Goal: Communication & Community: Answer question/provide support

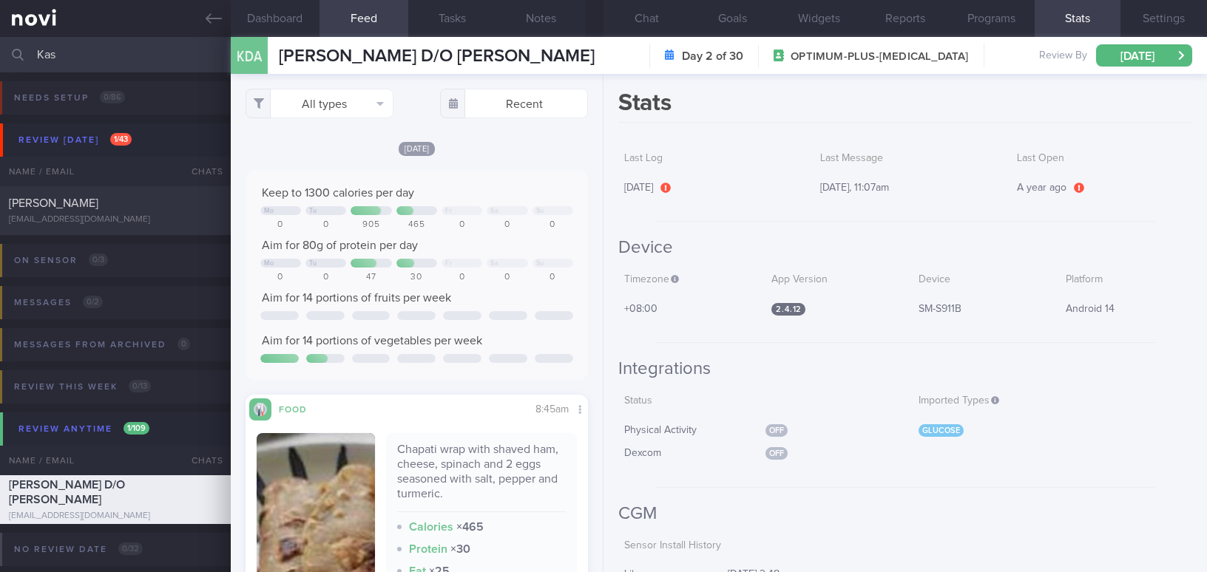
select select "7"
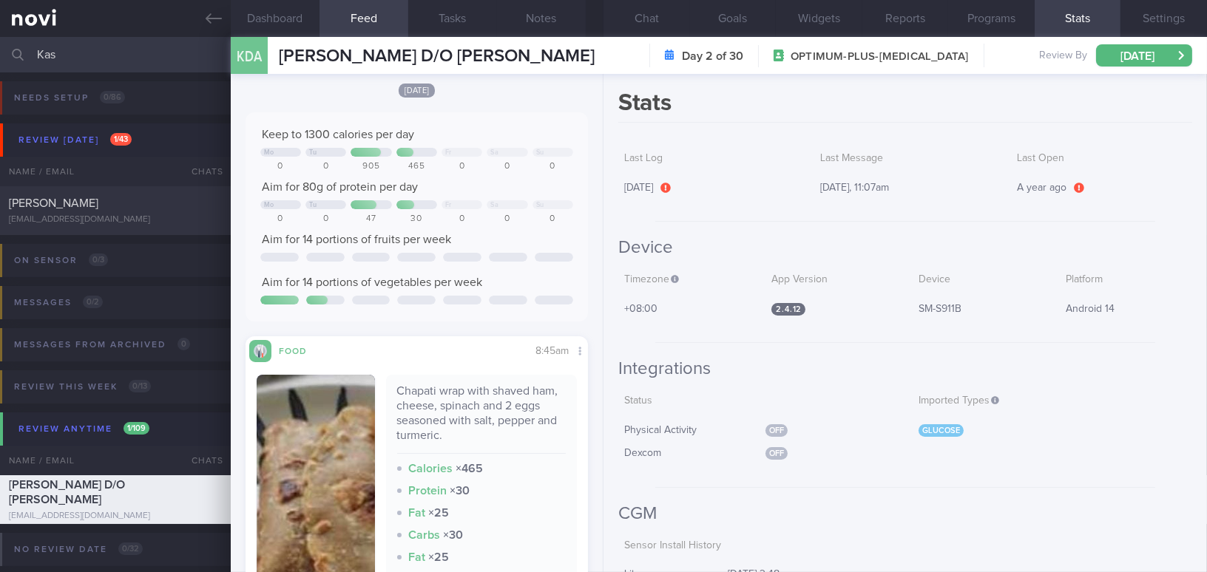
scroll to position [201, 0]
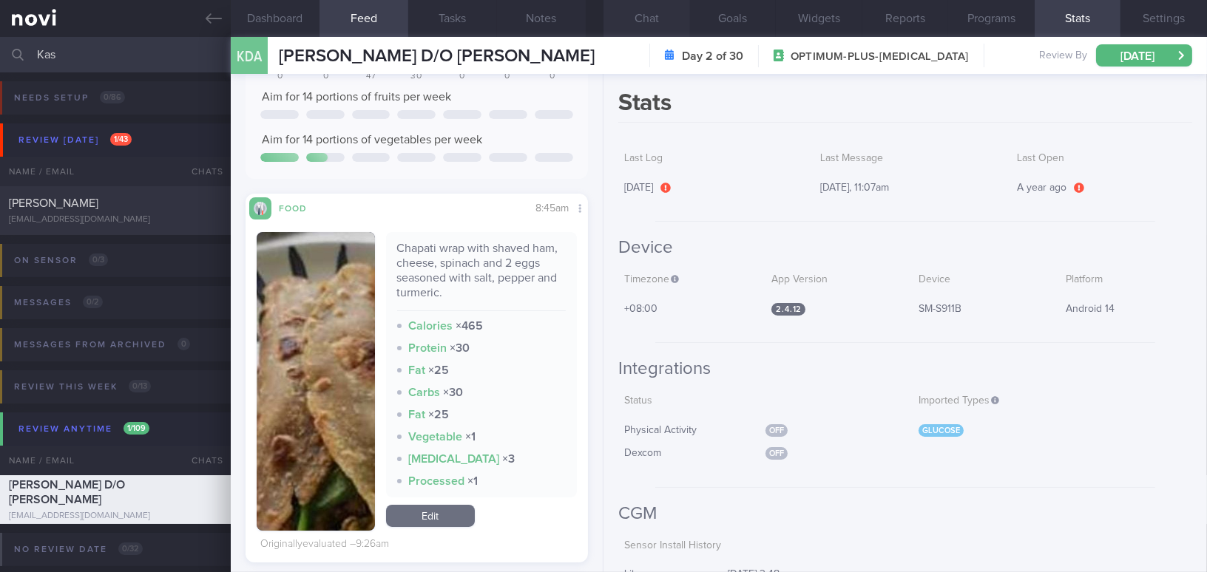
click at [656, 16] on button "Chat" at bounding box center [646, 18] width 87 height 37
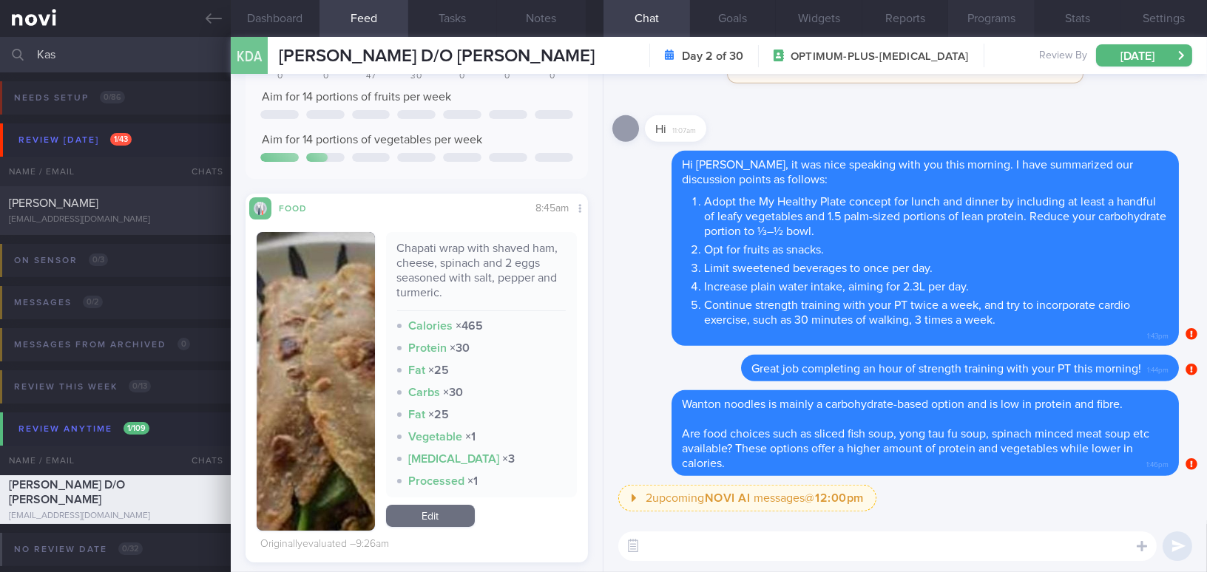
click at [964, 14] on button "Programs" at bounding box center [991, 18] width 87 height 37
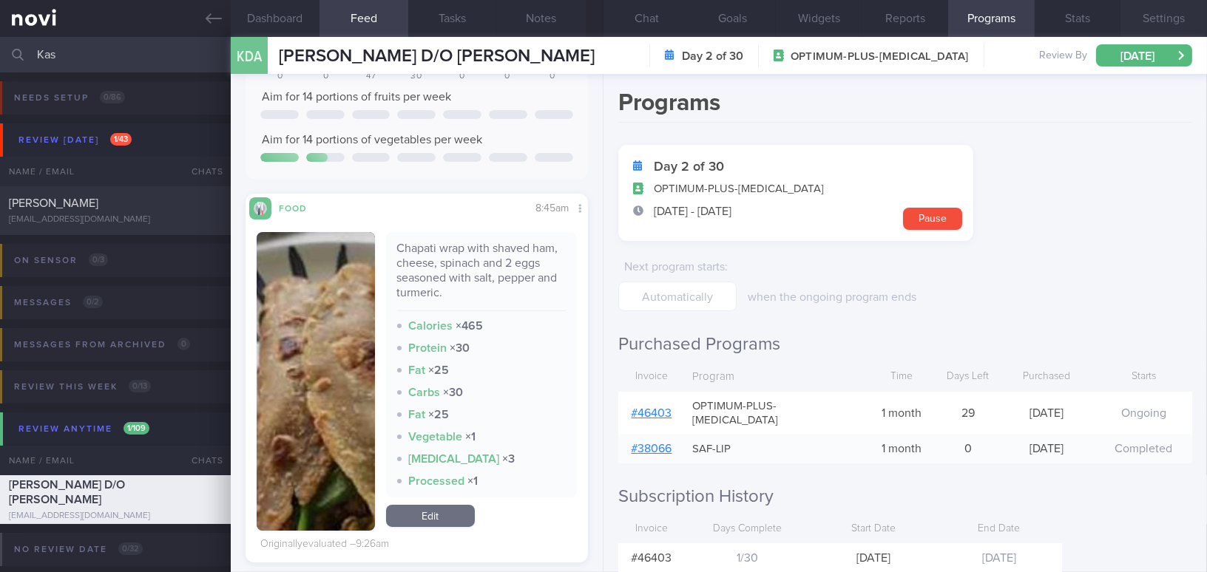
click at [1156, 28] on button "Settings" at bounding box center [1163, 18] width 87 height 37
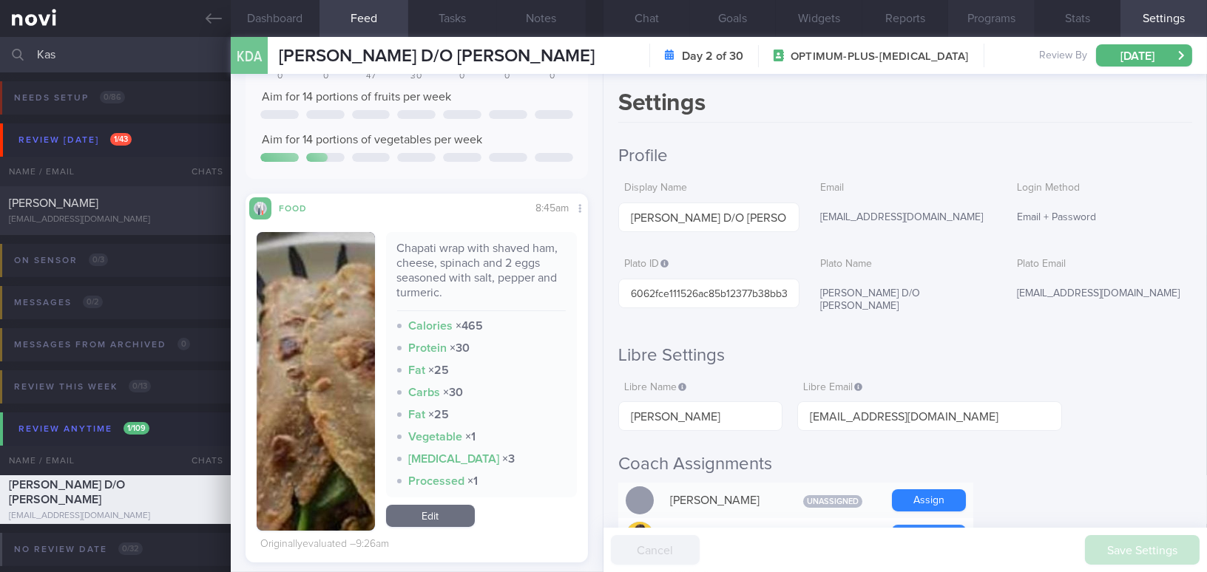
click at [989, 21] on button "Programs" at bounding box center [991, 18] width 87 height 37
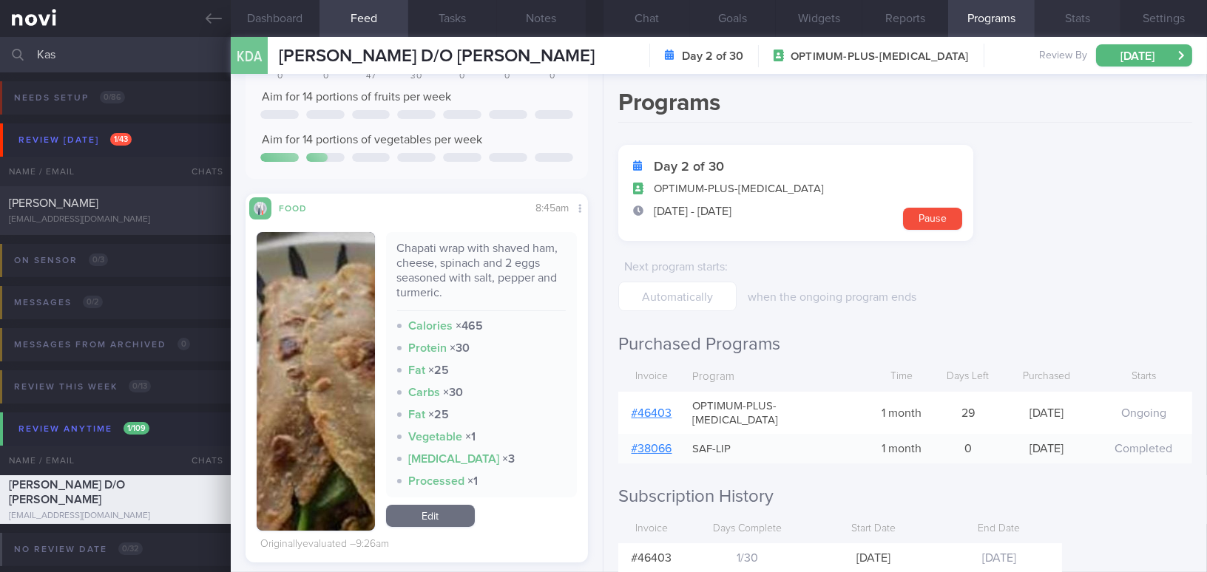
click at [1077, 21] on button "Stats" at bounding box center [1077, 18] width 87 height 37
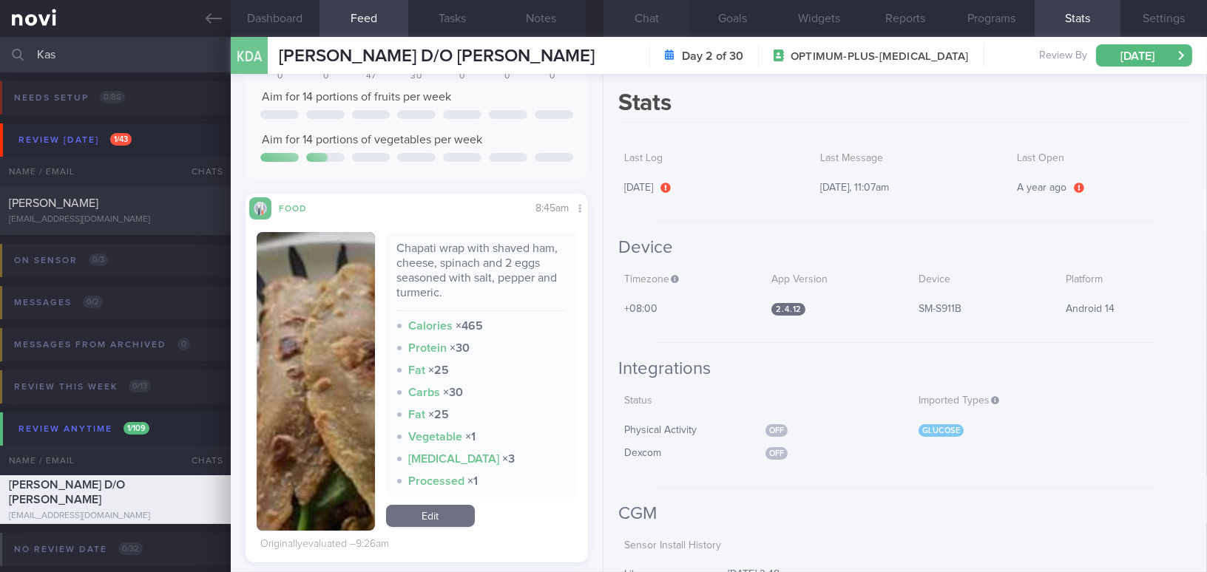
click at [631, 9] on button "Chat" at bounding box center [646, 18] width 87 height 37
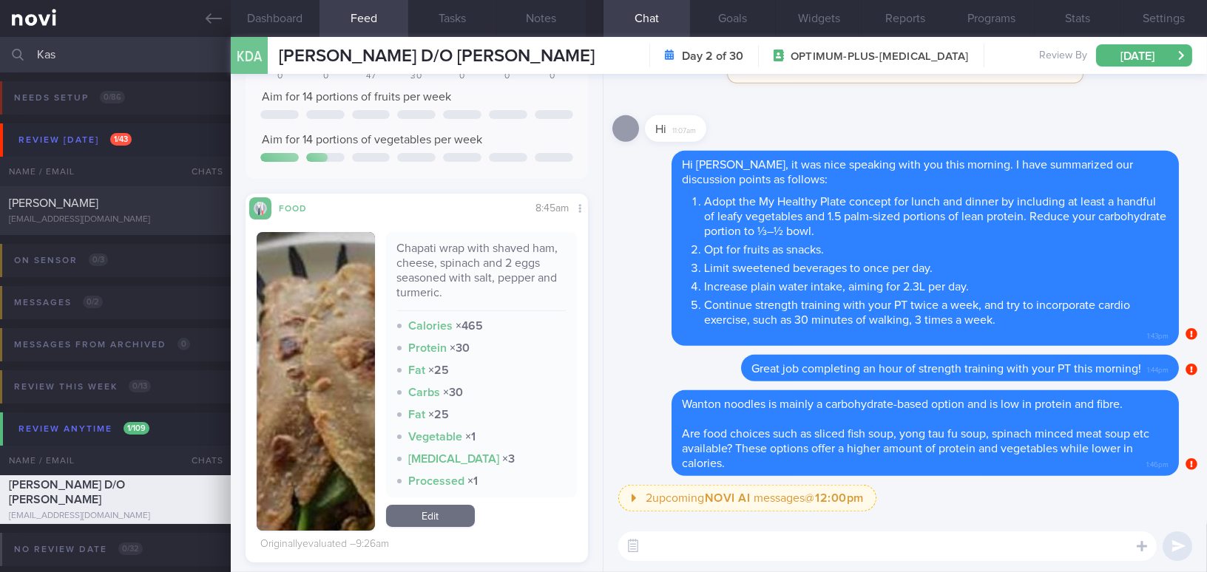
click at [308, 437] on button "button" at bounding box center [316, 381] width 118 height 299
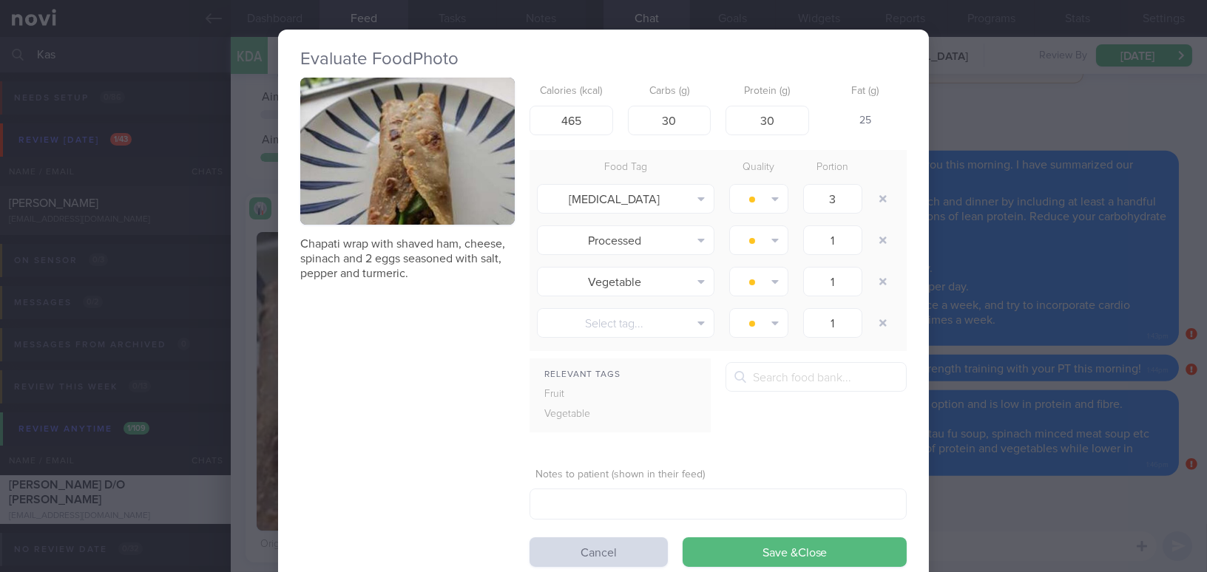
click at [409, 154] on button "button" at bounding box center [407, 151] width 214 height 147
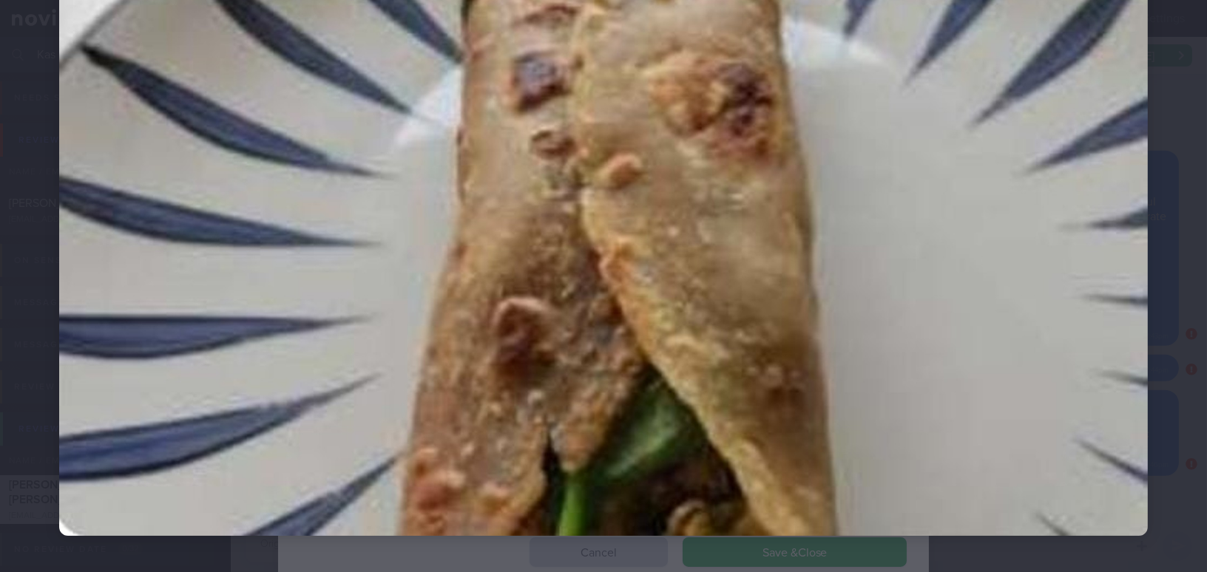
scroll to position [284, 0]
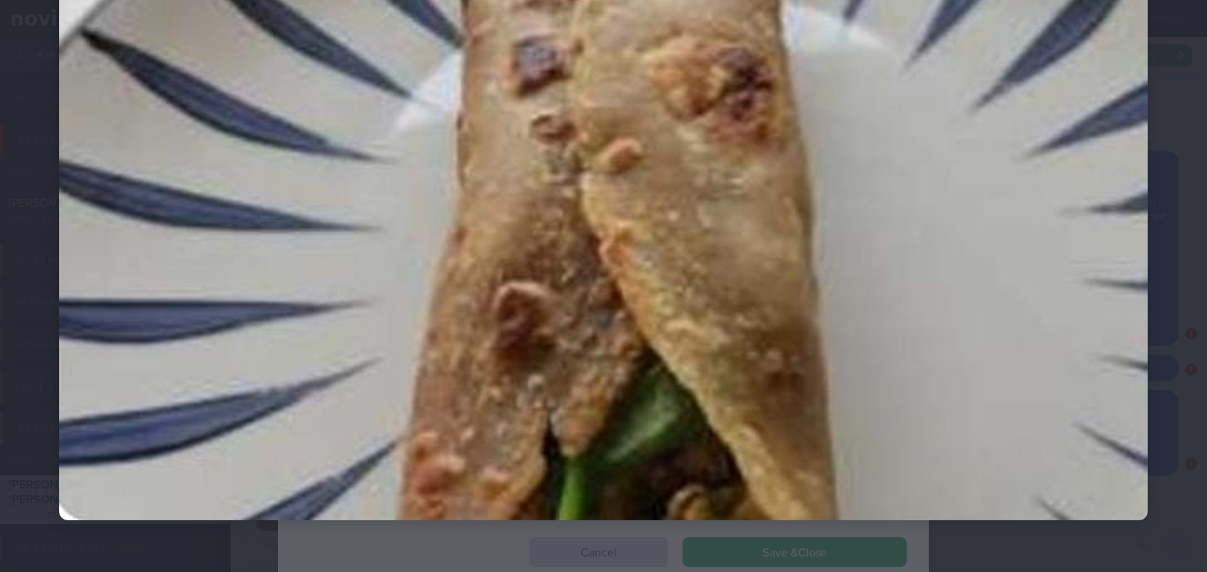
click at [736, 348] on img at bounding box center [603, 147] width 1088 height 745
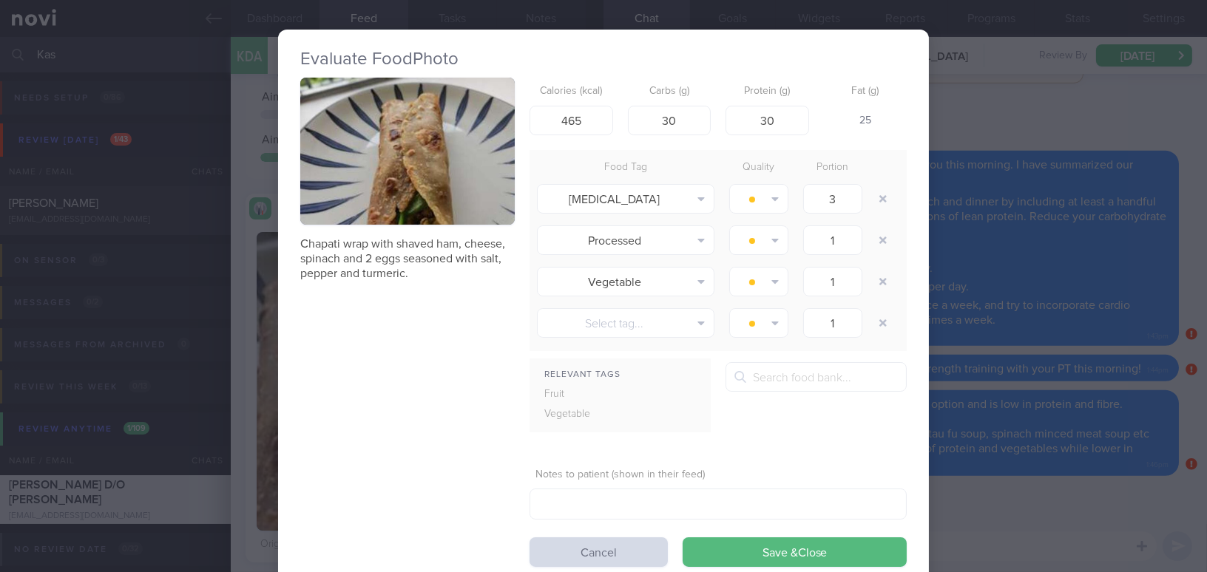
click at [1009, 512] on div "Evaluate Food Photo Chapati wrap with shaved ham, cheese, spinach and 2 eggs se…" at bounding box center [603, 286] width 1207 height 572
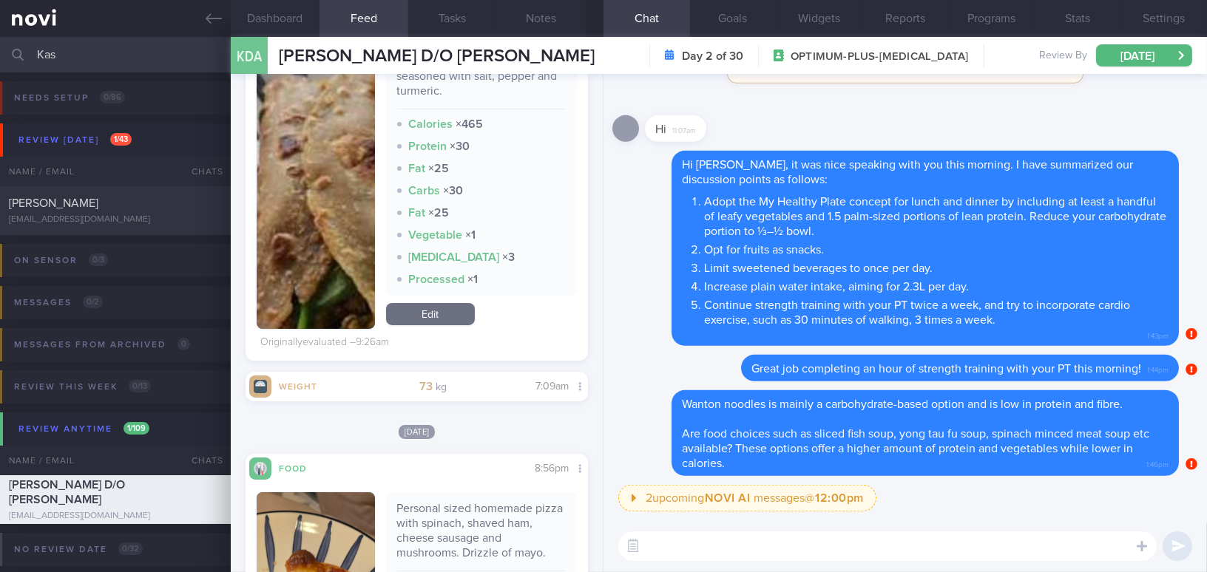
scroll to position [268, 0]
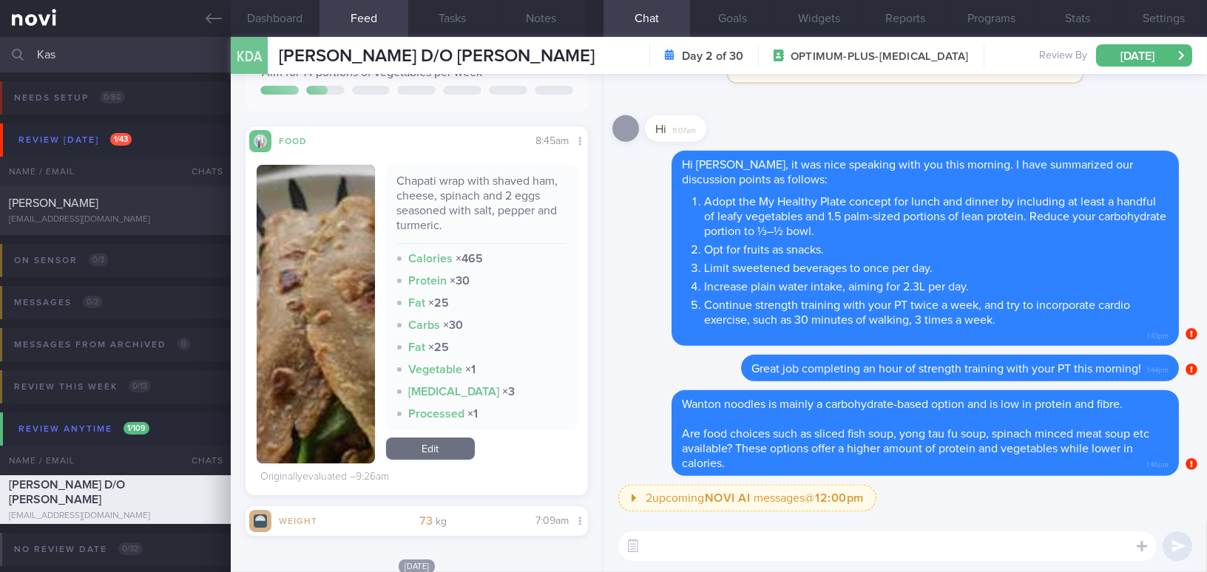
click at [334, 373] on button "button" at bounding box center [316, 314] width 118 height 299
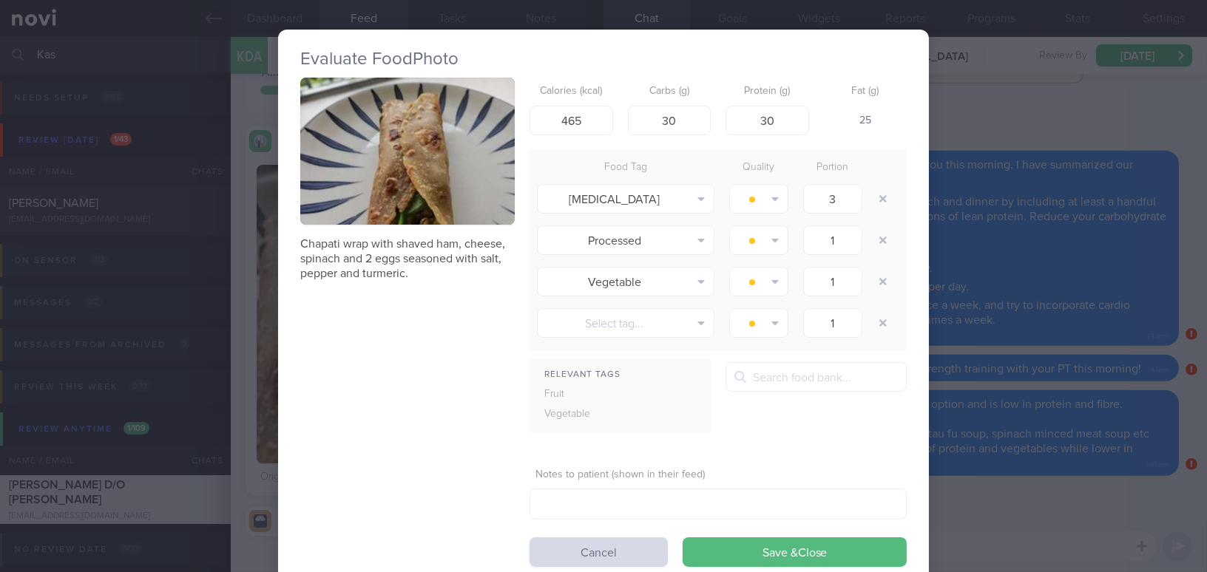
click at [1066, 274] on div "Evaluate Food Photo Chapati wrap with shaved ham, cheese, spinach and 2 eggs se…" at bounding box center [603, 286] width 1207 height 572
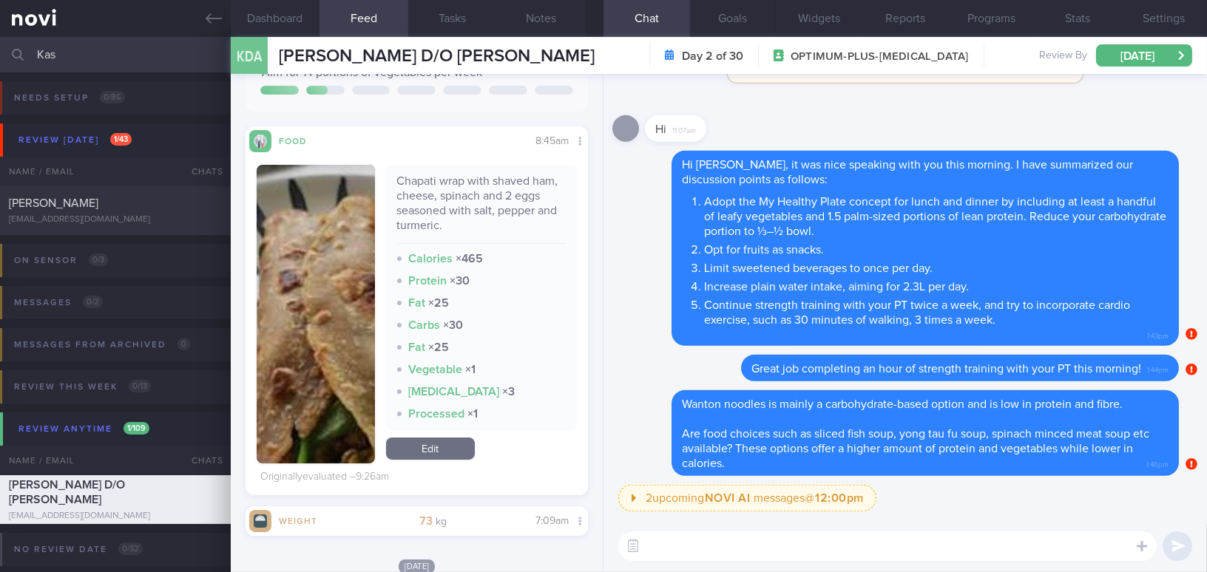
click at [329, 356] on button "button" at bounding box center [316, 314] width 118 height 299
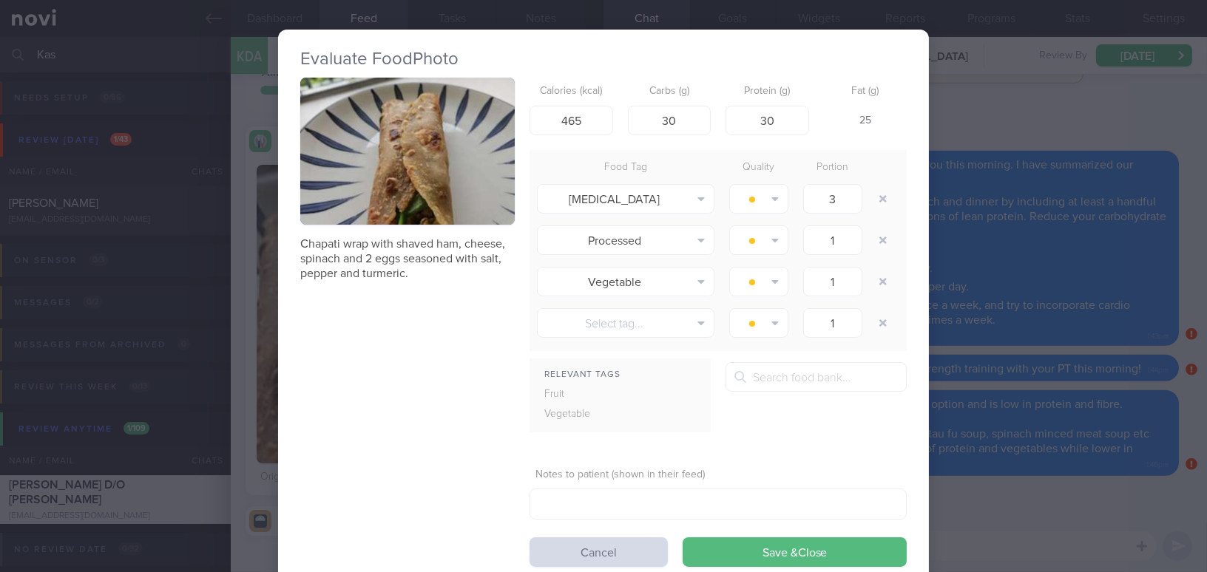
click at [1007, 503] on div "Evaluate Food Photo Chapati wrap with shaved ham, cheese, spinach and 2 eggs se…" at bounding box center [603, 286] width 1207 height 572
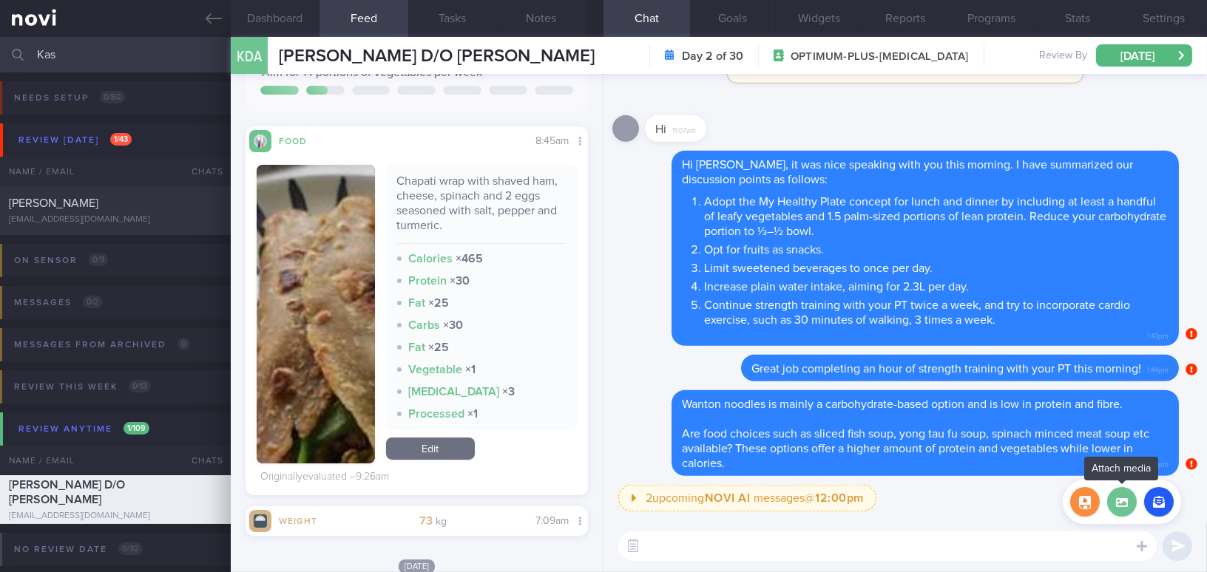
click at [1121, 504] on label at bounding box center [1122, 502] width 30 height 30
click at [0, 0] on input "file" at bounding box center [0, 0] width 0 height 0
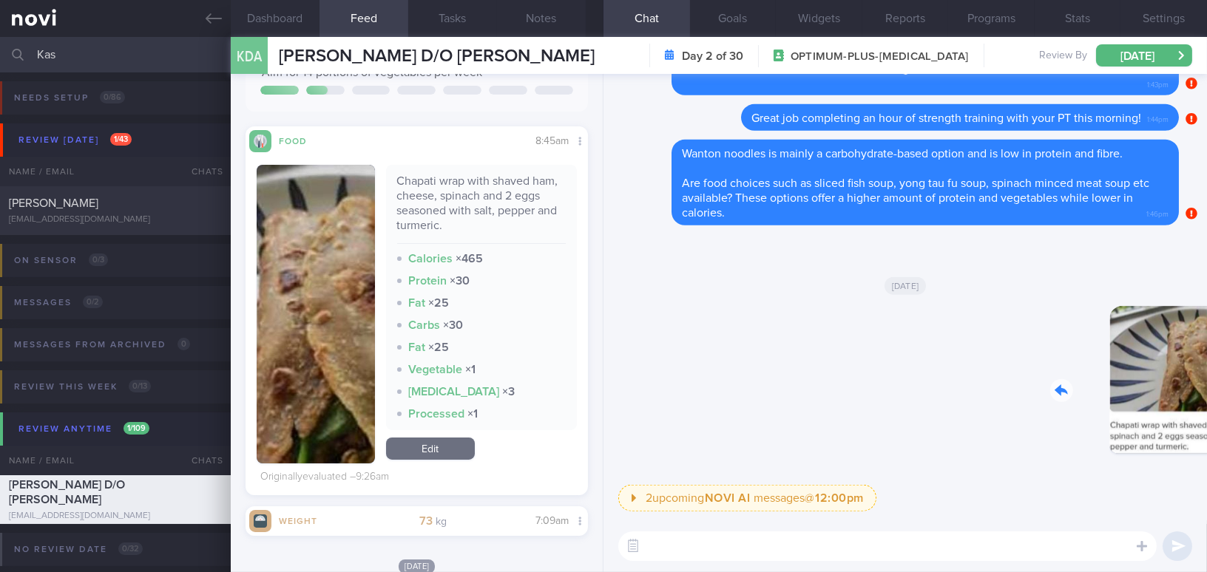
drag, startPoint x: 1079, startPoint y: 386, endPoint x: 1196, endPoint y: 401, distance: 117.8
click at [1196, 401] on div "2 upcoming NOVI AI messages @ 12:00pm 12:00pm Keeping to these healthy portions…" at bounding box center [904, 297] width 603 height 447
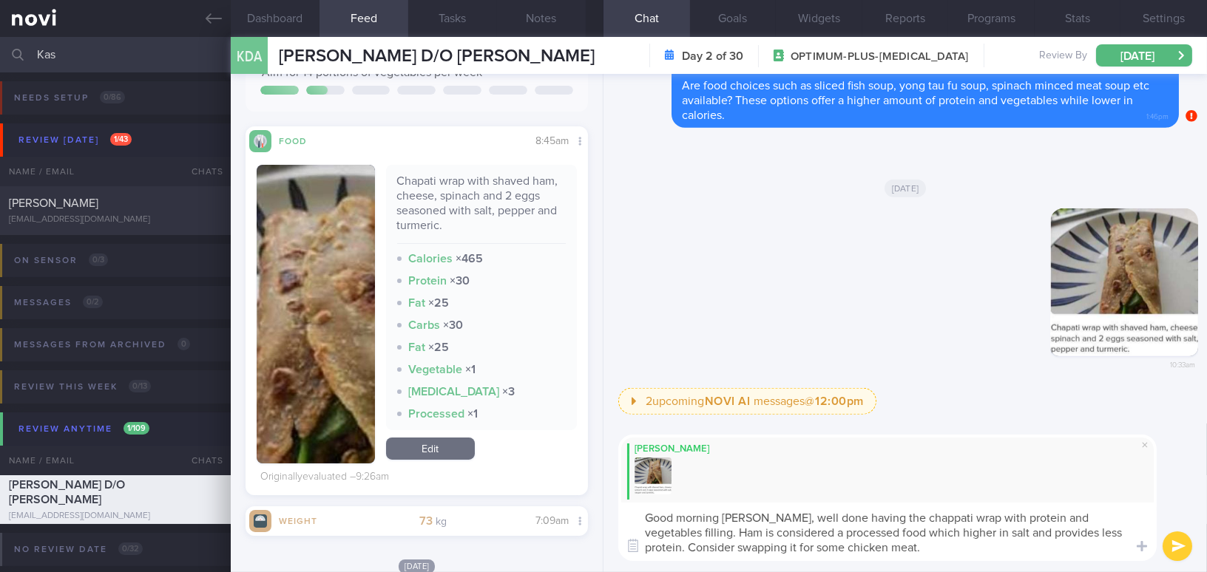
drag, startPoint x: 743, startPoint y: 515, endPoint x: 853, endPoint y: 548, distance: 114.2
click at [853, 548] on textarea "Good morning Kat, well done having the chappati wrap with protein and vegetable…" at bounding box center [887, 532] width 538 height 58
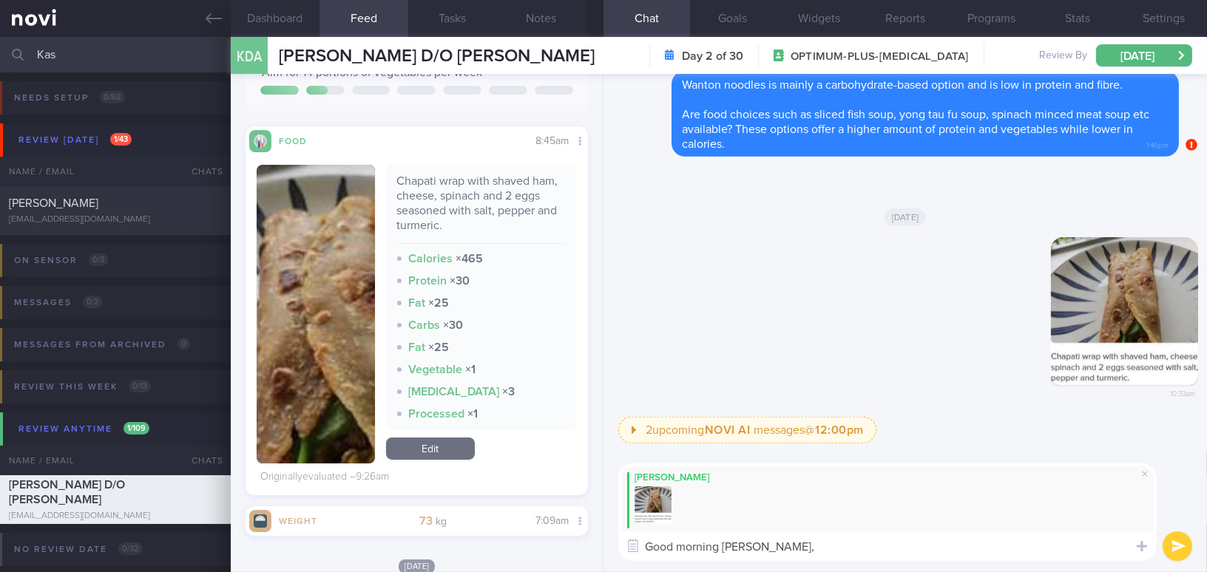
paste textarea "Well done on having the chapati wrap with protein and vegetable filling! Ham is…"
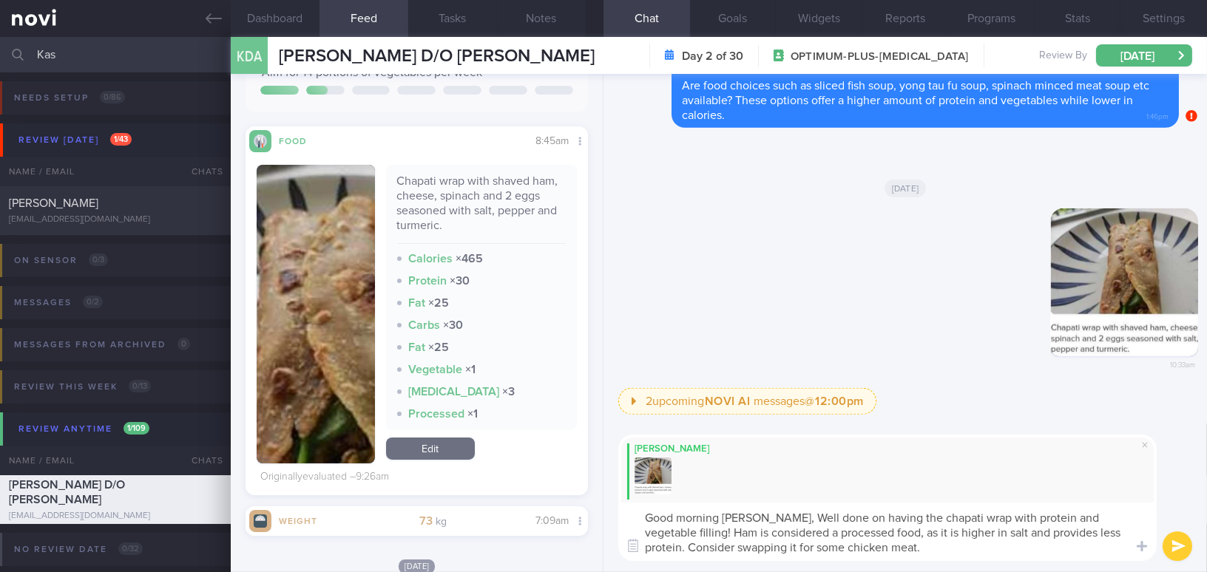
click at [756, 512] on textarea "Good morning Kat, Well done on having the chapati wrap with protein and vegetab…" at bounding box center [887, 532] width 538 height 58
click at [899, 515] on textarea "Good morning Kat, well done on having the chapati wrap with protein and vegetab…" at bounding box center [887, 532] width 538 height 58
click at [902, 555] on textarea "Good morning Kat, well done on having the chappati wrap with protein and vegeta…" at bounding box center [887, 532] width 538 height 58
type textarea "Good morning Kat, well done on having the chappati wrap with protein and vegeta…"
click at [1174, 552] on button "submit" at bounding box center [1177, 547] width 30 height 30
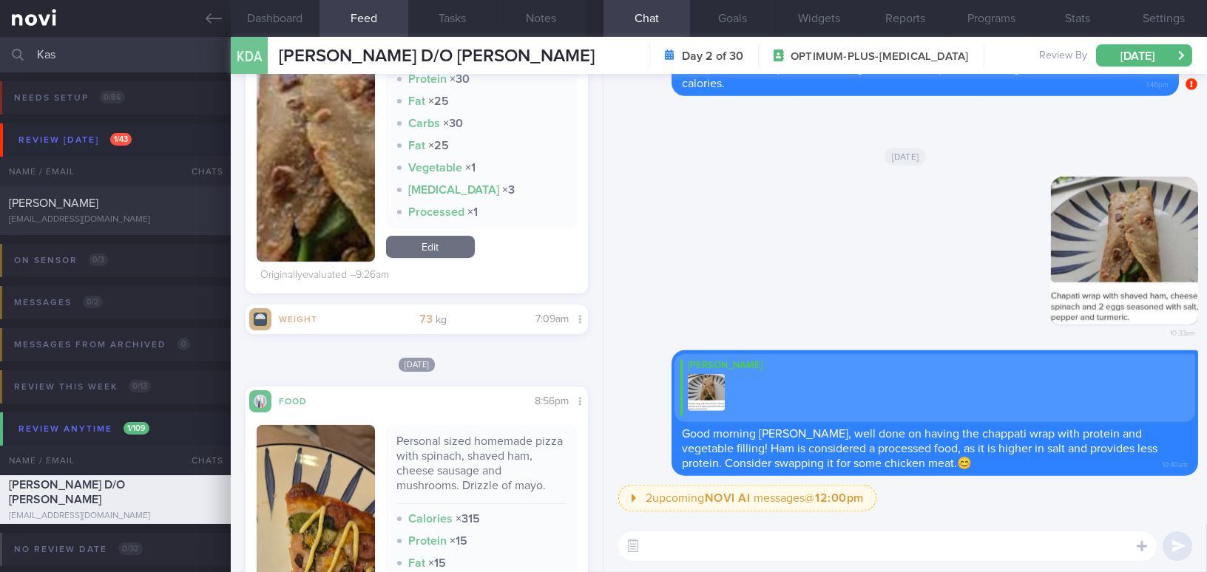
scroll to position [672, 0]
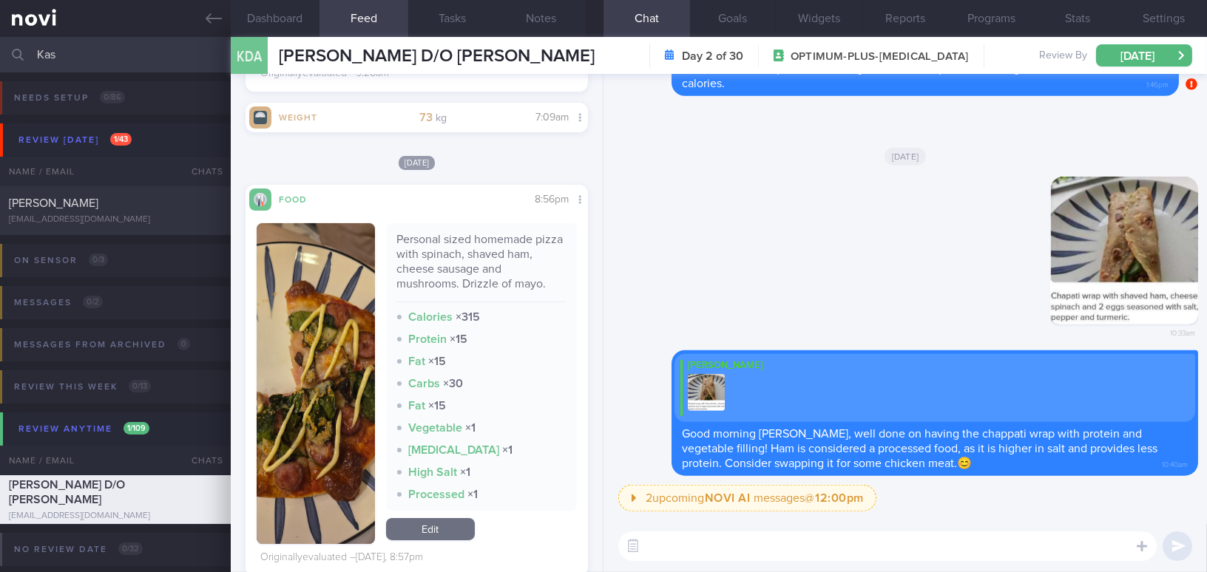
click at [360, 382] on button "button" at bounding box center [316, 383] width 118 height 321
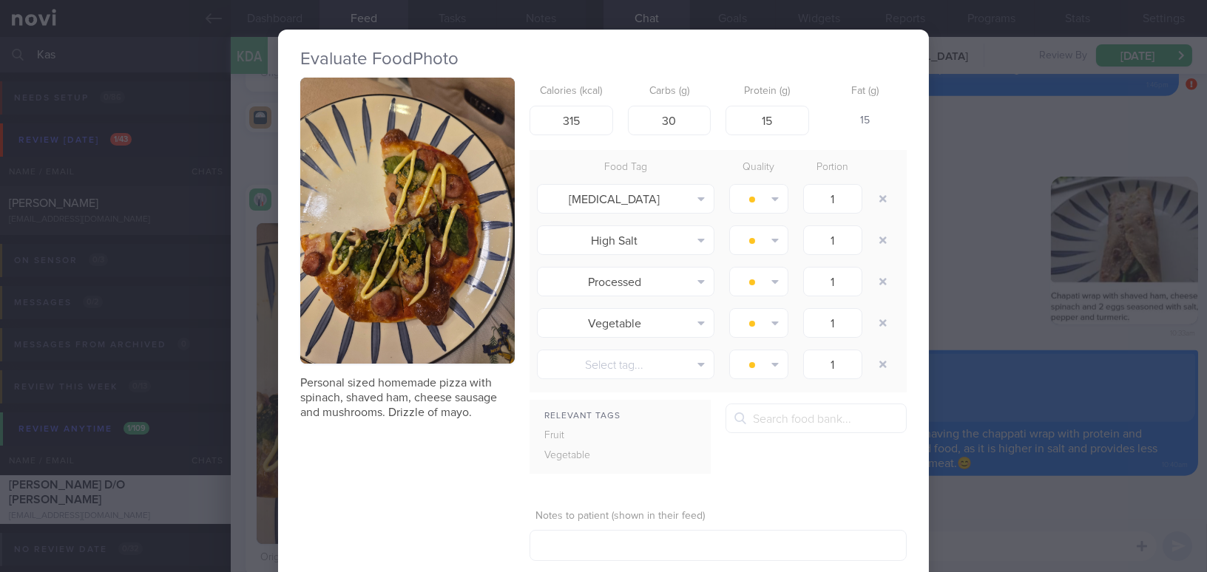
click at [387, 275] on button "button" at bounding box center [407, 221] width 214 height 286
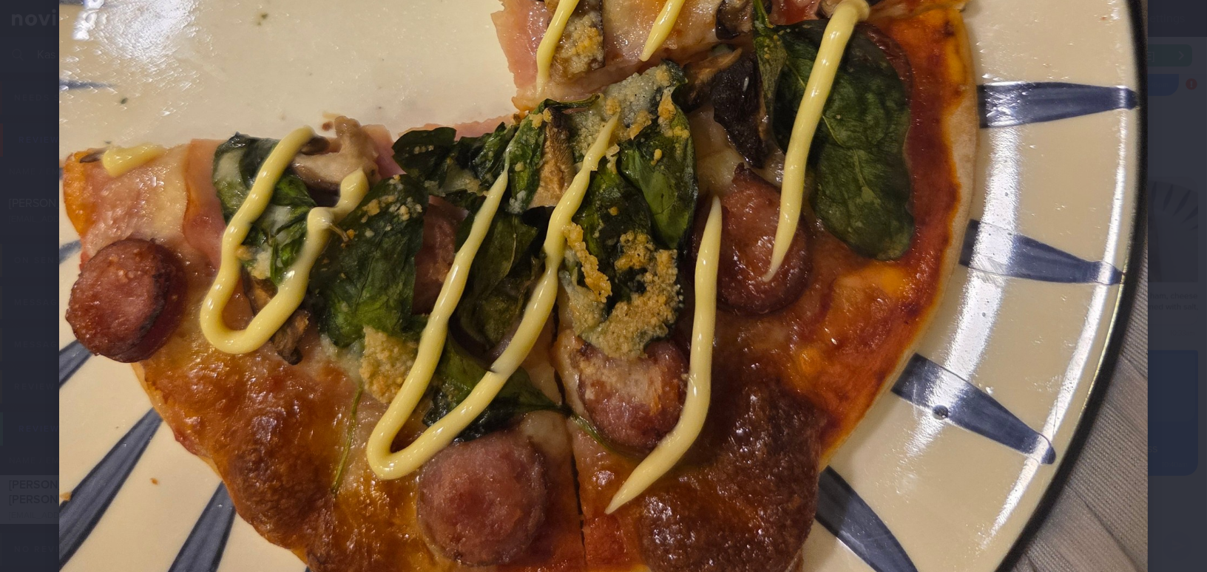
scroll to position [739, 0]
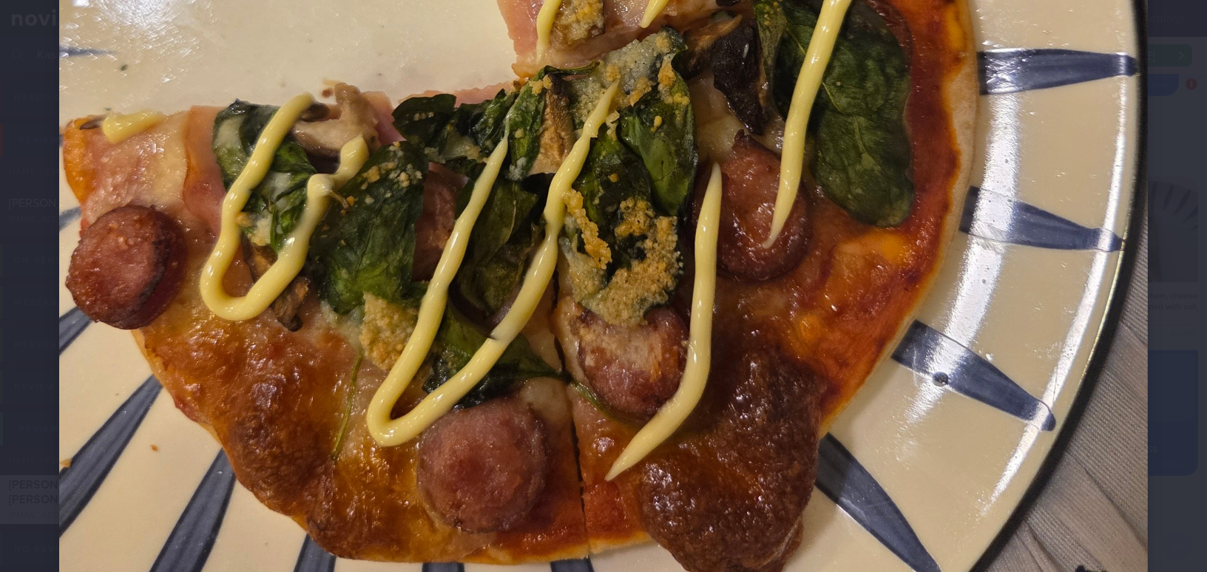
click at [914, 456] on img at bounding box center [603, 46] width 1088 height 1452
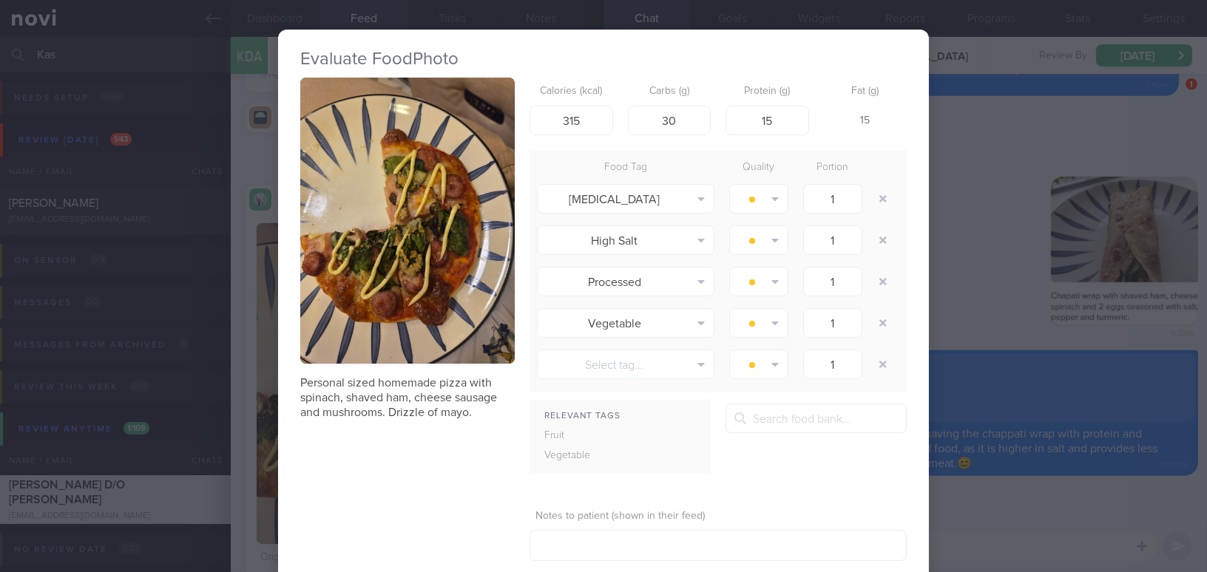
click at [996, 332] on div "Evaluate Food Photo Personal sized homemade pizza with spinach, shaved ham, che…" at bounding box center [603, 286] width 1207 height 572
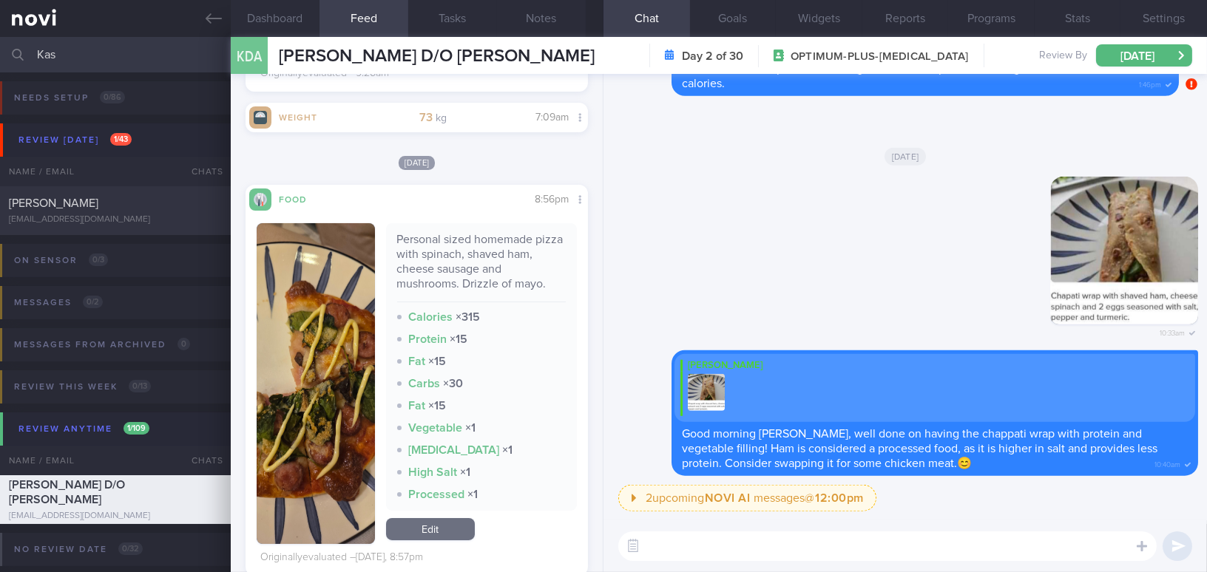
click at [823, 550] on textarea at bounding box center [887, 547] width 538 height 30
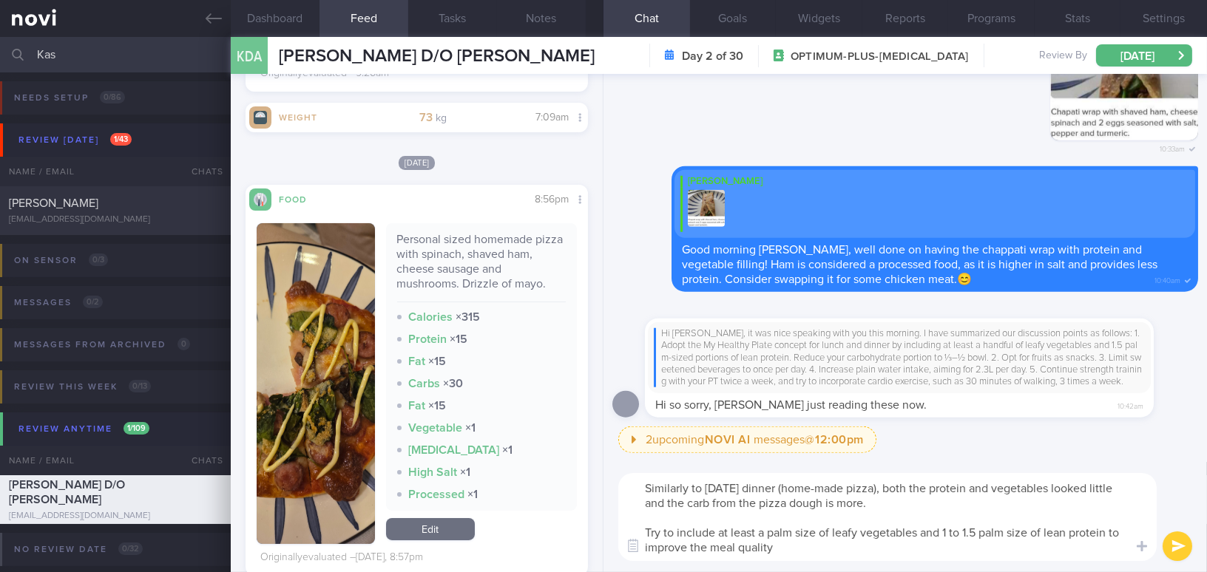
type textarea "Similarly to yesterday's dinner (home-made pizza), both the protein and vegetab…"
drag, startPoint x: 802, startPoint y: 548, endPoint x: 626, endPoint y: 479, distance: 188.3
click at [626, 479] on textarea "Similarly to yesterday's dinner (home-made pizza), both the protein and vegetab…" at bounding box center [887, 517] width 538 height 88
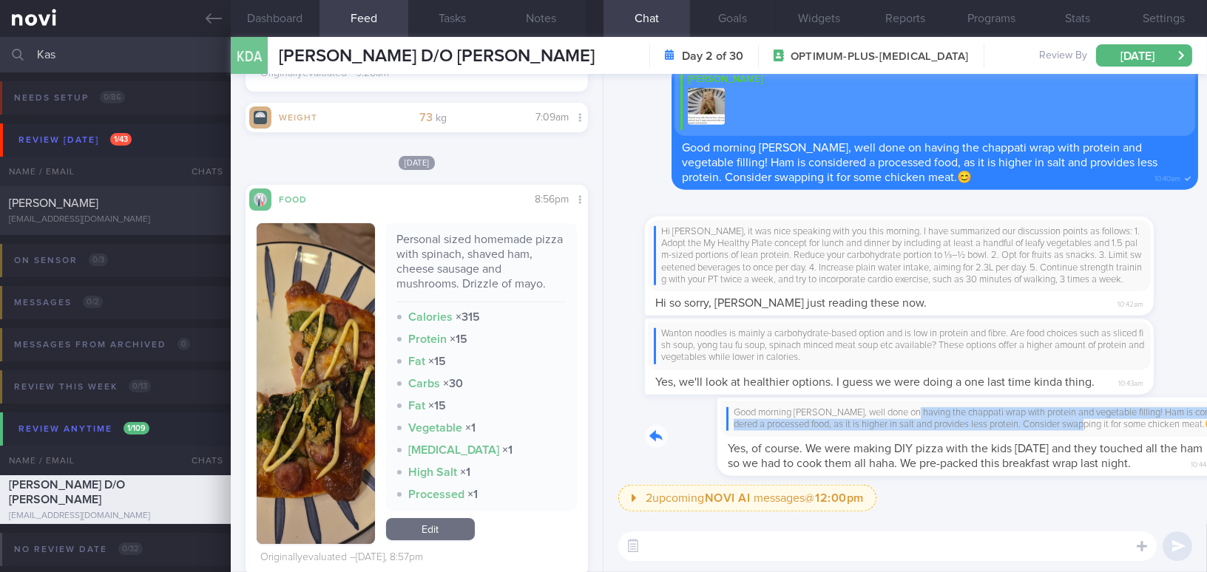
drag, startPoint x: 835, startPoint y: 410, endPoint x: 1020, endPoint y: 433, distance: 187.1
click at [1020, 433] on div "Good morning Kat, well done on having the chappati wrap with protein and vegeta…" at bounding box center [921, 437] width 553 height 79
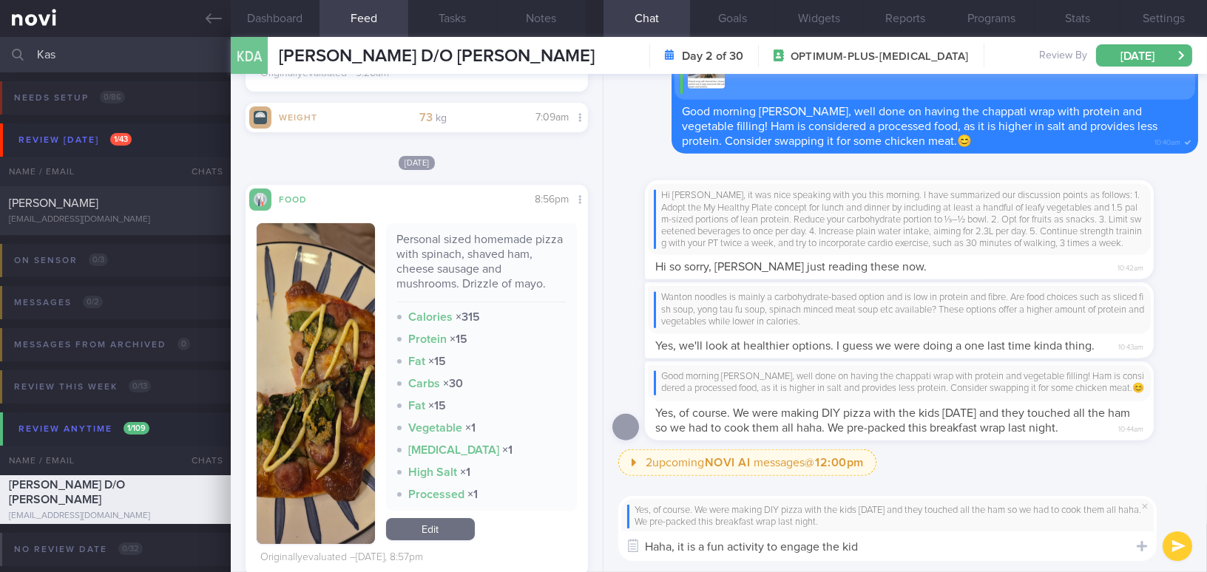
type textarea "Haha, it is a fun activity to engage the kids"
drag, startPoint x: 880, startPoint y: 554, endPoint x: 643, endPoint y: 552, distance: 237.4
click at [643, 552] on div "Attach media Chat Templates Admin CGM Weight Nutrition Physical Activity Infogr…" at bounding box center [904, 529] width 603 height 88
paste textarea "Haha, it’s a fun activity to engage the kids! For the pizza, I suggest increasi…"
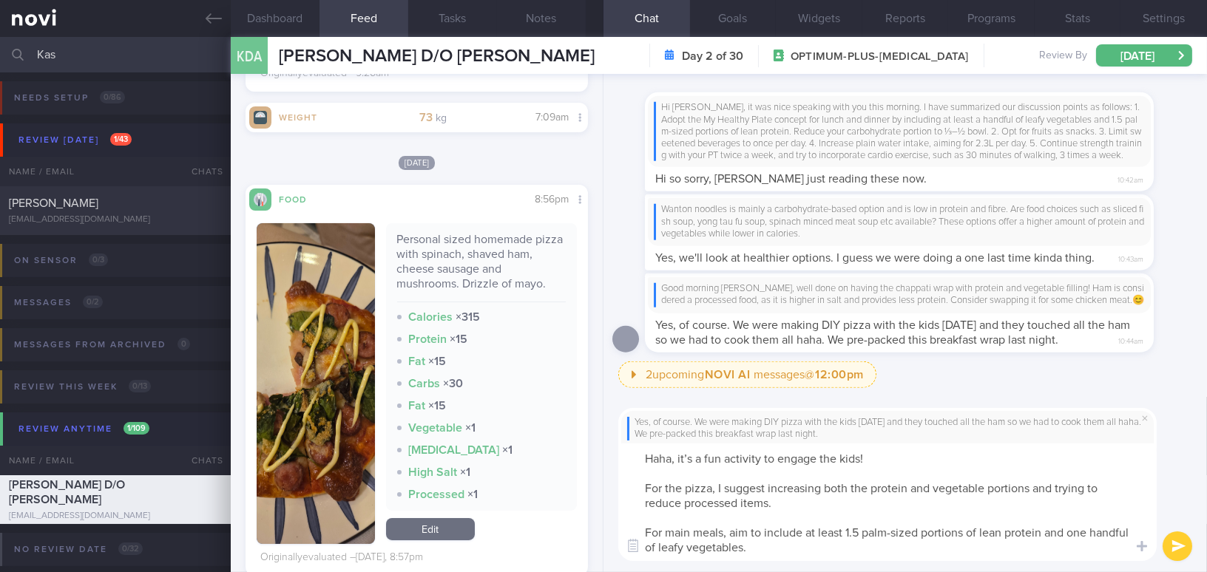
click at [689, 457] on textarea "Haha, it’s a fun activity to engage the kids! For the pizza, I suggest increasi…" at bounding box center [887, 503] width 538 height 118
type textarea "Haha, it is a fun activity to engage the kids! For the pizza, I suggest increas…"
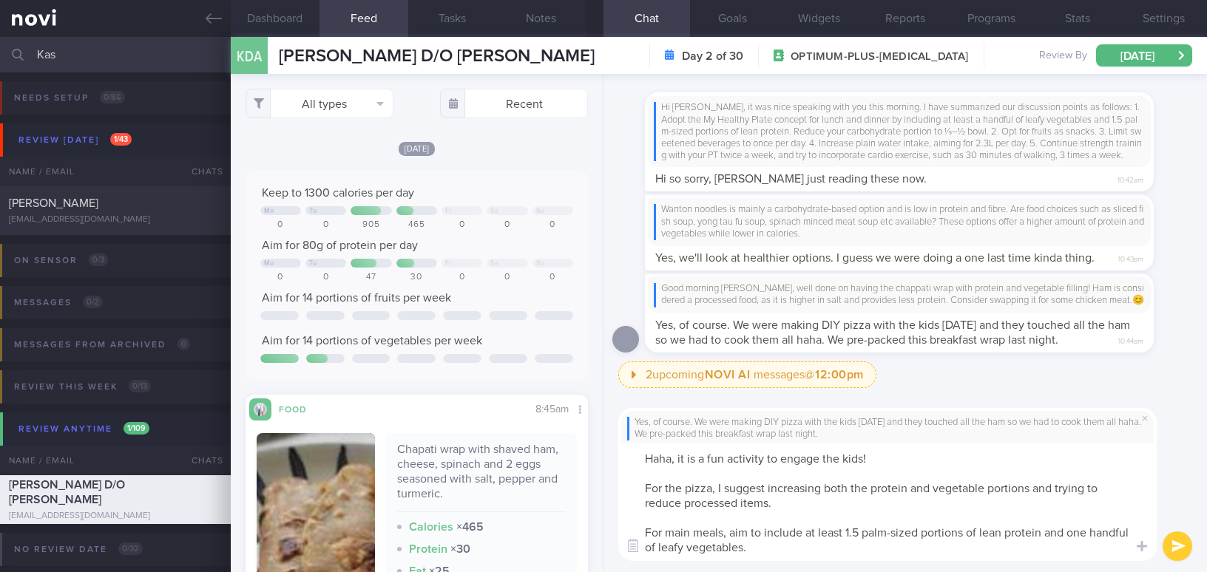
select select "7"
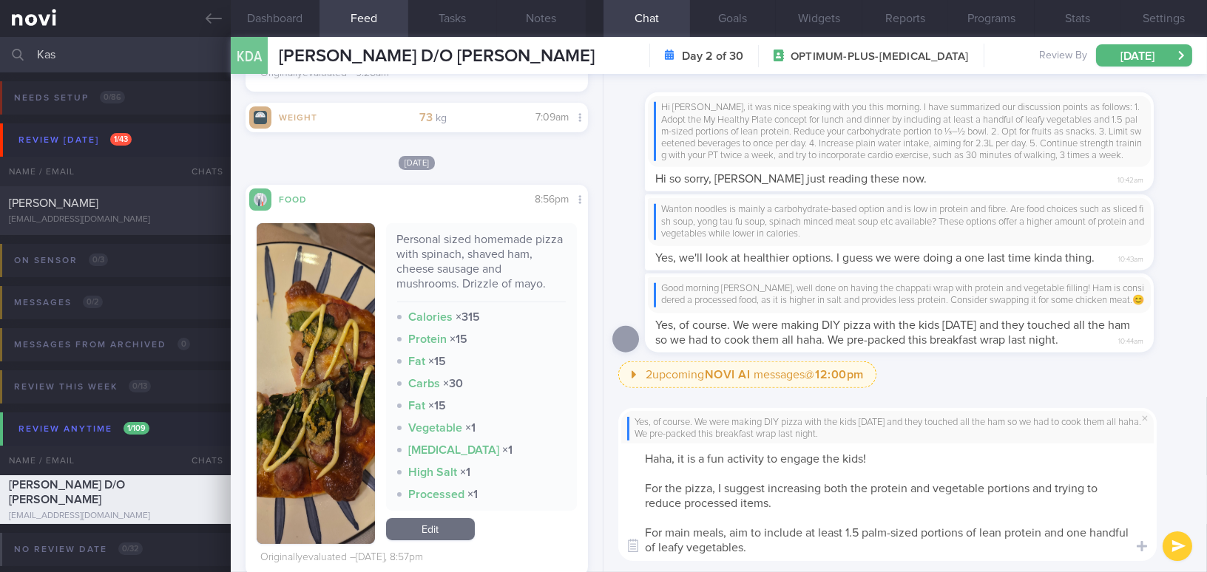
drag, startPoint x: 1086, startPoint y: 532, endPoint x: 1067, endPoint y: 532, distance: 18.5
click at [1067, 532] on textarea "Haha, it is a fun activity to engage the kids! For the pizza, I suggest increas…" at bounding box center [887, 503] width 538 height 118
click at [1066, 550] on textarea "Haha, it is a fun activity to engage the kids! For the pizza, I suggest increas…" at bounding box center [887, 503] width 538 height 118
type textarea "Haha, it is a fun activity to engage the kids! For the pizza, I suggest increas…"
click at [1173, 547] on button "submit" at bounding box center [1177, 547] width 30 height 30
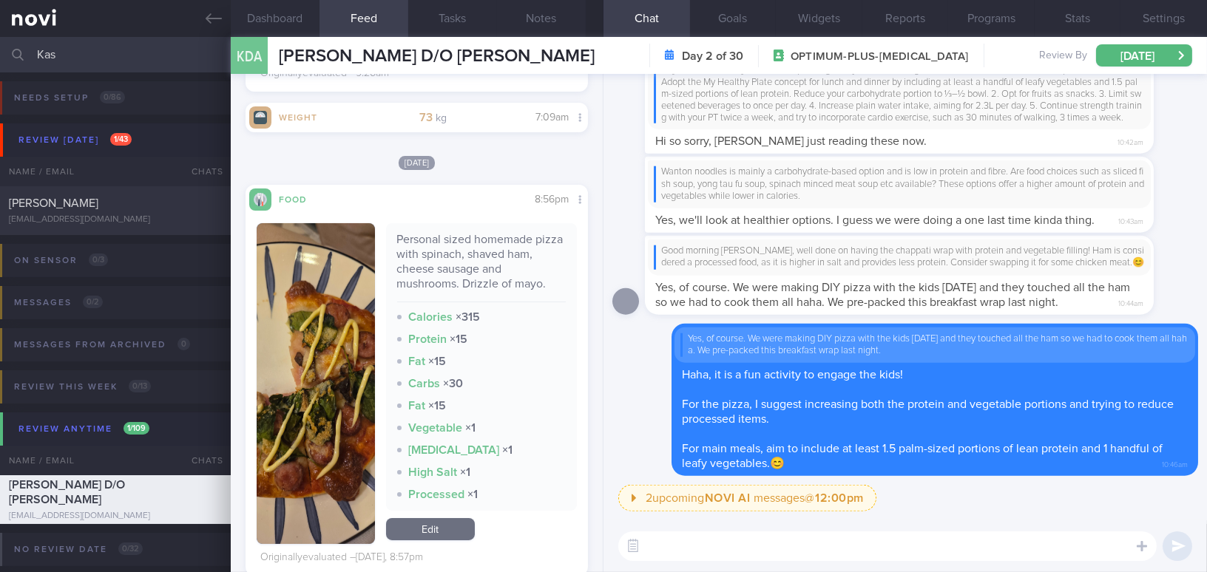
drag, startPoint x: 30, startPoint y: 50, endPoint x: 0, endPoint y: 50, distance: 29.6
click at [0, 50] on input "Kas" at bounding box center [603, 54] width 1207 height 35
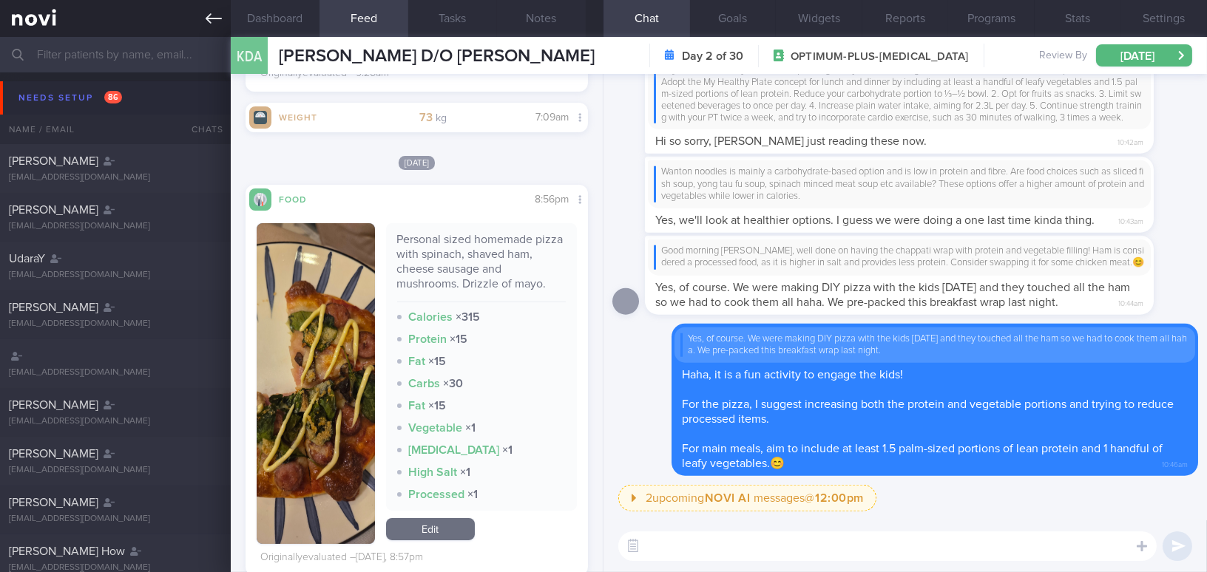
click at [221, 25] on link at bounding box center [115, 18] width 231 height 37
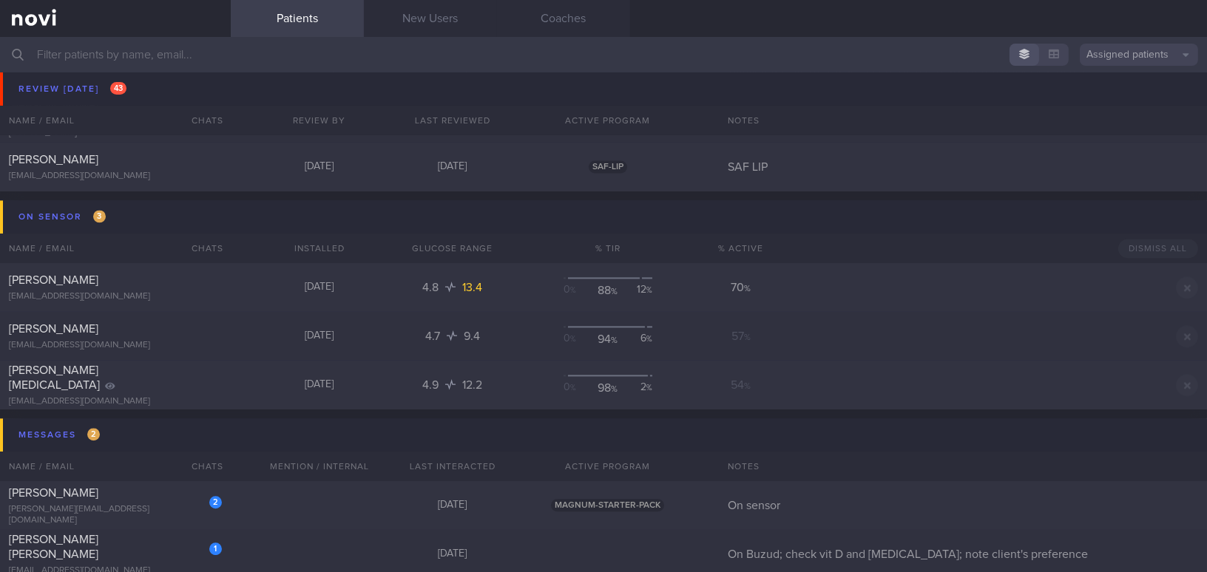
scroll to position [6521, 0]
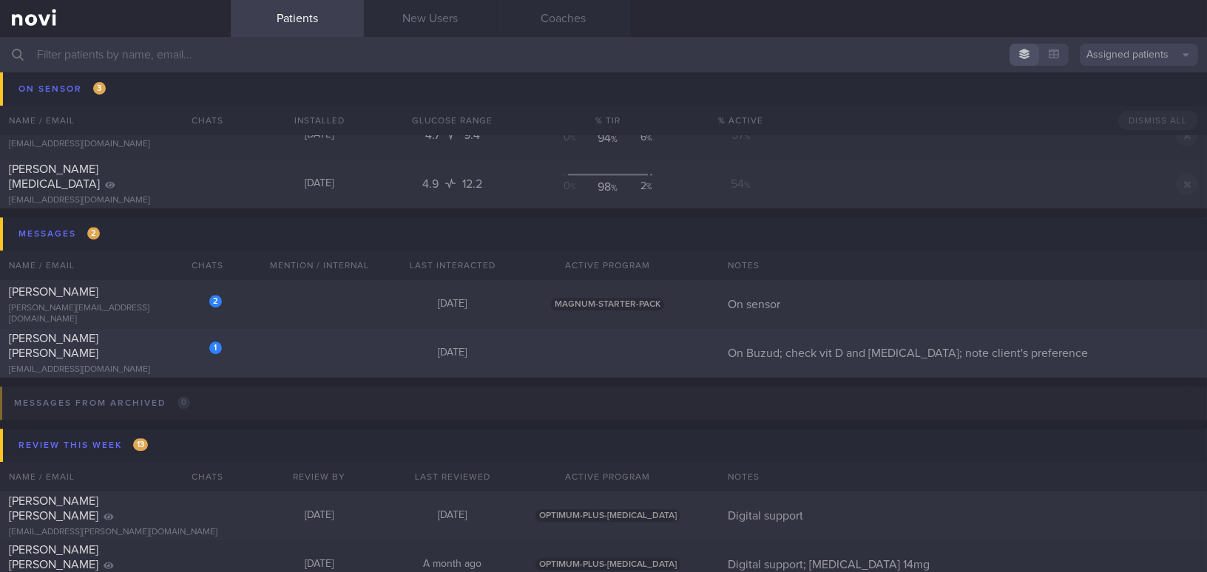
click at [119, 365] on div "[EMAIL_ADDRESS][DOMAIN_NAME]" at bounding box center [115, 370] width 213 height 11
select select "7"
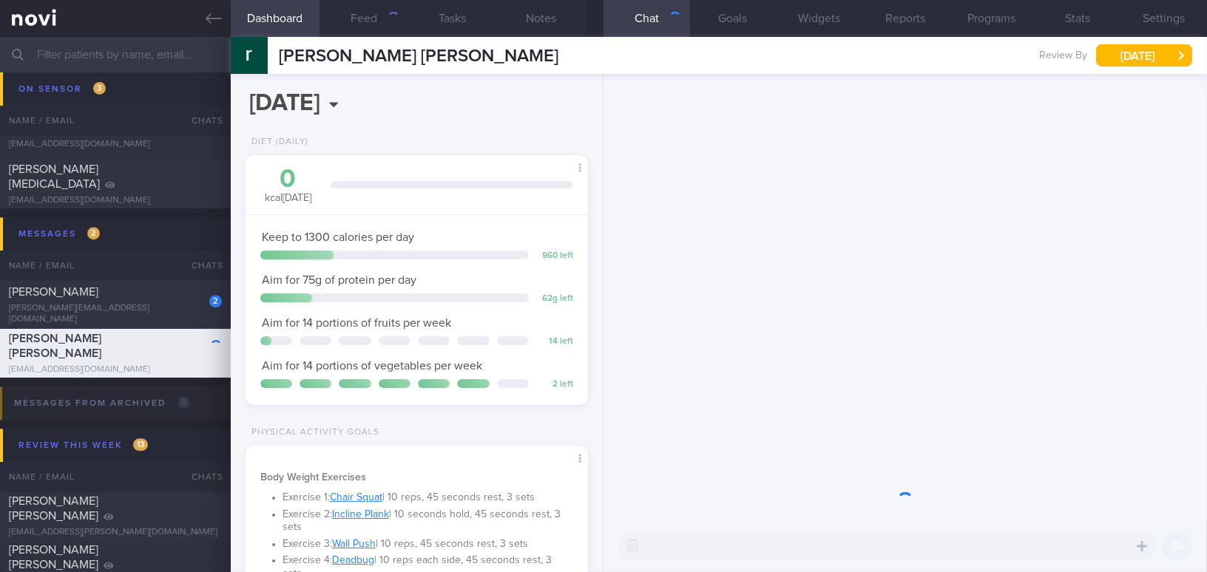
scroll to position [152, 305]
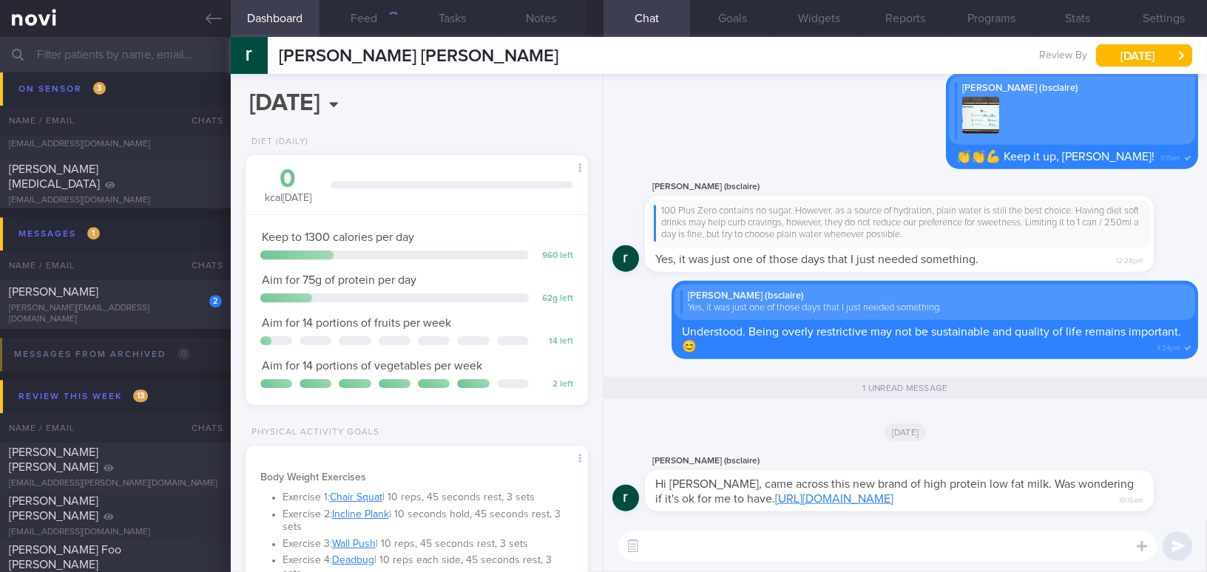
click at [867, 500] on link "https://sg.shp.ee/emByouL" at bounding box center [834, 499] width 118 height 12
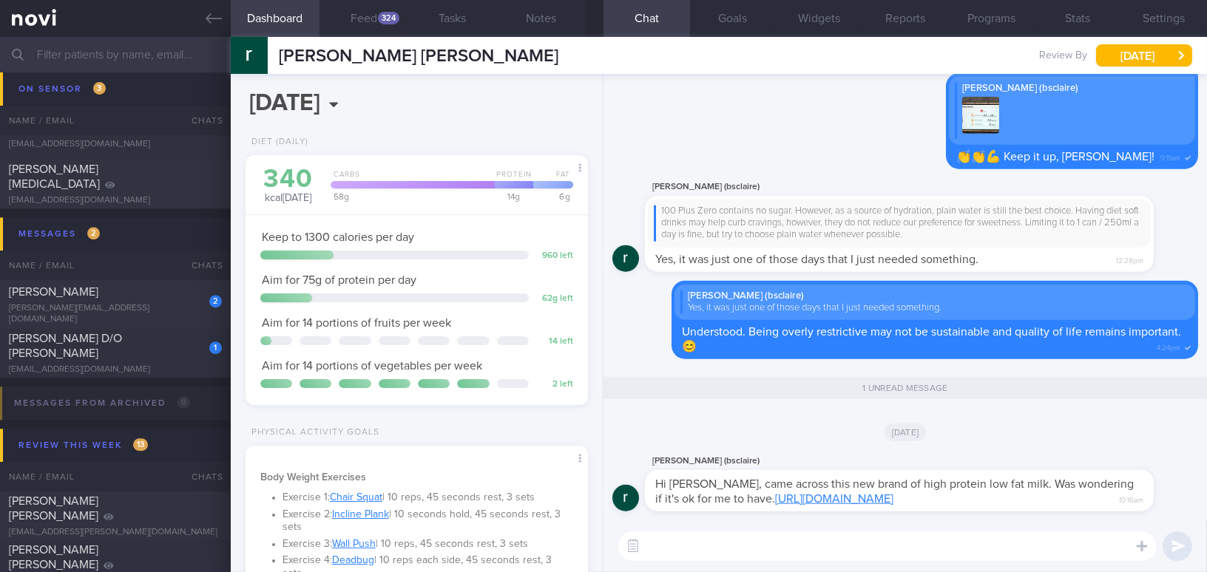
scroll to position [156, 311]
click at [821, 501] on link "https://sg.shp.ee/emByouL" at bounding box center [834, 499] width 118 height 12
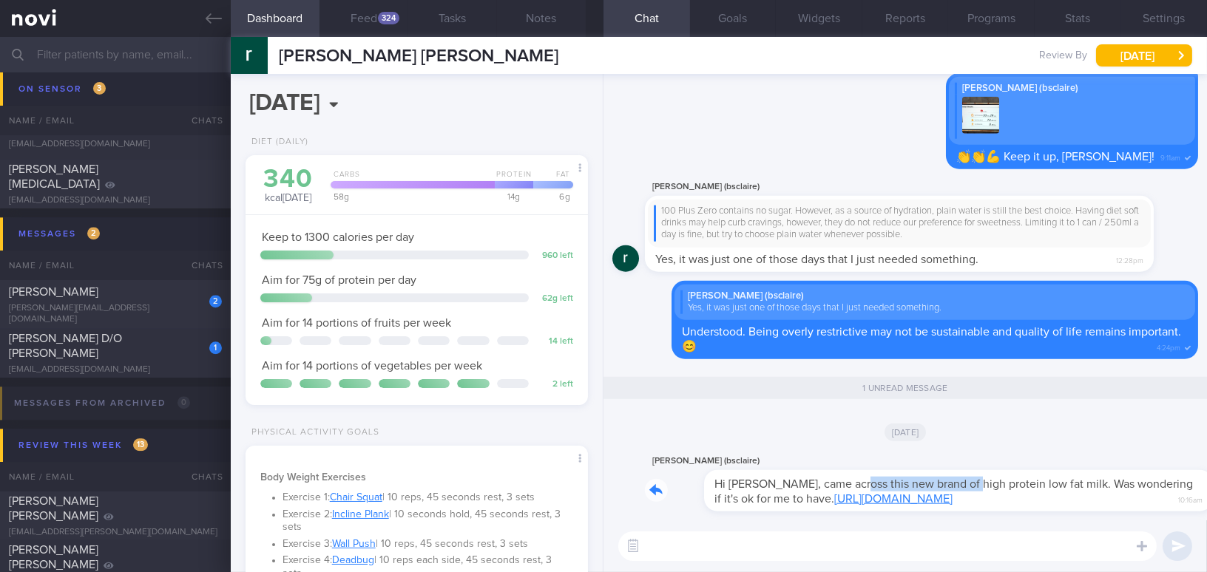
drag, startPoint x: 791, startPoint y: 474, endPoint x: 909, endPoint y: 475, distance: 117.6
click at [909, 475] on div "rachel pan (bsclaire) Hi Mee Li, came across this new brand of high protein low…" at bounding box center [921, 482] width 553 height 59
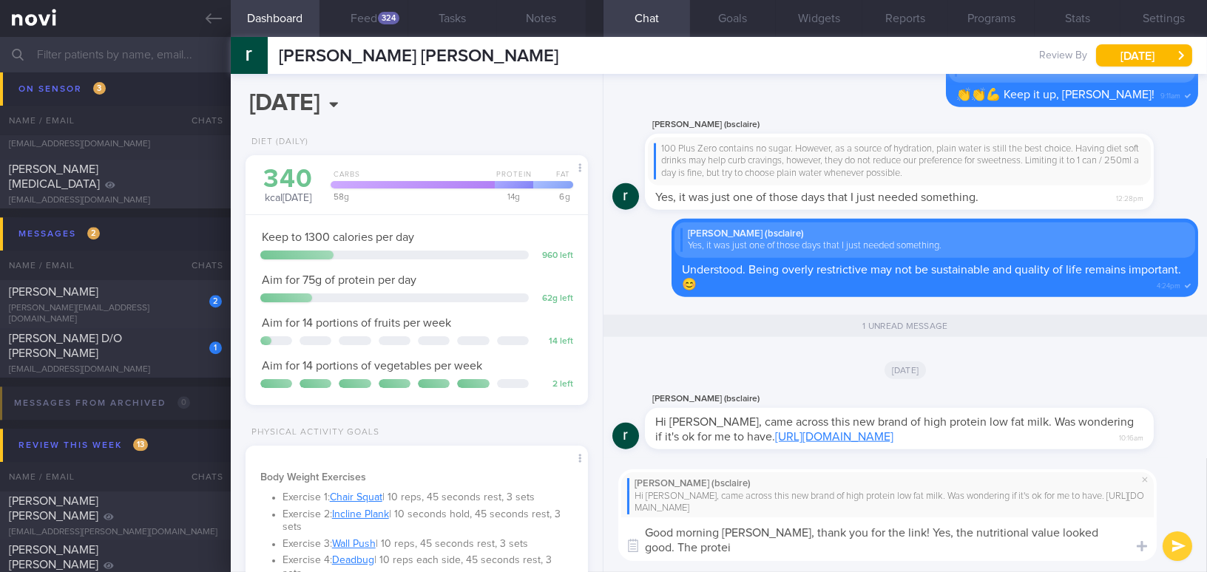
scroll to position [0, 0]
drag, startPoint x: 763, startPoint y: 535, endPoint x: 1094, endPoint y: 546, distance: 331.5
click at [1094, 546] on textarea "Good morning Rachel, thank you for the link! Yes, the nutritional value looked …" at bounding box center [887, 540] width 538 height 44
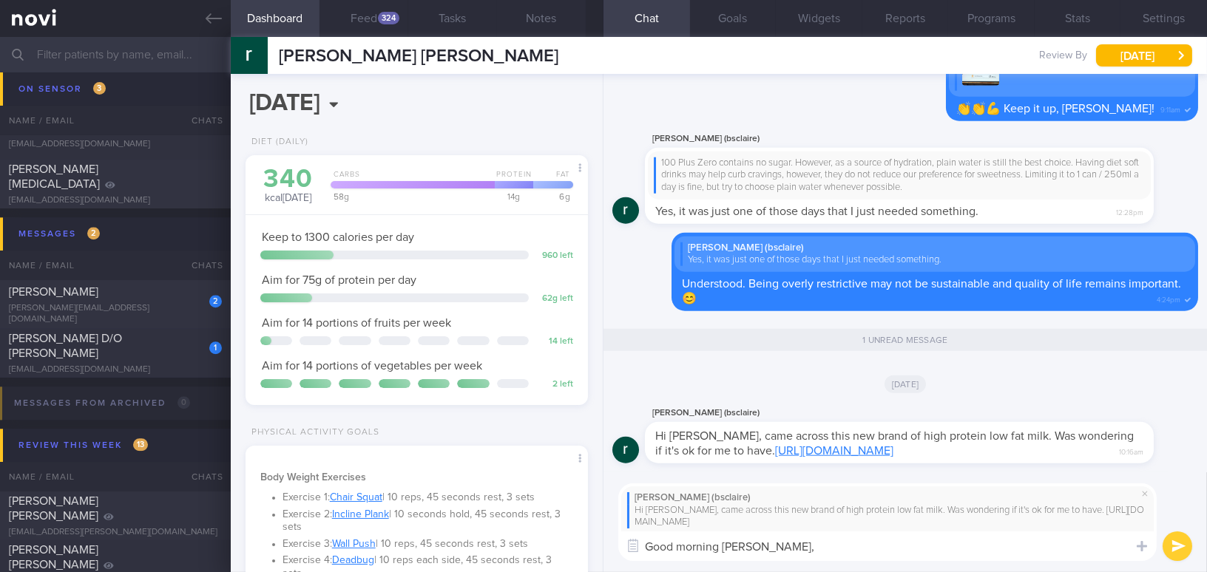
paste textarea "Thank you for the link! Yes, the nutritional value looks good. The protein cont…"
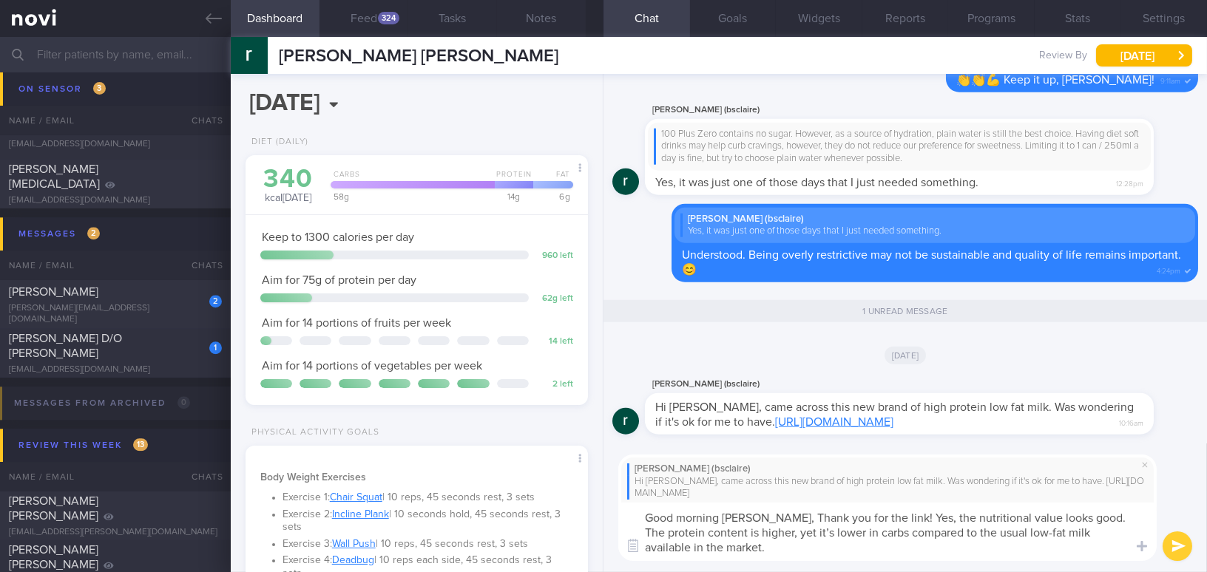
click at [768, 515] on textarea "Good morning Rachel, Thank you for the link! Yes, the nutritional value looks g…" at bounding box center [887, 532] width 538 height 58
click at [810, 532] on textarea "Good morning Rachel, thank you for the link! Yes, the nutritional value looks g…" at bounding box center [887, 532] width 538 height 58
type textarea "Good morning Rachel, thank you for the link! Yes, the nutritional value looks g…"
click at [1179, 546] on button "submit" at bounding box center [1177, 547] width 30 height 30
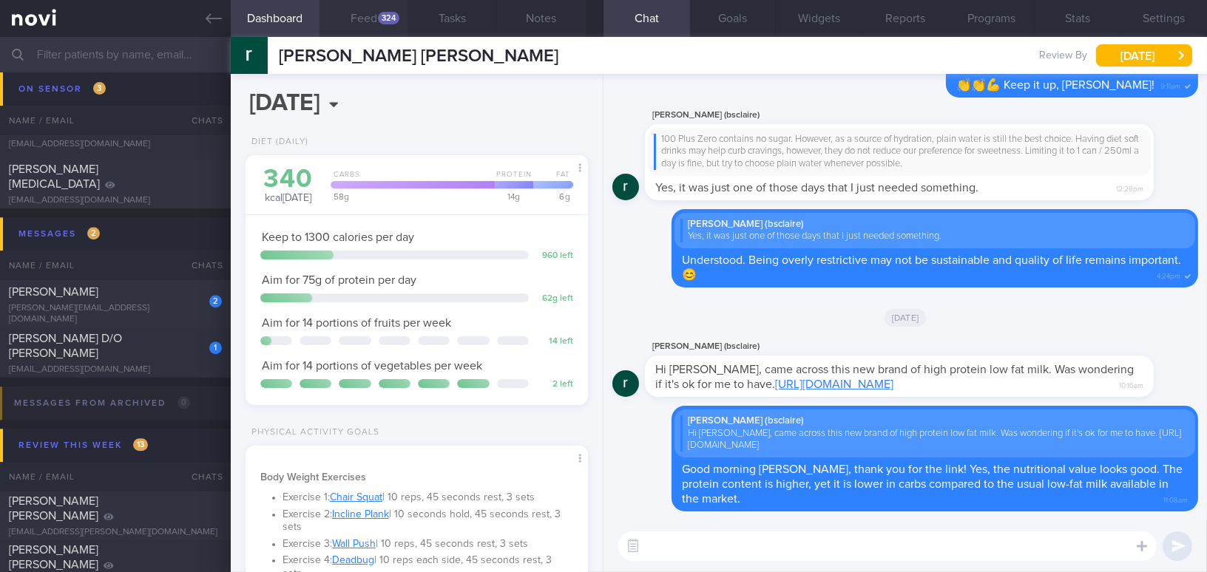
click at [381, 27] on button "Feed 324" at bounding box center [363, 18] width 89 height 37
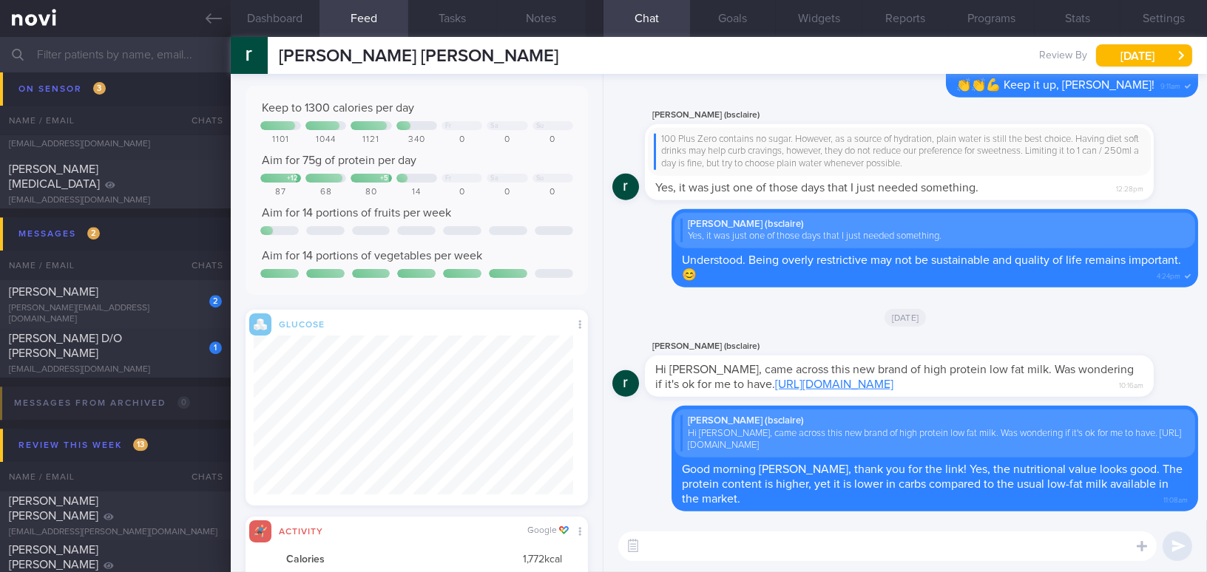
scroll to position [201, 0]
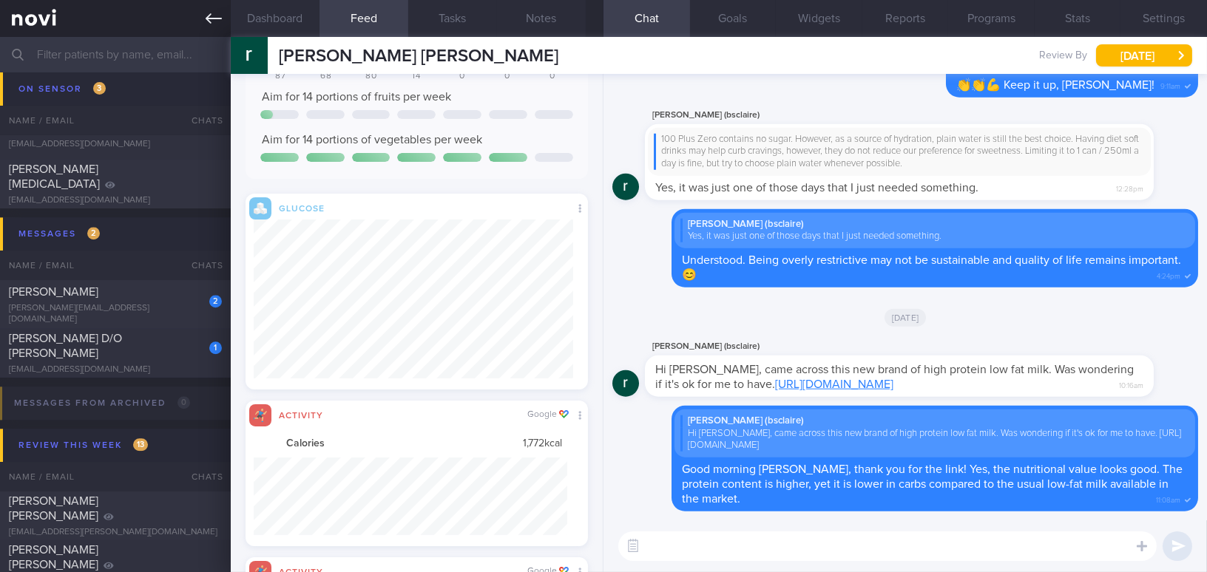
click at [217, 24] on icon at bounding box center [214, 18] width 16 height 16
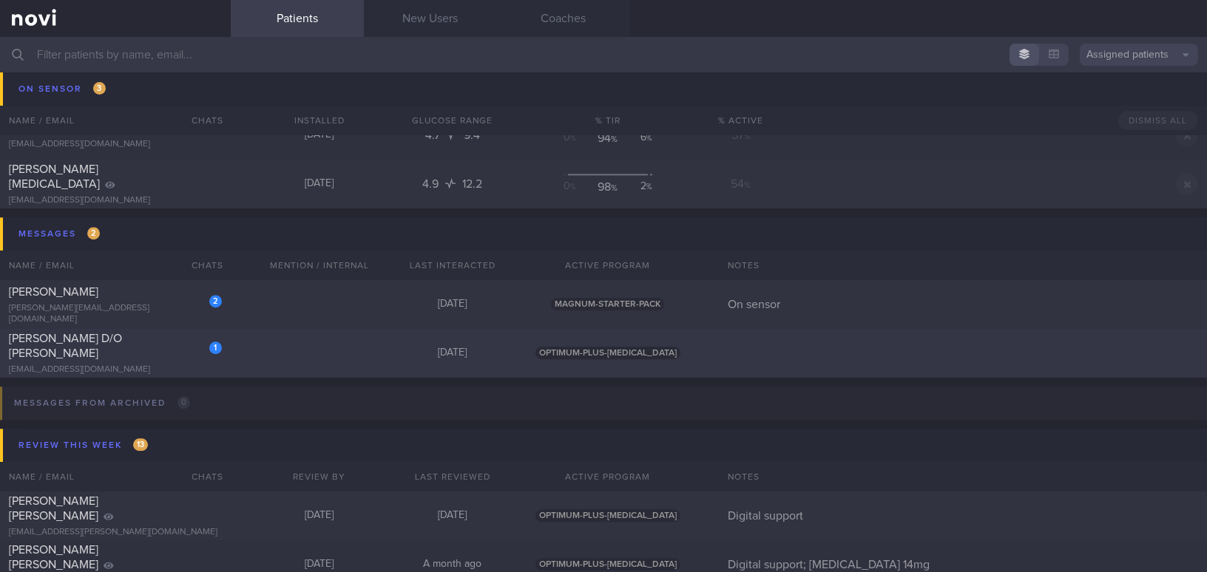
click at [126, 338] on div "[PERSON_NAME] D/O [PERSON_NAME]" at bounding box center [113, 346] width 209 height 30
select select "7"
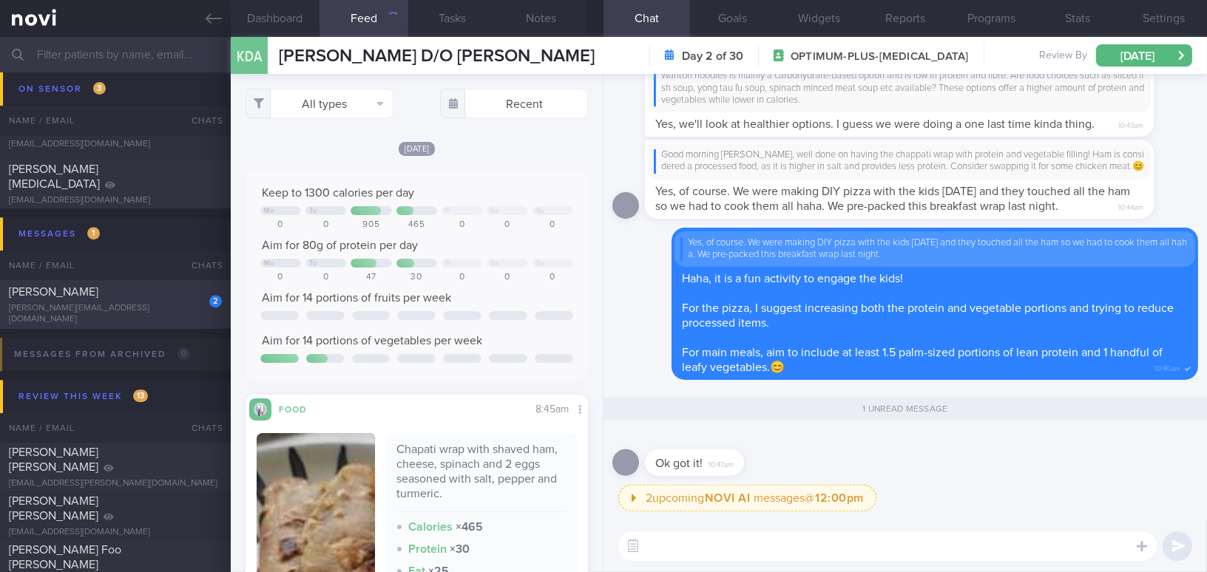
click at [183, 311] on div "[PERSON_NAME][EMAIL_ADDRESS][DOMAIN_NAME]" at bounding box center [115, 314] width 213 height 22
type input "On sensor"
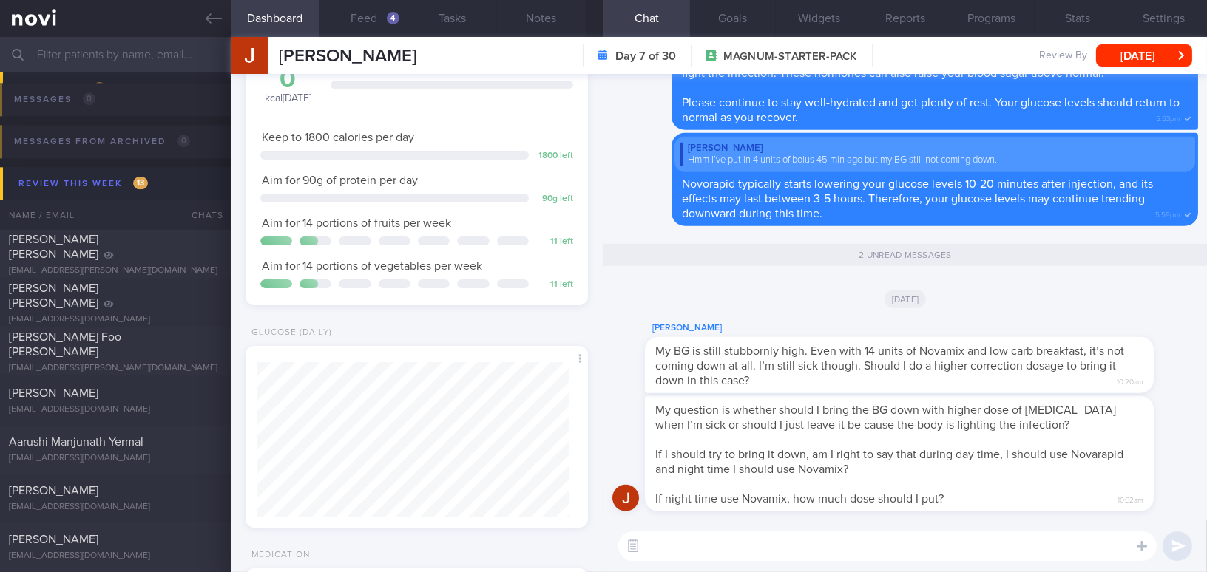
scroll to position [134, 0]
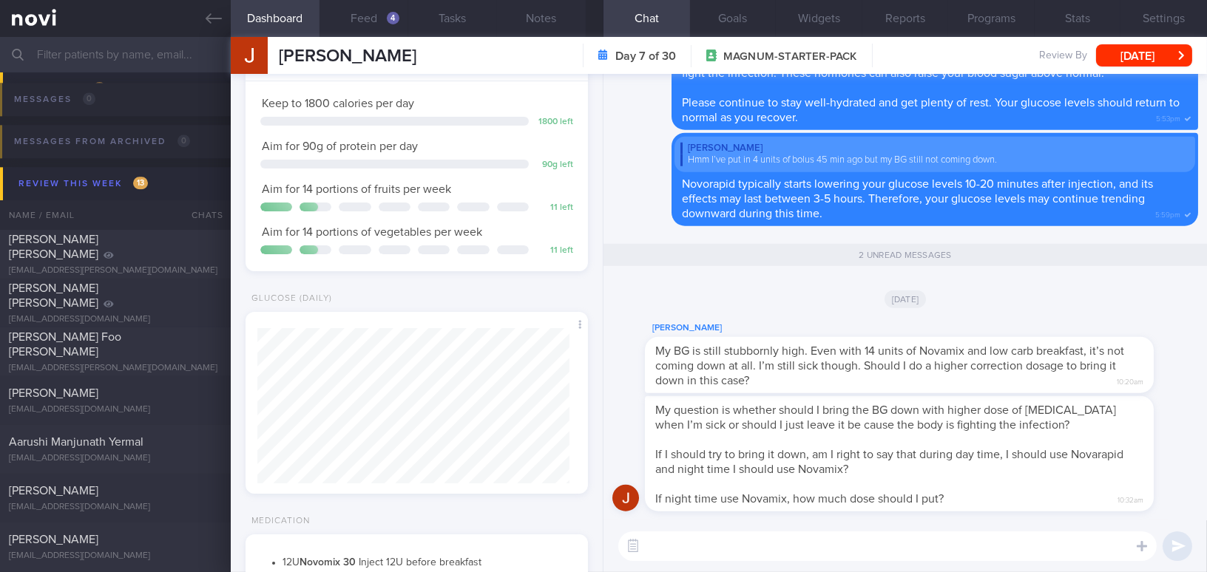
click at [680, 549] on textarea at bounding box center [887, 547] width 538 height 30
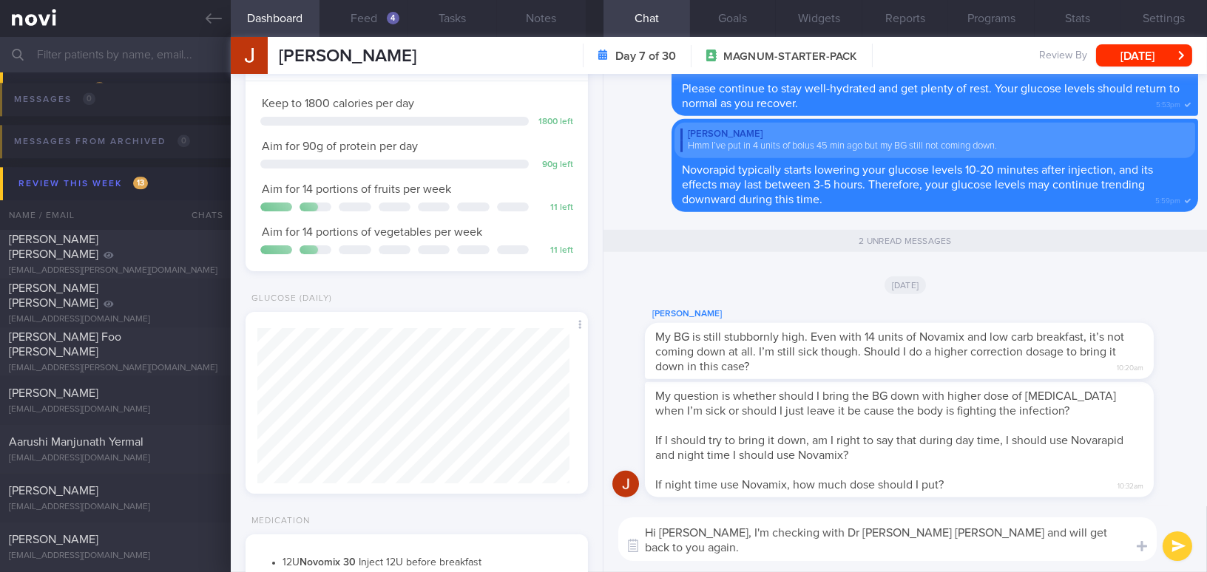
scroll to position [0, 0]
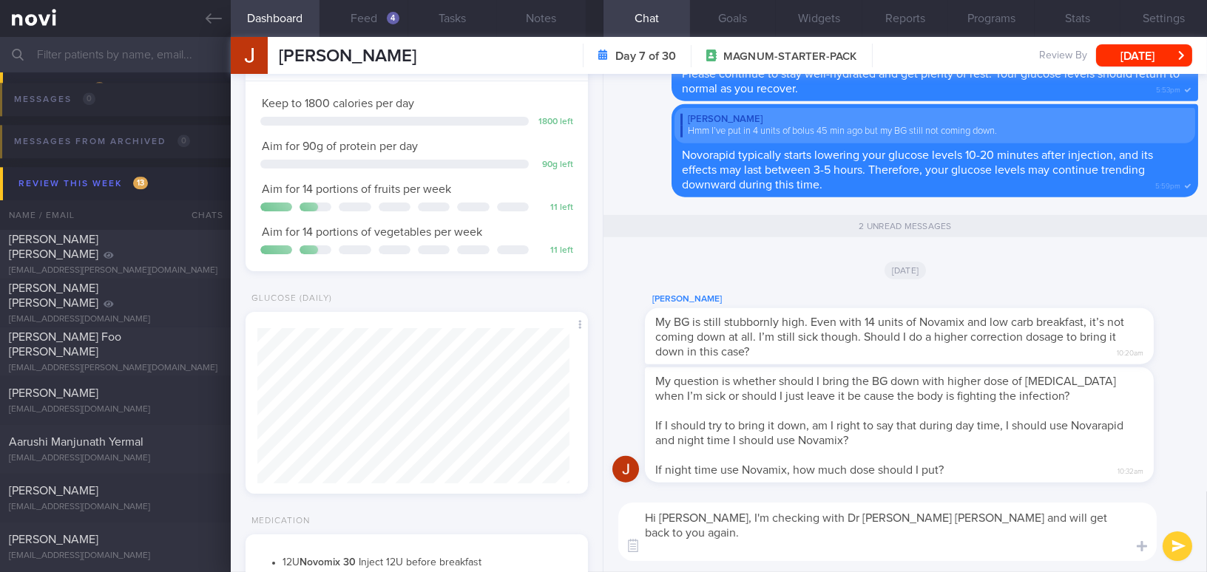
drag, startPoint x: 688, startPoint y: 518, endPoint x: 992, endPoint y: 555, distance: 306.2
click at [992, 555] on textarea "Hi Jake, I'm checking with Dr Sue Anne and will get back to you again. May I kn…" at bounding box center [887, 532] width 538 height 58
click at [721, 532] on textarea "Hi Jake, I'm checking with Dr Sue Anne and will get back to you again. May I kn…" at bounding box center [887, 532] width 538 height 58
drag, startPoint x: 688, startPoint y: 516, endPoint x: 1032, endPoint y: 566, distance: 346.8
click at [1032, 566] on div "Hi Jake, I'm checking with Dr Sue Anne and will get back to you again. May I kn…" at bounding box center [904, 532] width 603 height 81
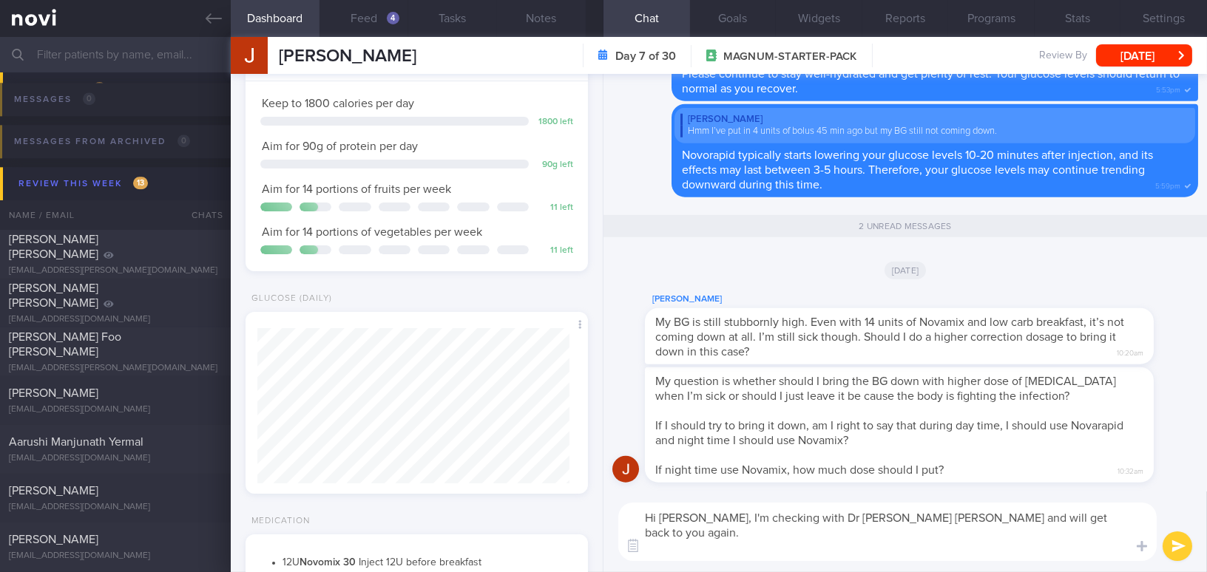
paste textarea "’m checking with Dr. S and will let you know. How are you feeling now—better, o…"
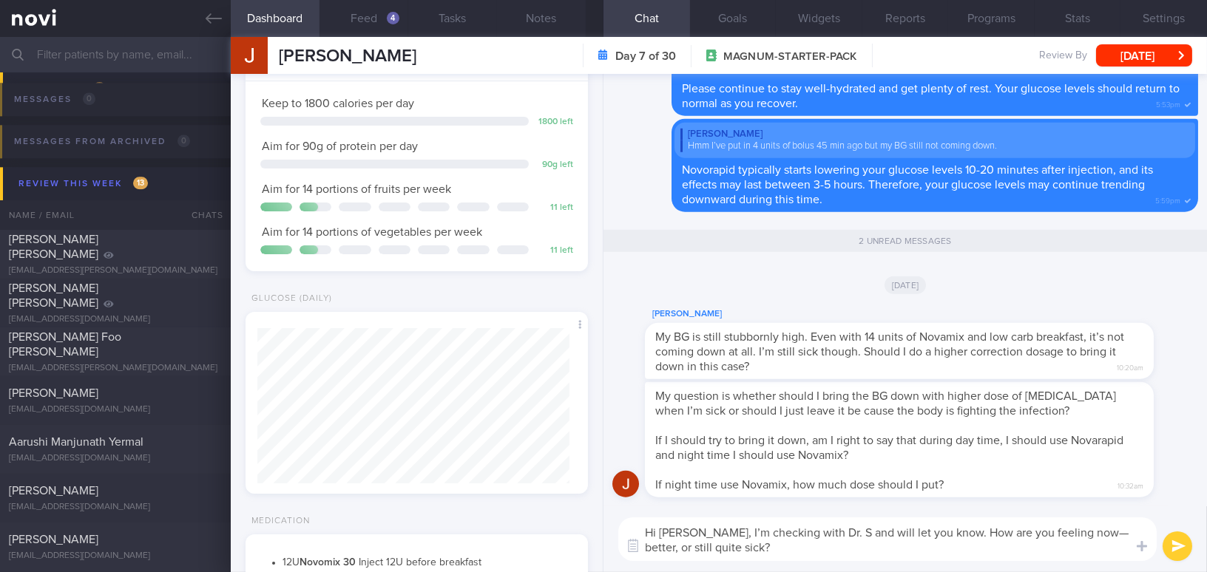
click at [796, 533] on textarea "Hi Jake, I’m checking with Dr. S and will let you know. How are you feeling now…" at bounding box center [887, 540] width 538 height 44
drag, startPoint x: 894, startPoint y: 532, endPoint x: 962, endPoint y: 528, distance: 68.2
click at [962, 528] on textarea "Hi Jake, I’m checking with Dr Sue Anne and will let you know. How are you feeli…" at bounding box center [887, 540] width 538 height 44
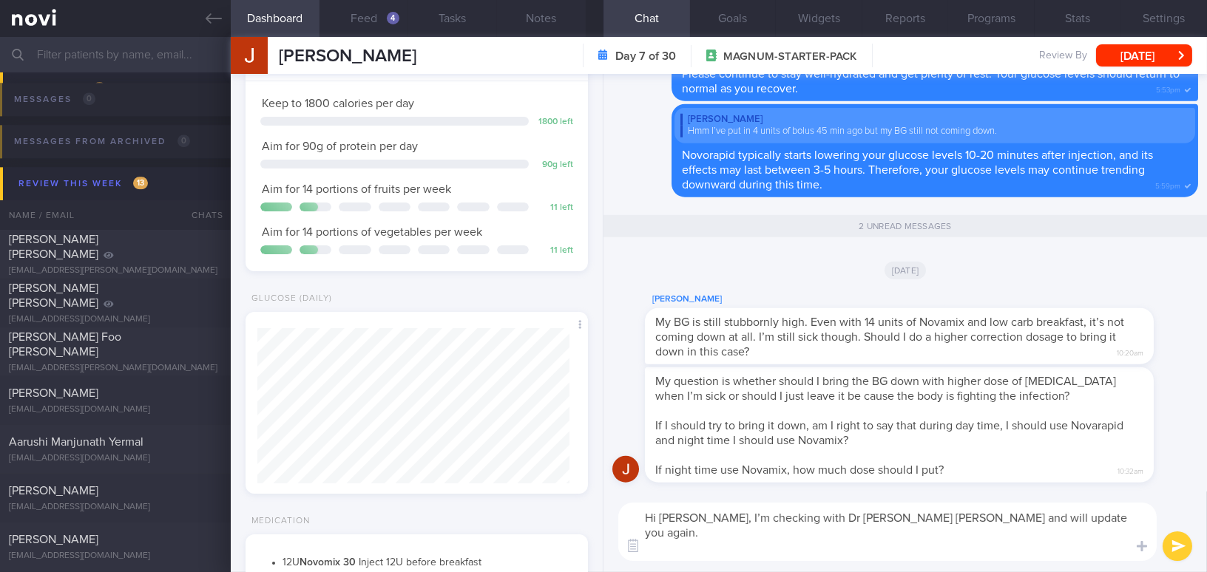
click at [785, 549] on textarea "Hi Jake, I’m checking with Dr Sue Anne and will update you again. How are you f…" at bounding box center [887, 532] width 538 height 58
type textarea "Hi Jake, I’m checking with Dr Sue Anne and will update you again. How are you f…"
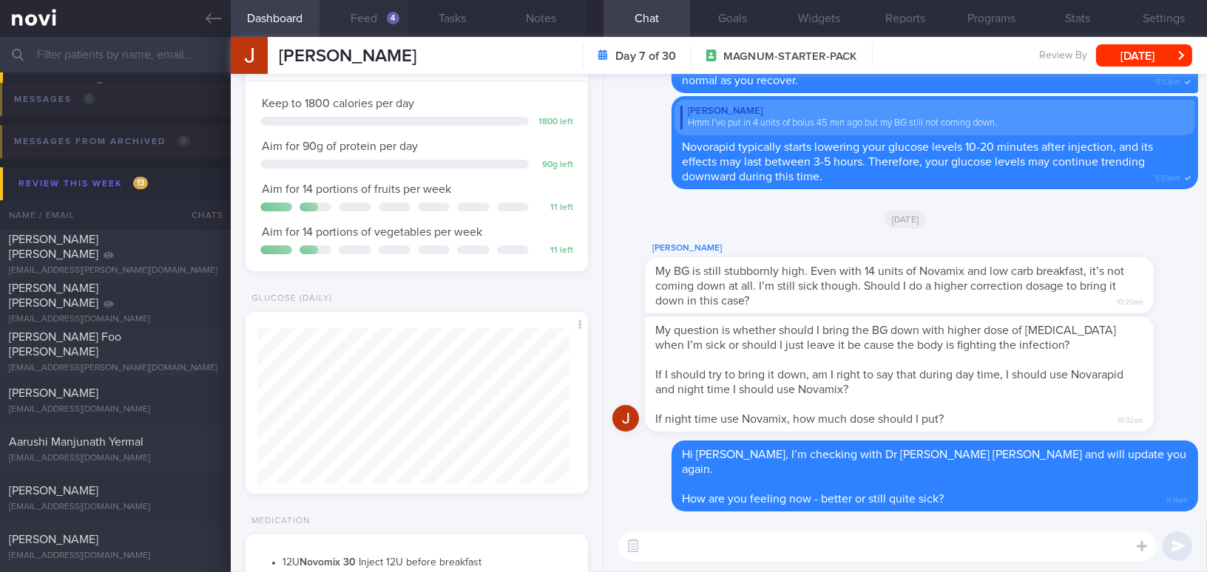
click at [368, 14] on button "Feed 4" at bounding box center [363, 18] width 89 height 37
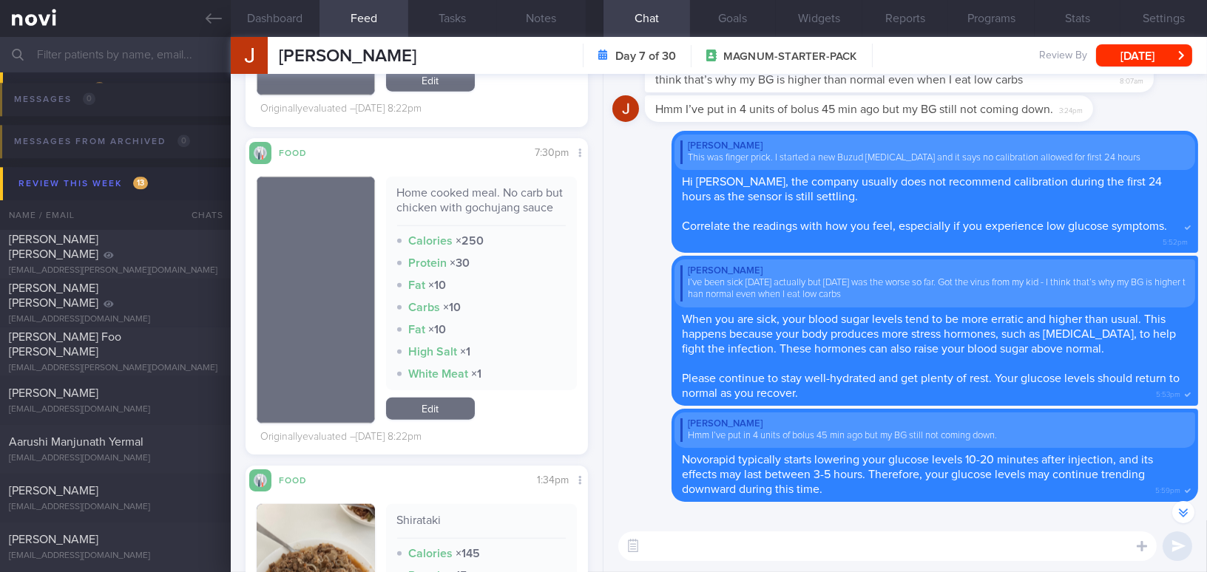
scroll to position [-336, 0]
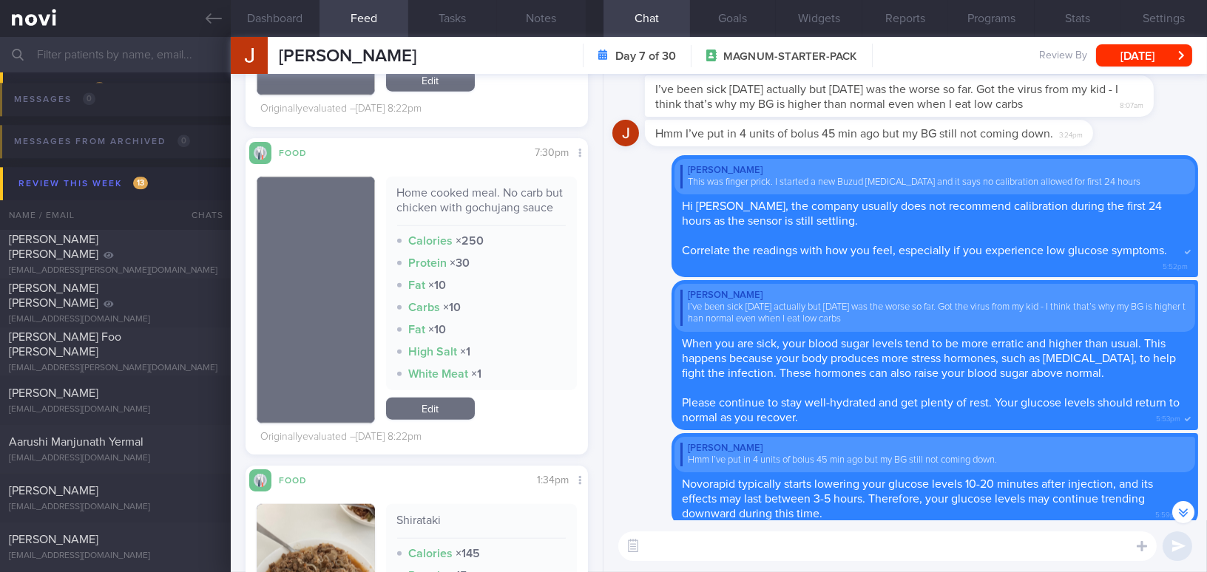
click at [748, 549] on textarea at bounding box center [887, 547] width 538 height 30
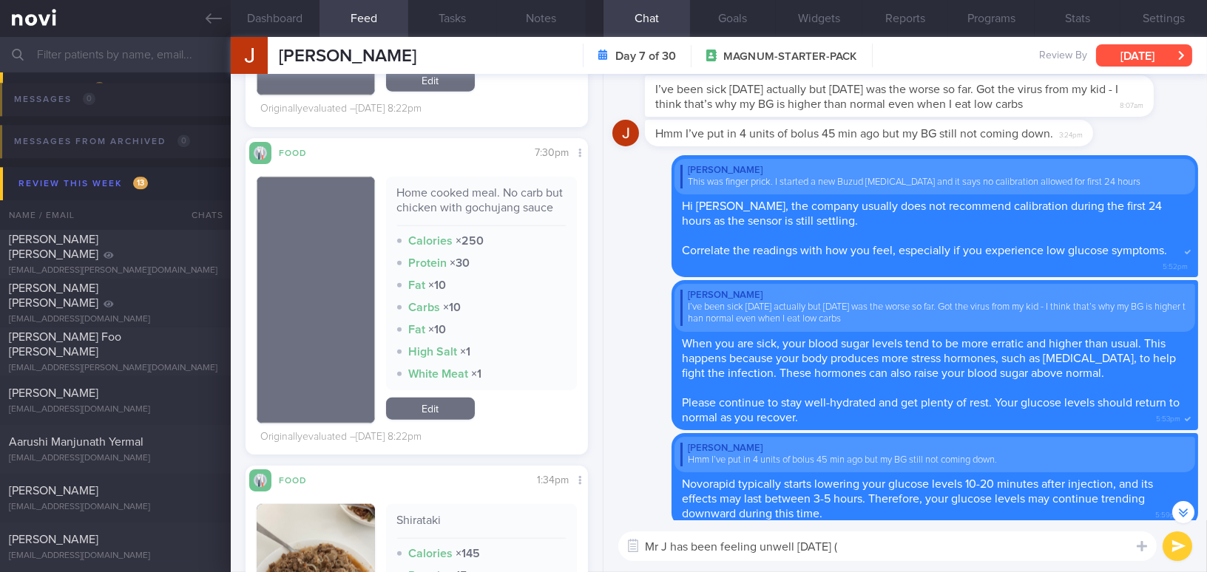
click at [1114, 64] on button "[DATE]" at bounding box center [1144, 55] width 96 height 22
click at [906, 553] on textarea "Mr J has been feeling unwell since Monday (" at bounding box center [887, 547] width 538 height 30
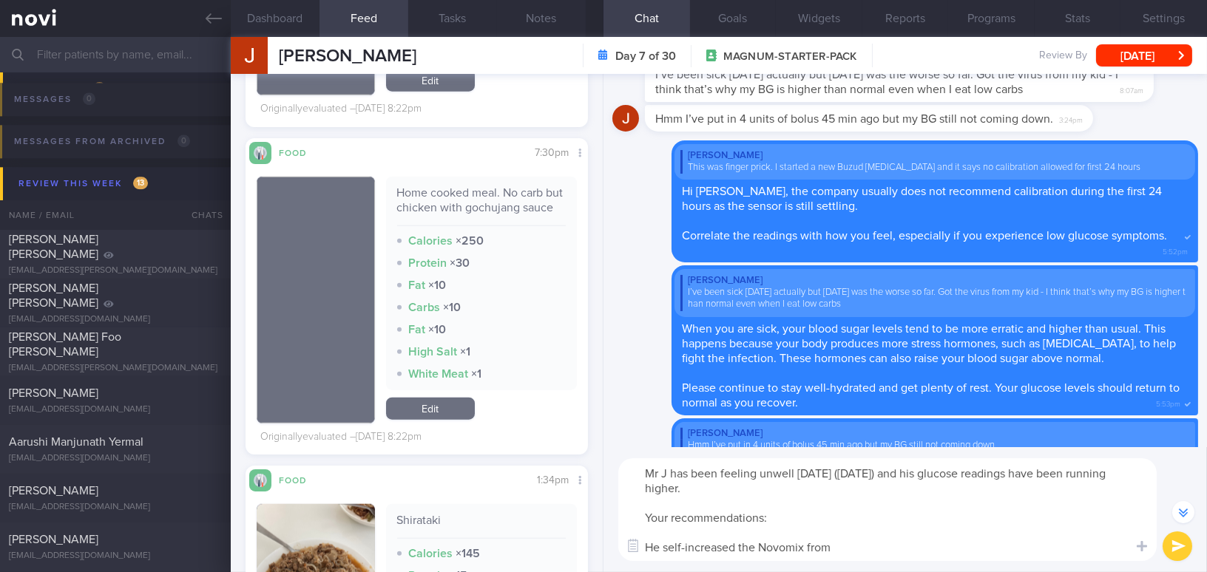
scroll to position [-410, 0]
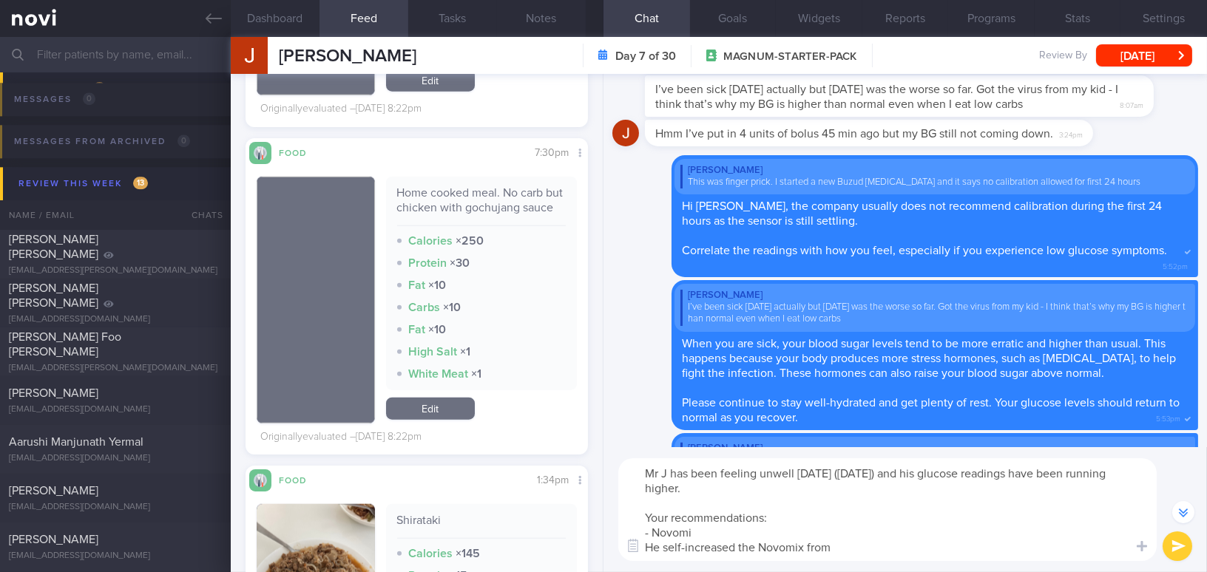
type textarea "Mr J has been feeling unwell since Monday (18/8/25) and his glucose readings ha…"
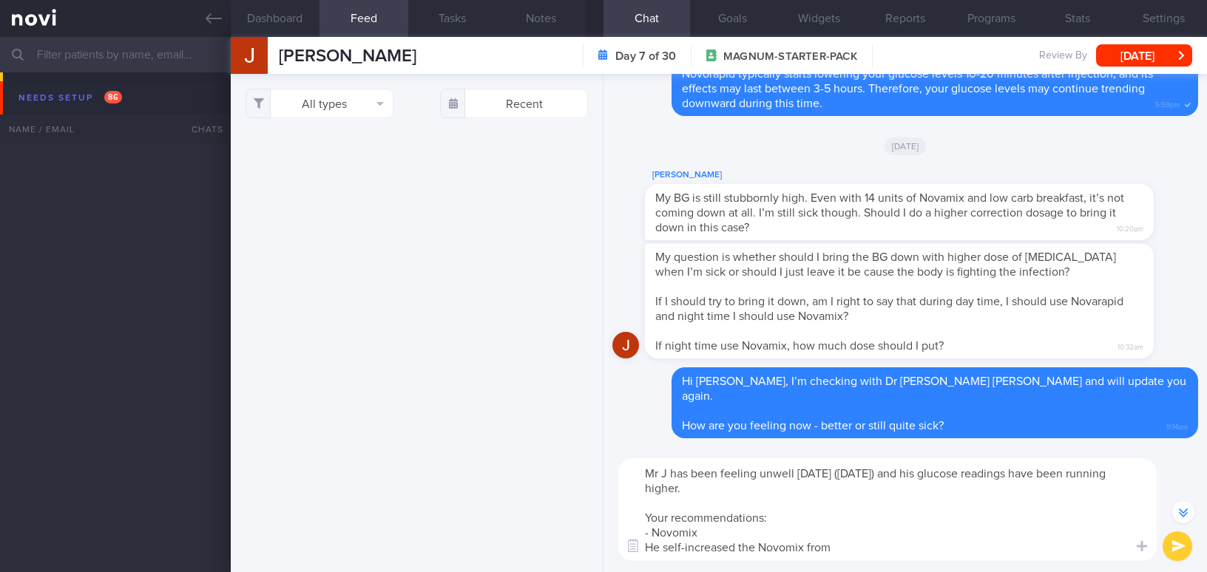
select select "7"
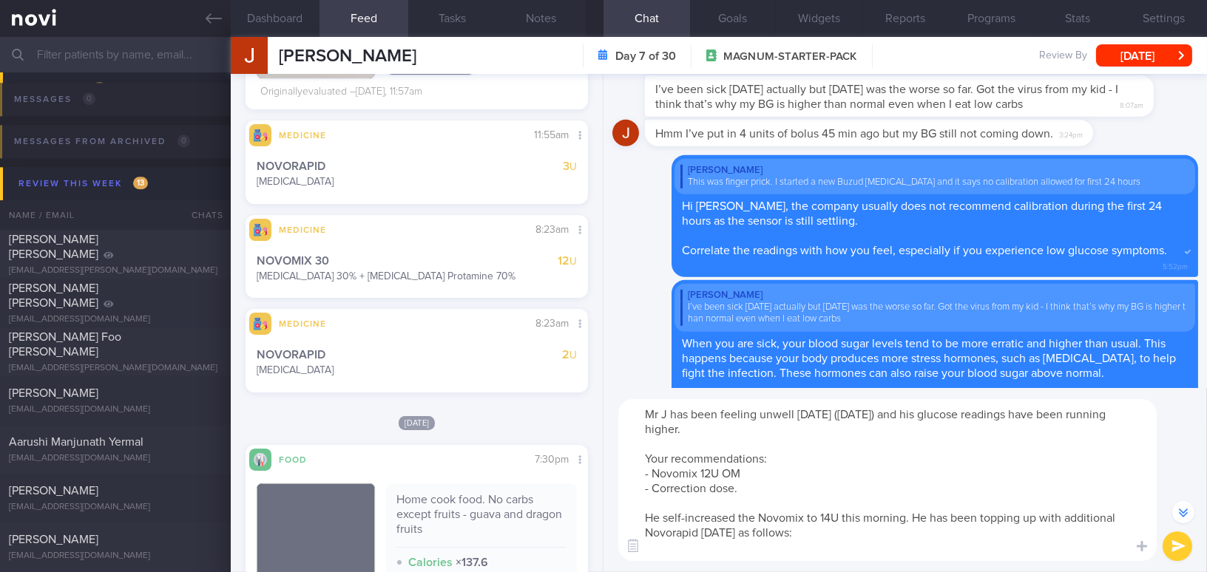
scroll to position [-469, 0]
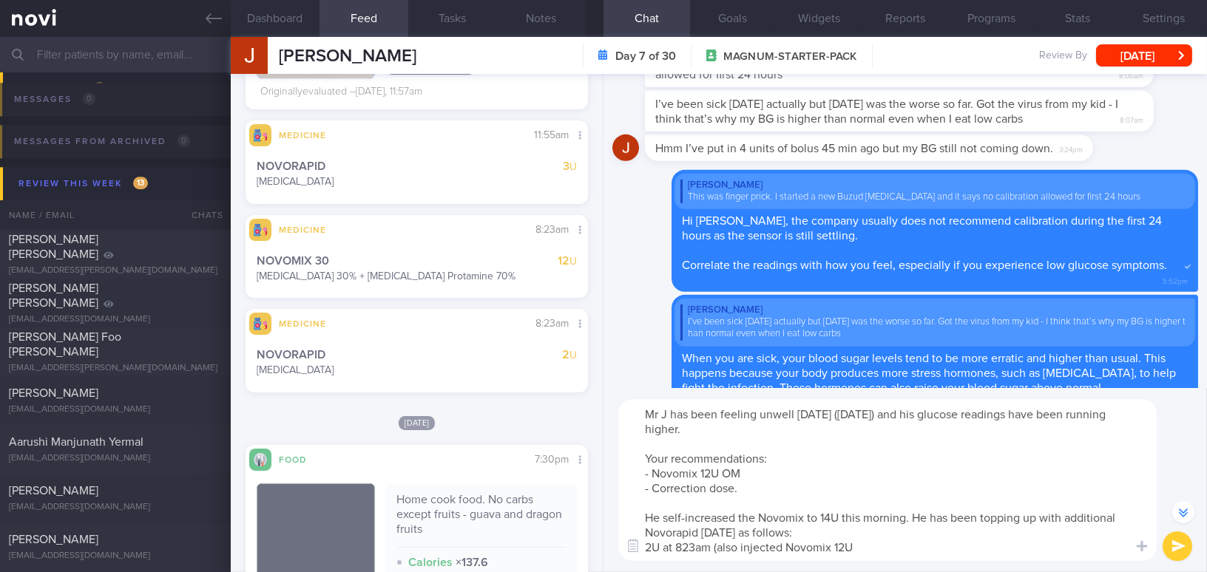
click at [912, 517] on textarea "Mr J has been feeling unwell [DATE] ([DATE]) and his glucose readings have been…" at bounding box center [887, 480] width 538 height 162
click at [923, 549] on textarea "Mr J has been feeling unwell [DATE] ([DATE]) and his glucose readings have been…" at bounding box center [887, 480] width 538 height 162
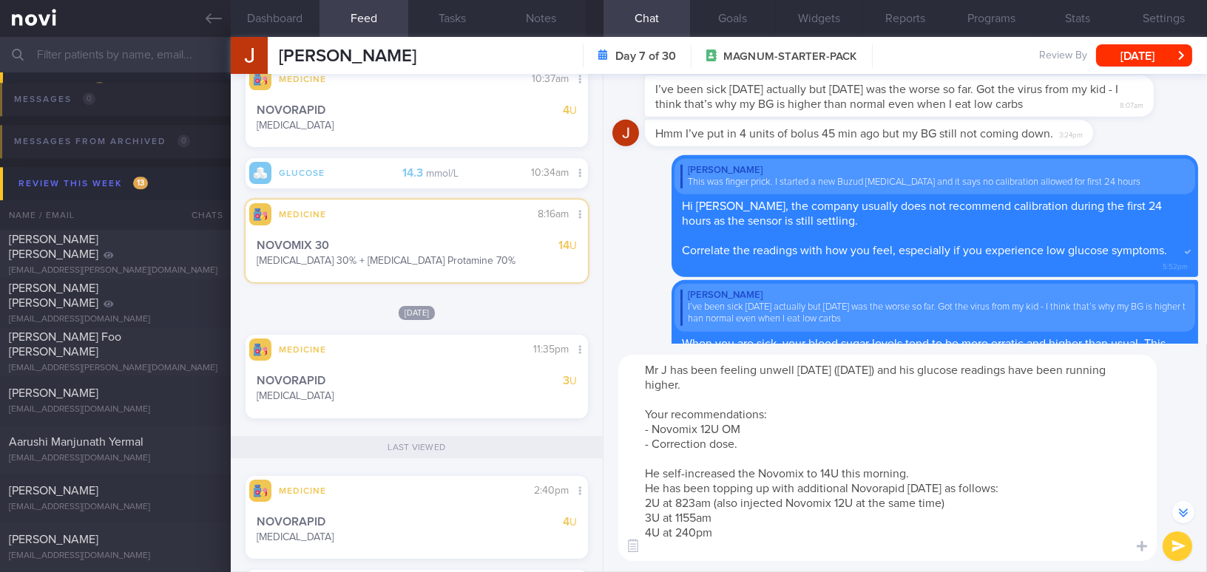
scroll to position [-513, 0]
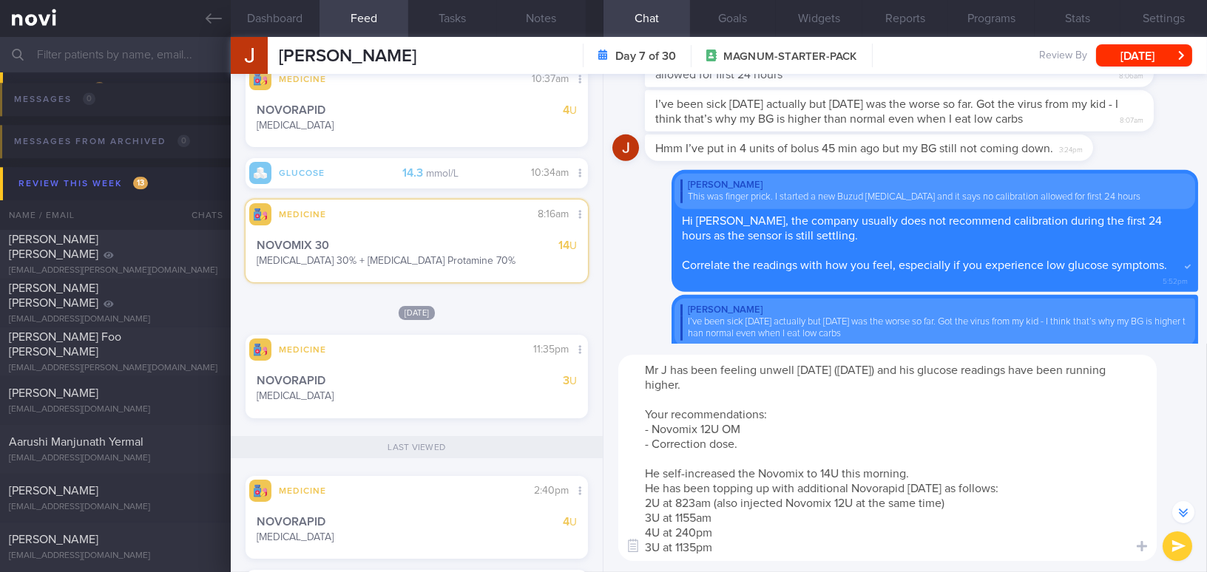
click at [924, 470] on textarea "Mr J has been feeling unwell [DATE] ([DATE]) and his glucose readings have been…" at bounding box center [887, 458] width 538 height 206
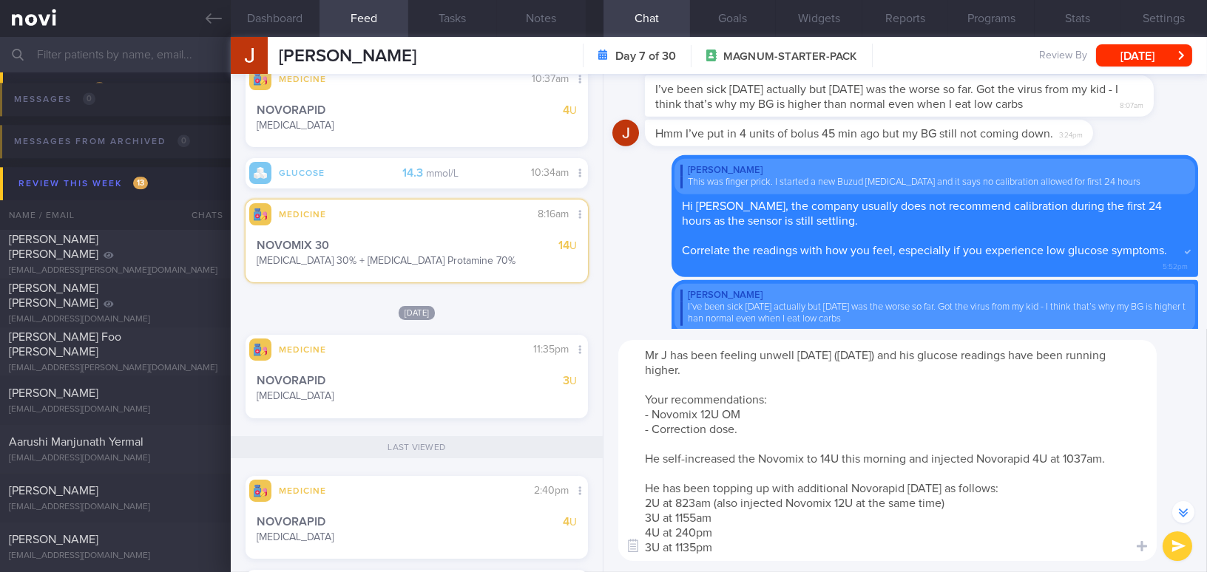
scroll to position [-528, 0]
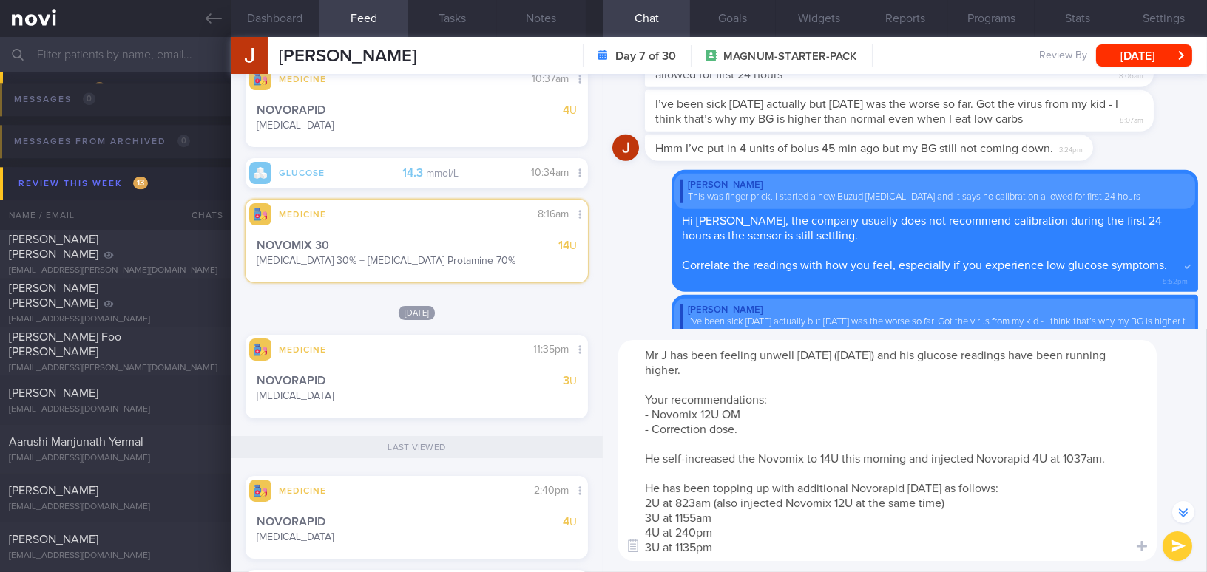
click at [647, 458] on textarea "Mr J has been feeling unwell [DATE] ([DATE]) and his glucose readings have been…" at bounding box center [887, 450] width 538 height 221
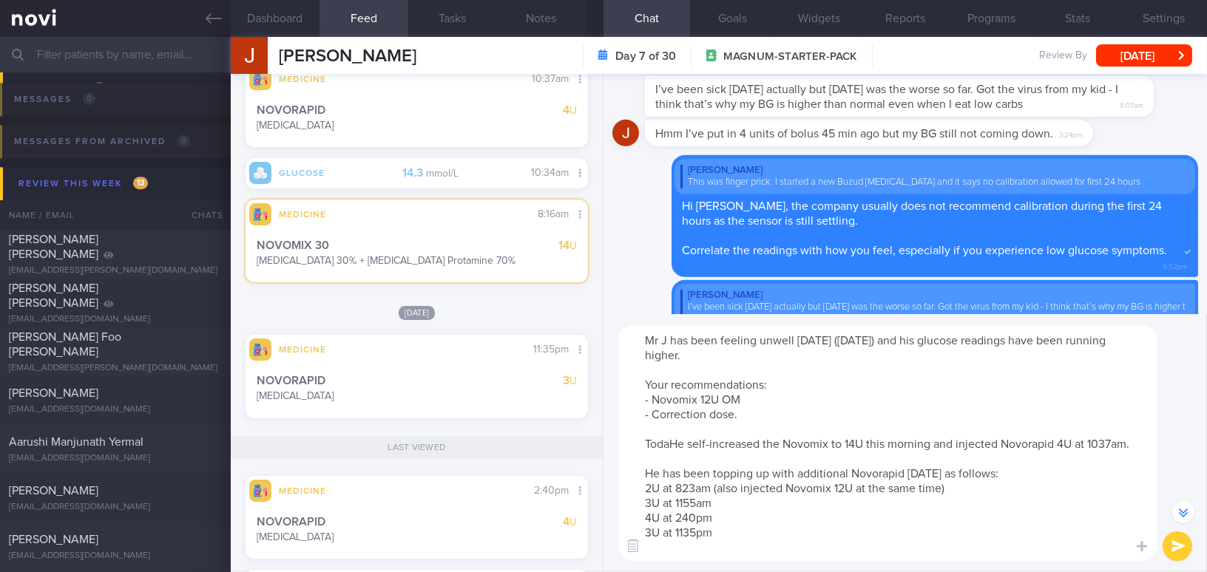
scroll to position [-543, 0]
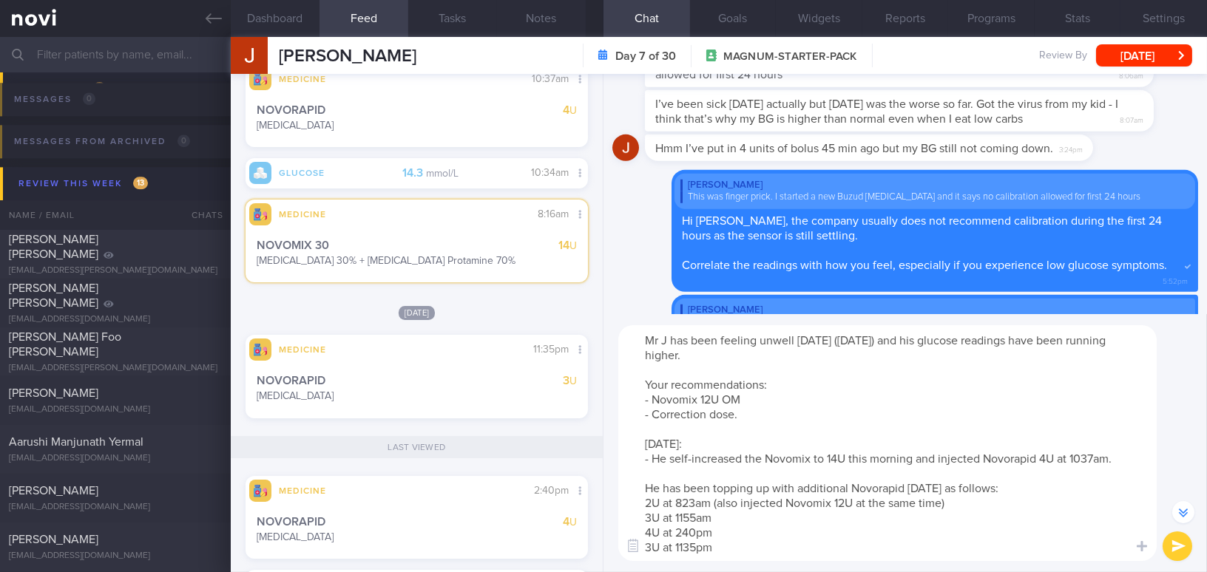
click at [677, 474] on textarea "Mr J has been feeling unwell [DATE] ([DATE]) and his glucose readings have been…" at bounding box center [887, 443] width 538 height 236
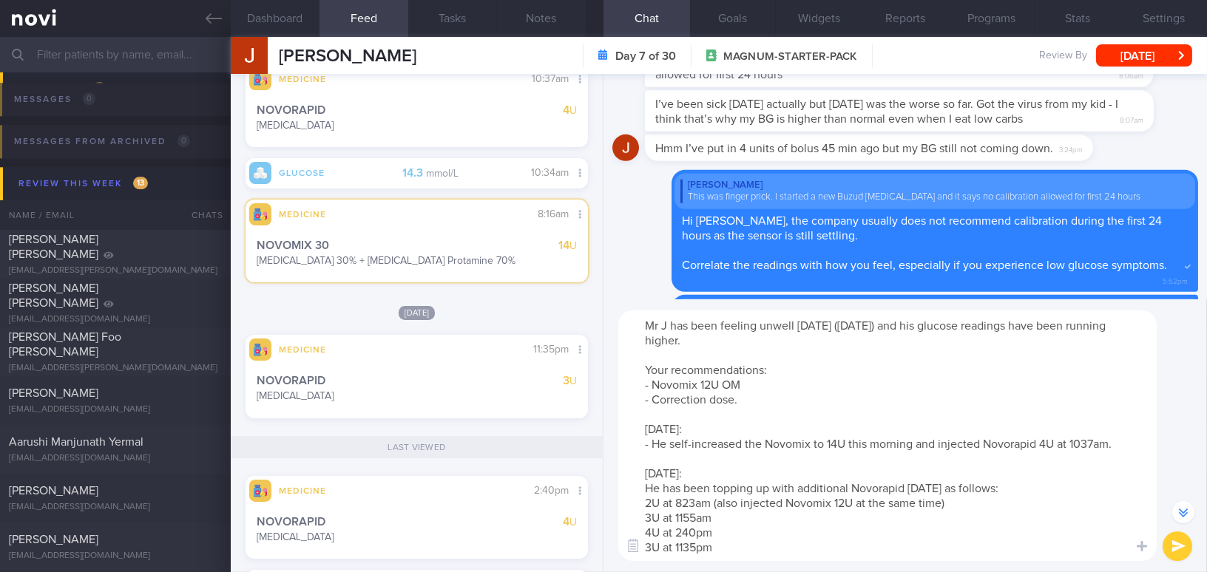
drag, startPoint x: 907, startPoint y: 488, endPoint x: 960, endPoint y: 487, distance: 52.5
click at [960, 487] on textarea "Mr J has been feeling unwell [DATE] ([DATE]) and his glucose readings have been…" at bounding box center [887, 436] width 538 height 251
drag, startPoint x: 963, startPoint y: 489, endPoint x: 909, endPoint y: 490, distance: 54.0
click at [909, 490] on textarea "Mr J has been feeling unwell [DATE] ([DATE]) and his glucose readings have been…" at bounding box center [887, 436] width 538 height 251
type textarea "Mr J has been feeling unwell [DATE] ([DATE]) and his glucose readings have been…"
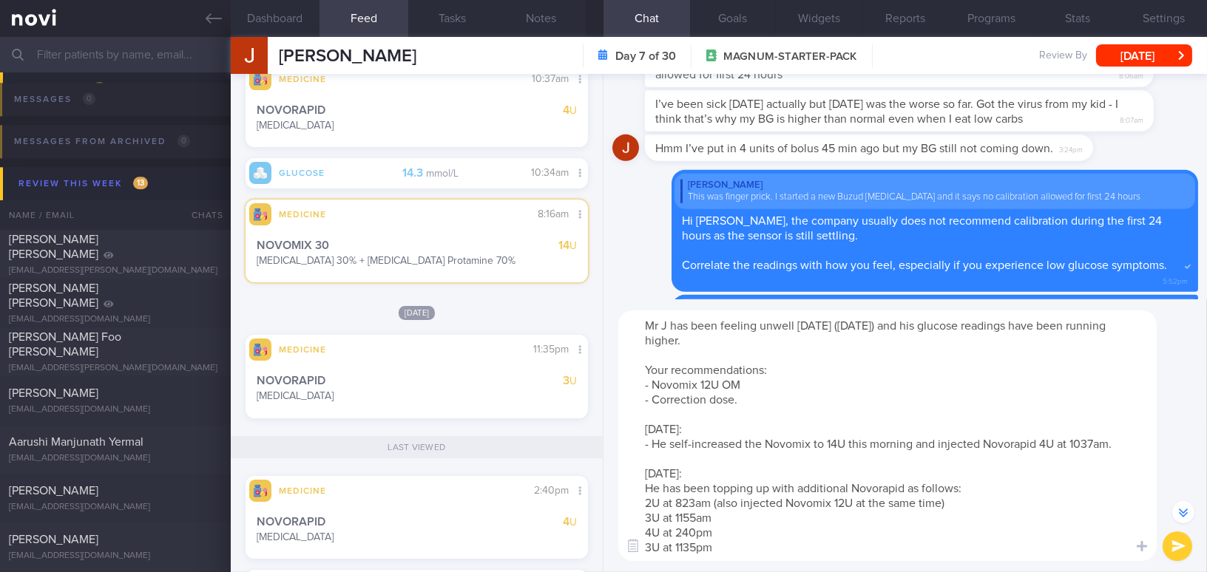
drag, startPoint x: 639, startPoint y: 324, endPoint x: 806, endPoint y: 585, distance: 309.9
click at [806, 572] on html "You are offline! Some functionality will be unavailable Patients New Users Coac…" at bounding box center [603, 286] width 1207 height 572
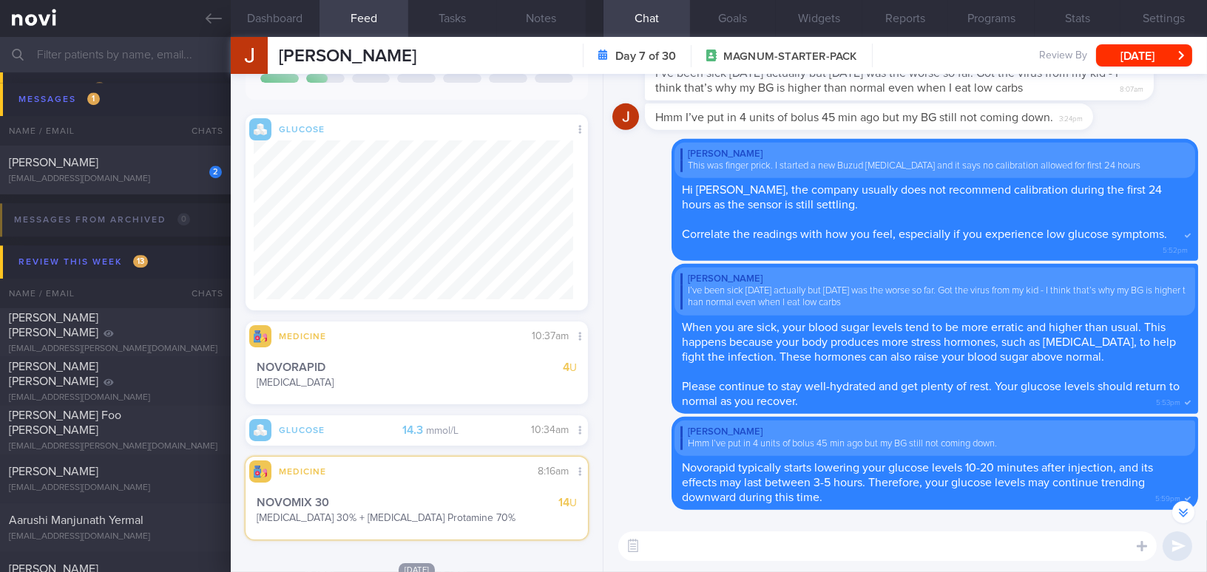
scroll to position [280, 0]
click at [1137, 56] on button "[DATE]" at bounding box center [1144, 55] width 96 height 22
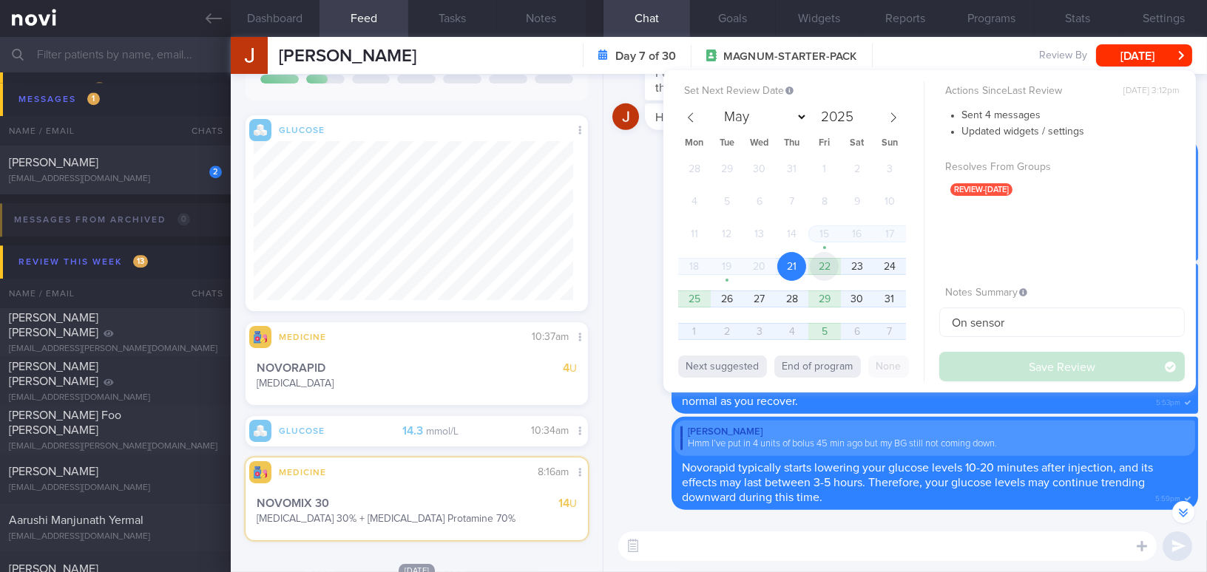
click at [824, 264] on span "22" at bounding box center [824, 266] width 29 height 29
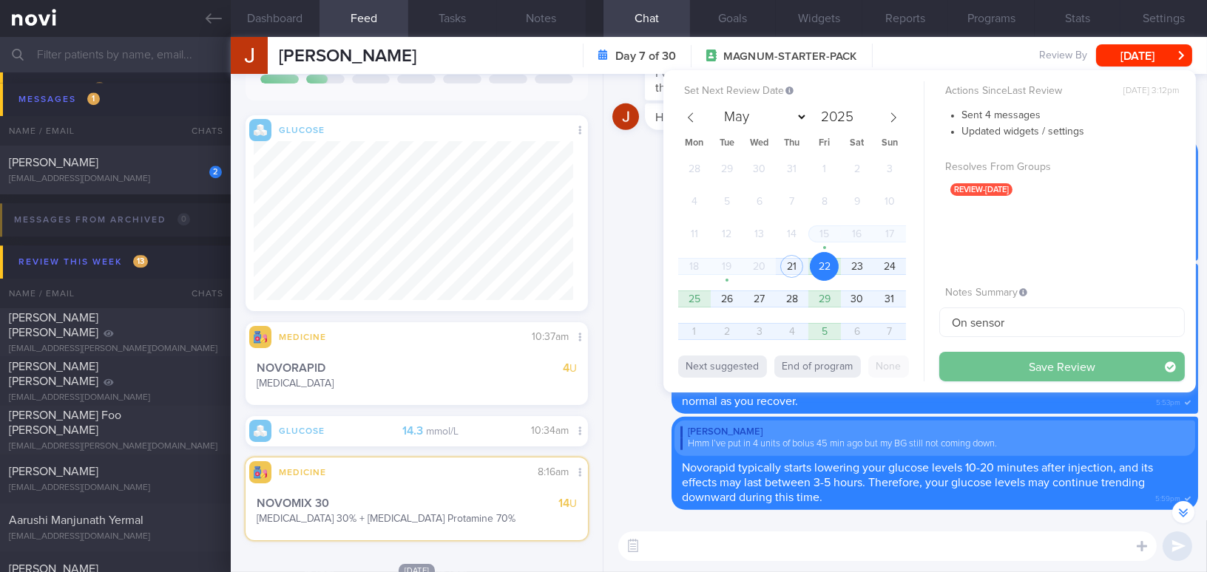
click at [979, 370] on button "Save Review" at bounding box center [1061, 367] width 245 height 30
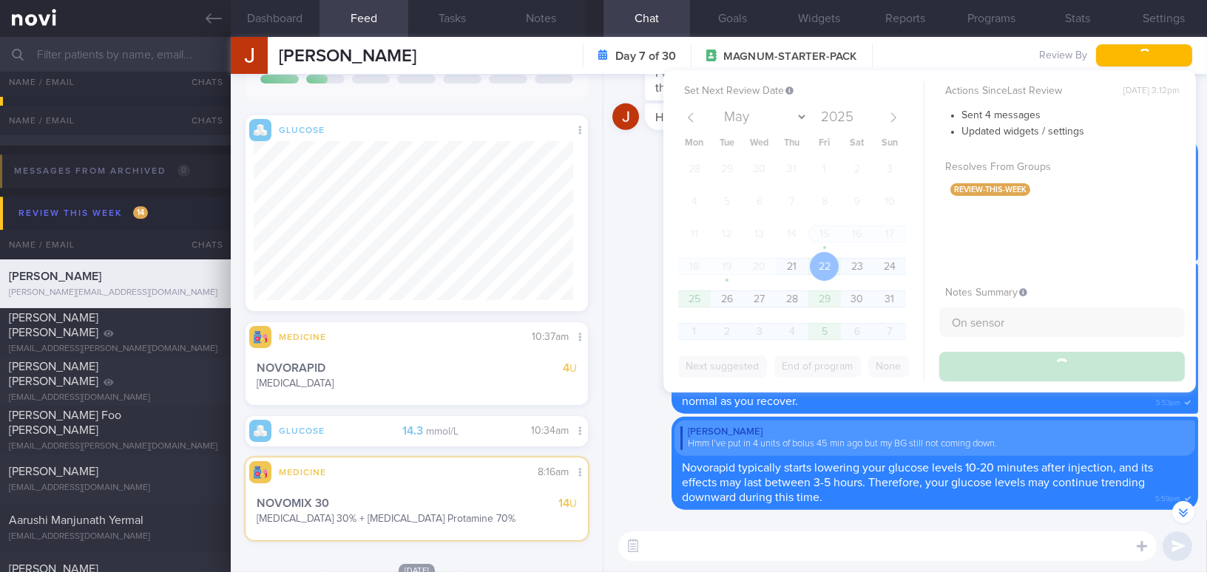
scroll to position [6608, 0]
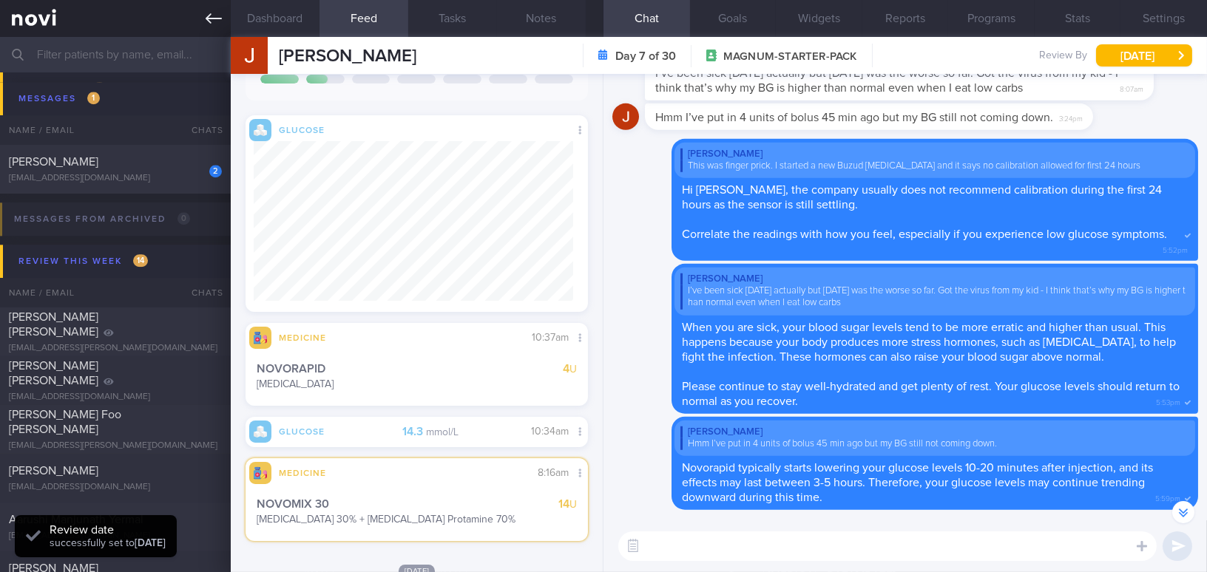
click at [209, 16] on icon at bounding box center [214, 18] width 16 height 10
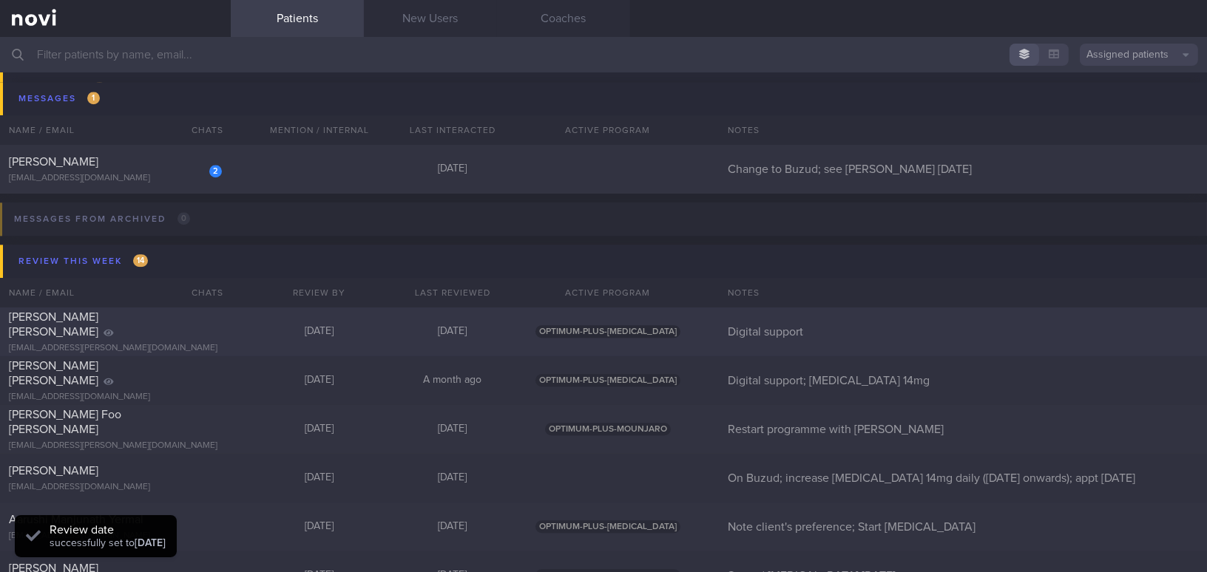
scroll to position [6473, 0]
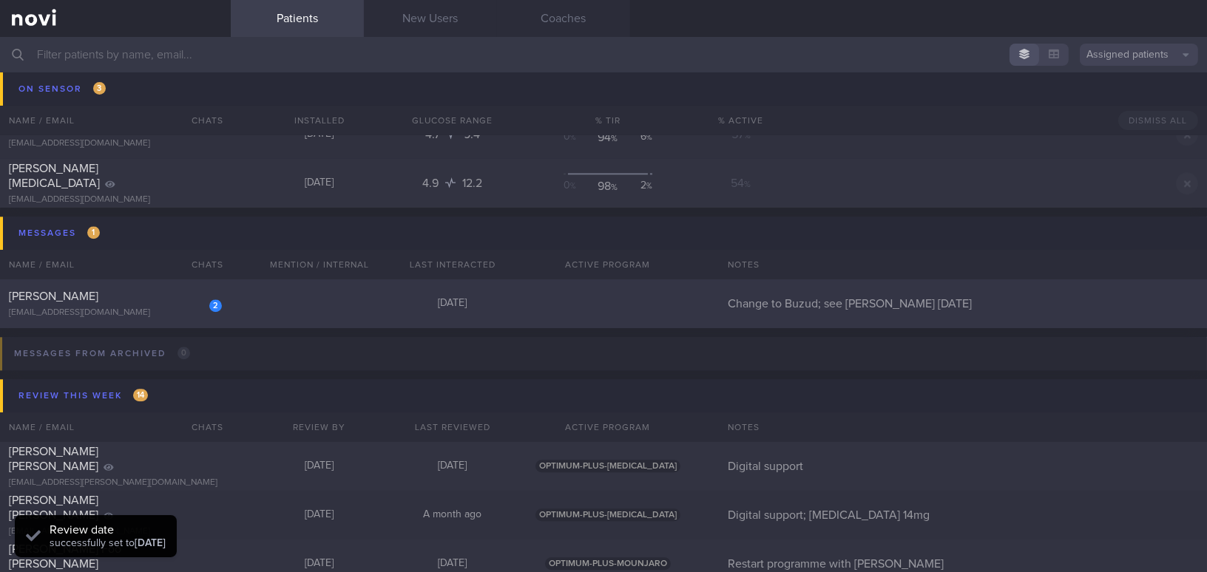
click at [133, 304] on div "2 [PERSON_NAME] [EMAIL_ADDRESS][DOMAIN_NAME]" at bounding box center [115, 304] width 231 height 30
select select "7"
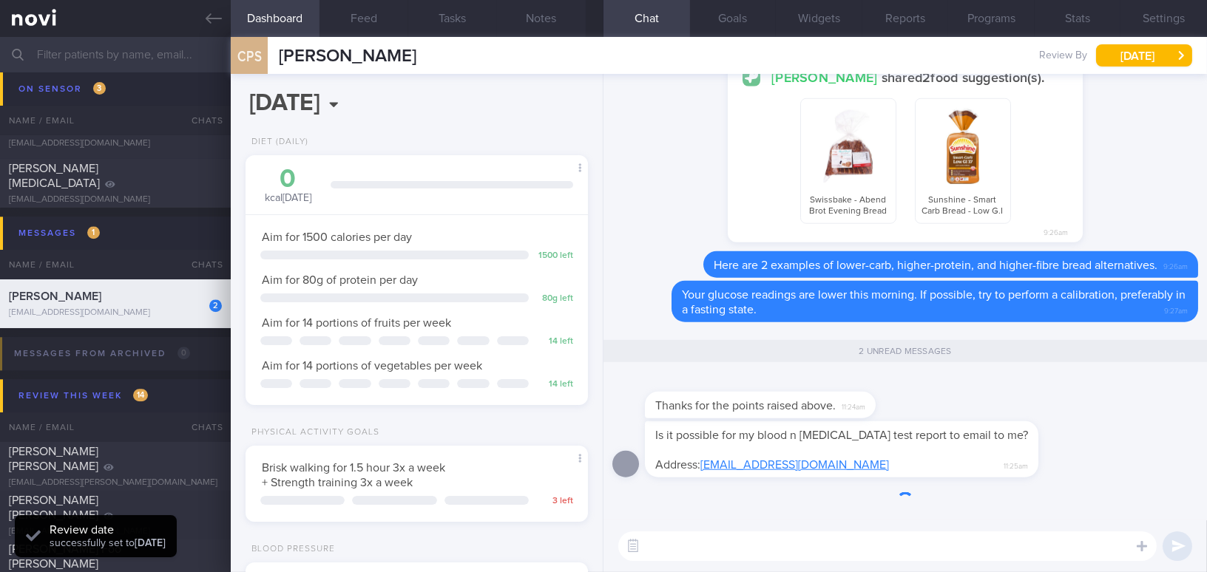
scroll to position [156, 311]
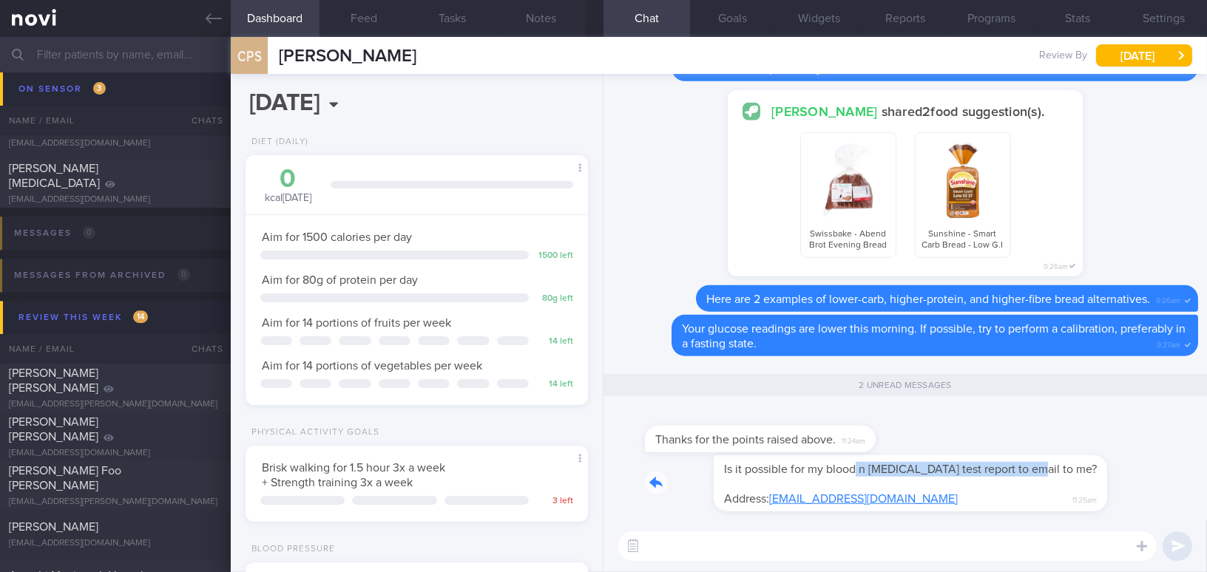
drag, startPoint x: 786, startPoint y: 461, endPoint x: 953, endPoint y: 465, distance: 167.2
click at [953, 465] on div "Is it possible for my blood n [MEDICAL_DATA] test report to email to me? Addres…" at bounding box center [864, 483] width 438 height 56
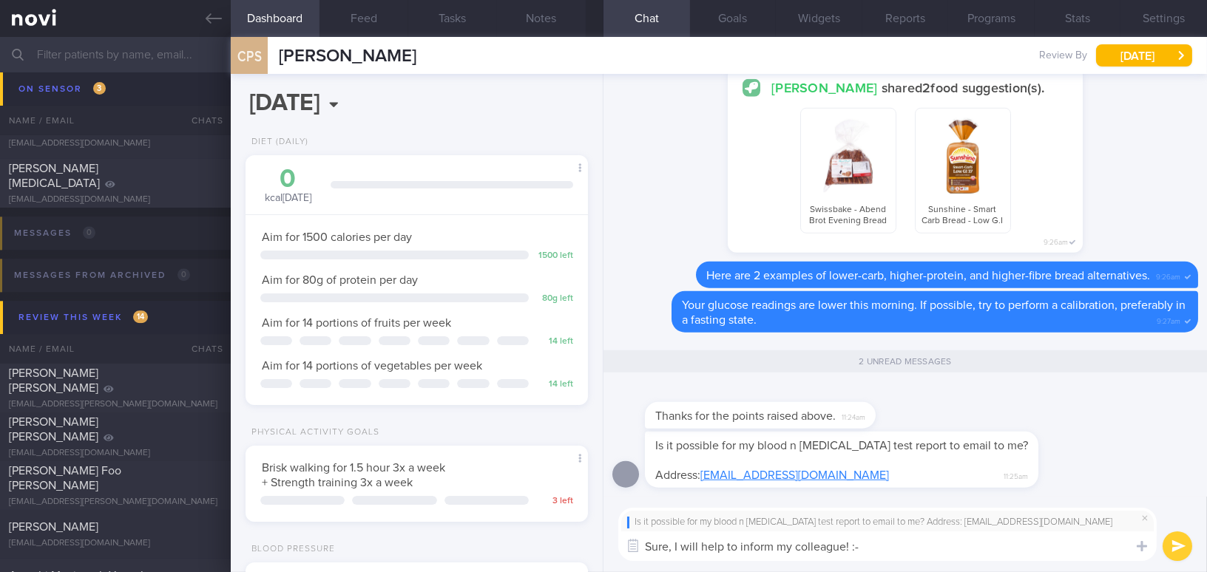
type textarea "Sure, I will help to inform my colleague! :-)"
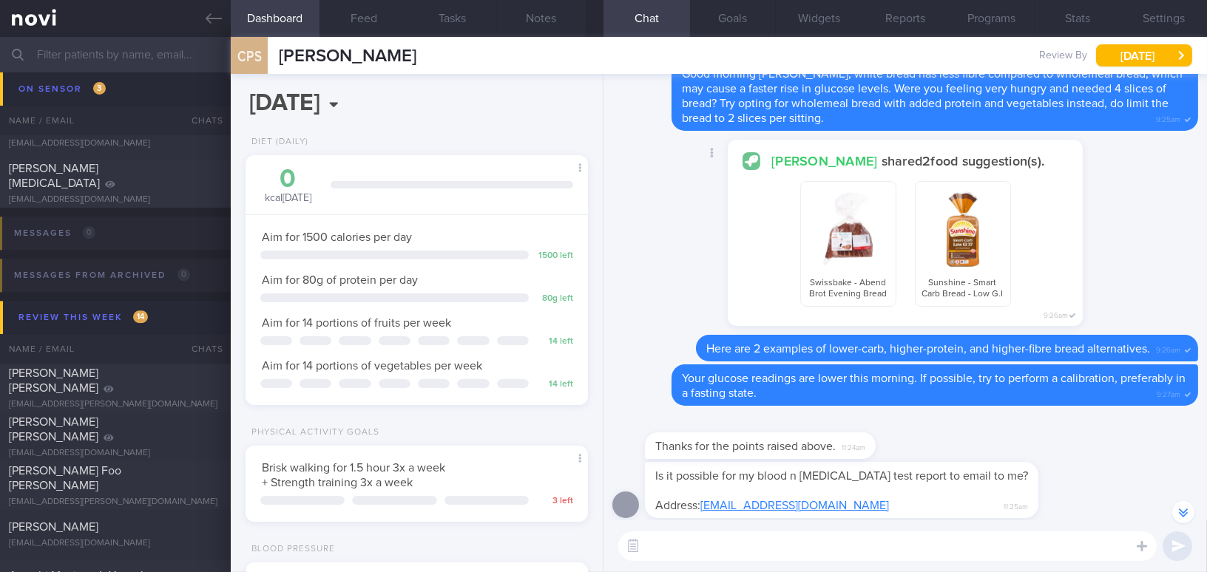
scroll to position [0, 0]
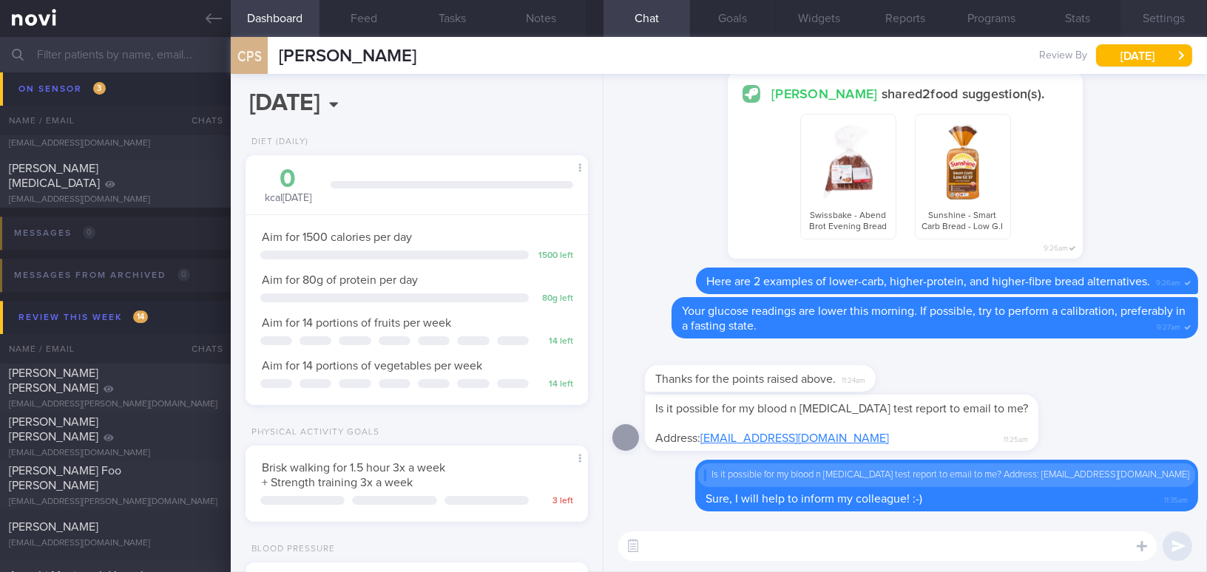
click at [1171, 25] on button "Settings" at bounding box center [1163, 18] width 87 height 37
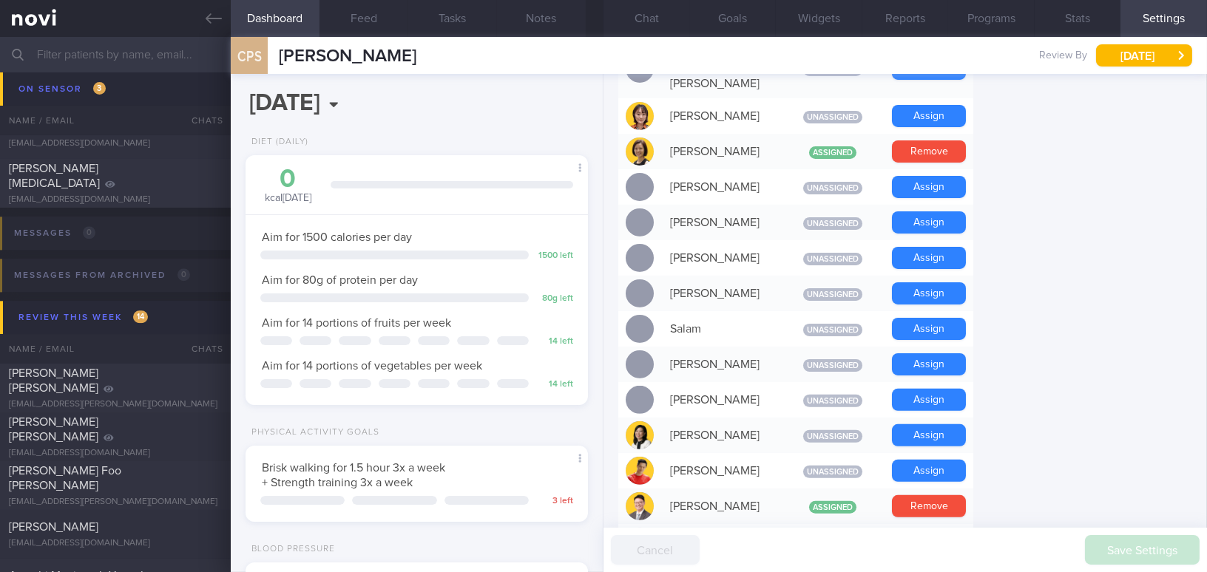
scroll to position [1075, 0]
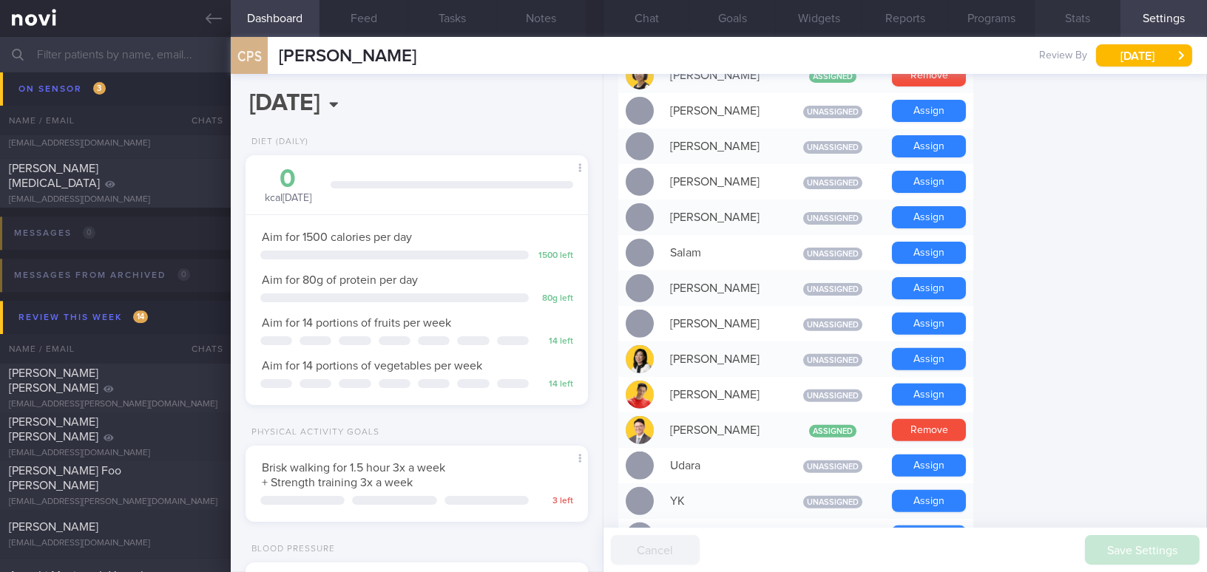
click at [1080, 18] on button "Stats" at bounding box center [1077, 18] width 87 height 37
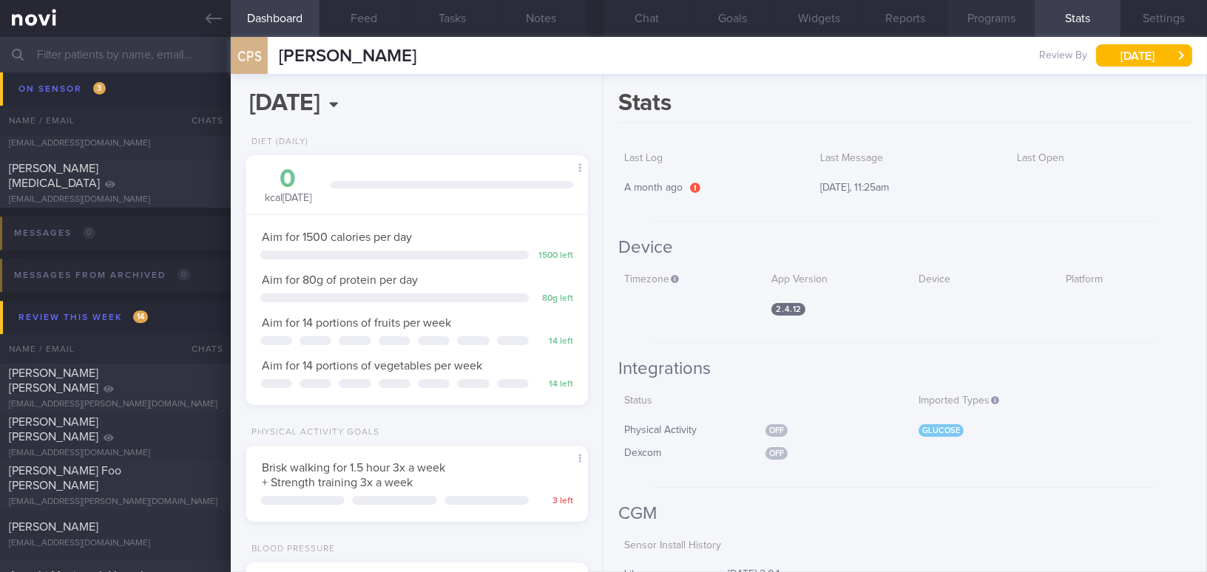
click at [1003, 18] on button "Programs" at bounding box center [991, 18] width 87 height 37
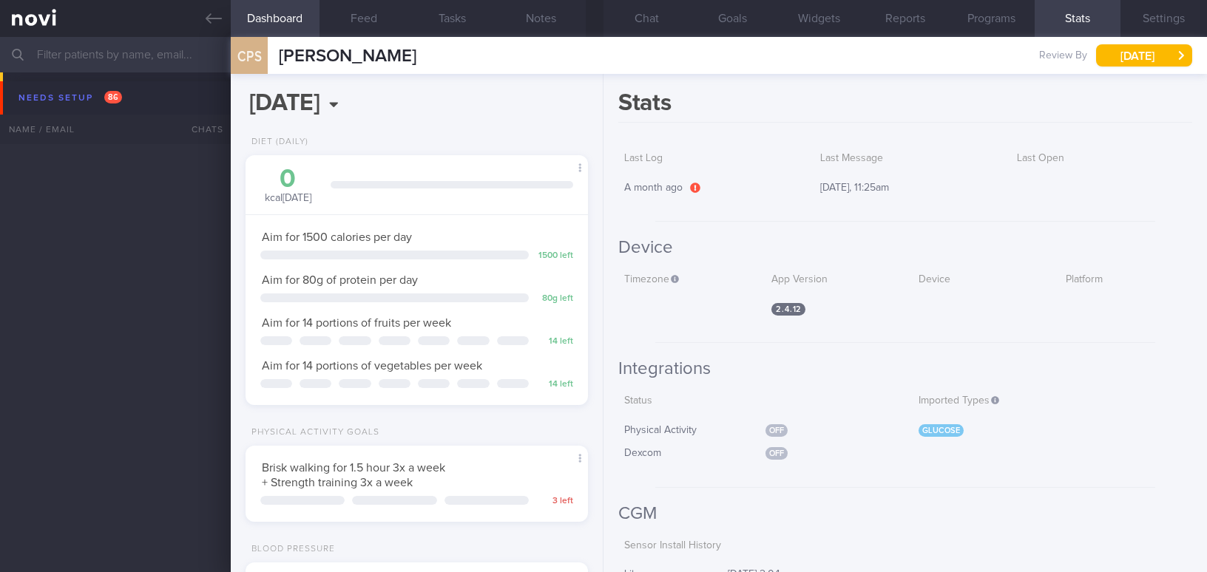
select select "7"
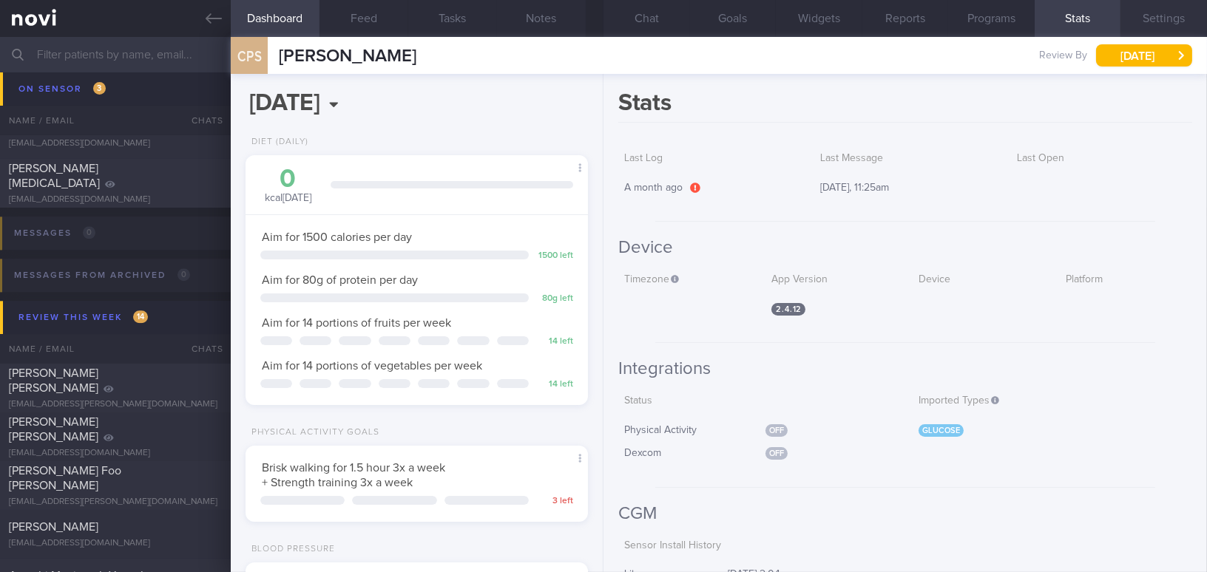
click at [1165, 13] on button "Settings" at bounding box center [1163, 18] width 87 height 37
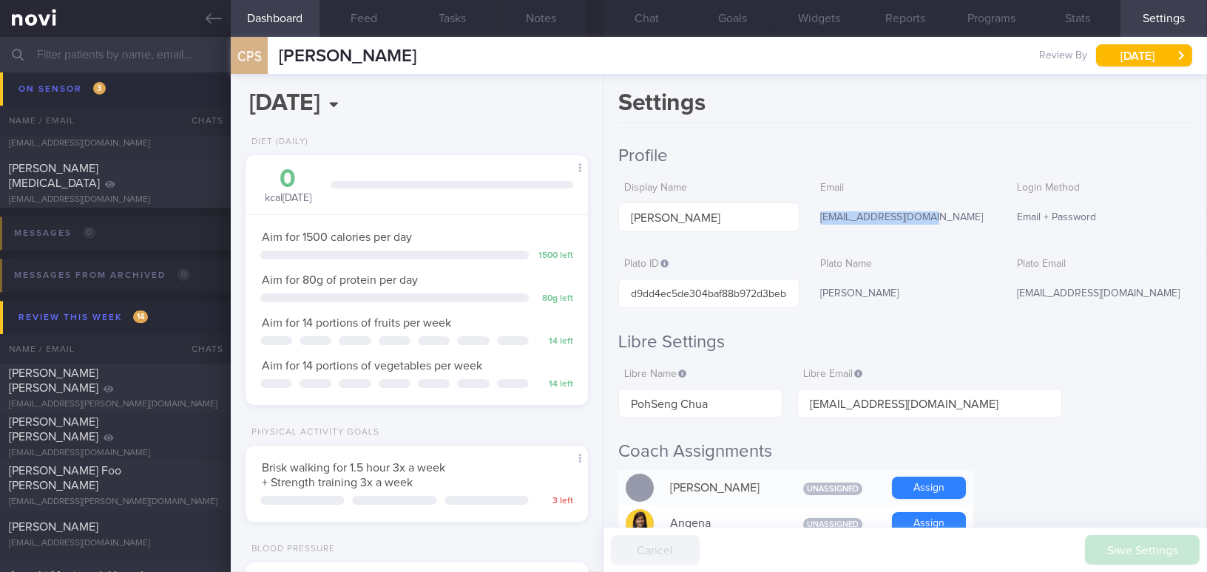
drag, startPoint x: 816, startPoint y: 215, endPoint x: 924, endPoint y: 215, distance: 107.2
click at [924, 215] on div "[EMAIL_ADDRESS][DOMAIN_NAME]" at bounding box center [904, 218] width 181 height 31
copy div "[EMAIL_ADDRESS][DOMAIN_NAME]"
click at [654, 10] on button "Chat" at bounding box center [646, 18] width 87 height 37
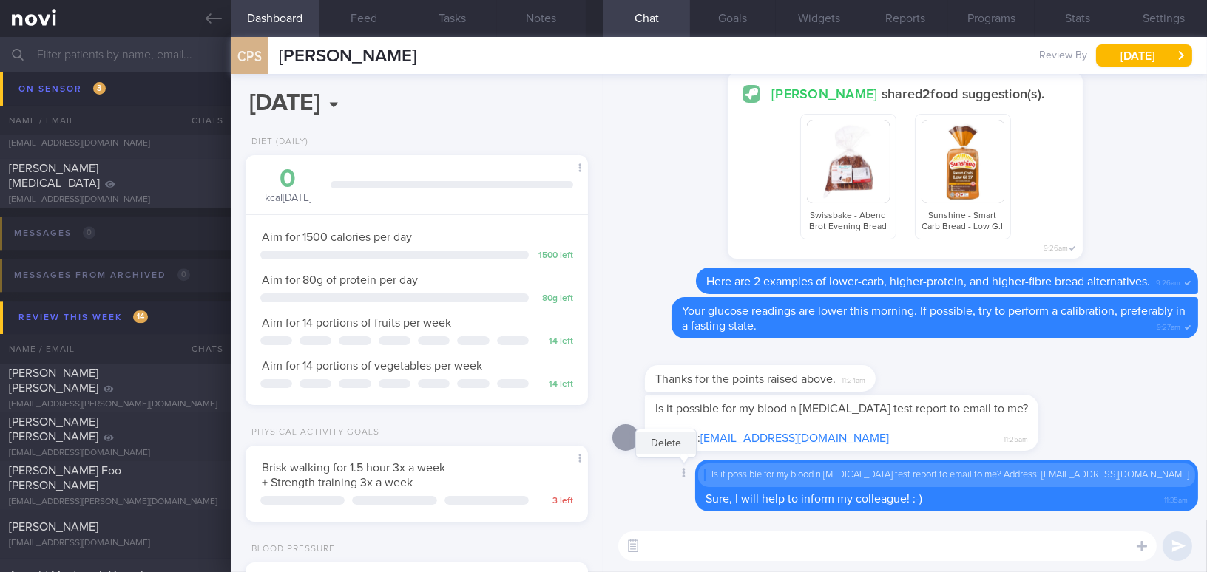
click at [696, 445] on button "Delete" at bounding box center [666, 444] width 60 height 22
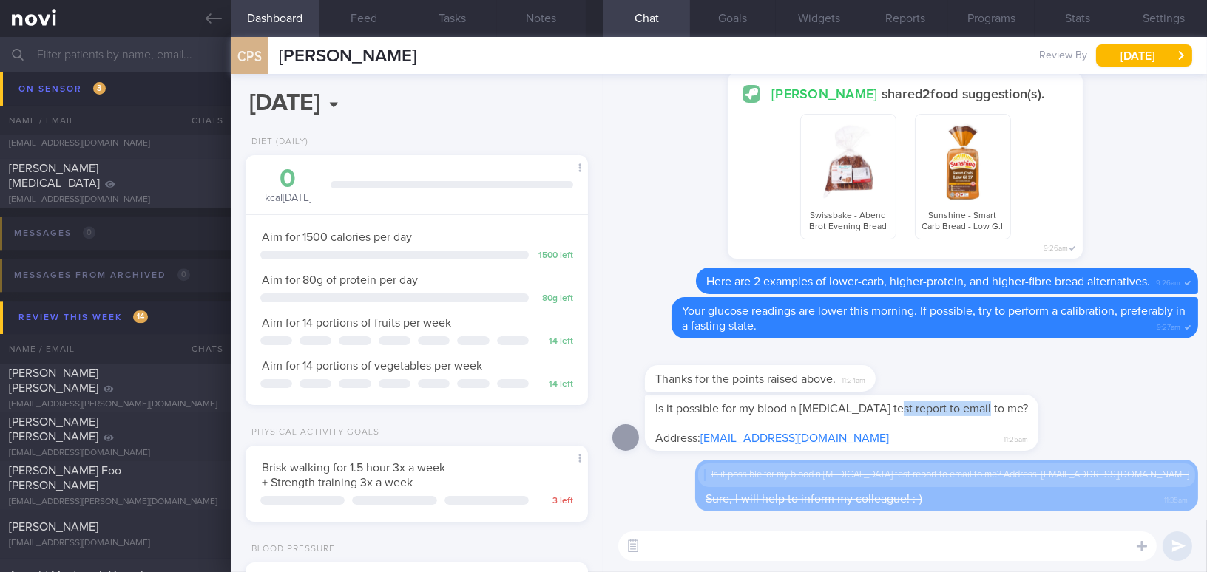
drag, startPoint x: 881, startPoint y: 399, endPoint x: 1022, endPoint y: 403, distance: 141.3
click at [1022, 403] on div "Is it possible for my blood n [MEDICAL_DATA] test report to email to me? Addres…" at bounding box center [864, 423] width 438 height 56
click at [1012, 393] on div "Thanks for the points raised above. 11:24am" at bounding box center [905, 371] width 586 height 47
drag, startPoint x: 890, startPoint y: 402, endPoint x: 1058, endPoint y: 411, distance: 168.8
click at [1058, 411] on div "Is it possible for my blood n [MEDICAL_DATA] test report to email to me? Addres…" at bounding box center [905, 427] width 586 height 65
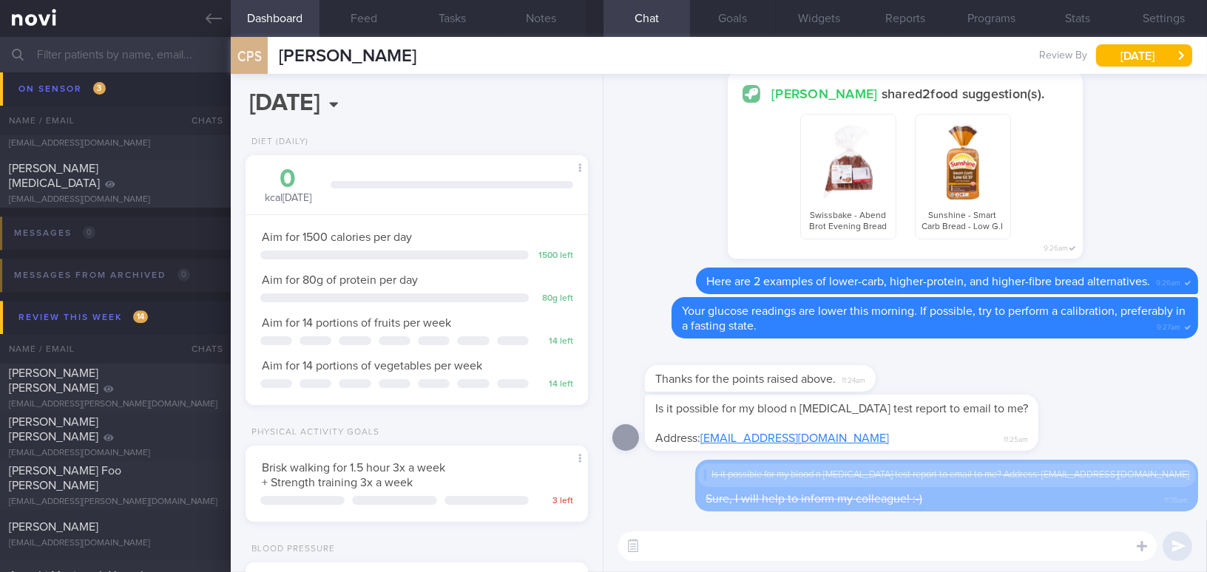
click at [976, 390] on div "Thanks for the points raised above. 11:24am" at bounding box center [905, 371] width 586 height 47
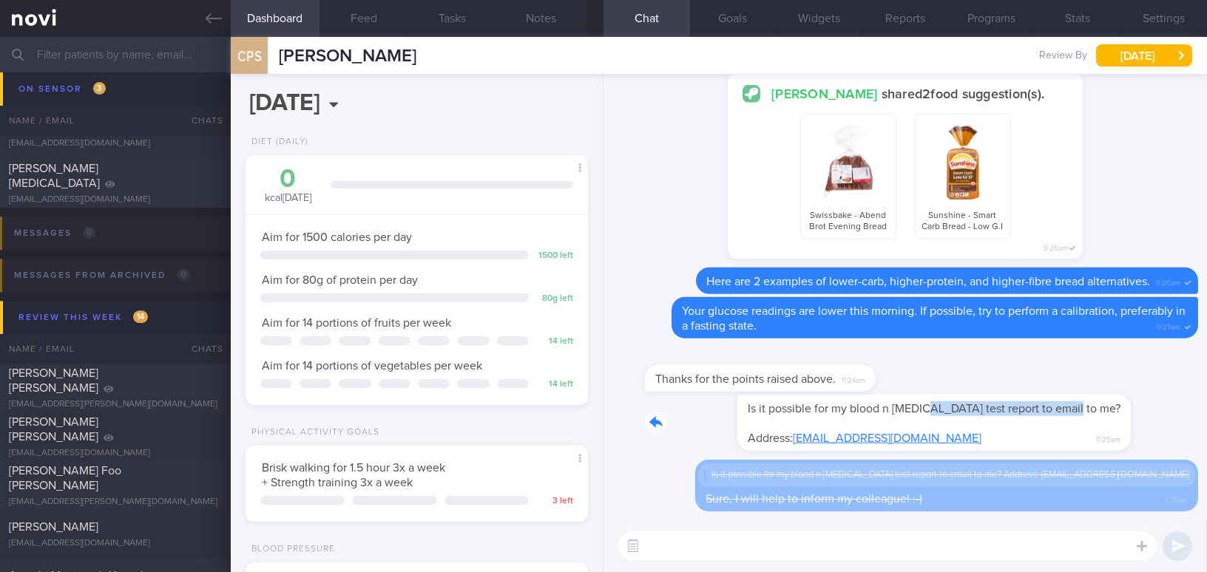
drag, startPoint x: 828, startPoint y: 399, endPoint x: 1111, endPoint y: 410, distance: 283.4
click at [1111, 410] on div "Is it possible for my blood n [MEDICAL_DATA] test report to email to me? Addres…" at bounding box center [905, 427] width 586 height 65
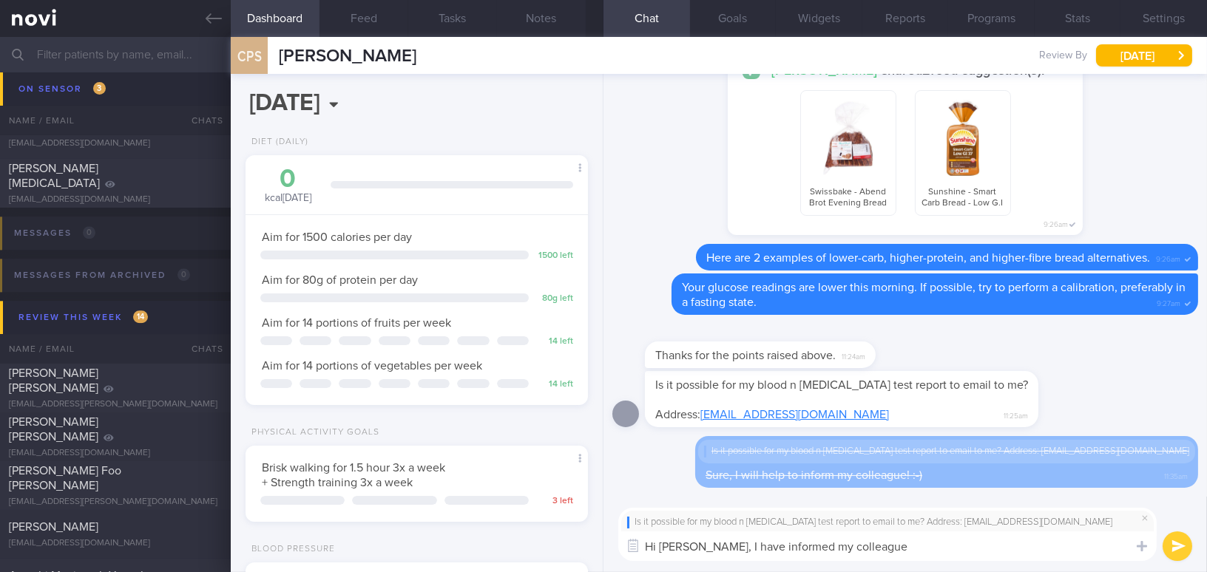
drag, startPoint x: 708, startPoint y: 545, endPoint x: 921, endPoint y: 552, distance: 213.8
click at [921, 552] on textarea "Hi Mr Chua, I have informed my colleague" at bounding box center [887, 547] width 538 height 30
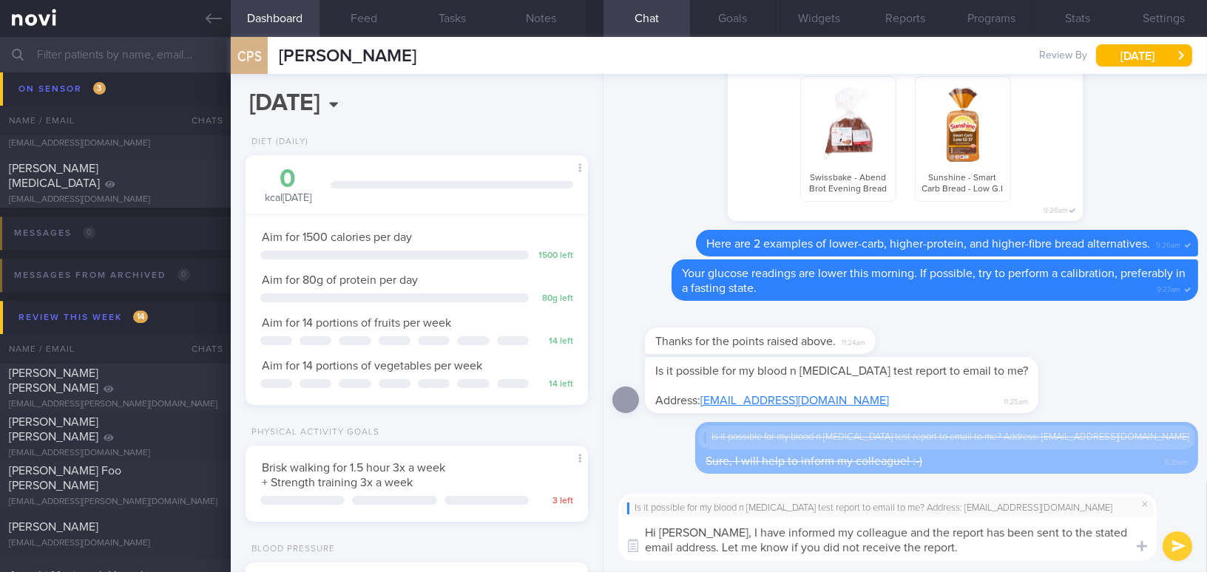
drag, startPoint x: 708, startPoint y: 524, endPoint x: 931, endPoint y: 541, distance: 224.0
click at [931, 541] on textarea "Hi Mr Chua, I have informed my colleague and the report has been sent to the st…" at bounding box center [887, 540] width 538 height 44
click at [721, 541] on textarea "Hi Mr Chua, I have informed my colleague and the report has been sent to the st…" at bounding box center [887, 540] width 538 height 44
drag, startPoint x: 708, startPoint y: 531, endPoint x: 969, endPoint y: 556, distance: 261.5
click at [969, 556] on textarea "Hi Mr Chua, I have informed my colleague and the report has been sent to the st…" at bounding box center [887, 540] width 538 height 44
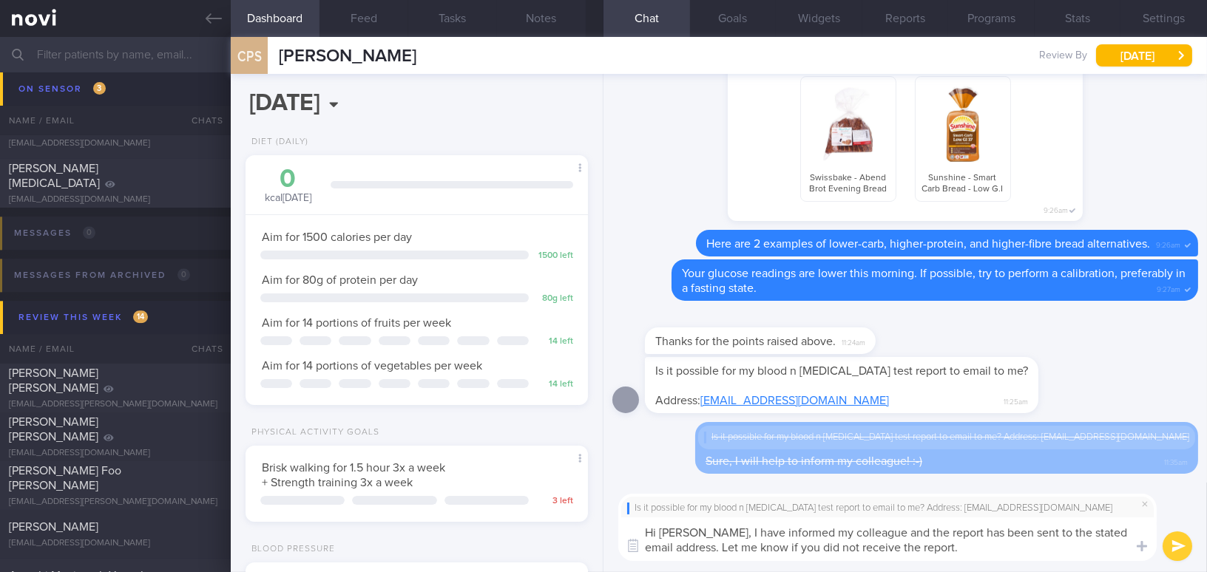
paste textarea ", and the report has been sent to the specified email address. Please let me kn…"
drag, startPoint x: 1052, startPoint y: 532, endPoint x: 1094, endPoint y: 532, distance: 42.1
click at [1094, 532] on textarea "Hi Mr Chua, I have informed my colleague, and the report has been sent to the s…" at bounding box center [887, 540] width 538 height 44
click at [1052, 532] on textarea "Hi Mr Chua, I have informed my colleague, and the report has been sent to the s…" at bounding box center [887, 540] width 538 height 44
drag, startPoint x: 1052, startPoint y: 532, endPoint x: 1100, endPoint y: 532, distance: 48.1
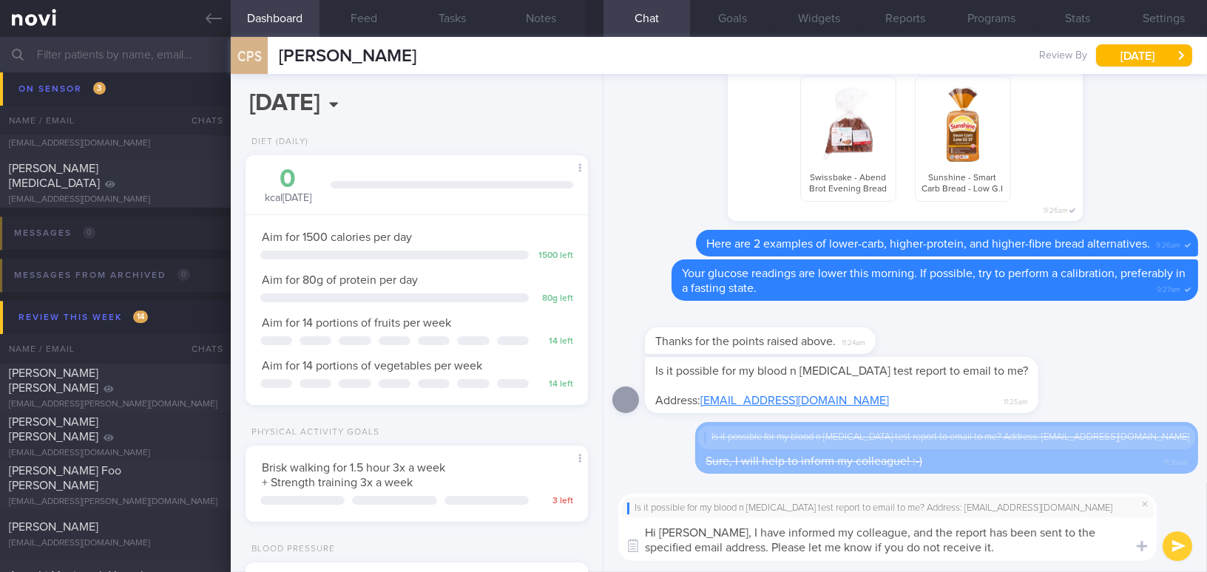
click at [1100, 532] on textarea "Hi Mr Chua, I have informed my colleague, and the report has been sent to the s…" at bounding box center [887, 540] width 538 height 44
click at [865, 532] on textarea "Hi Mr Chua, I have informed my colleague, and the report has been sent to the s…" at bounding box center [887, 540] width 538 height 44
click at [933, 546] on textarea "Hi Mr Chua, I have informed my colleague and the report has been sent to the st…" at bounding box center [887, 540] width 538 height 44
type textarea "Hi Mr Chua, I have informed my colleague and the report has been sent to the st…"
click at [1176, 545] on button "submit" at bounding box center [1177, 547] width 30 height 30
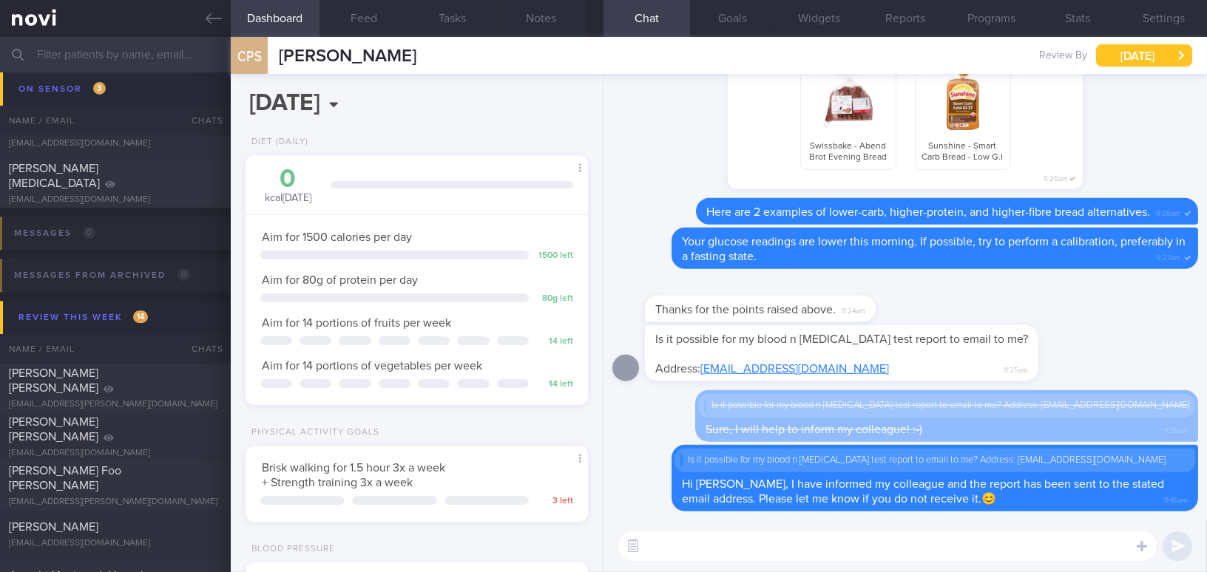
click at [1142, 53] on button "[DATE]" at bounding box center [1144, 55] width 96 height 22
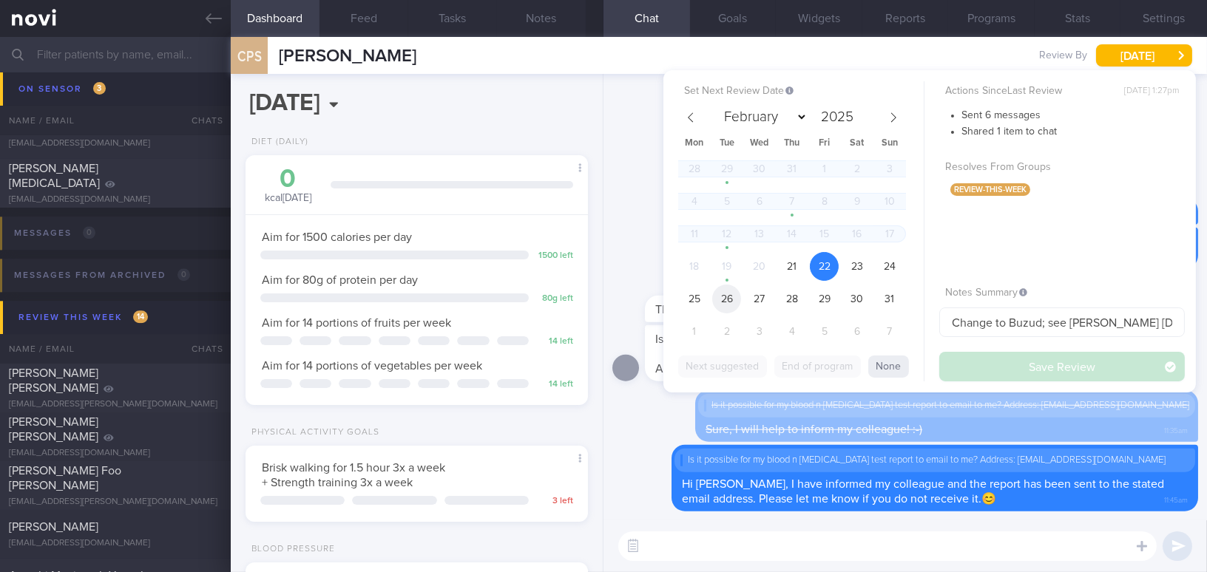
click at [731, 301] on span "26" at bounding box center [726, 299] width 29 height 29
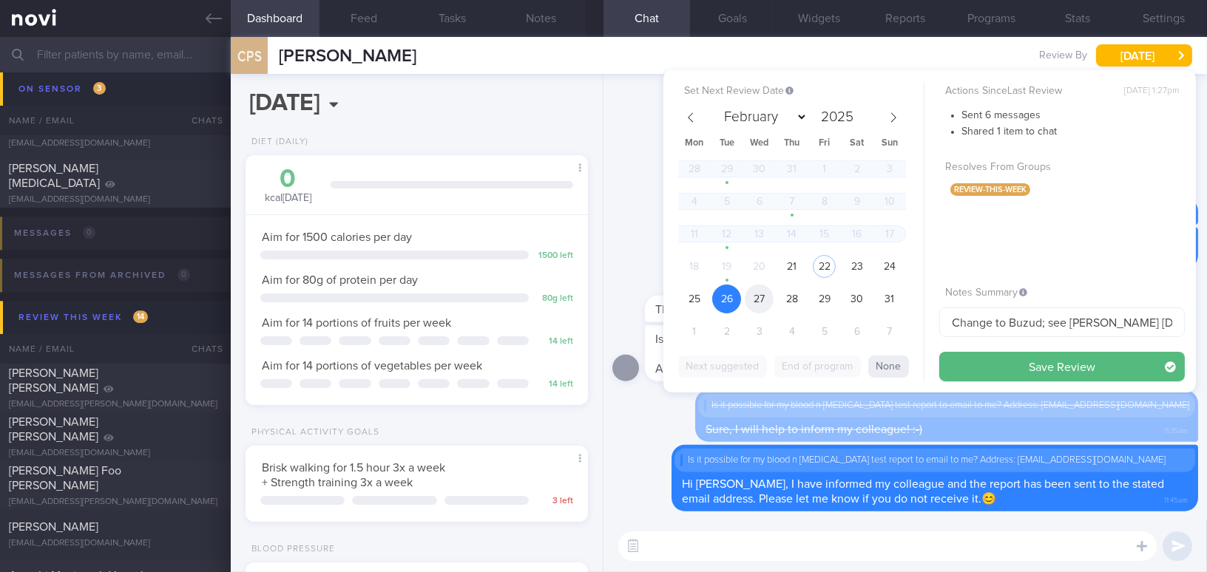
click at [757, 298] on span "27" at bounding box center [759, 299] width 29 height 29
click at [732, 296] on span "26" at bounding box center [726, 299] width 29 height 29
click at [1006, 363] on button "Save Review" at bounding box center [1061, 367] width 245 height 30
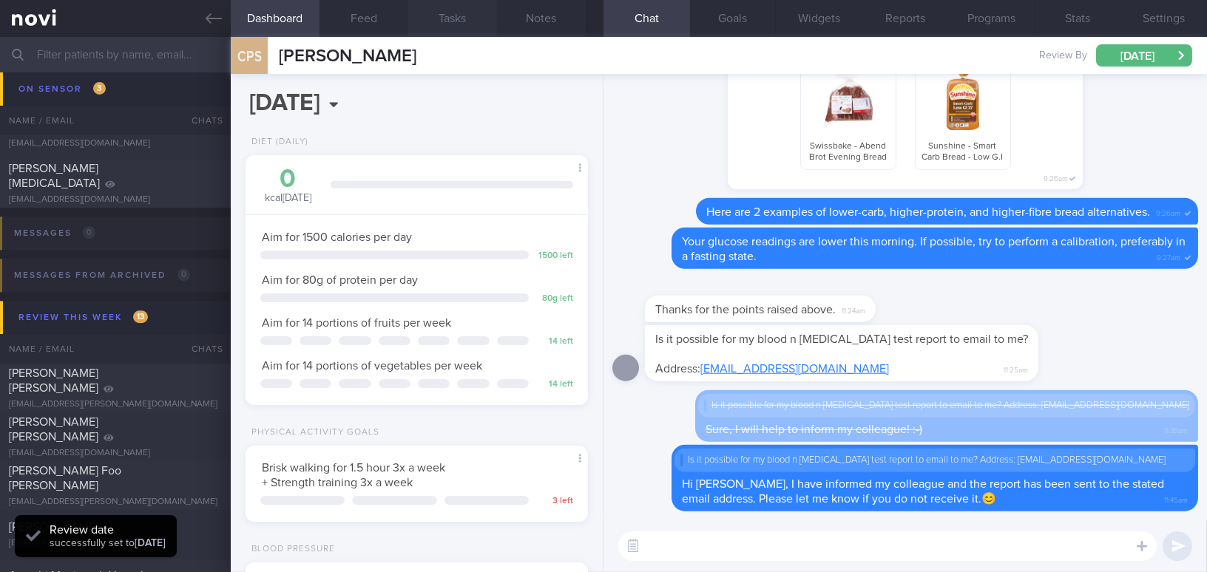
scroll to position [156, 311]
click at [208, 19] on icon at bounding box center [214, 18] width 16 height 10
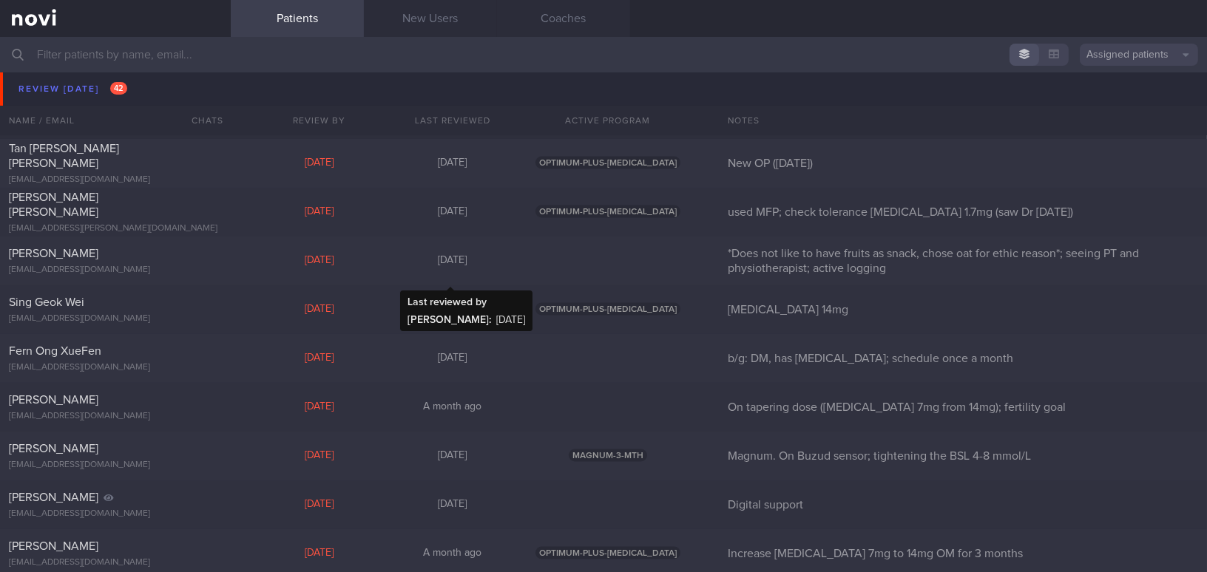
scroll to position [4409, 0]
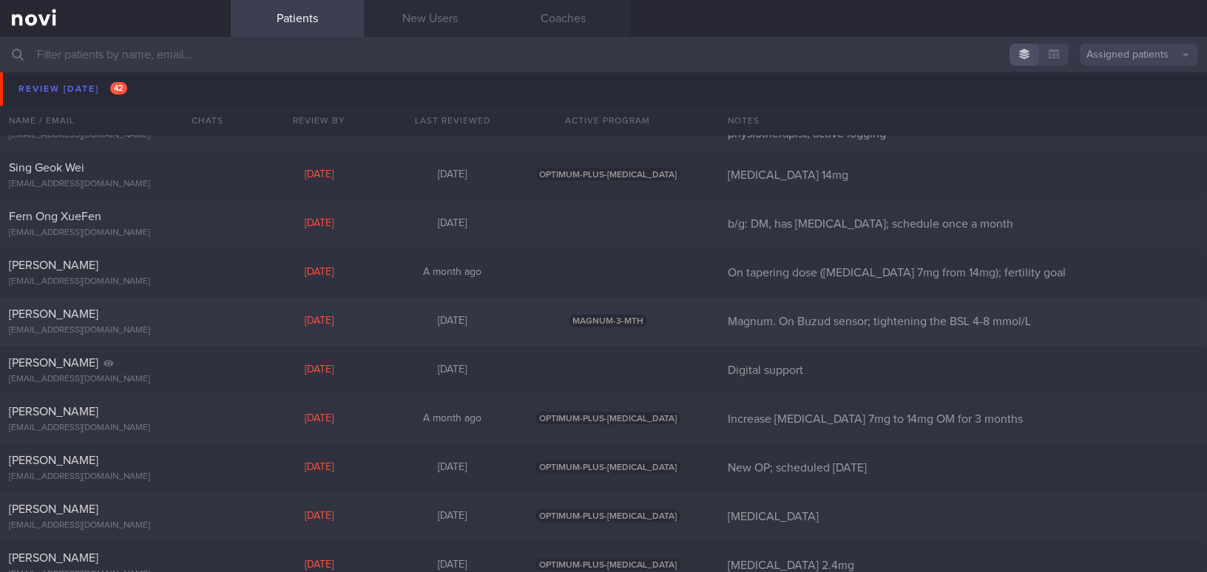
click at [121, 316] on div "Huang Chih-Yi" at bounding box center [113, 314] width 209 height 15
select select "7"
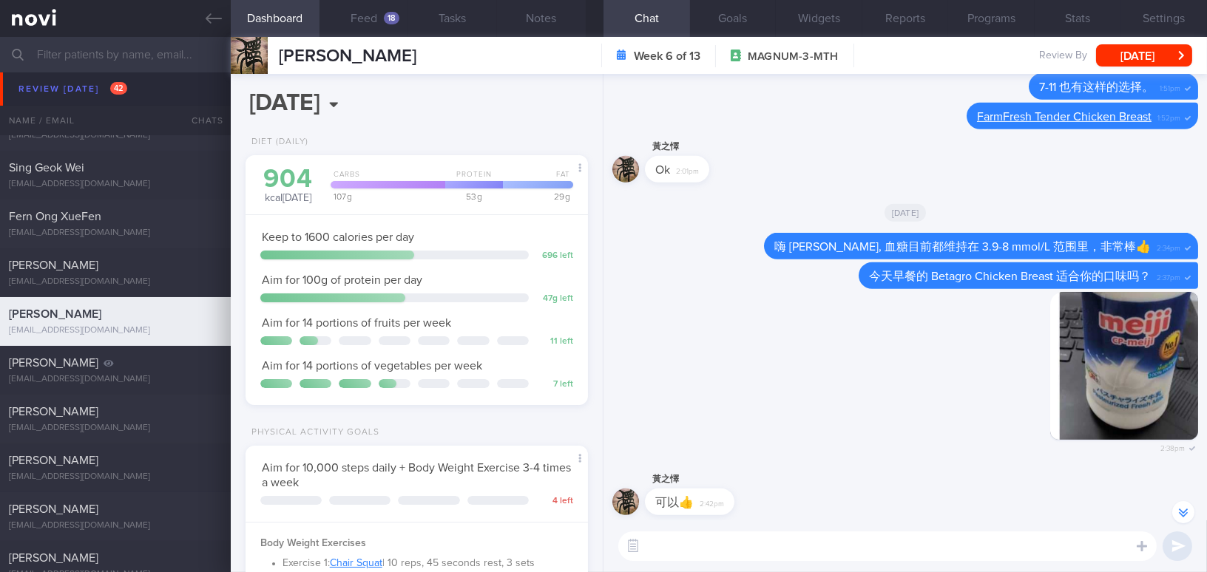
scroll to position [-404, 0]
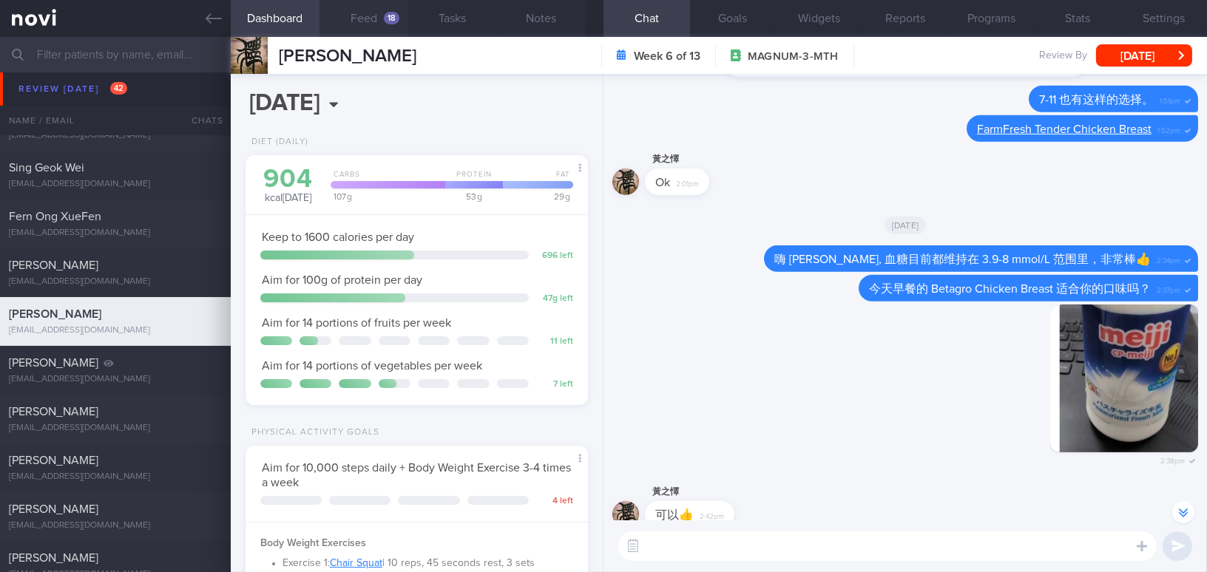
click at [361, 20] on button "Feed 18" at bounding box center [363, 18] width 89 height 37
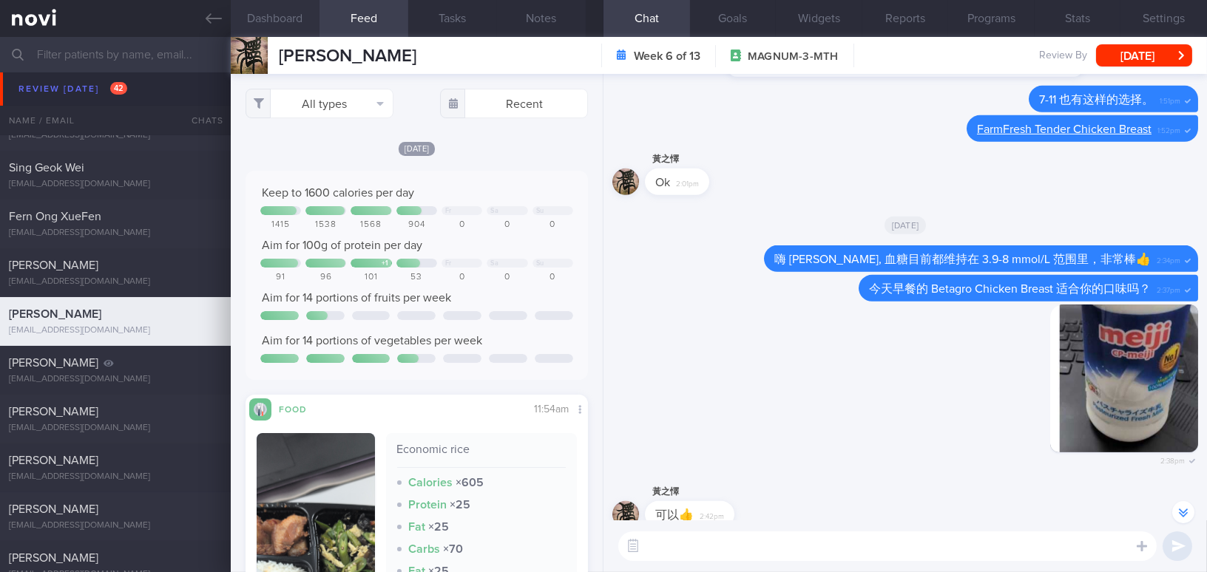
click at [274, 17] on button "Dashboard" at bounding box center [275, 18] width 89 height 37
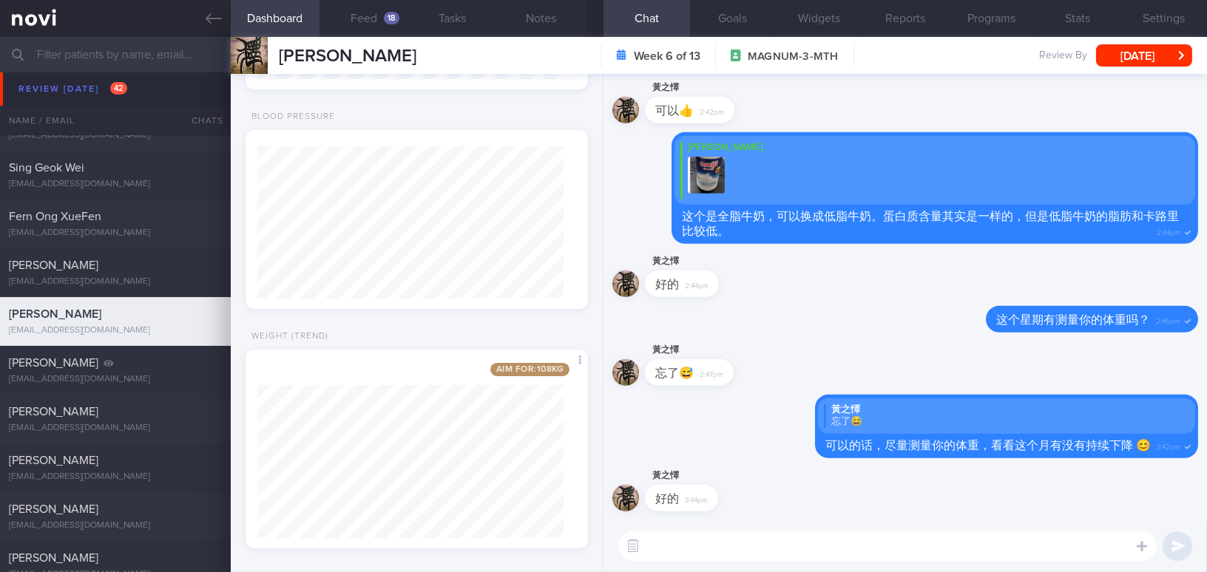
click at [779, 549] on textarea at bounding box center [887, 547] width 538 height 30
click at [369, 18] on button "Feed 18" at bounding box center [363, 18] width 89 height 37
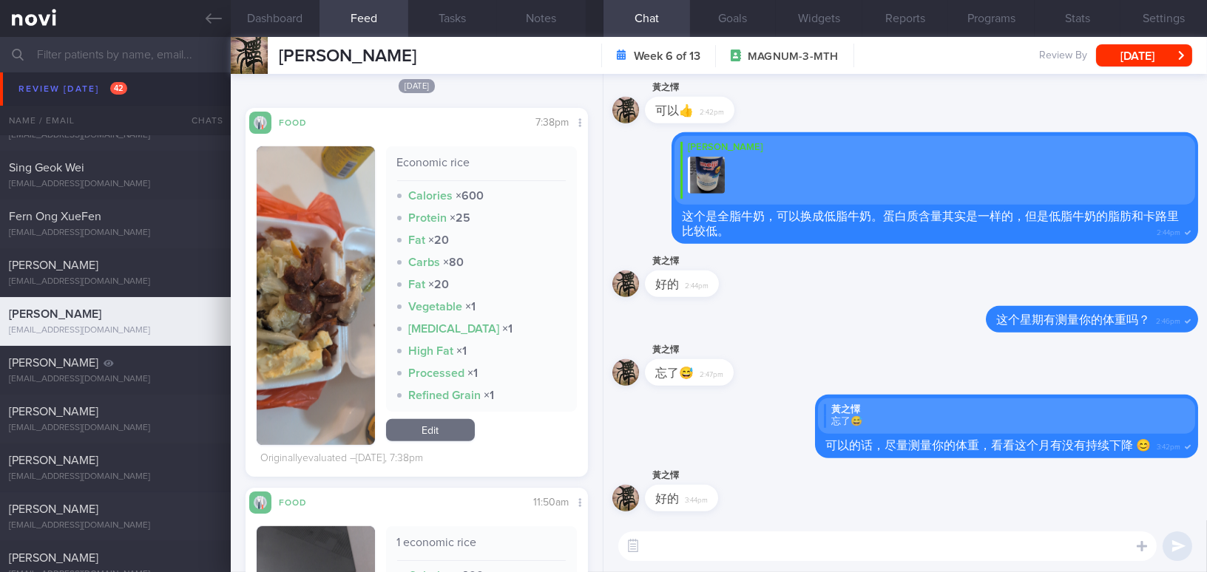
scroll to position [1545, 0]
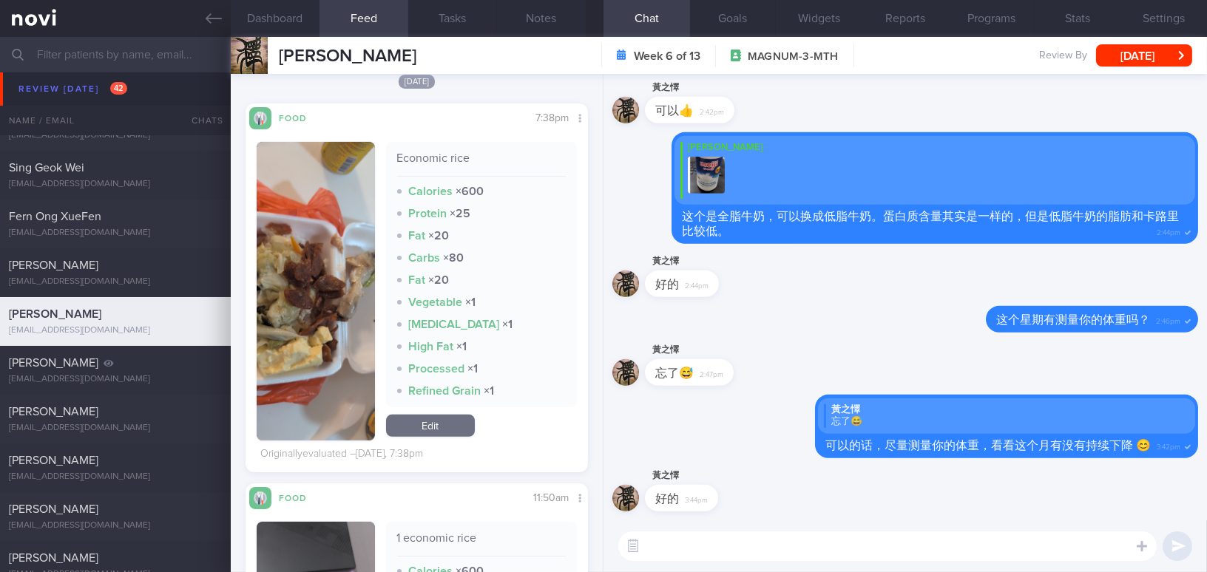
click at [328, 300] on button "button" at bounding box center [316, 291] width 118 height 299
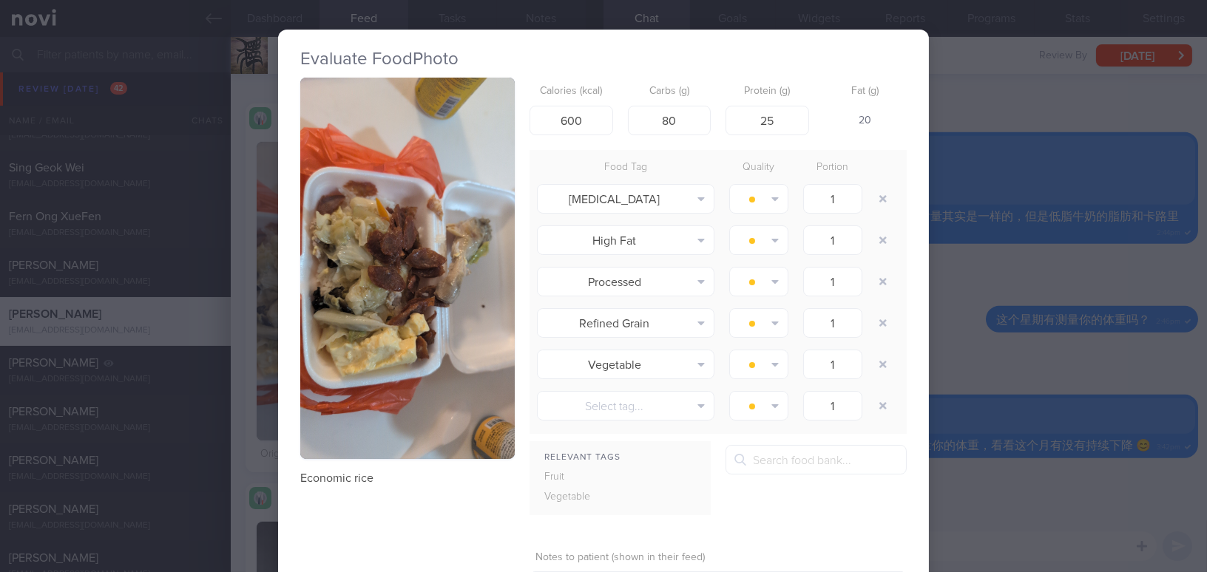
click at [363, 248] on button "button" at bounding box center [407, 269] width 214 height 382
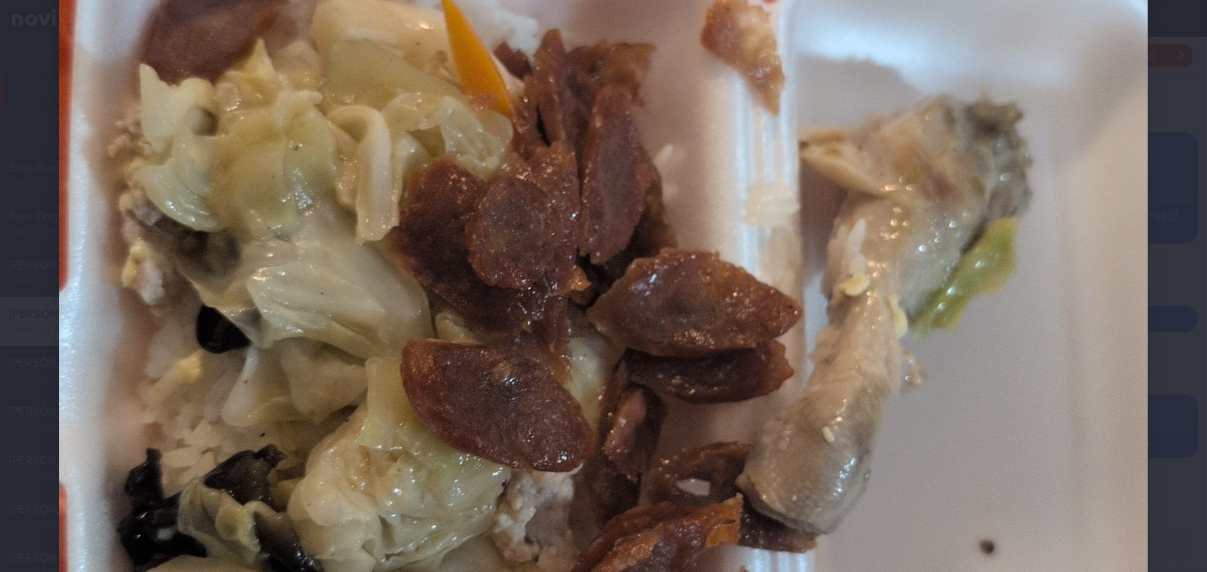
scroll to position [873, 0]
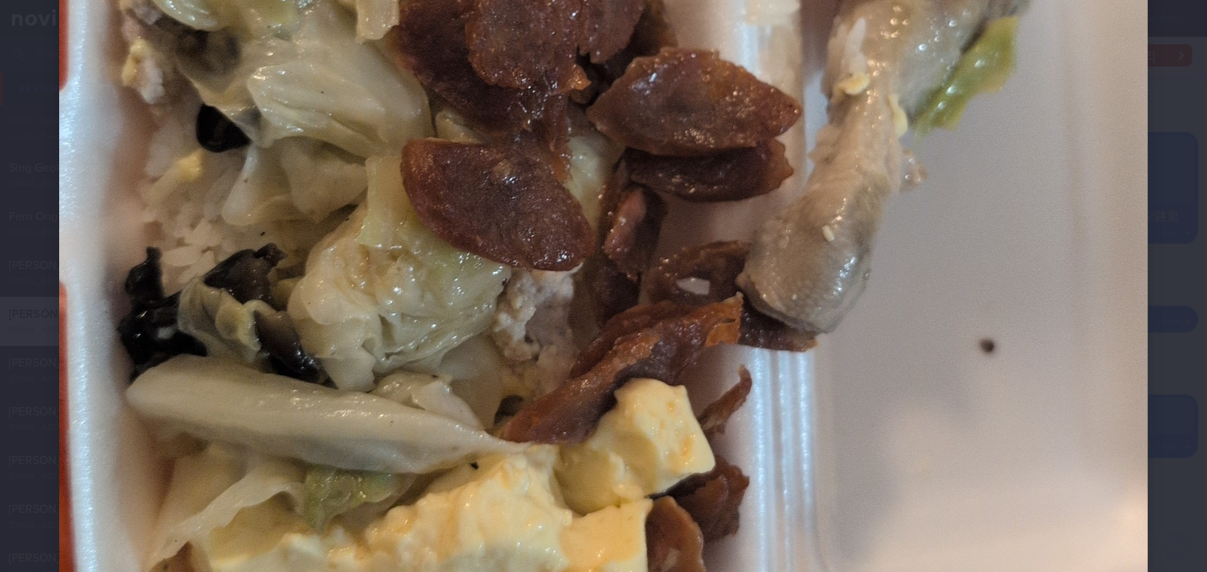
click at [707, 368] on img at bounding box center [603, 153] width 1088 height 1935
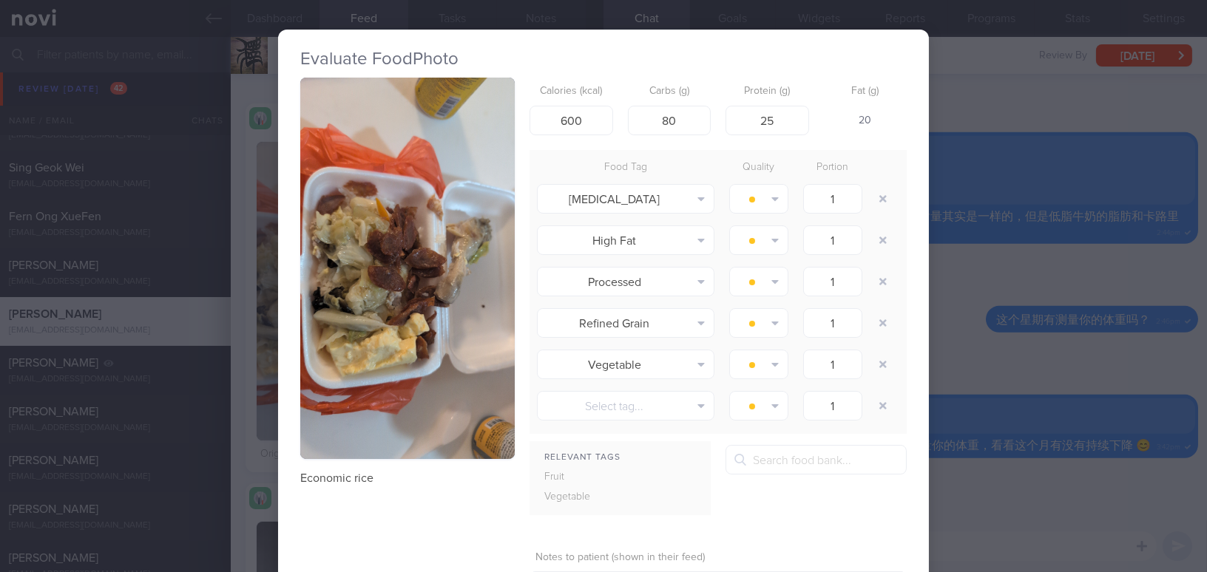
click at [981, 515] on div "Evaluate Food Photo Economic rice Calories (kcal) 600 Carbs (g) 80 Protein (g) …" at bounding box center [603, 286] width 1207 height 572
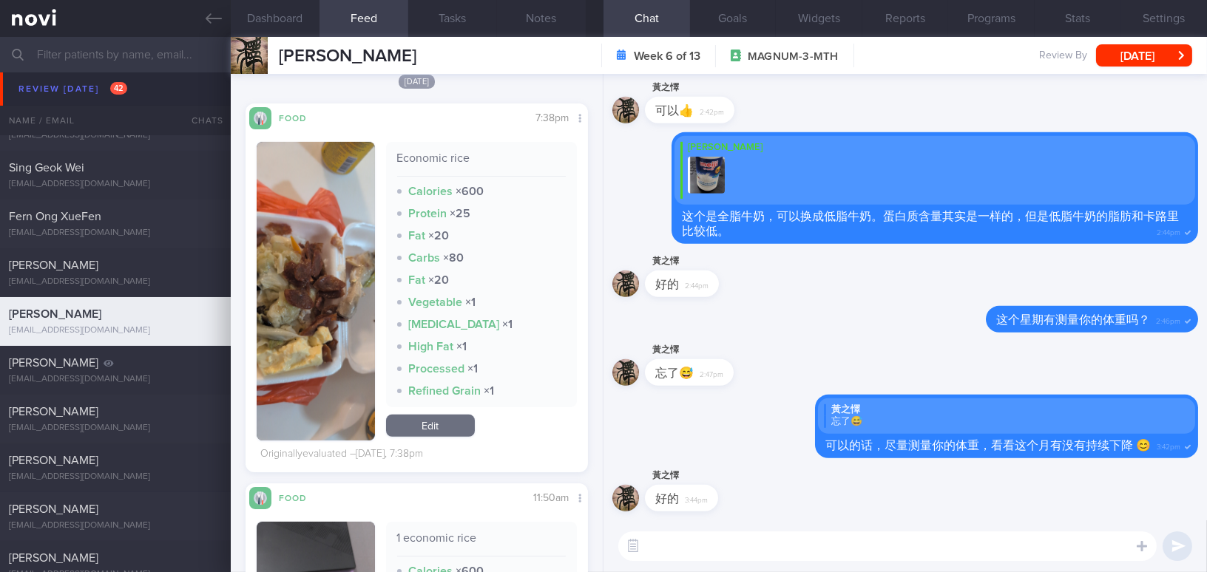
click at [844, 550] on textarea at bounding box center [887, 547] width 538 height 30
click at [262, 8] on button "Dashboard" at bounding box center [275, 18] width 89 height 37
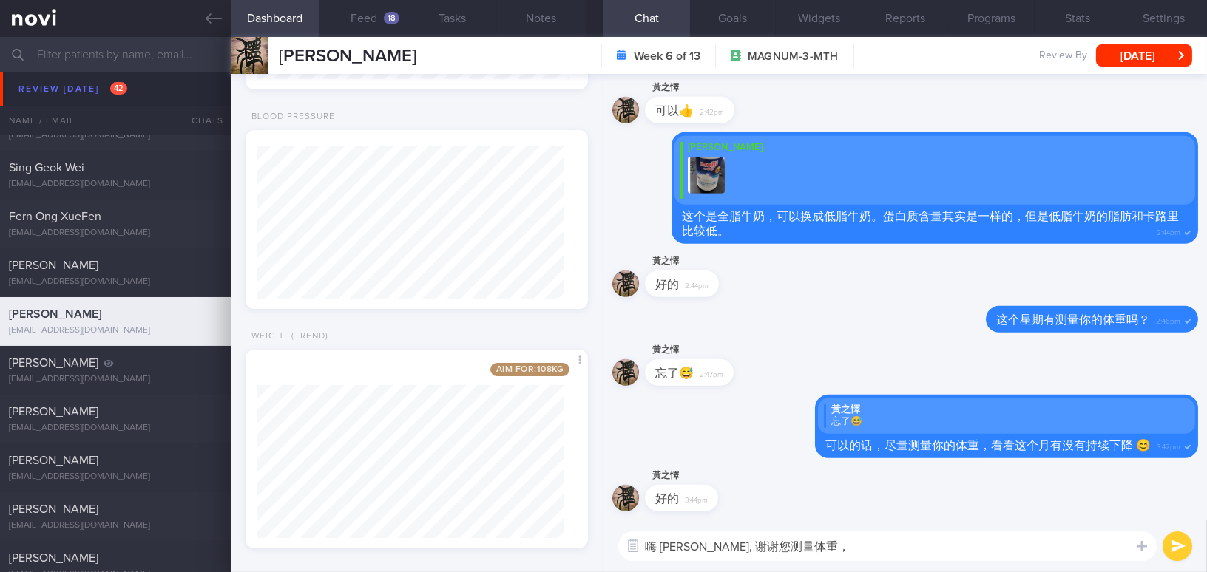
click at [914, 550] on textarea "嗨 Mr Huang, 谢谢您测量体重，" at bounding box center [887, 547] width 538 height 30
type textarea "嗨 Mr Huang, 谢谢您测量体重！体重有持续下降，但是"
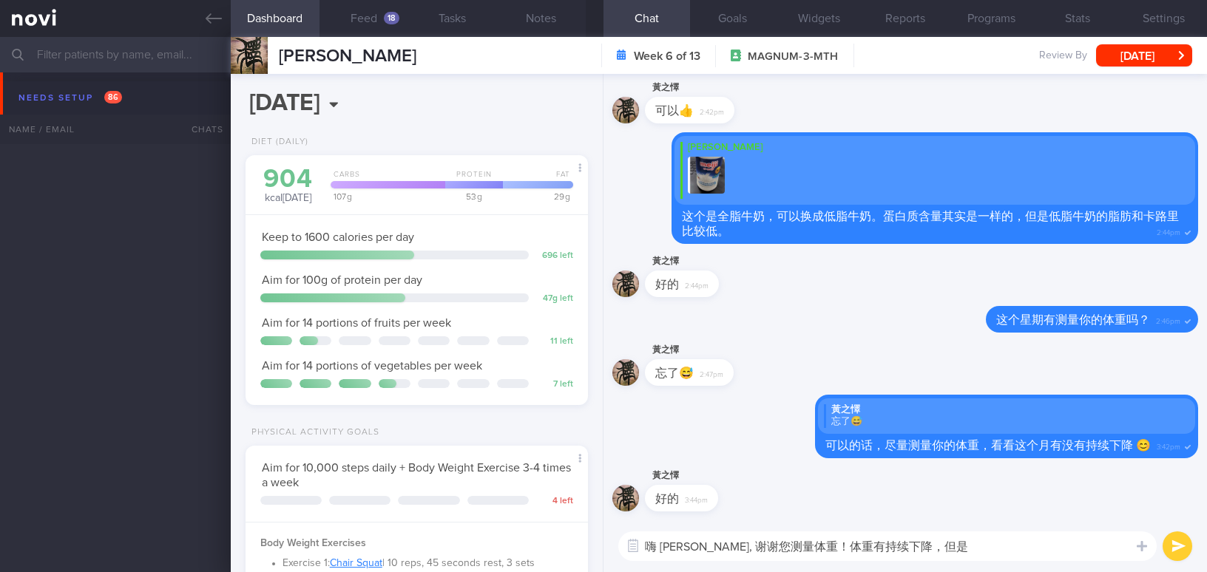
select select "7"
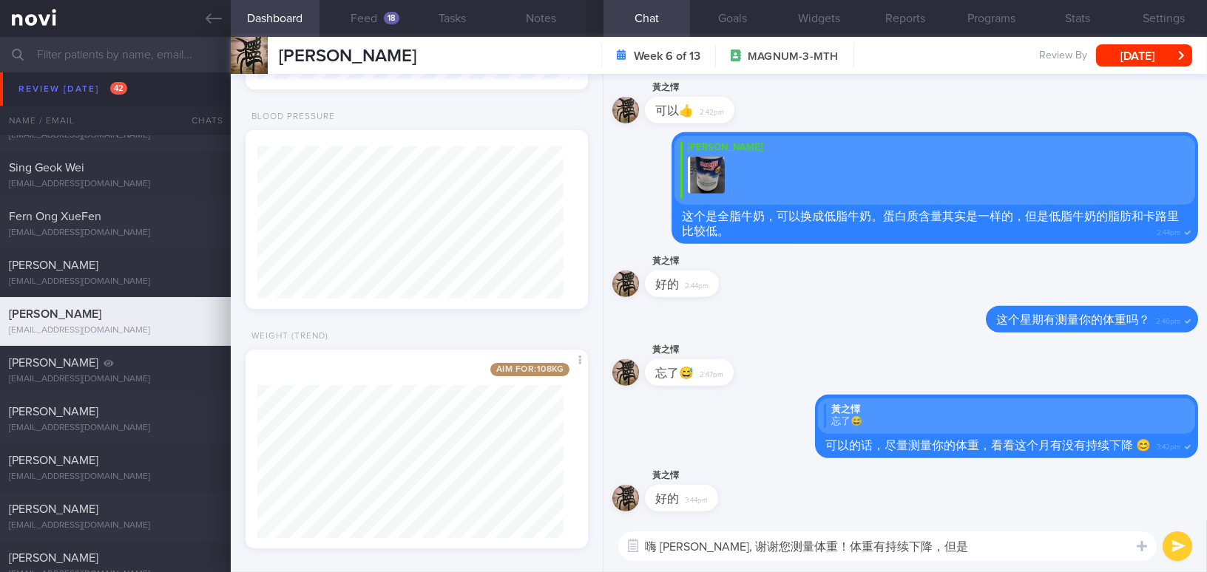
scroll to position [1545, 0]
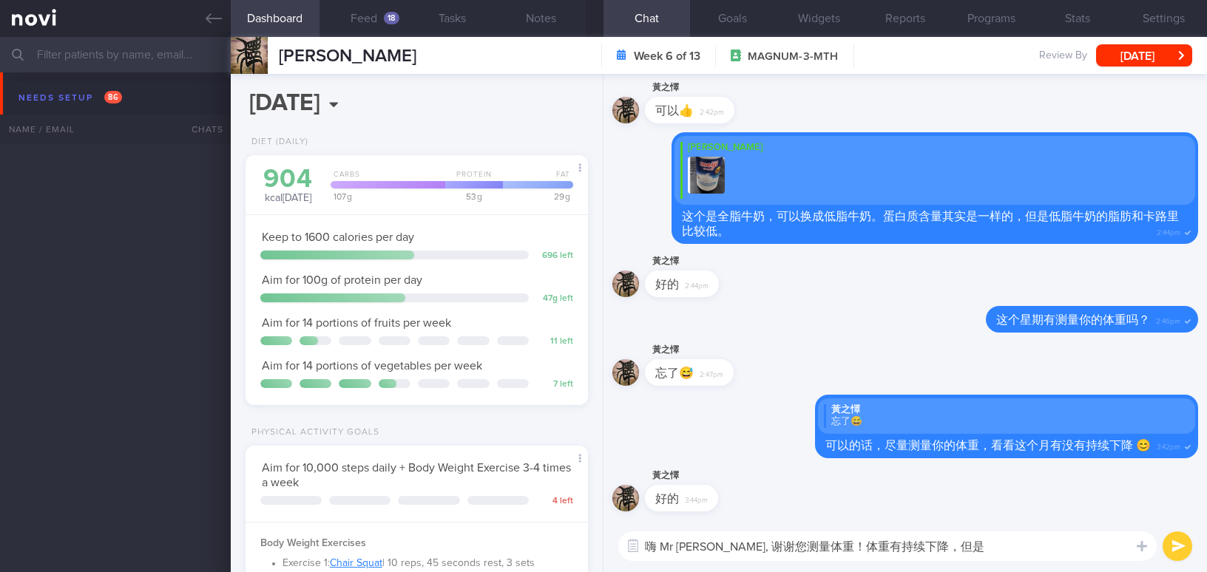
select select "7"
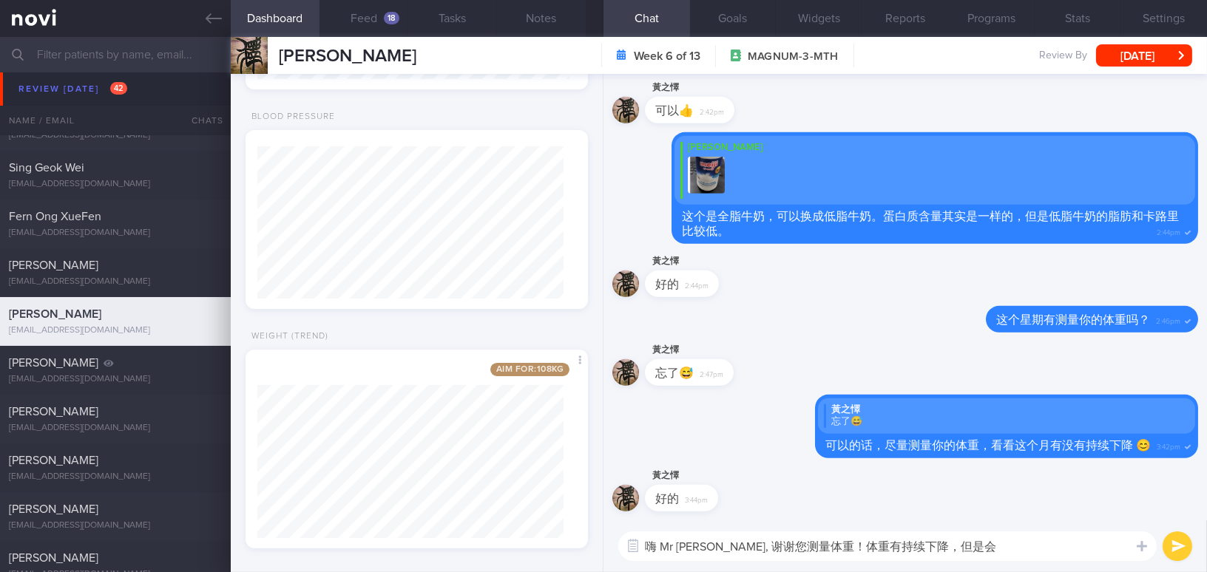
click at [986, 547] on textarea "嗨 Mr Huang, 谢谢您测量体重！体重有持续下降，但是会" at bounding box center [887, 547] width 538 height 30
type textarea "嗨 Mr Huang, 谢谢您测量体重！体重有持续下降，但是速度慢下来了。"
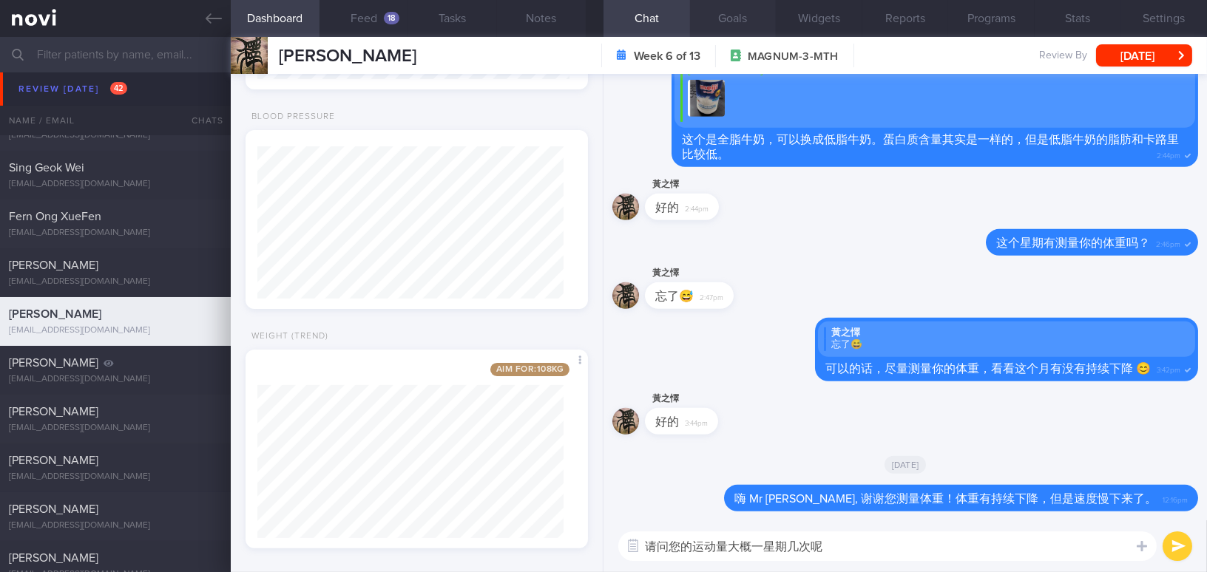
type textarea "请问您的运动量大概一星期几次呢？"
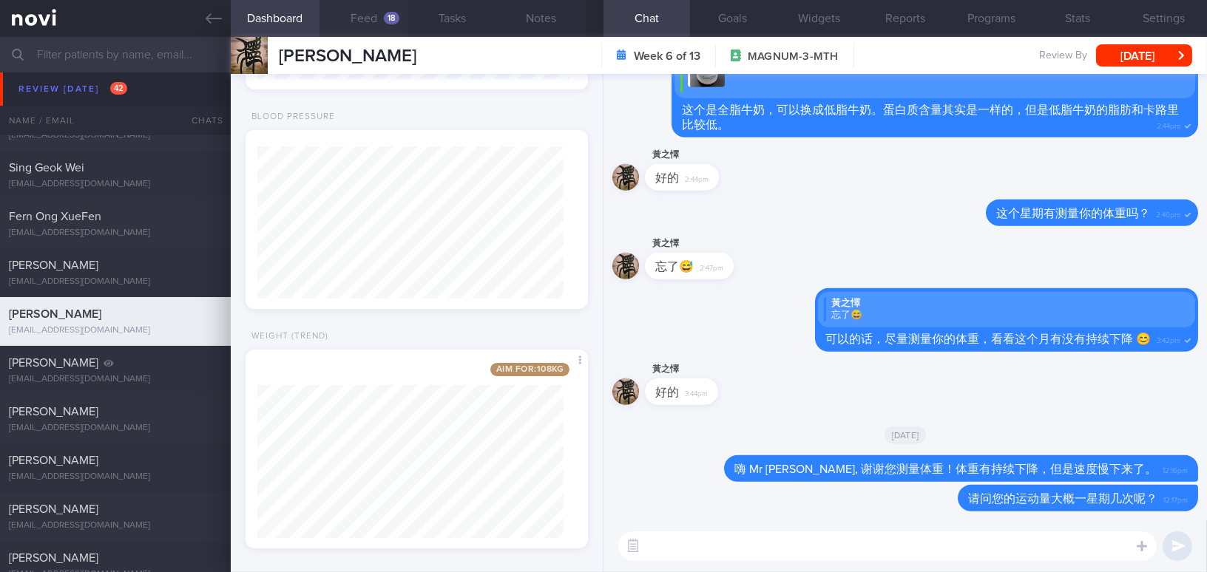
click at [363, 18] on button "Feed 18" at bounding box center [363, 18] width 89 height 37
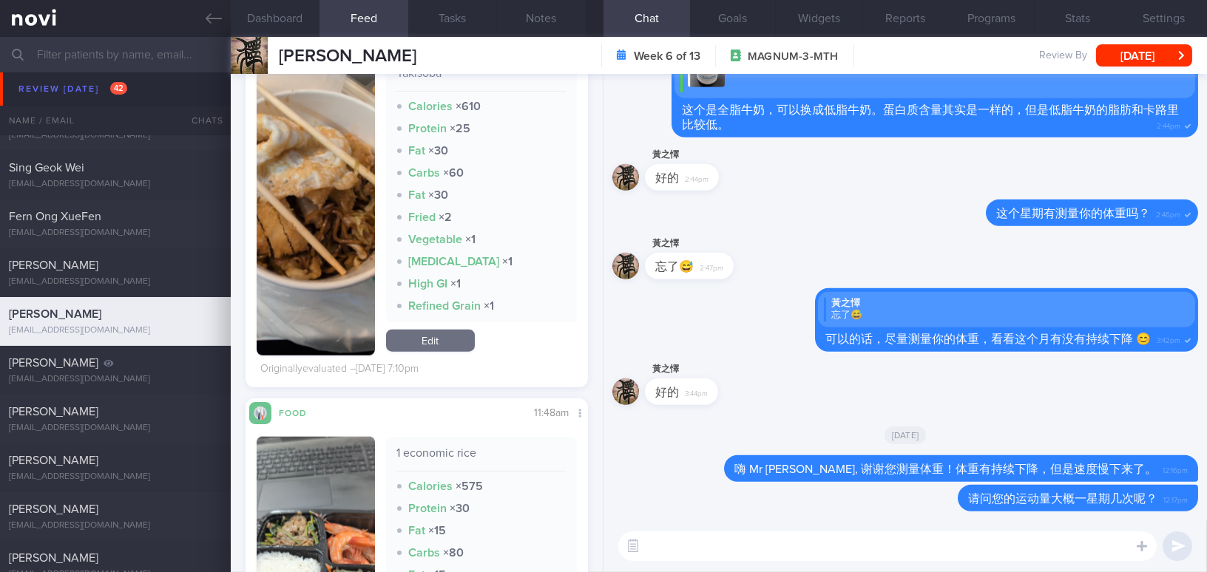
scroll to position [3226, 0]
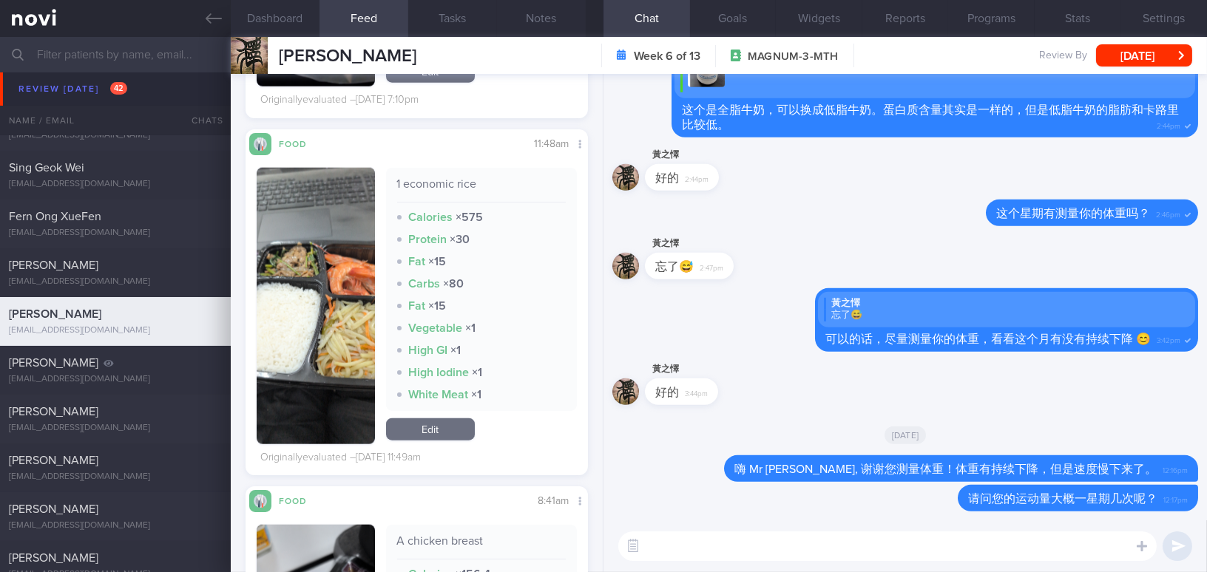
click at [316, 277] on button "button" at bounding box center [316, 306] width 118 height 277
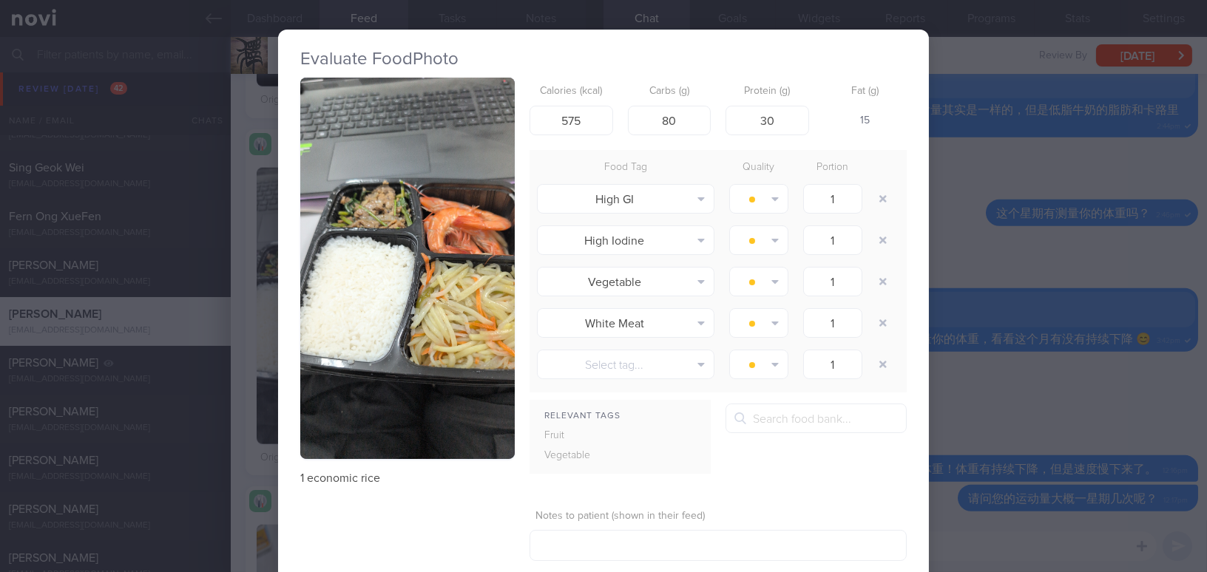
click at [371, 218] on button "button" at bounding box center [407, 269] width 214 height 382
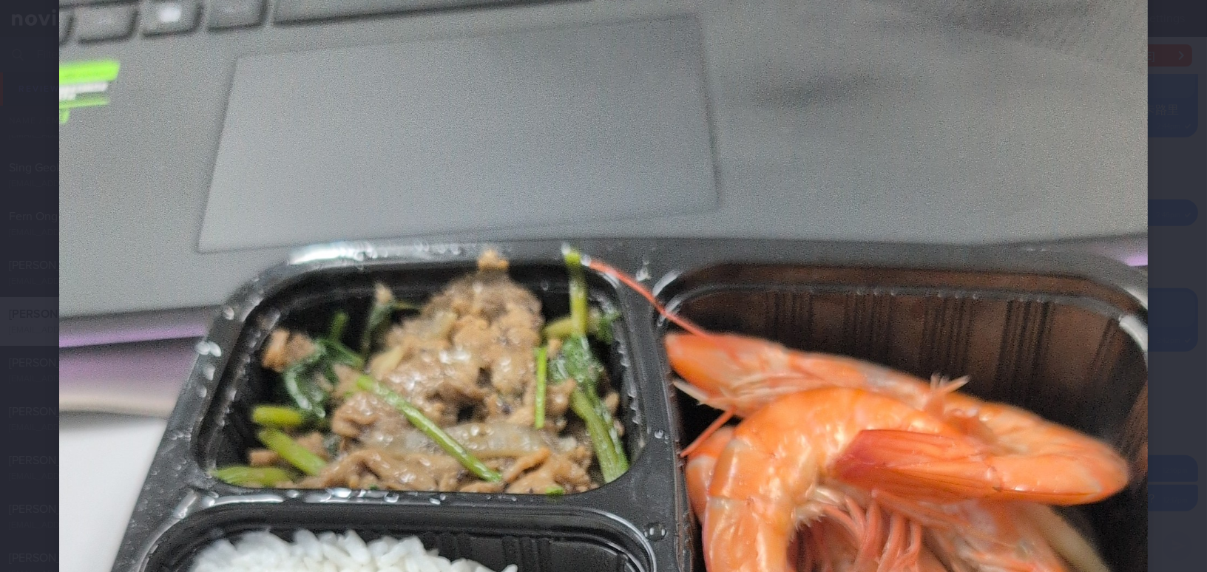
scroll to position [336, 0]
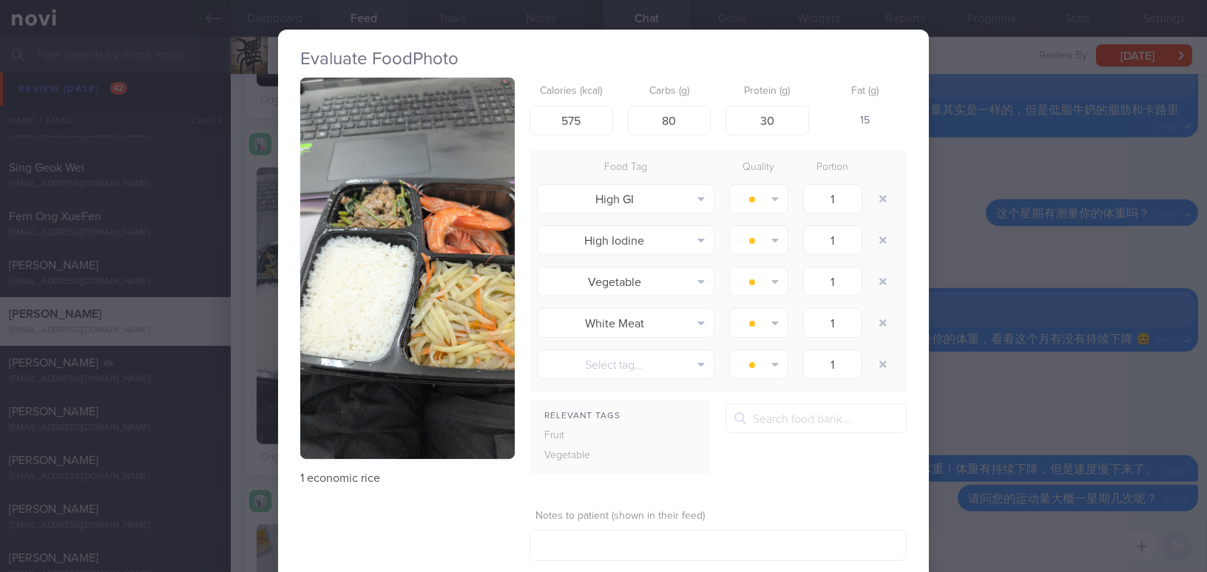
click at [1027, 389] on div "Evaluate Food Photo 1 economic rice Calories (kcal) 575 Carbs (g) 80 Protein (g…" at bounding box center [603, 286] width 1207 height 572
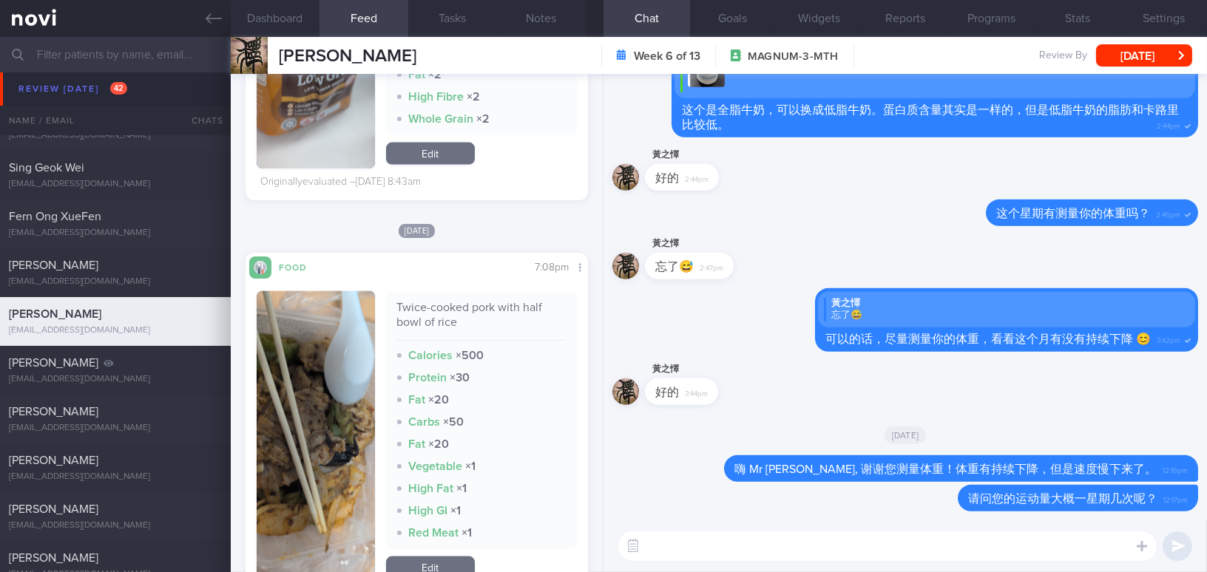
scroll to position [4503, 0]
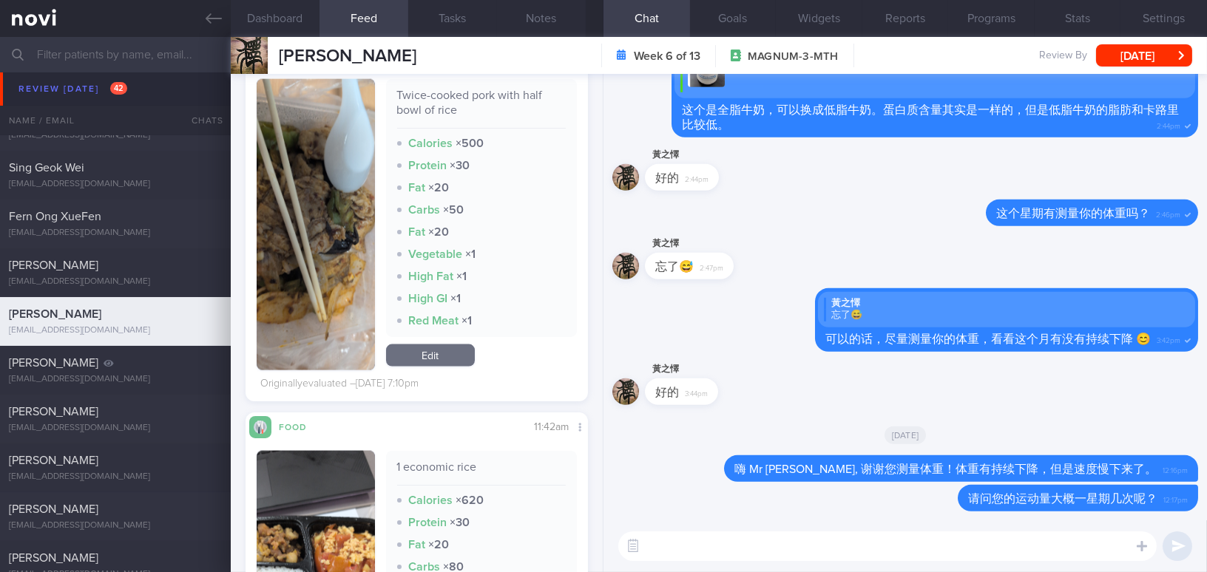
click at [368, 311] on img "button" at bounding box center [316, 224] width 118 height 291
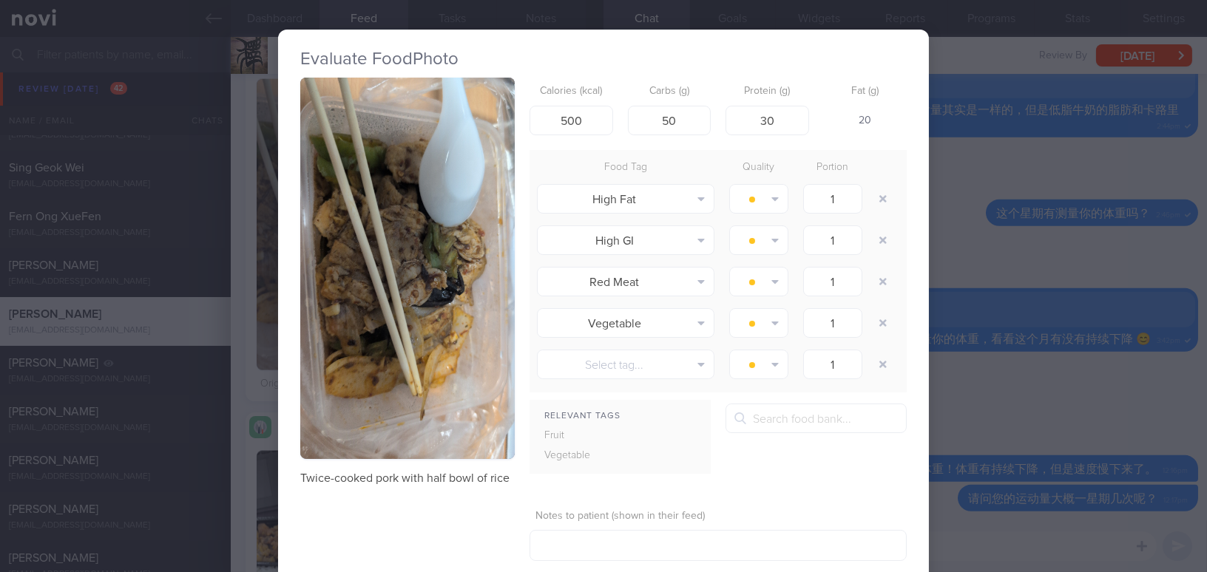
click at [386, 231] on button "button" at bounding box center [407, 269] width 214 height 382
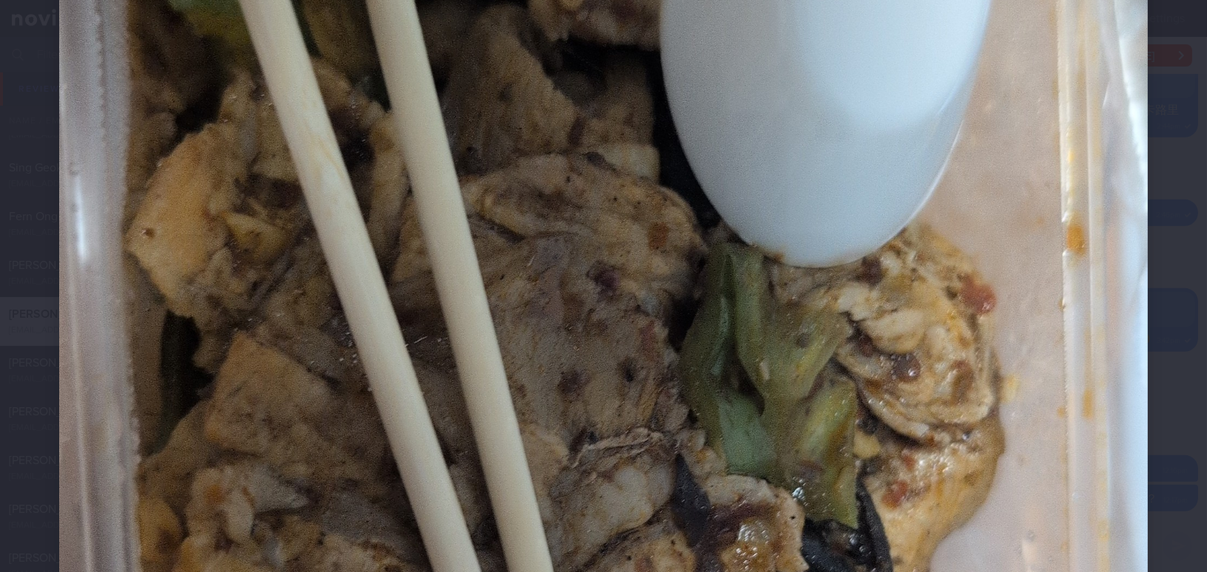
scroll to position [605, 0]
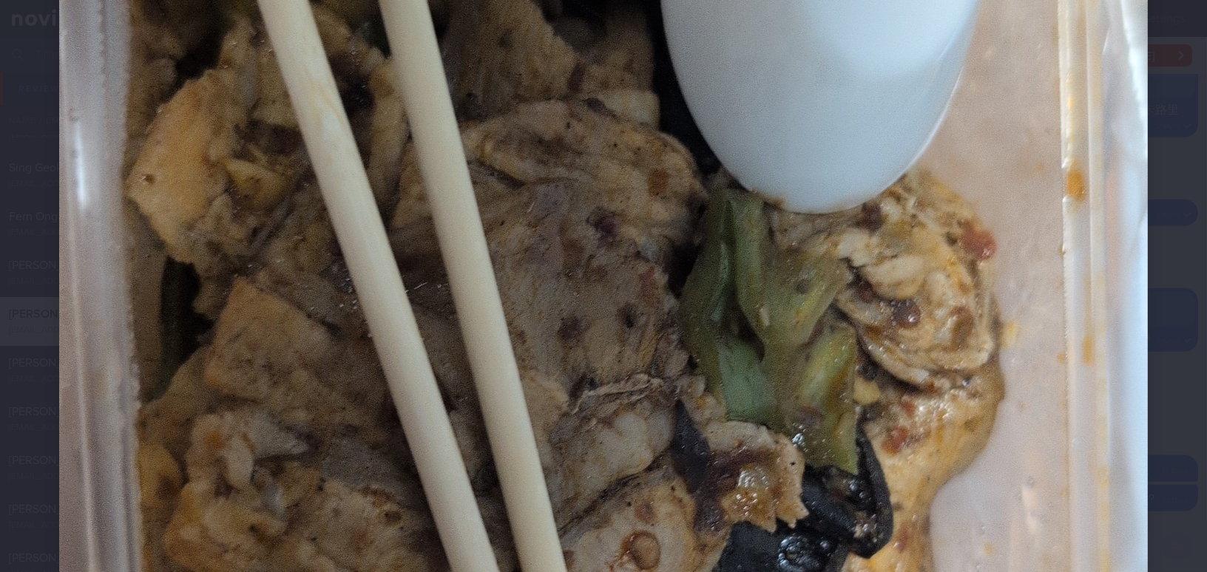
click at [799, 303] on img at bounding box center [603, 421] width 1088 height 1935
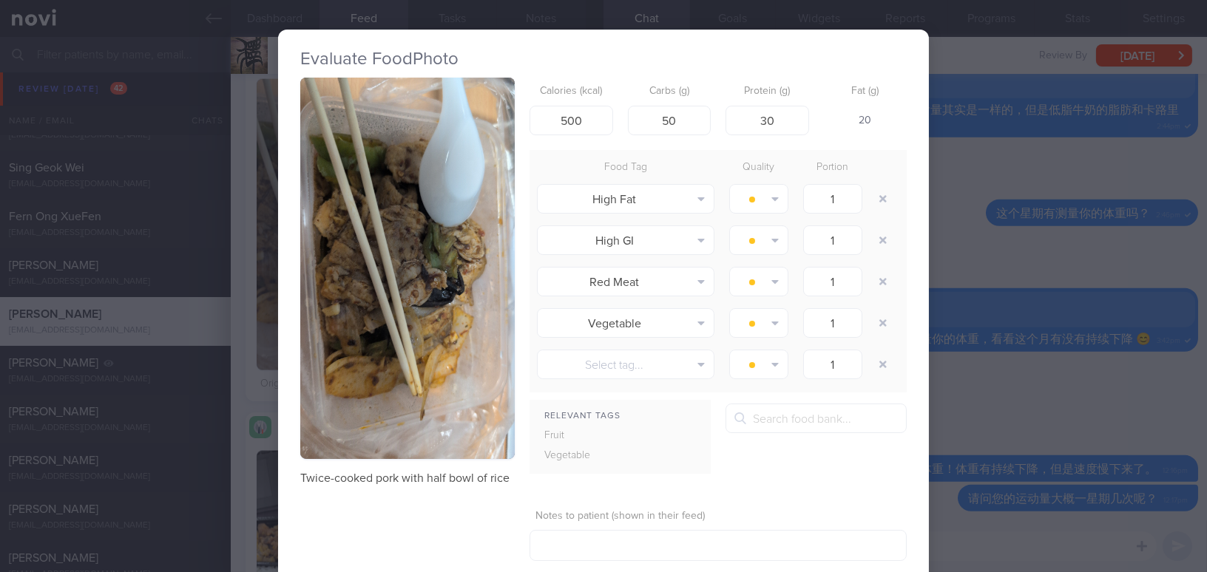
click at [1035, 429] on div "Evaluate Food Photo Twice-cooked pork with half bowl of rice Calories (kcal) 50…" at bounding box center [603, 286] width 1207 height 572
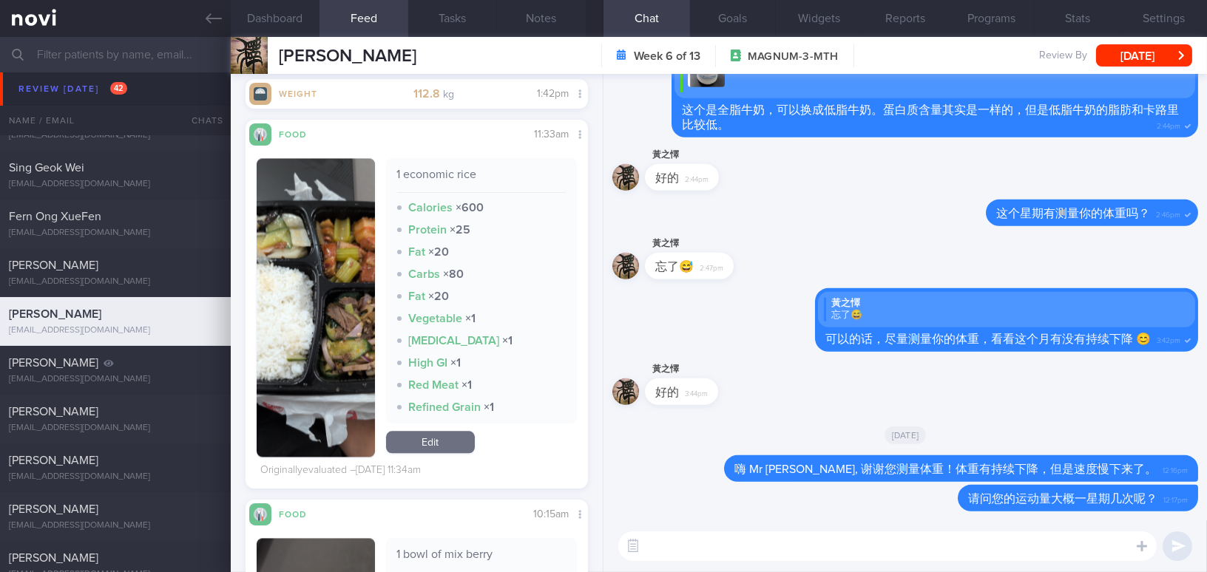
scroll to position [6251, 0]
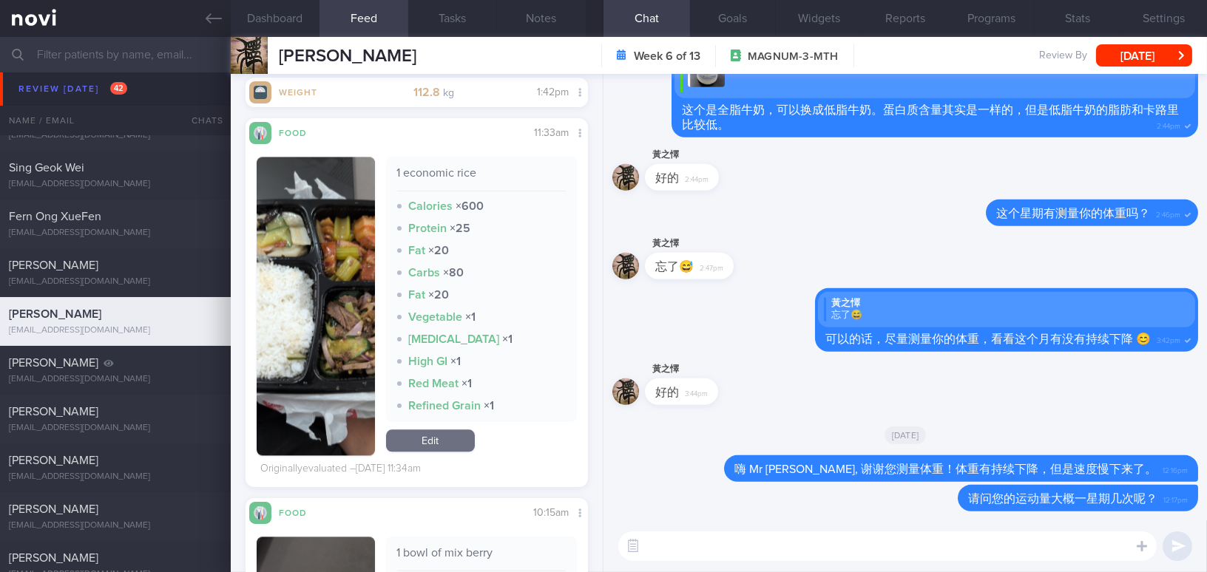
click at [316, 370] on button "button" at bounding box center [316, 306] width 118 height 299
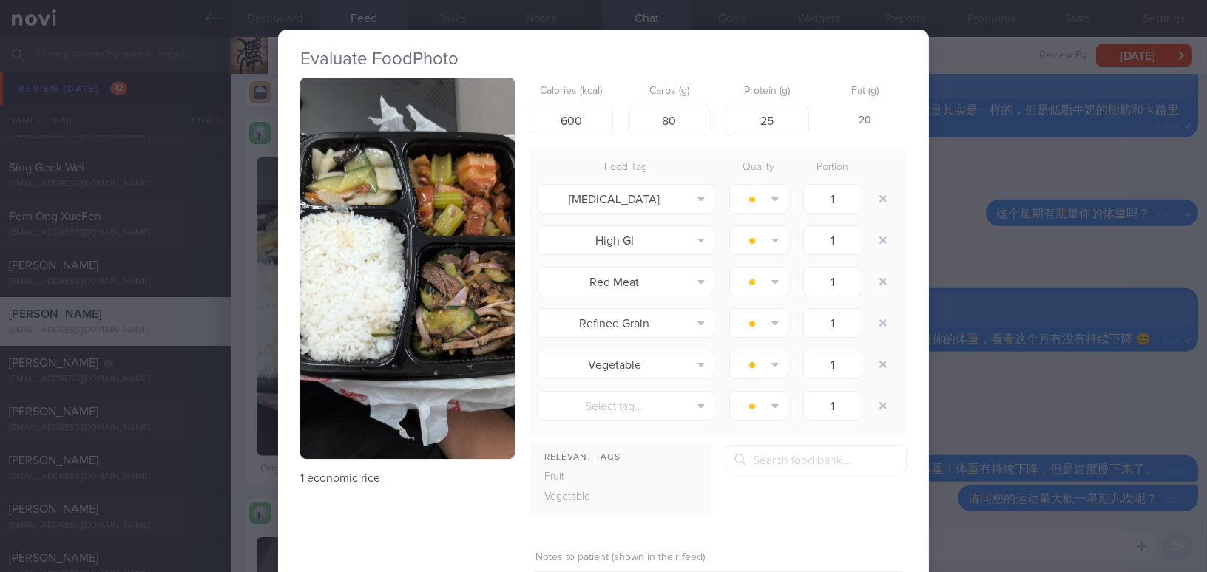
click at [479, 307] on button "button" at bounding box center [407, 269] width 214 height 382
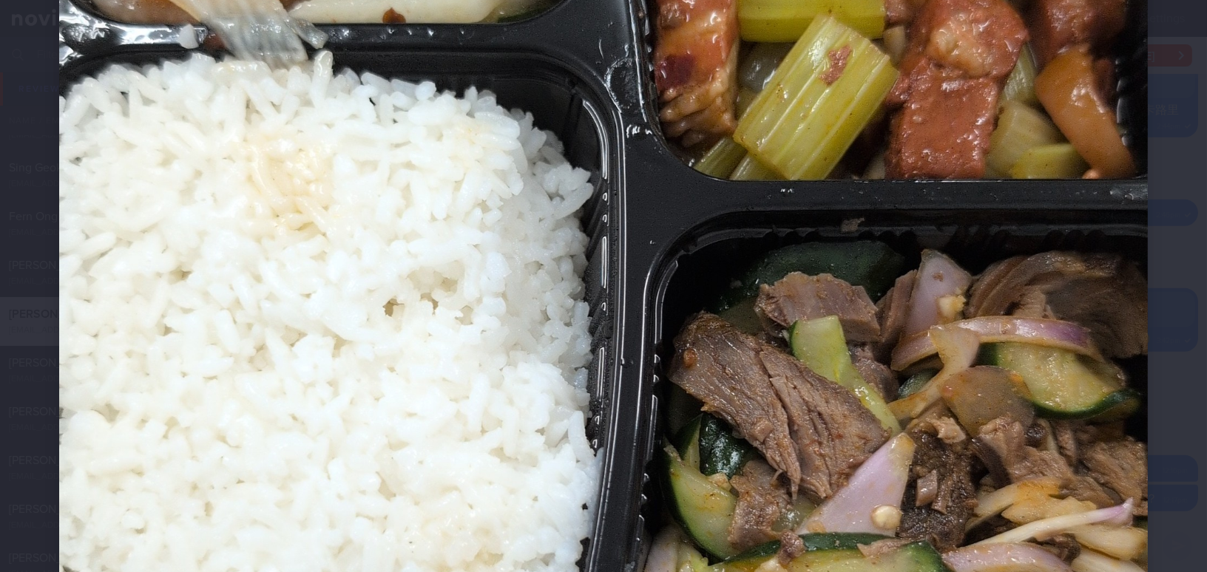
scroll to position [806, 0]
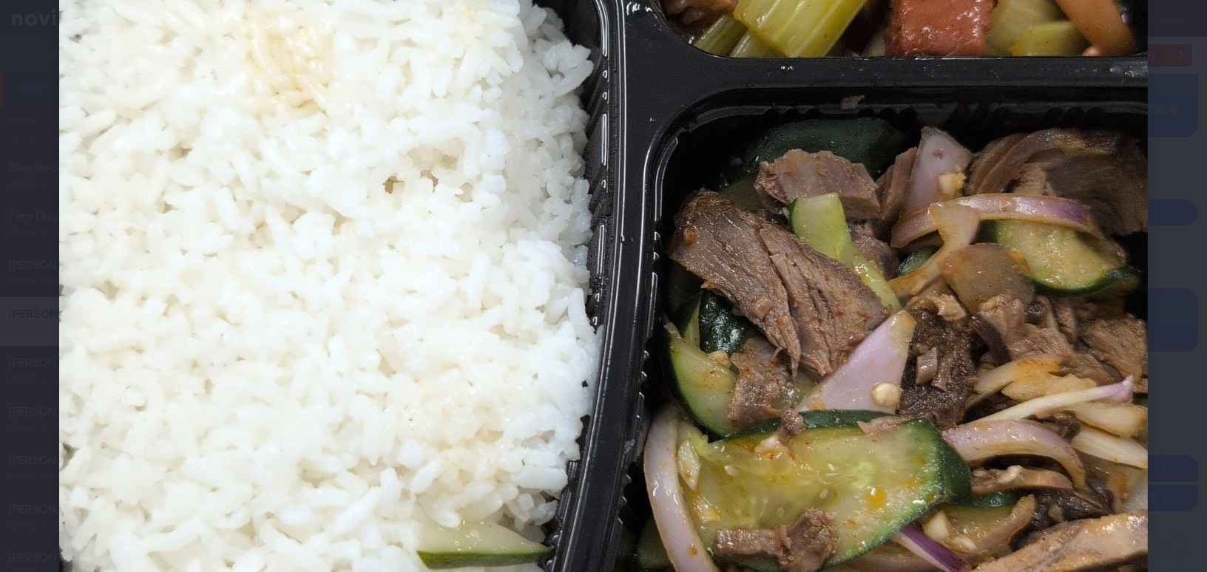
click at [923, 397] on img at bounding box center [603, 220] width 1088 height 1935
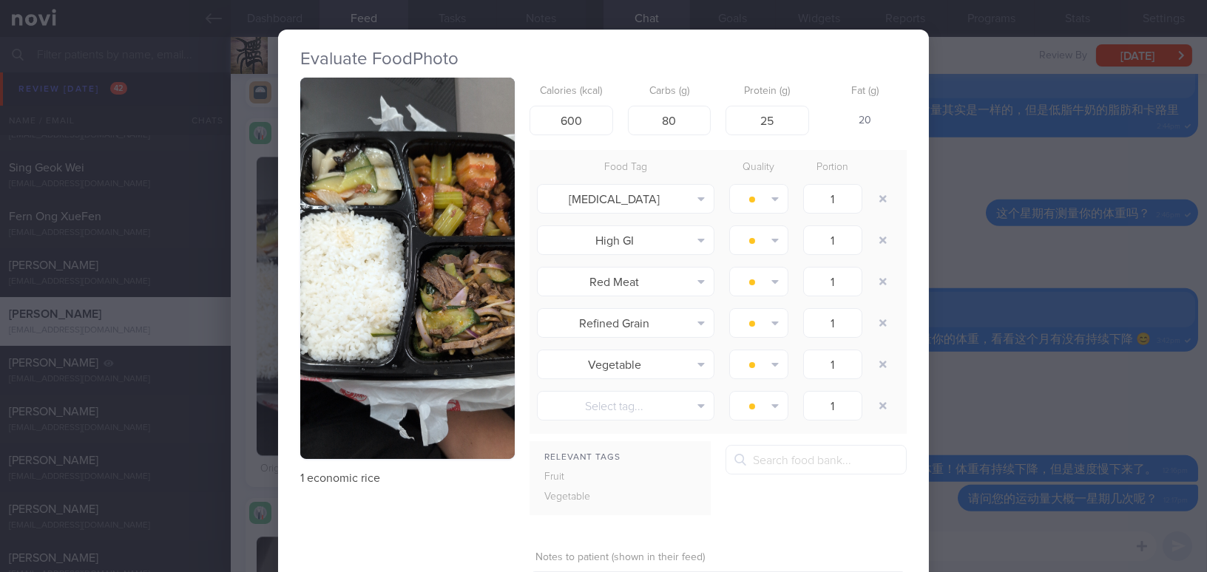
click at [1097, 408] on div "Evaluate Food Photo 1 economic rice Calories (kcal) 600 Carbs (g) 80 Protein (g…" at bounding box center [603, 286] width 1207 height 572
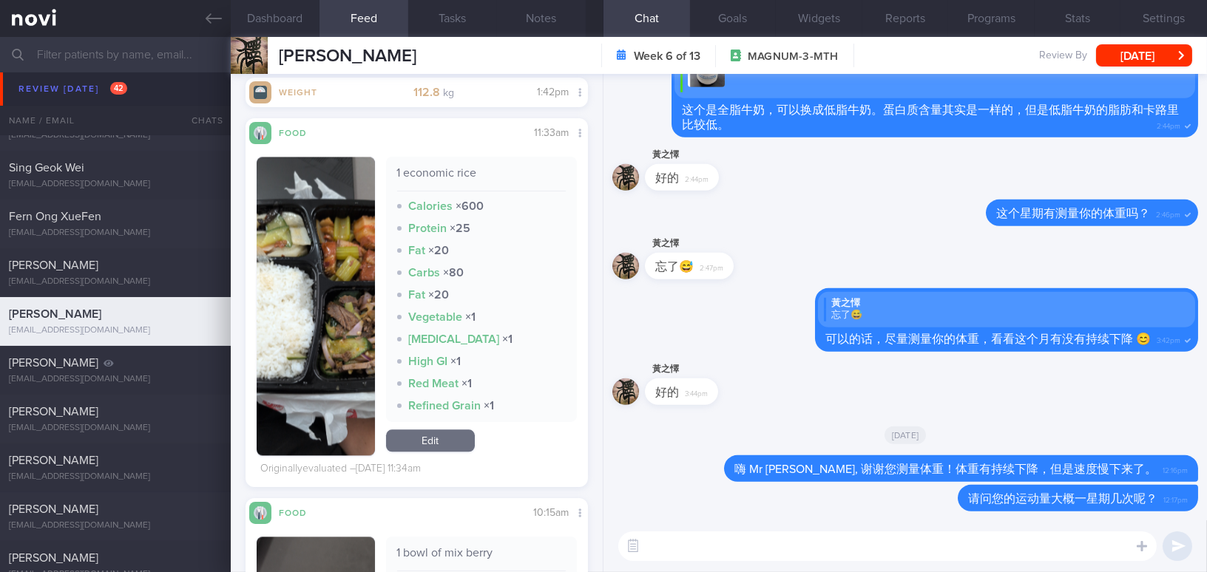
click at [970, 545] on textarea at bounding box center [887, 547] width 538 height 30
type textarea "w"
paste textarea "你的午餐是由餐饮公司提供，还是在外购买的"
drag, startPoint x: 716, startPoint y: 549, endPoint x: 735, endPoint y: 548, distance: 19.2
click at [735, 548] on textarea "你的午餐是由餐饮公司提供，还是在外购买的" at bounding box center [887, 547] width 538 height 30
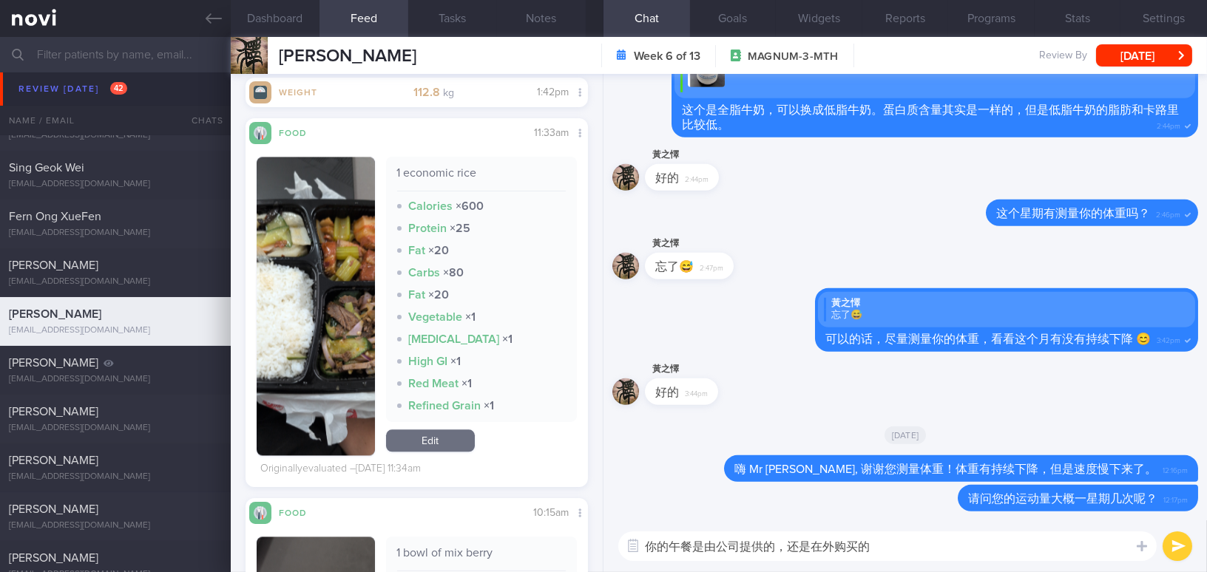
drag, startPoint x: 827, startPoint y: 546, endPoint x: 842, endPoint y: 546, distance: 15.5
click at [842, 546] on textarea "你的午餐是由公司提供的，还是在外购买的" at bounding box center [887, 547] width 538 height 30
type textarea "你的午餐是由公司提供的，还是在自己买的？我发现打包盒子有些不同了。"
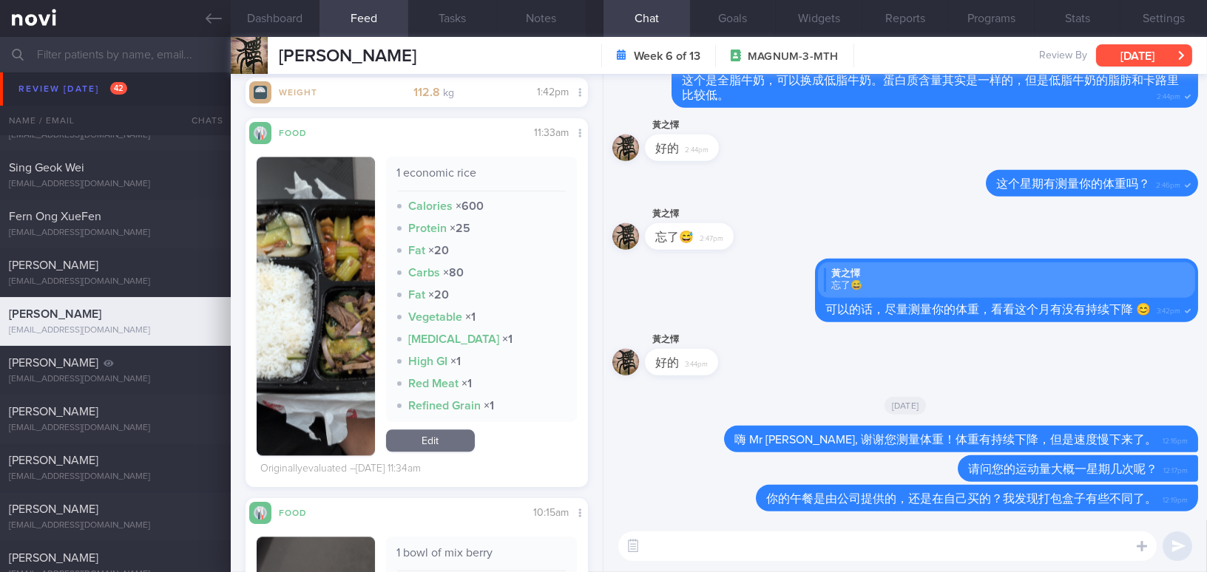
click at [1110, 50] on button "[DATE]" at bounding box center [1144, 55] width 96 height 22
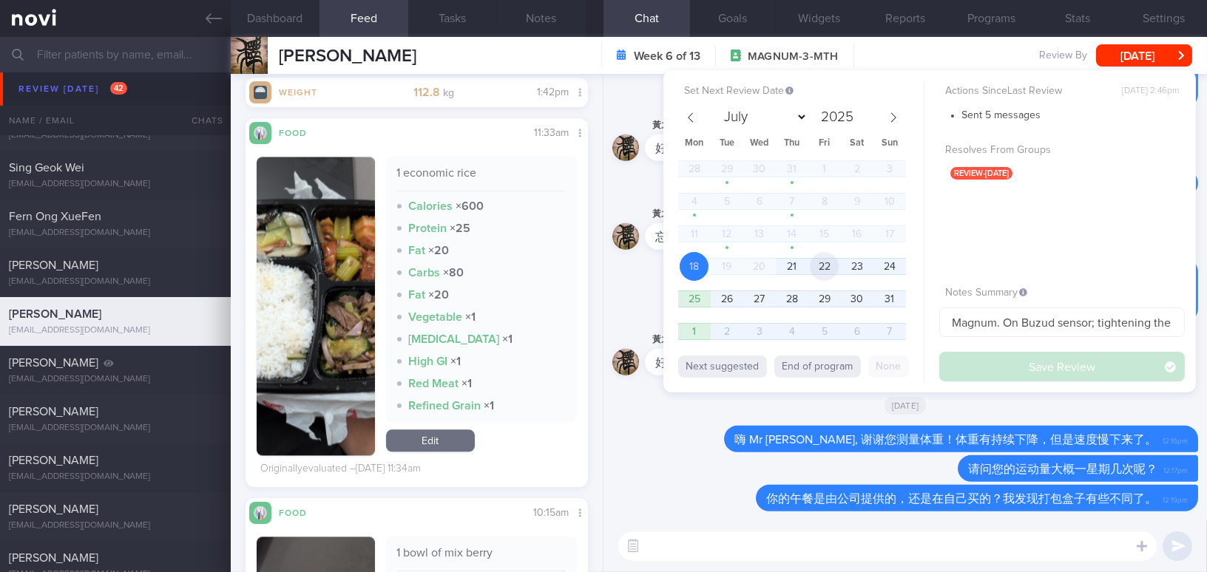
click at [823, 265] on span "22" at bounding box center [824, 266] width 29 height 29
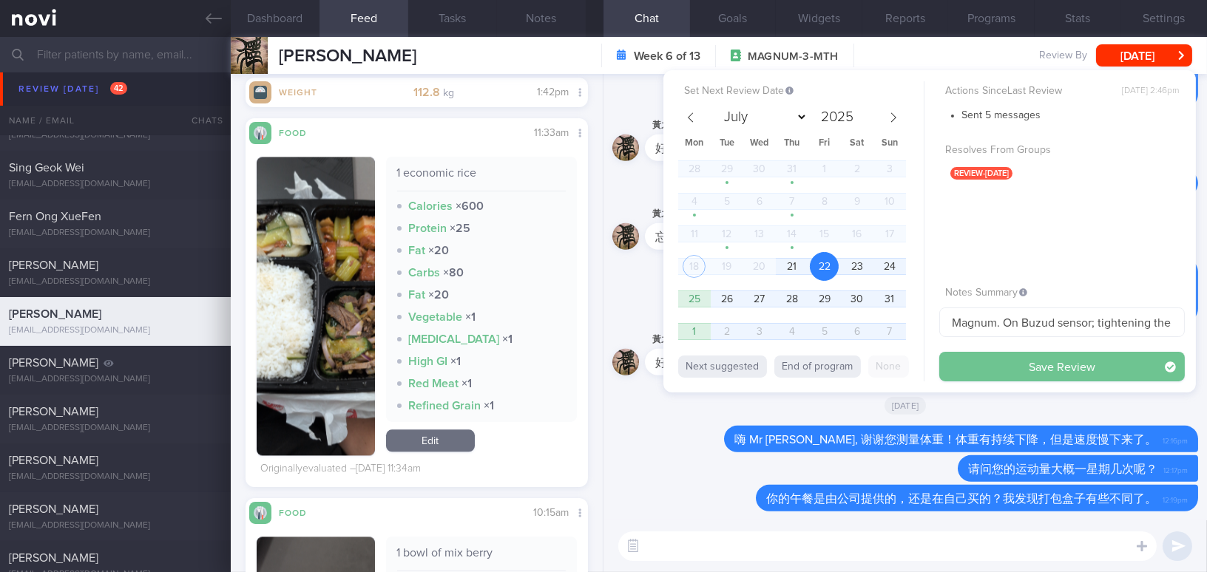
click at [998, 353] on button "Save Review" at bounding box center [1061, 367] width 245 height 30
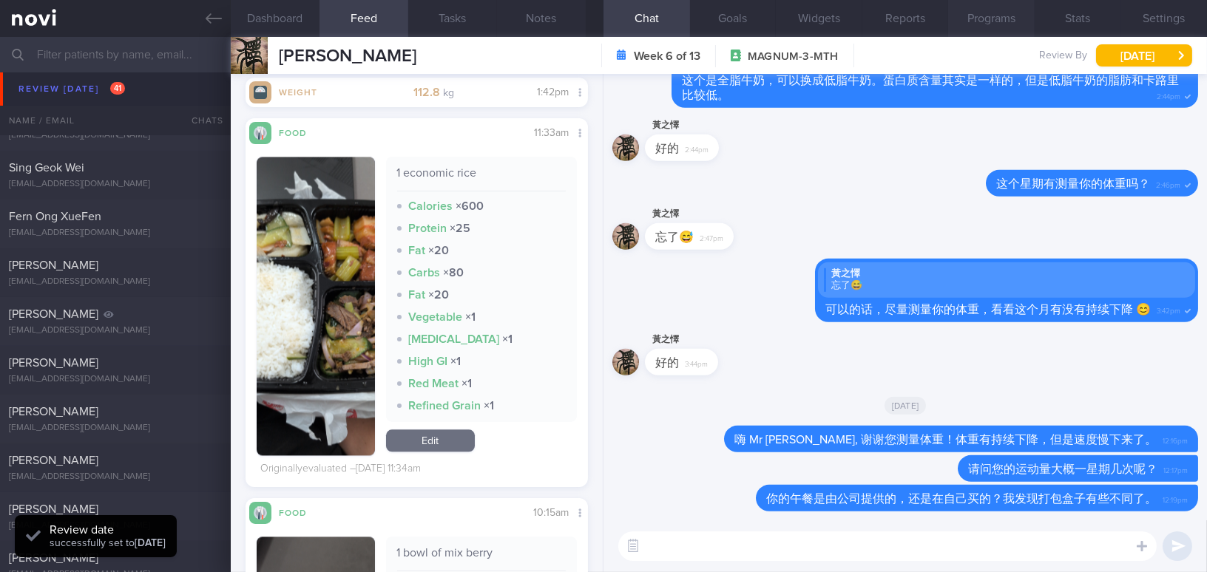
scroll to position [156, 311]
click at [212, 23] on icon at bounding box center [214, 18] width 16 height 16
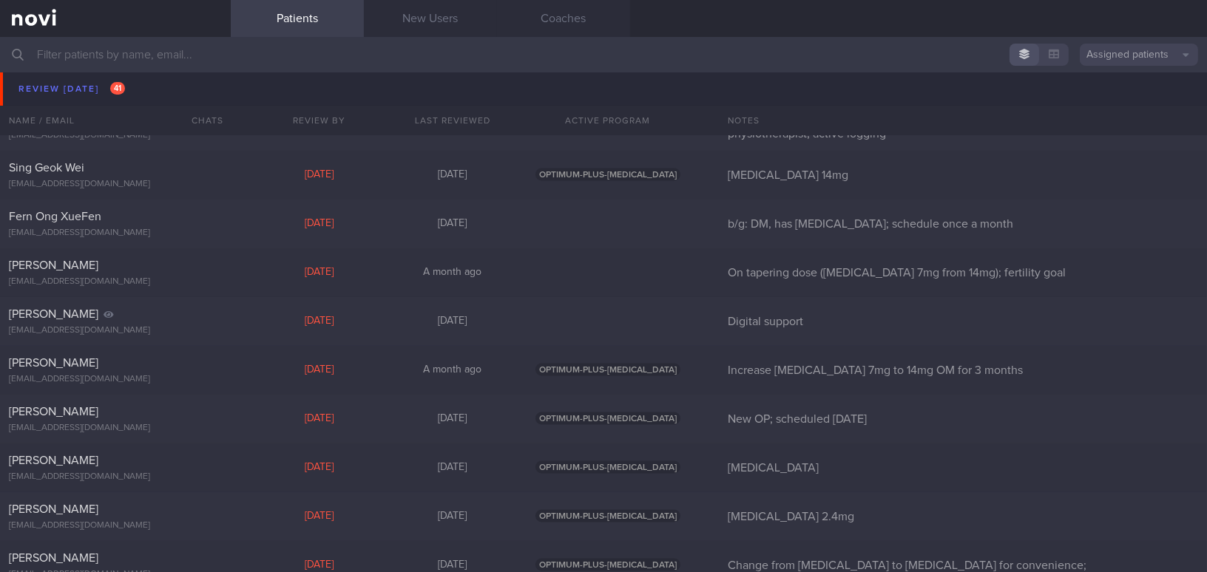
click at [292, 57] on input "text" at bounding box center [603, 54] width 1207 height 35
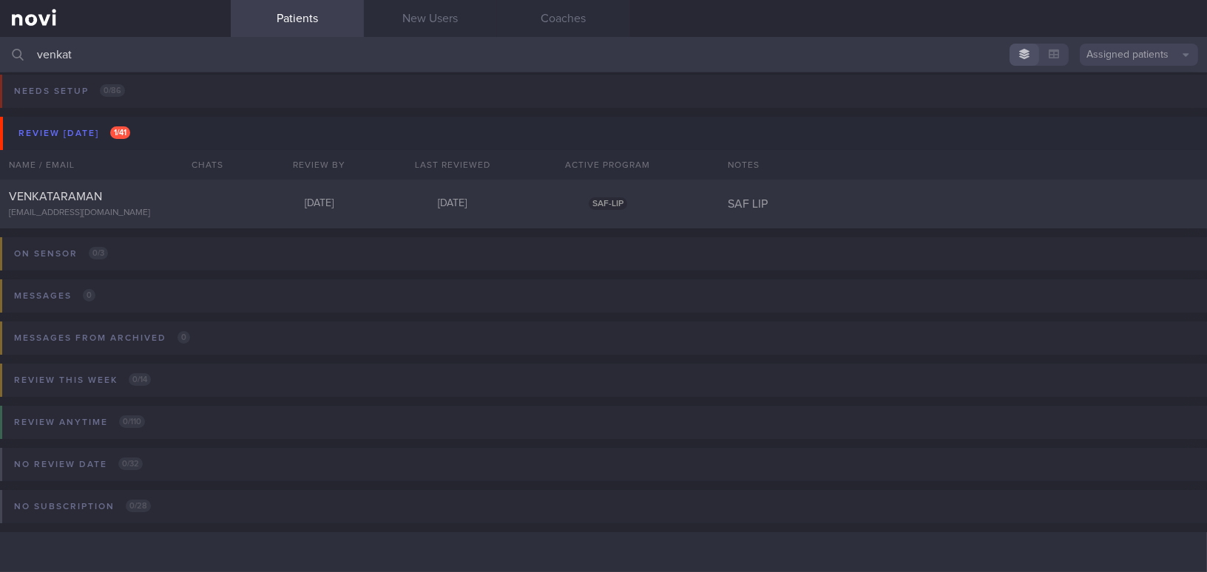
scroll to position [6, 0]
type input "venkat"
click at [234, 214] on div "VENKATARAMAN vengaboy_21@hotmail.com Today 3 days ago SAF-LIP SAF LIP" at bounding box center [603, 204] width 1207 height 49
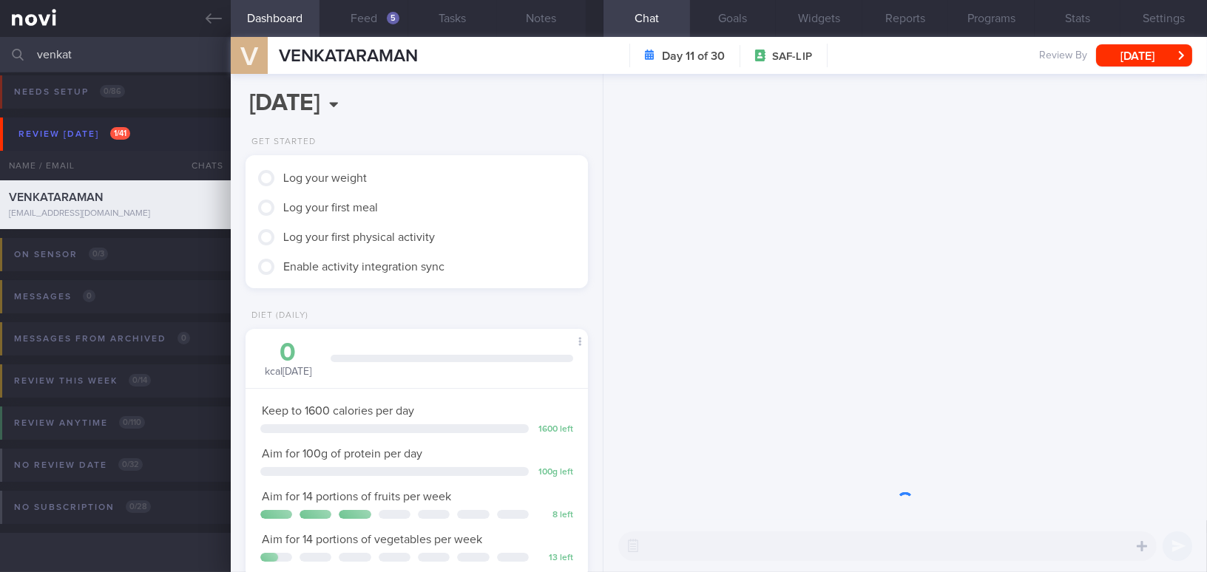
scroll to position [174, 305]
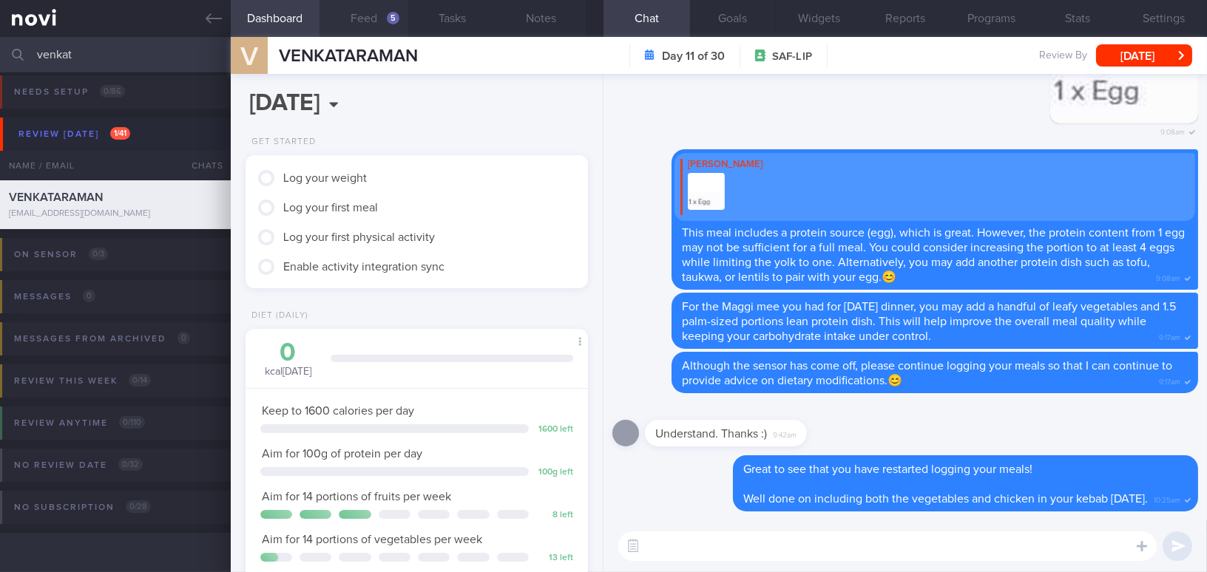
click at [359, 26] on button "Feed 5" at bounding box center [363, 18] width 89 height 37
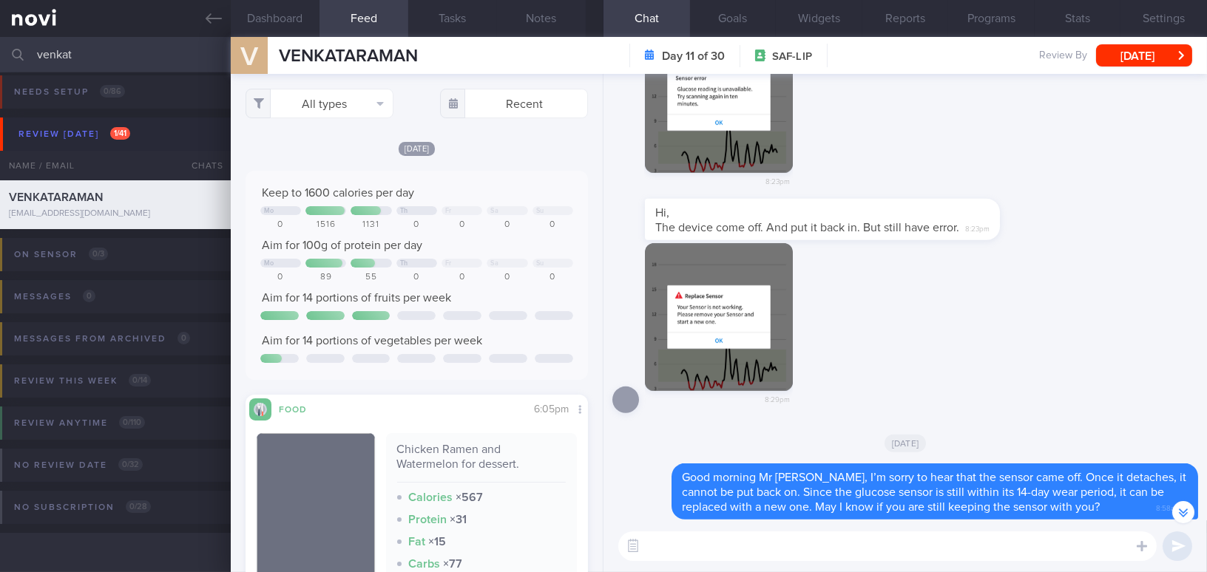
scroll to position [-1077, 0]
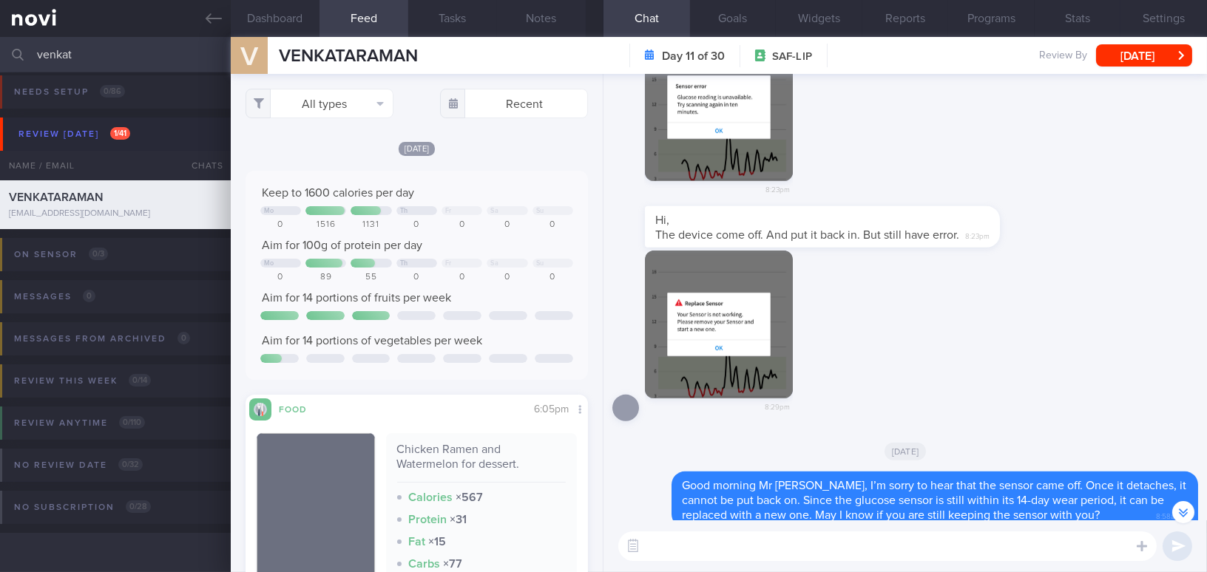
click at [771, 550] on textarea at bounding box center [887, 547] width 538 height 30
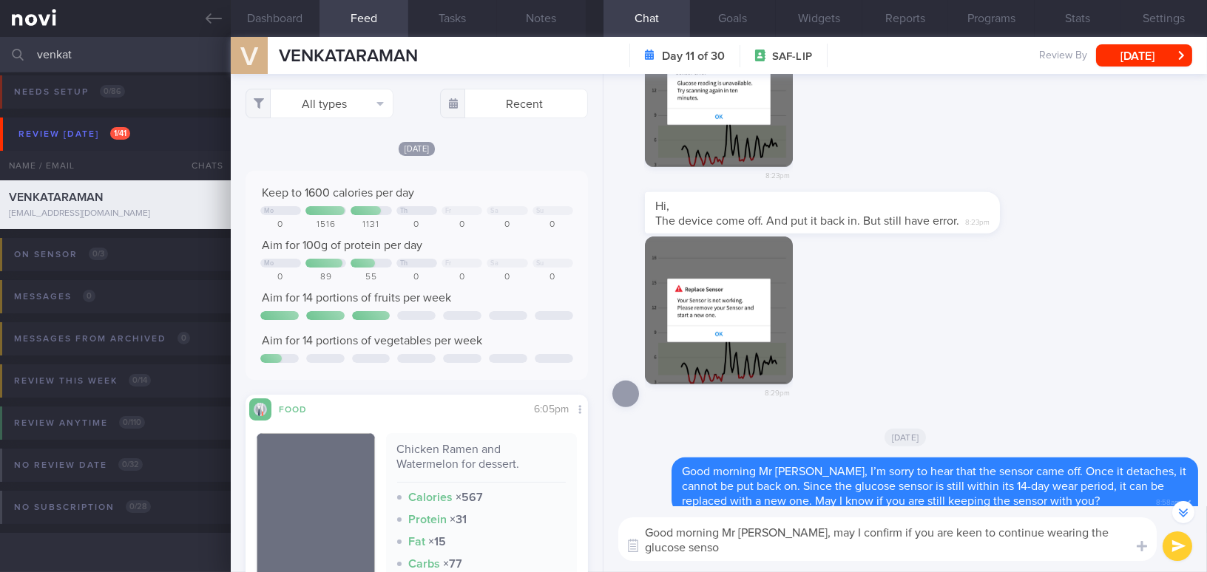
scroll to position [-1091, 0]
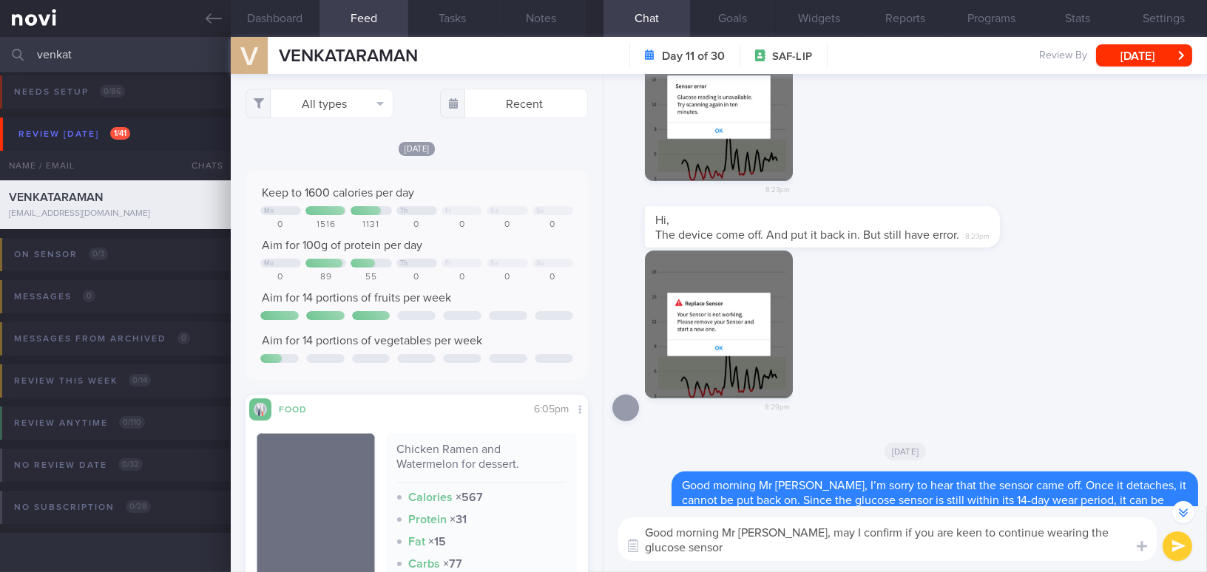
type textarea "Good morning Mr Venkat, may I confirm if you are keen to continue wearing the g…"
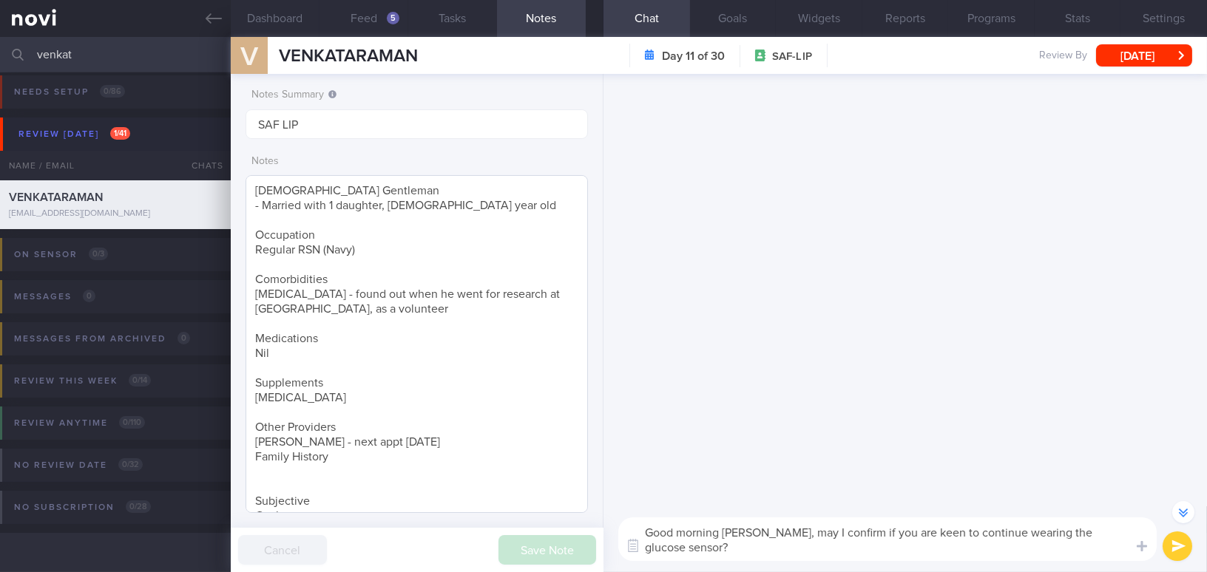
scroll to position [-1091, 0]
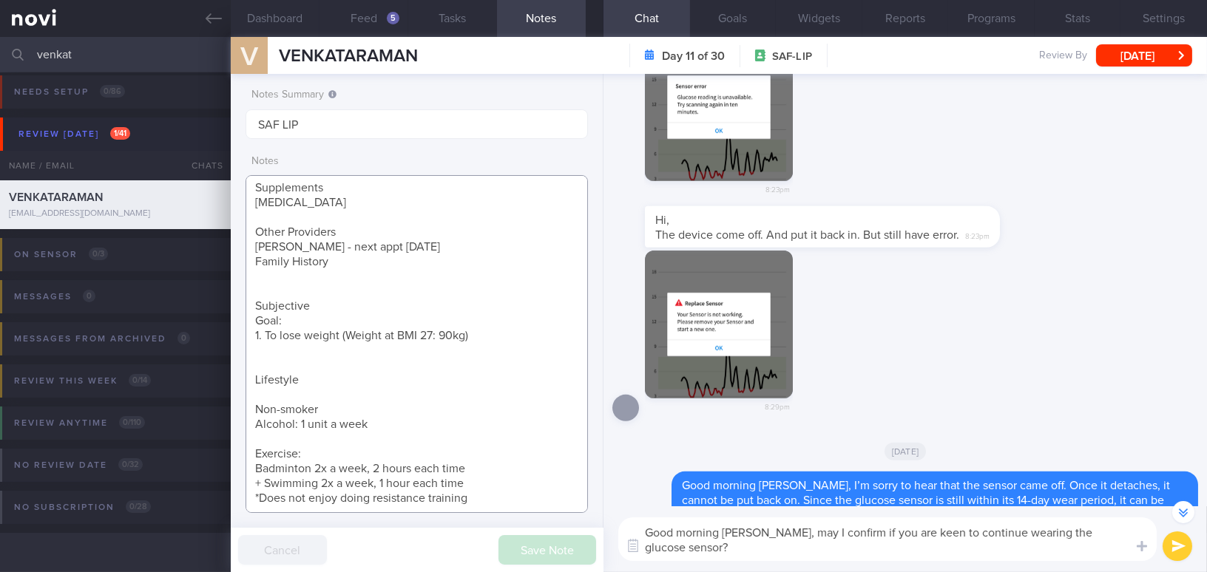
click at [483, 495] on textarea "35 year old Gentleman - Married with 1 daughter, 5 year old Occupation Regular …" at bounding box center [416, 344] width 342 height 338
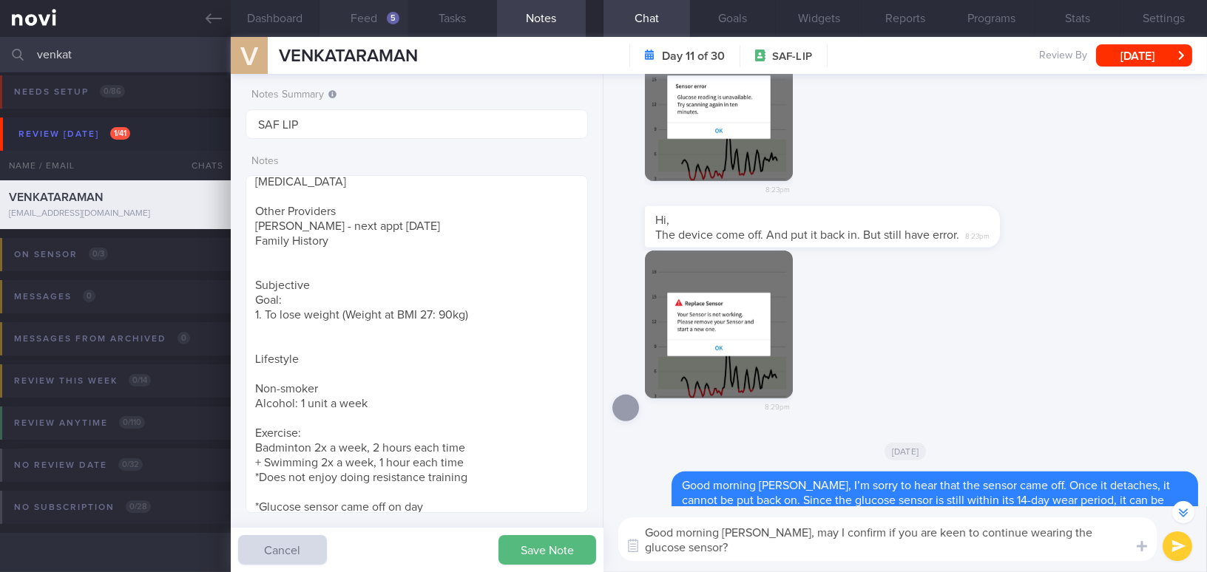
click at [359, 10] on button "Feed 5" at bounding box center [363, 18] width 89 height 37
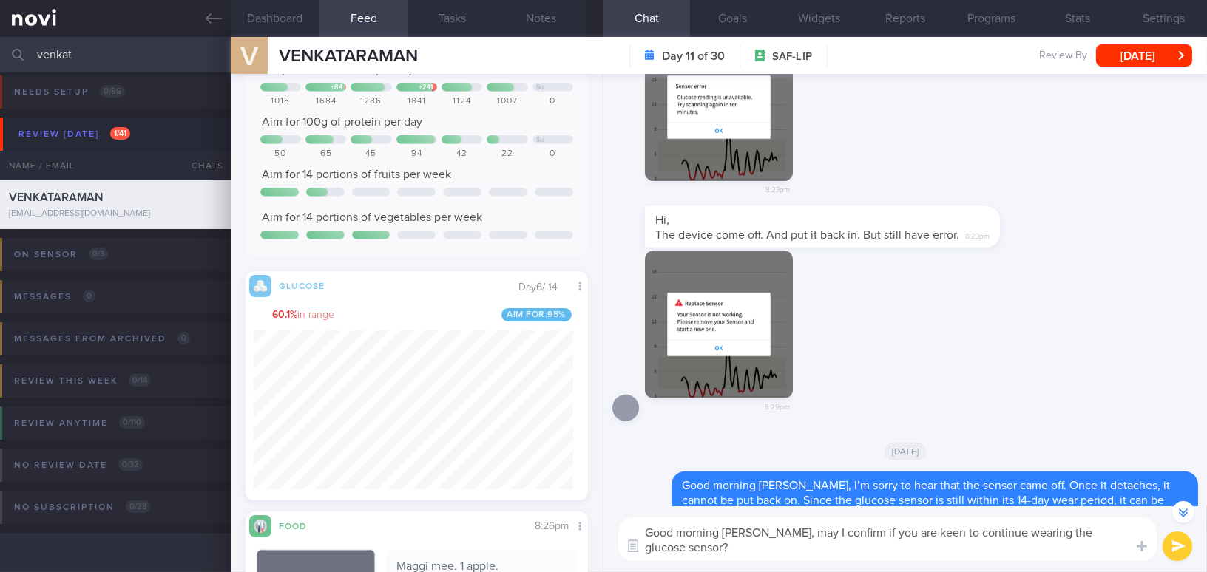
scroll to position [2689, 0]
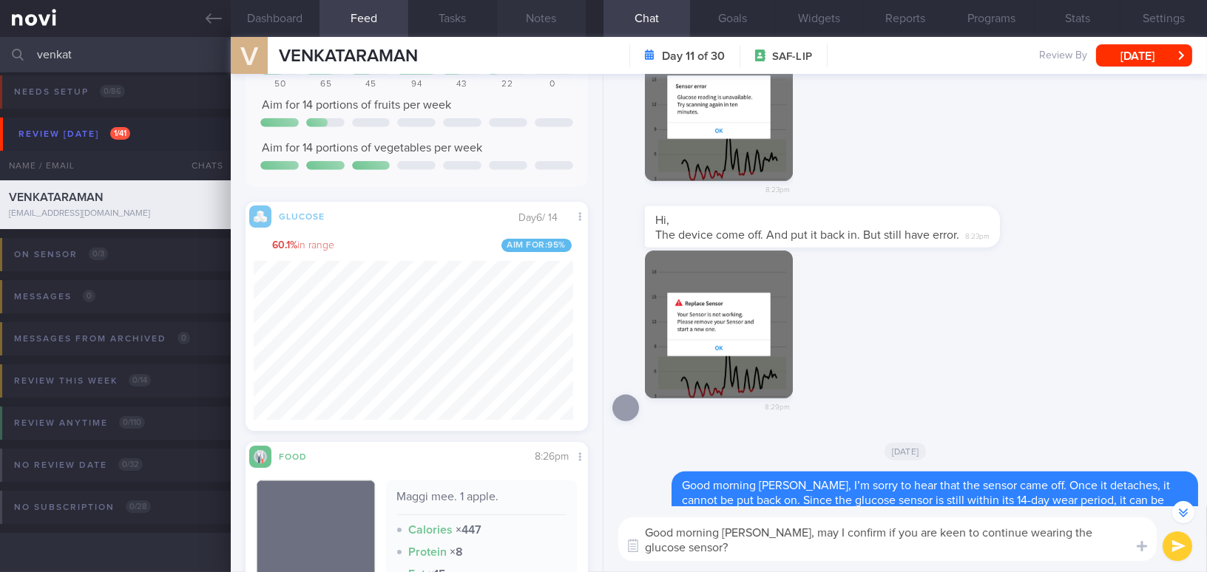
click at [555, 21] on button "Notes" at bounding box center [541, 18] width 89 height 37
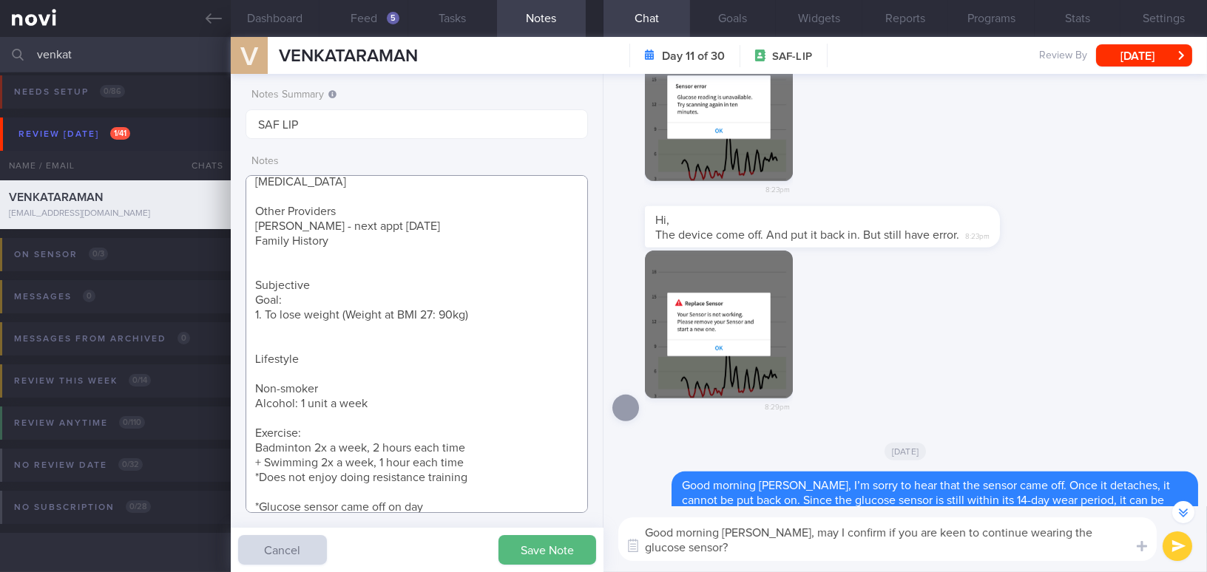
click at [447, 505] on textarea "35 year old Gentleman - Married with 1 daughter, 5 year old Occupation Regular …" at bounding box center [416, 344] width 342 height 338
type textarea "35 year old Gentleman - Married with 1 daughter, 5 year old Occupation Regular …"
click at [553, 558] on button "Save Note" at bounding box center [547, 550] width 98 height 30
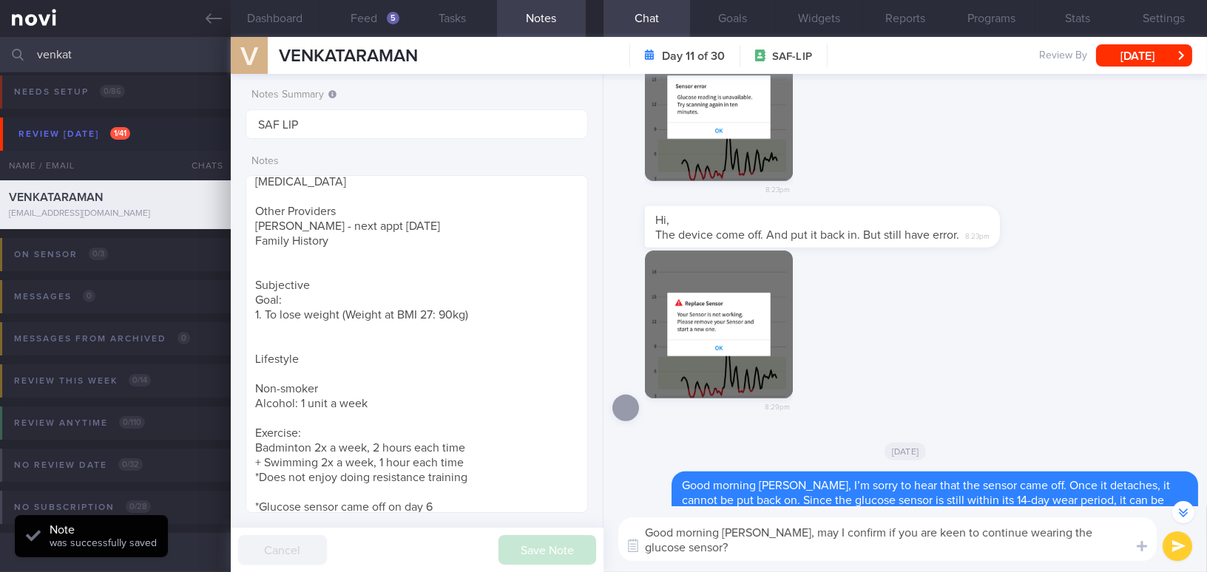
drag, startPoint x: 782, startPoint y: 534, endPoint x: 847, endPoint y: 557, distance: 69.0
click at [847, 557] on textarea "Good morning Mr [PERSON_NAME], may I confirm if you are keen to continue wearin…" at bounding box center [887, 540] width 538 height 44
click at [779, 551] on textarea "Good morning Mr [PERSON_NAME], may I confirm if you are keen to continue wearin…" at bounding box center [887, 540] width 538 height 44
drag, startPoint x: 781, startPoint y: 532, endPoint x: 822, endPoint y: 547, distance: 44.2
click at [822, 547] on textarea "Good morning Mr [PERSON_NAME], may I confirm if you are keen to continue wearin…" at bounding box center [887, 540] width 538 height 44
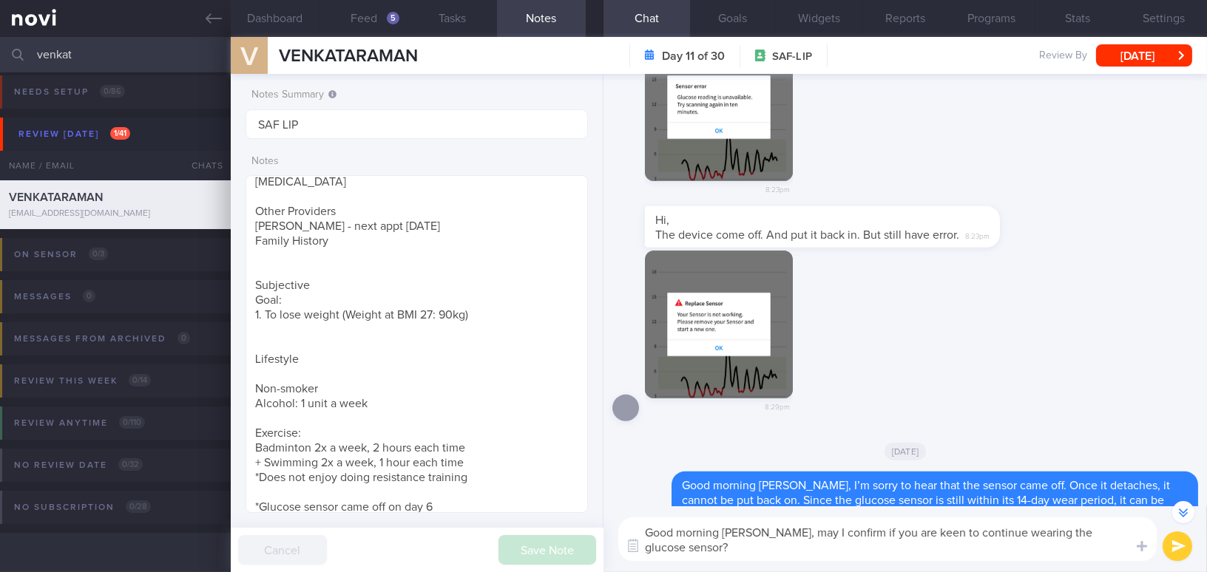
paste textarea "M"
click at [789, 530] on textarea "Good morning Mr Venkat, May I confirm if you are keen to continue wearing the g…" at bounding box center [887, 540] width 538 height 44
click at [761, 549] on textarea "Good morning Mr [PERSON_NAME], may I confirm if you are keen to continue wearin…" at bounding box center [887, 540] width 538 height 44
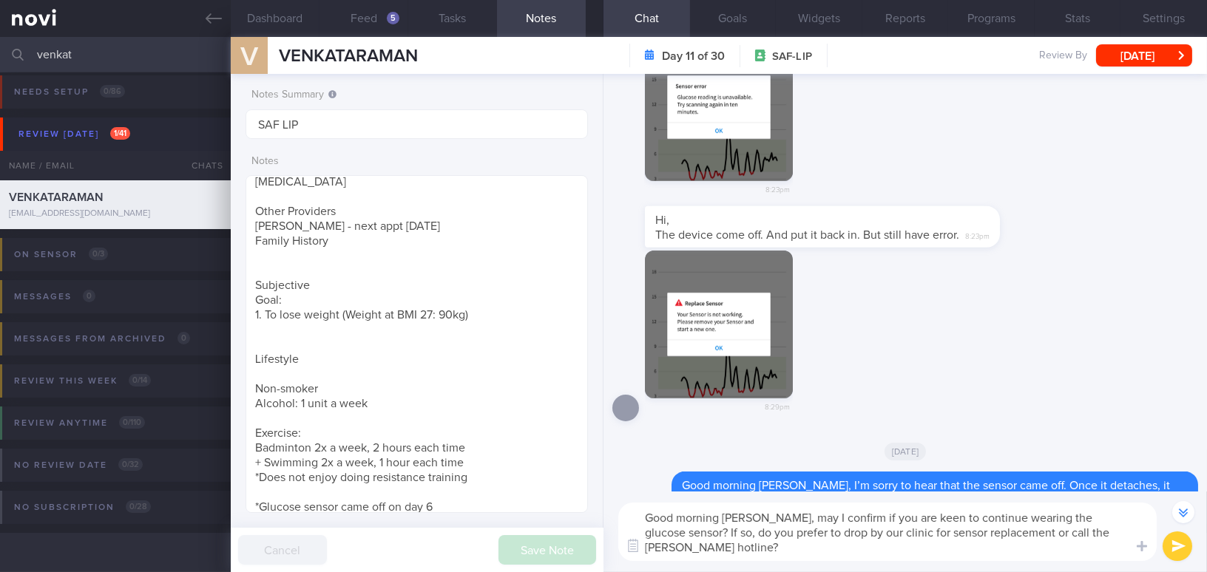
drag, startPoint x: 783, startPoint y: 516, endPoint x: 811, endPoint y: 546, distance: 41.3
click at [811, 546] on textarea "Good morning Mr Venkat, may I confirm if you are keen to continue wearing the g…" at bounding box center [887, 532] width 538 height 58
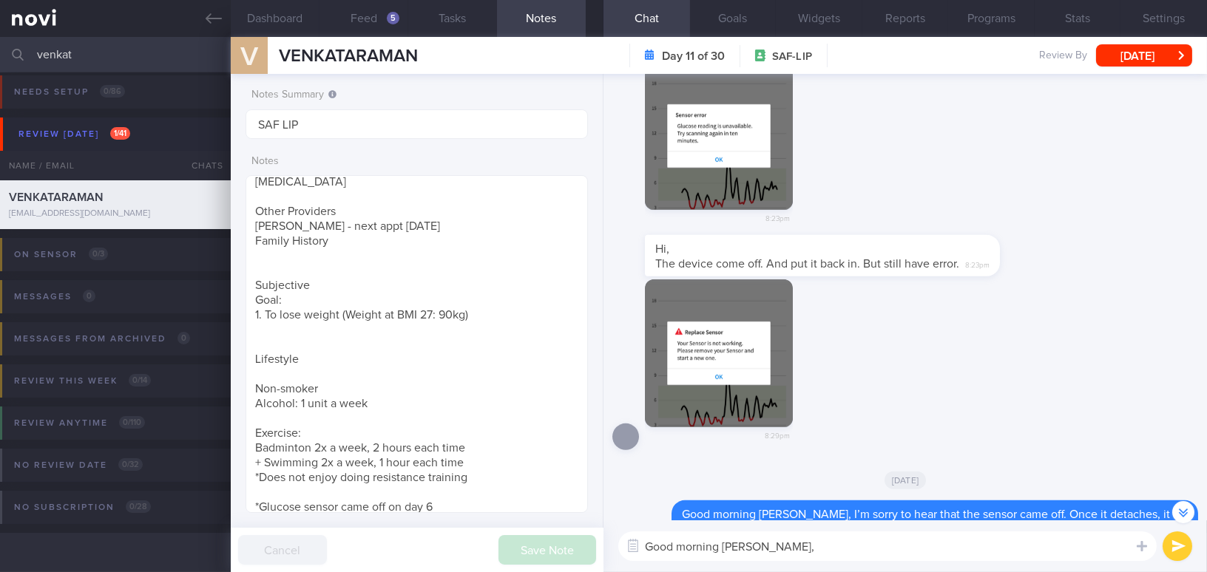
scroll to position [-1077, 0]
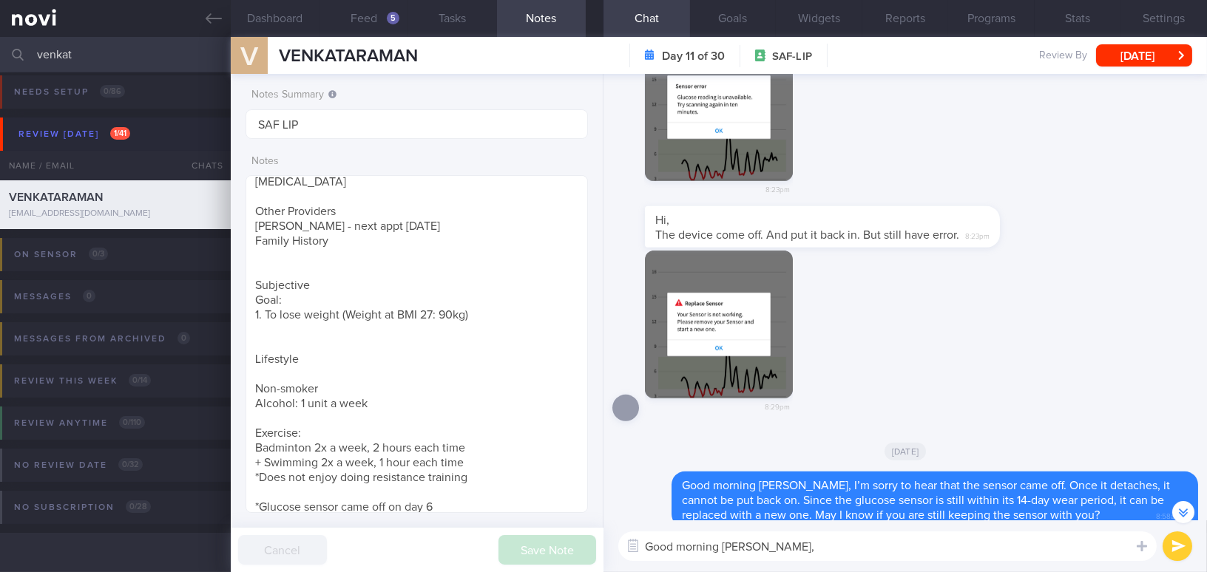
paste textarea "May I confirm if you are keen to continue wearing the glucose sensor? If so, wo…"
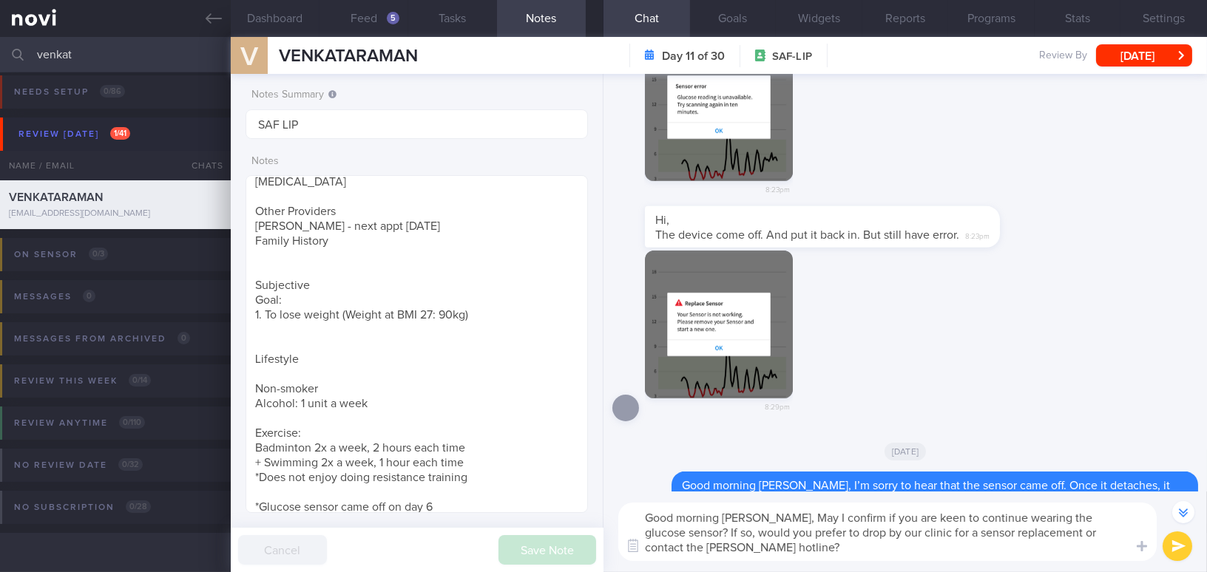
click at [791, 515] on textarea "Good morning Mr Venkat, May I confirm if you are keen to continue wearing the g…" at bounding box center [887, 532] width 538 height 58
type textarea "Good morning Mr Venkat, may I confirm if you are keen to continue wearing the g…"
click at [1178, 553] on button "submit" at bounding box center [1177, 547] width 30 height 30
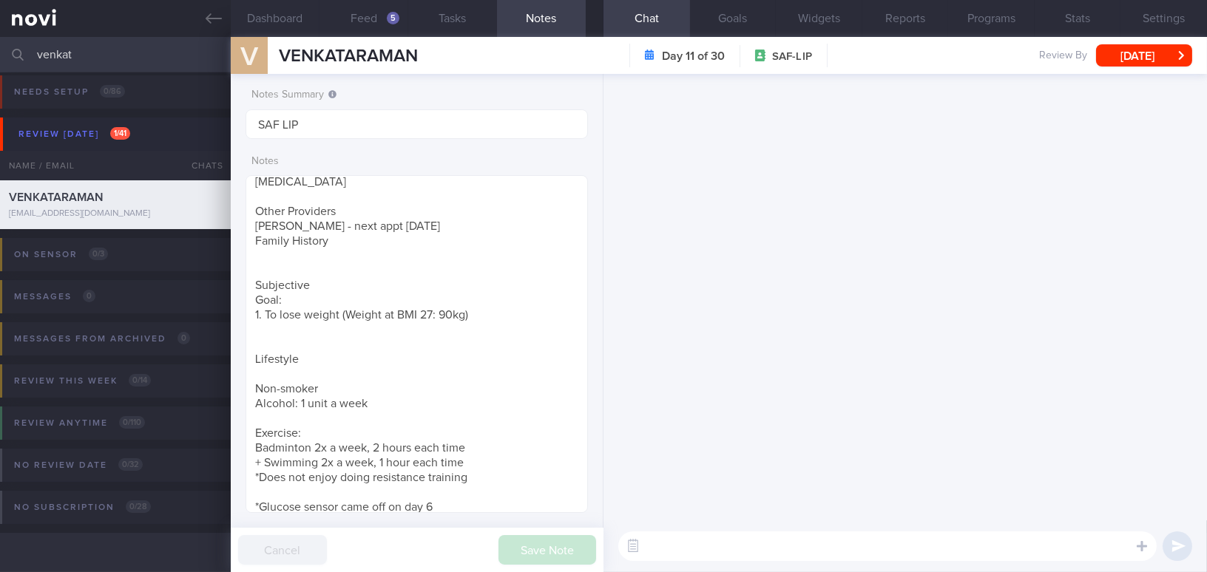
scroll to position [0, 0]
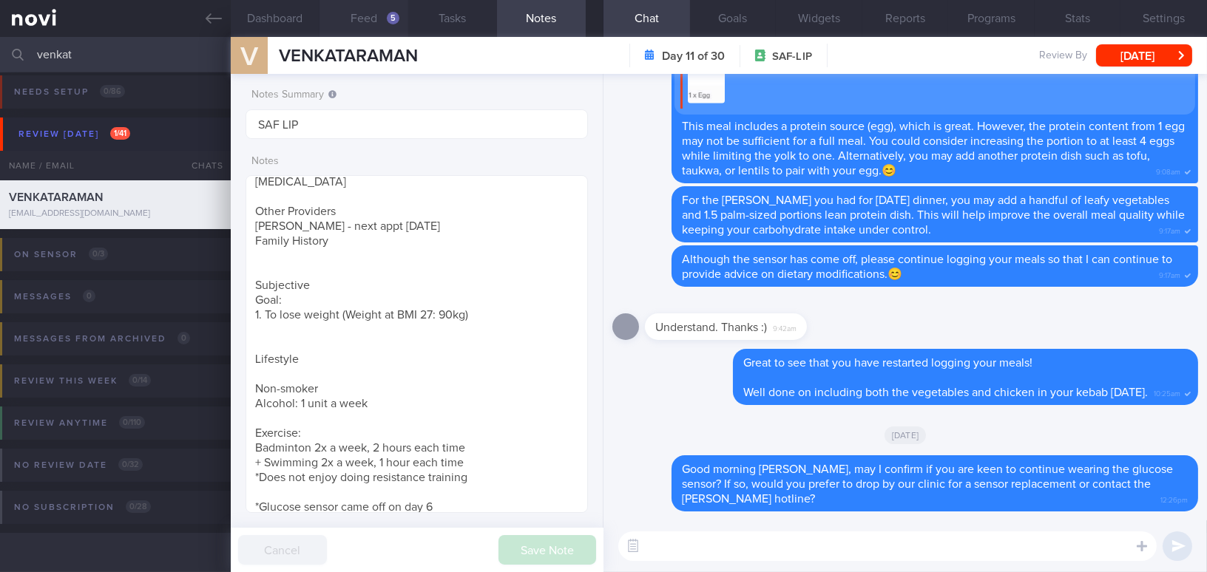
click at [380, 17] on button "Feed 5" at bounding box center [363, 18] width 89 height 37
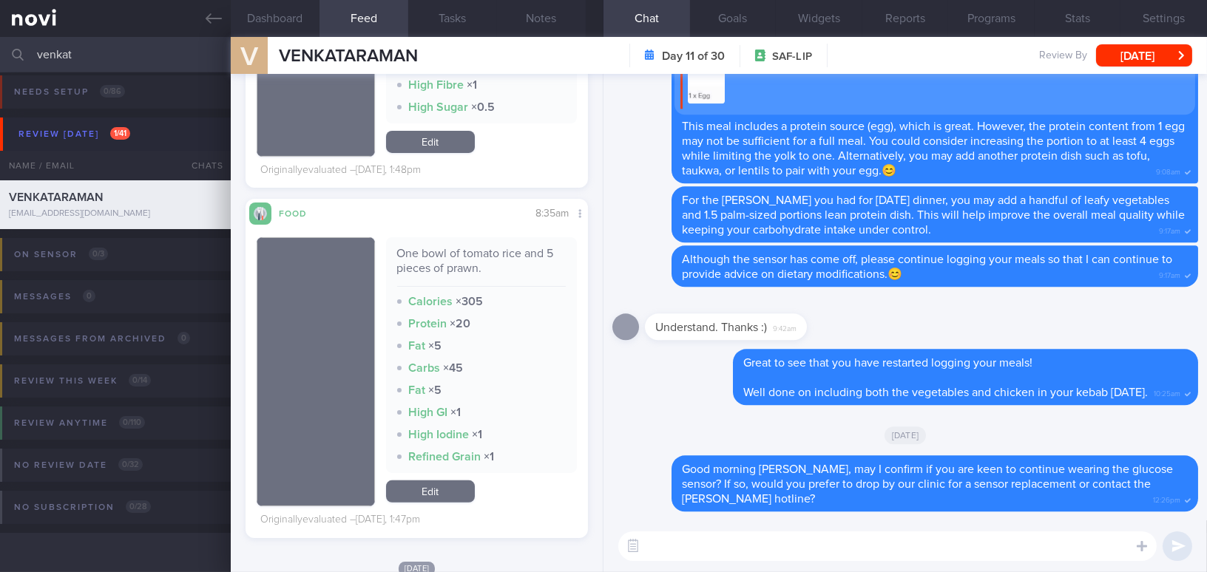
scroll to position [873, 0]
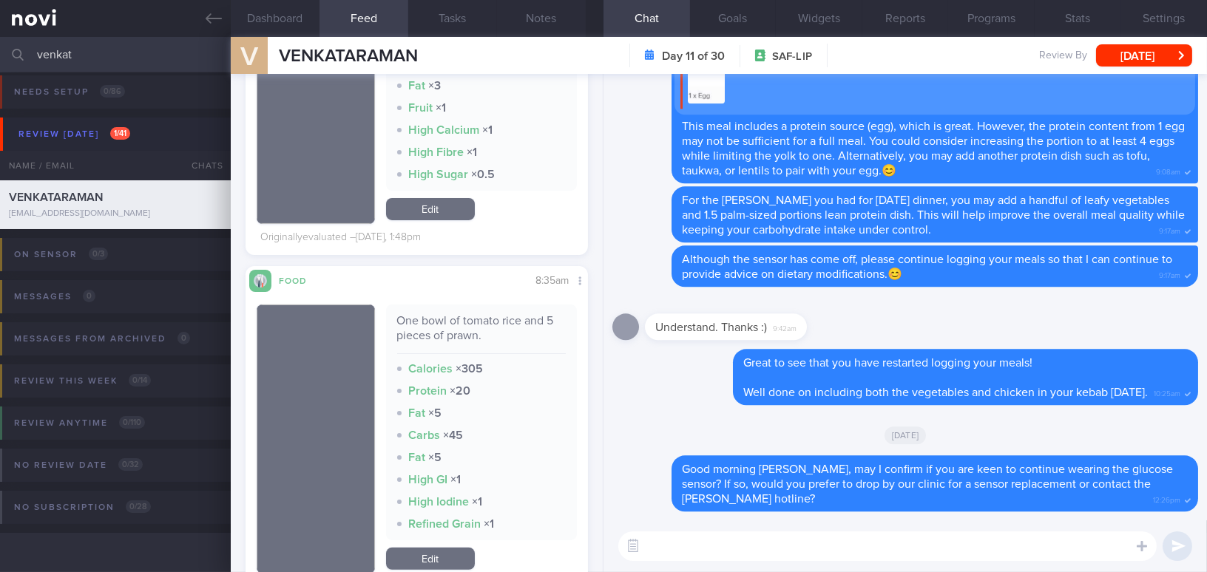
click at [700, 558] on textarea at bounding box center [887, 547] width 538 height 30
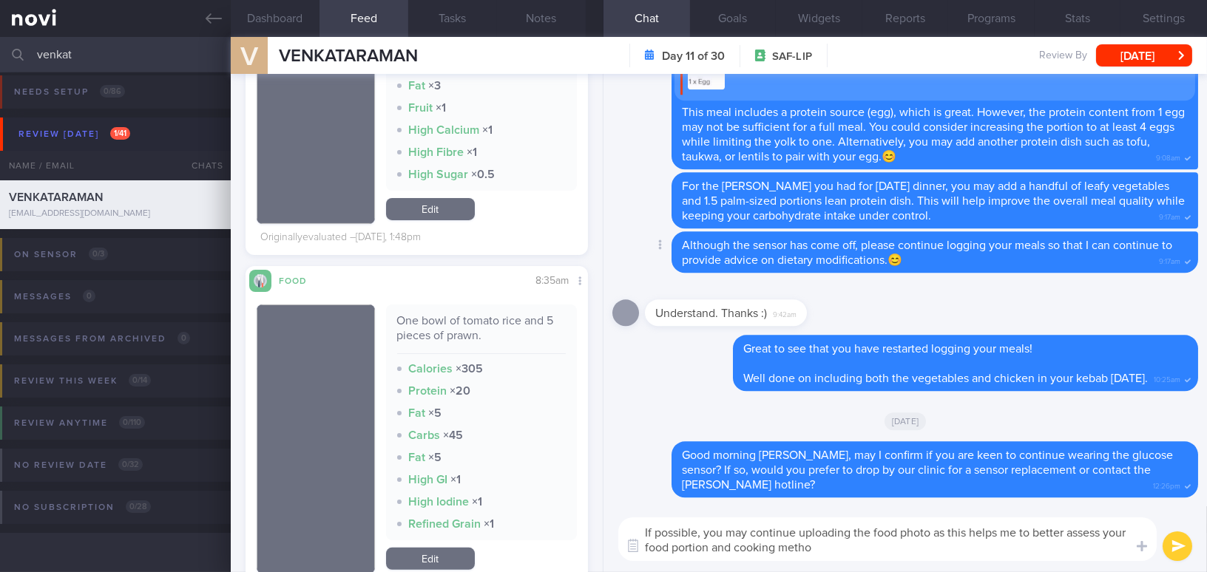
type textarea "If possible, you may continue uploading the food photo as this helps me to bett…"
drag, startPoint x: 836, startPoint y: 553, endPoint x: 626, endPoint y: 532, distance: 210.3
click at [595, 526] on div "Dashboard Feed 5 Tasks Notes Chat Goals Widgets Reports Programs Stats Settings…" at bounding box center [719, 304] width 976 height 535
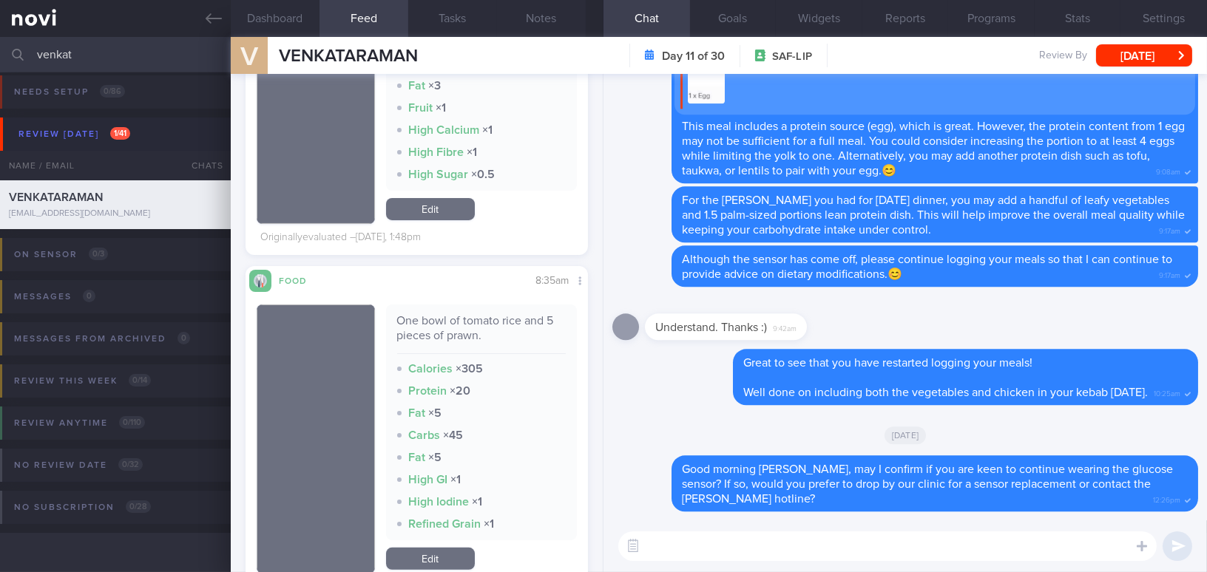
paste textarea "If you can, keep uploading your food photos—this really helps me understand you…"
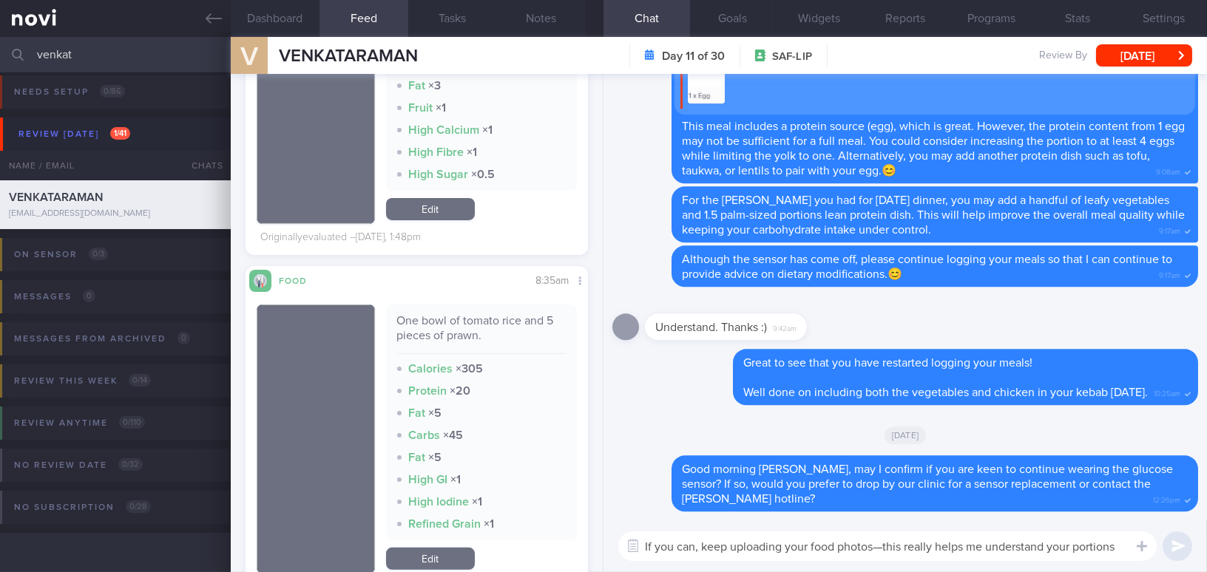
scroll to position [0, 0]
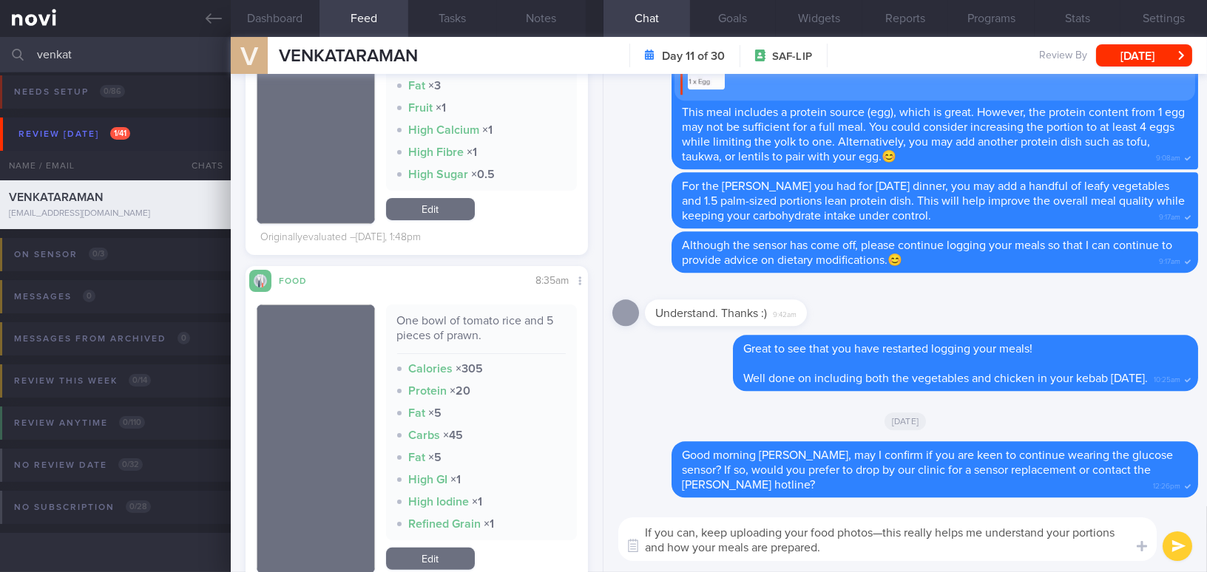
click at [881, 534] on textarea "If you can, keep uploading your food photos—this really helps me understand you…" at bounding box center [887, 540] width 538 height 44
drag, startPoint x: 718, startPoint y: 546, endPoint x: 746, endPoint y: 544, distance: 28.1
click at [746, 544] on textarea "If you can, keep uploading your food photos. This really helps me understand yo…" at bounding box center [887, 540] width 538 height 44
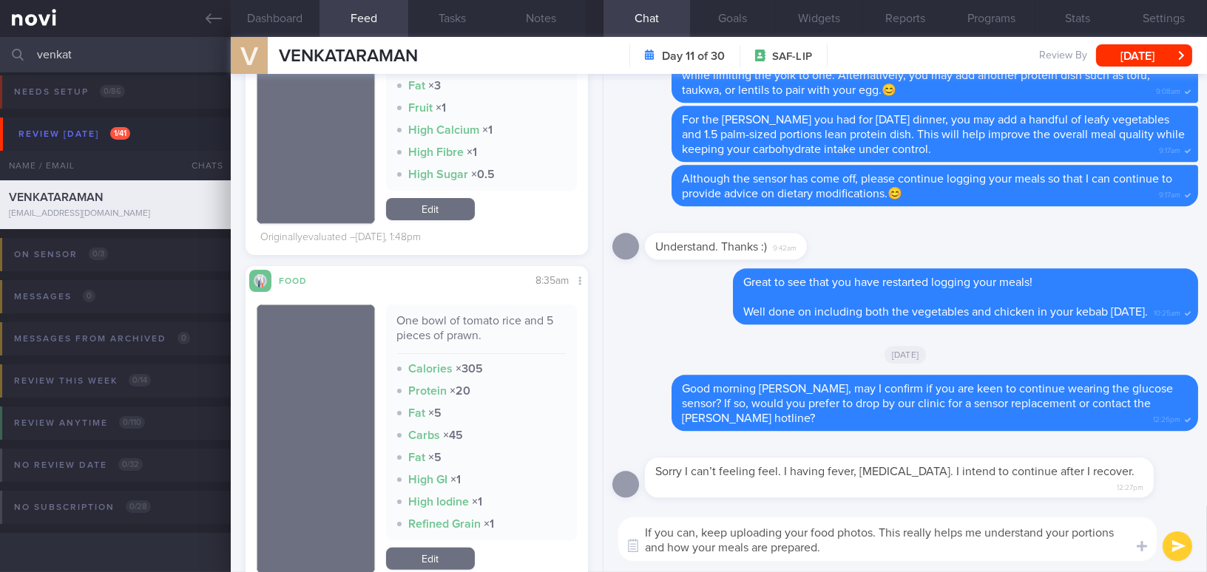
drag, startPoint x: 694, startPoint y: 548, endPoint x: 718, endPoint y: 546, distance: 24.5
click at [718, 546] on textarea "If you can, keep uploading your food photos. This really helps me understand yo…" at bounding box center [887, 540] width 538 height 44
click at [921, 552] on textarea "If you can, keep uploading your food photos. This really helps me understand yo…" at bounding box center [887, 540] width 538 height 44
type textarea "If you can, keep uploading your food photos. This really helps me understand yo…"
click at [1164, 541] on button "submit" at bounding box center [1177, 547] width 30 height 30
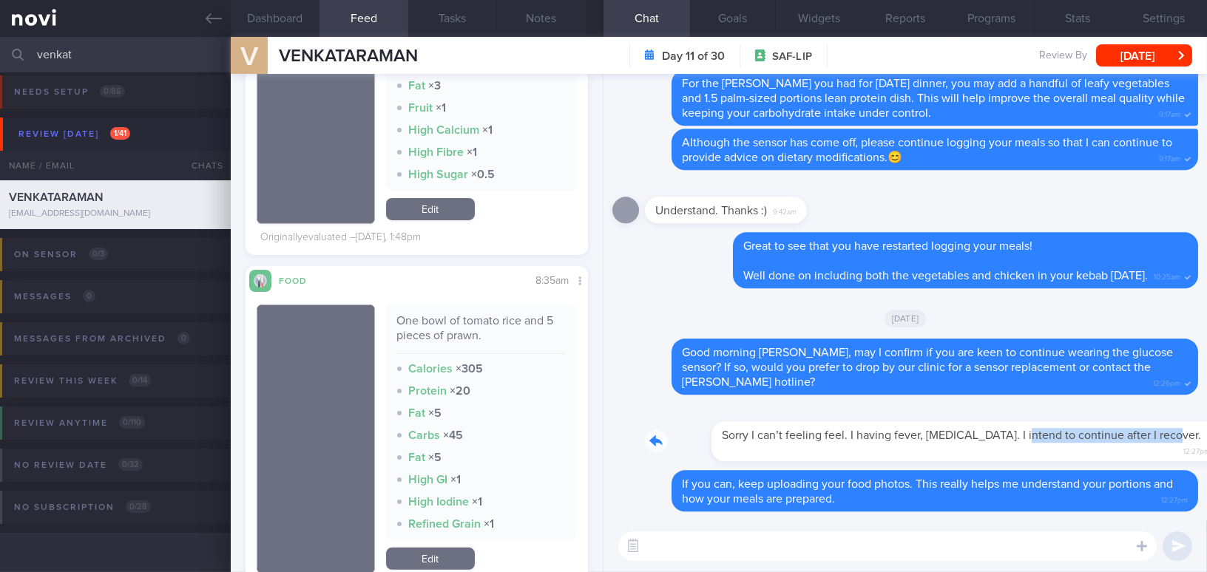
drag, startPoint x: 951, startPoint y: 424, endPoint x: 1105, endPoint y: 430, distance: 153.9
click at [1105, 430] on div "Sorry I can’t feeling feel. I having fever, flu and sore throat. I intend to co…" at bounding box center [921, 433] width 553 height 58
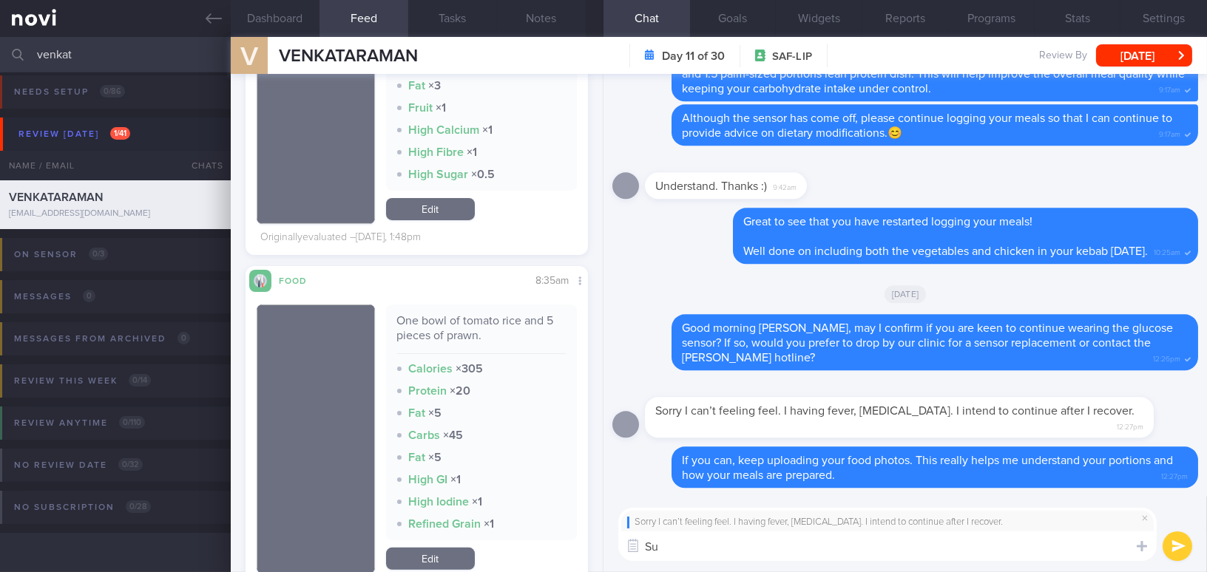
type textarea "S"
type textarea "O"
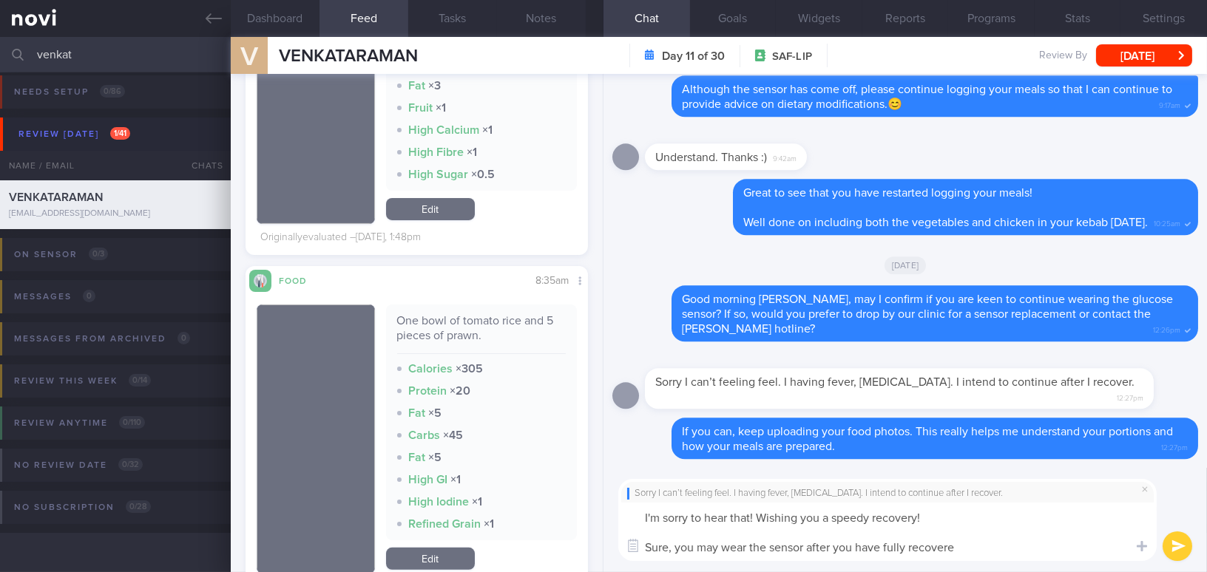
type textarea "I'm sorry to hear that! Wishing you a speedy recovery! Sure, you may wear the s…"
drag, startPoint x: 976, startPoint y: 554, endPoint x: 637, endPoint y: 505, distance: 342.2
click at [636, 505] on textarea "I'm sorry to hear that! Wishing you a speedy recovery! Sure, you may wear the s…" at bounding box center [887, 532] width 538 height 58
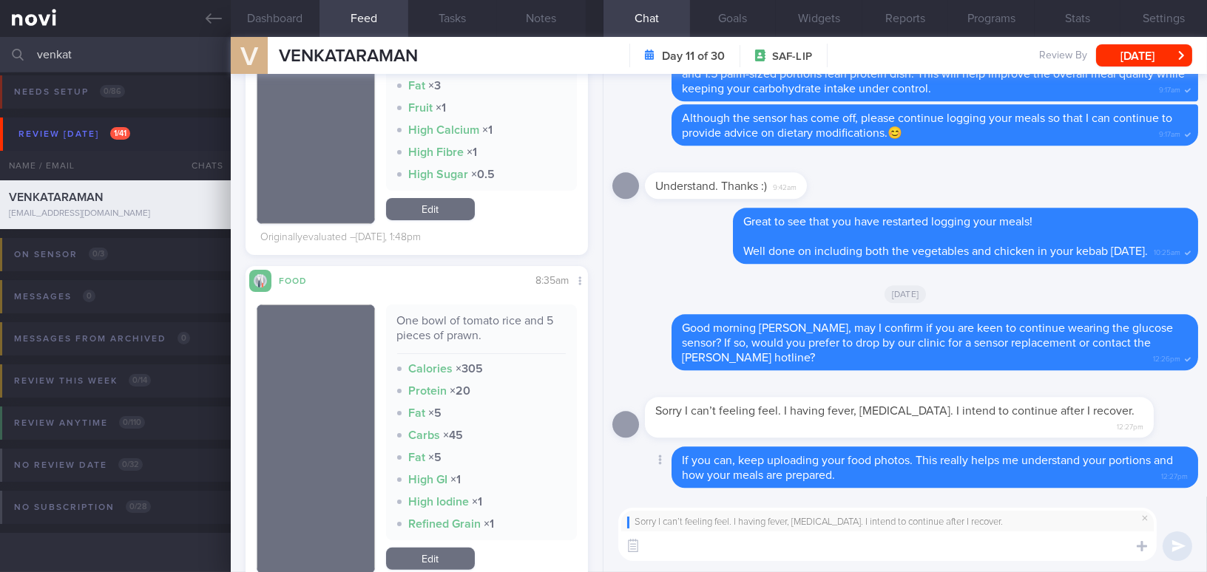
paste textarea "I'm sorry to hear that! Wishing you a speedy recovery. You may wear the sensor …"
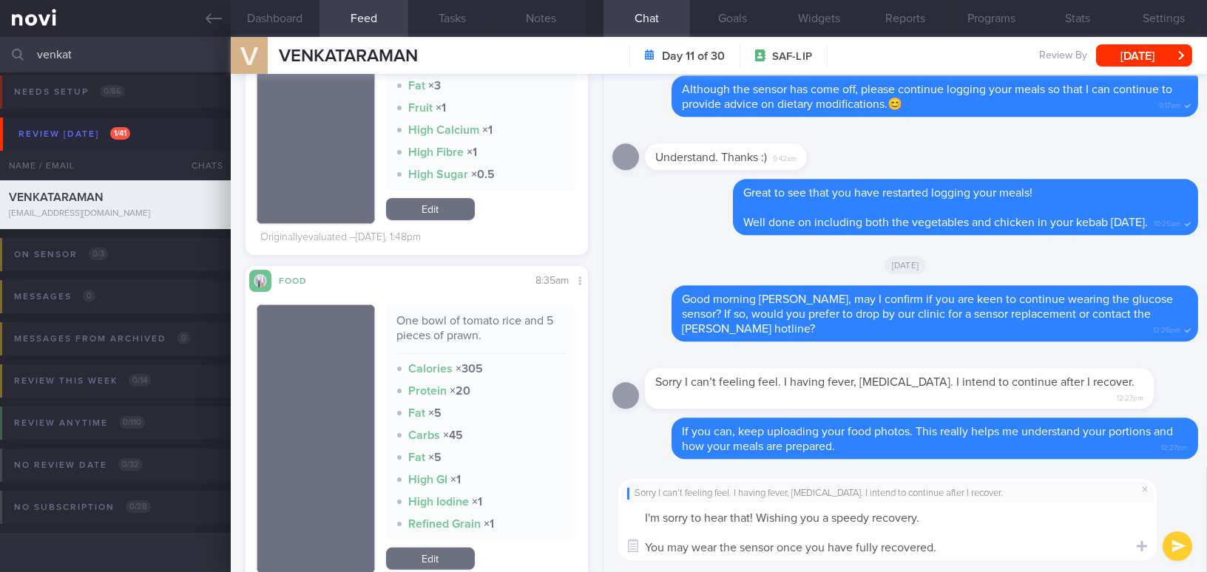
type textarea "I'm sorry to hear that! Wishing you a speedy recovery. You may wear the sensor …"
click at [1173, 552] on button "submit" at bounding box center [1177, 547] width 30 height 30
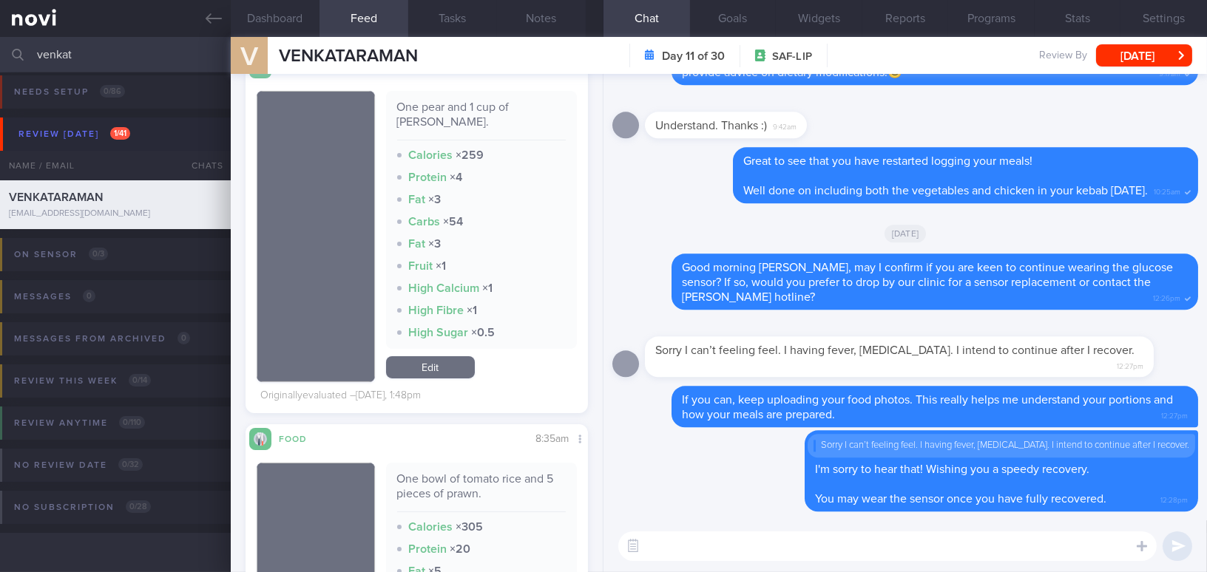
scroll to position [672, 0]
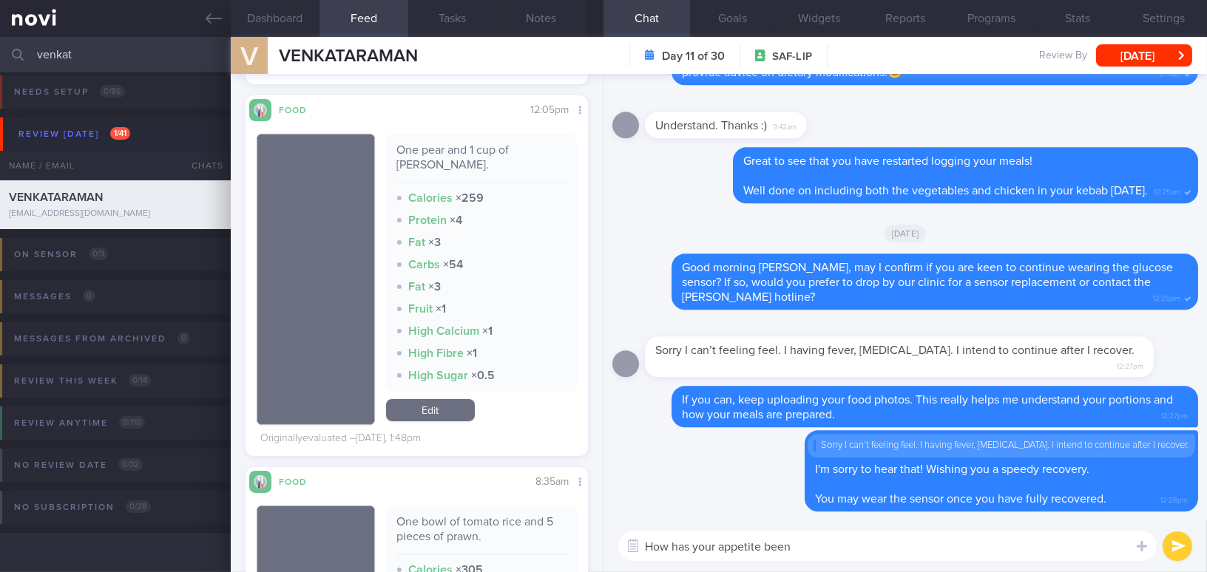
type textarea "How has your appetite been?"
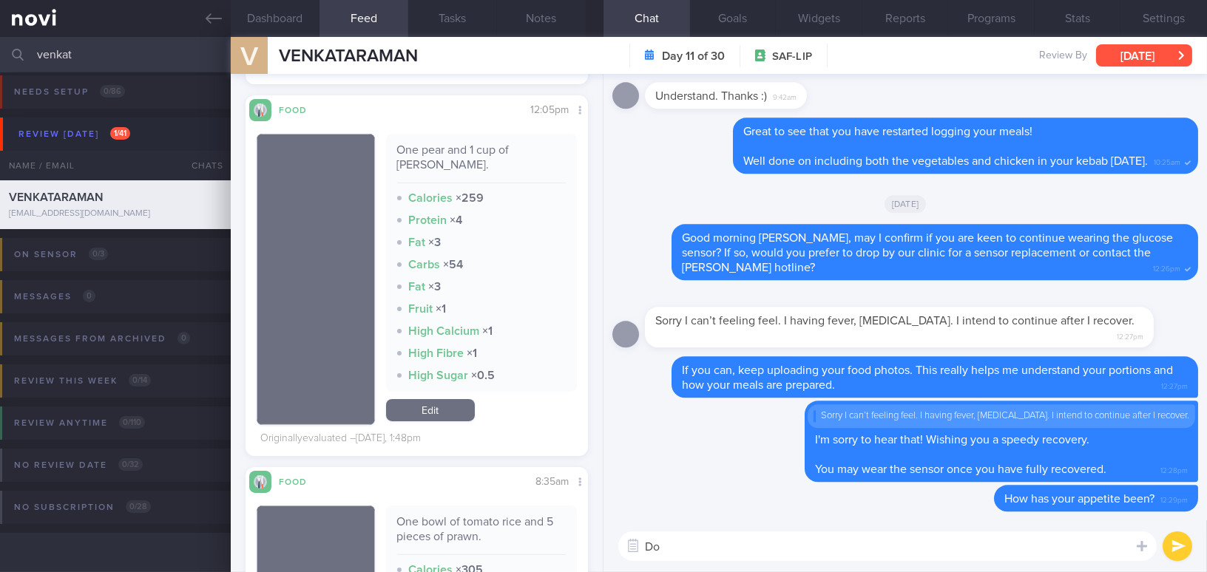
type textarea "D"
drag, startPoint x: 943, startPoint y: 550, endPoint x: 585, endPoint y: 558, distance: 358.0
click at [585, 558] on div "Dashboard Feed 5 Tasks Notes Chat Goals Widgets Reports Programs Stats Settings…" at bounding box center [719, 304] width 976 height 535
click at [982, 555] on textarea "Try to prioritize the protein intake as much as possible." at bounding box center [887, 547] width 538 height 30
drag, startPoint x: 903, startPoint y: 552, endPoint x: 539, endPoint y: 529, distance: 364.5
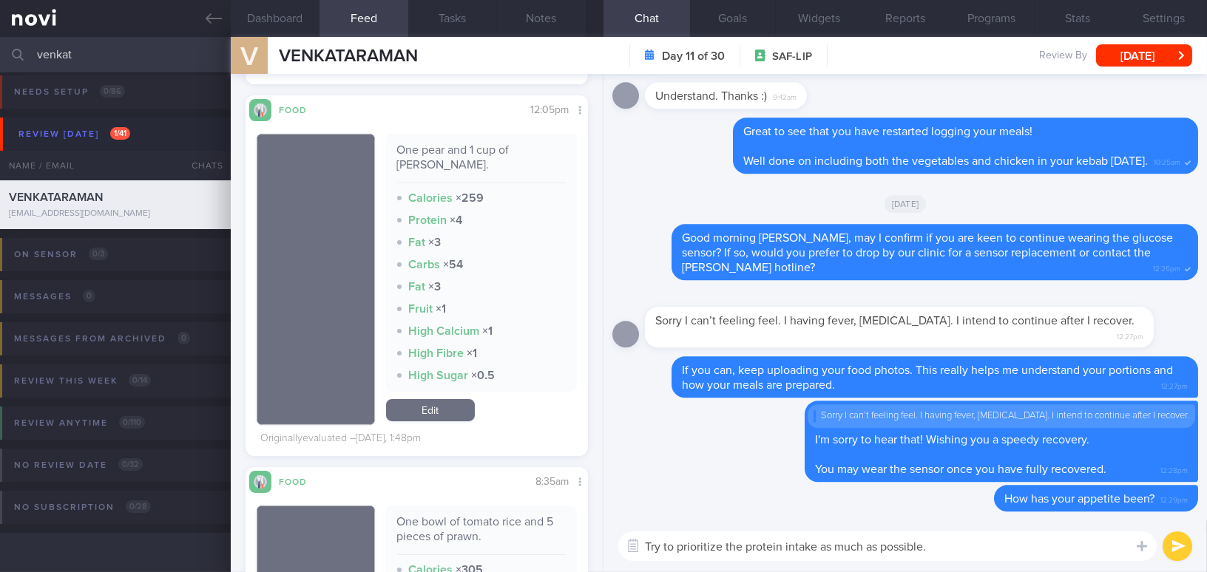
click at [539, 529] on div "Dashboard Feed 5 Tasks Notes Chat Goals Widgets Reports Programs Stats Settings…" at bounding box center [719, 304] width 976 height 535
paste textarea
type textarea "Try to prioritize protein intake as much as possible."
click at [1172, 546] on button "submit" at bounding box center [1177, 547] width 30 height 30
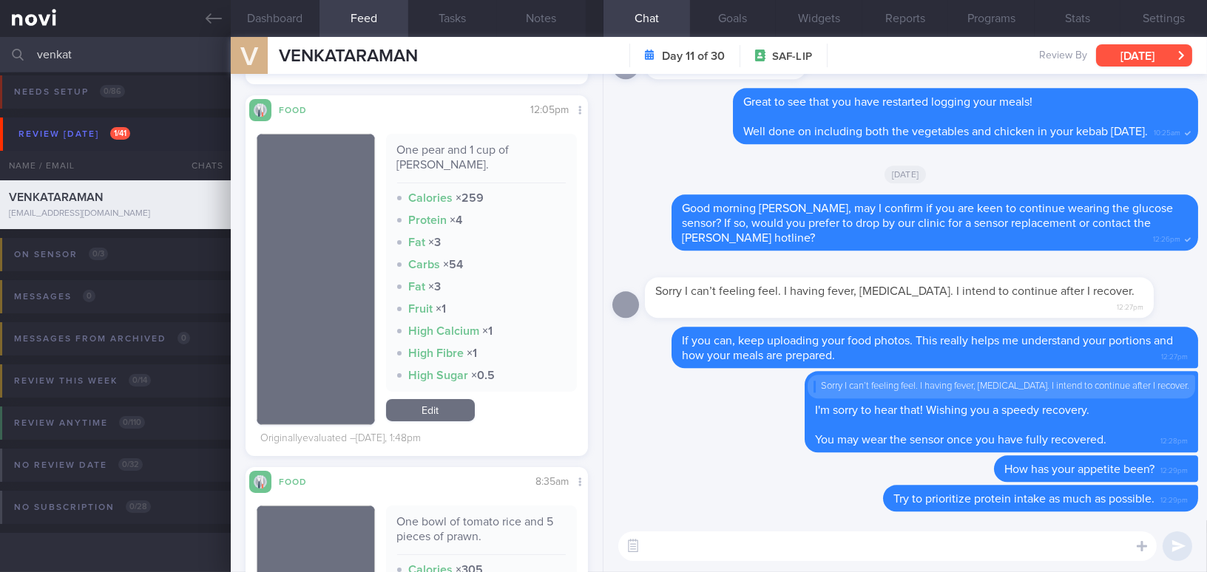
click at [1139, 57] on button "[DATE]" at bounding box center [1144, 55] width 96 height 22
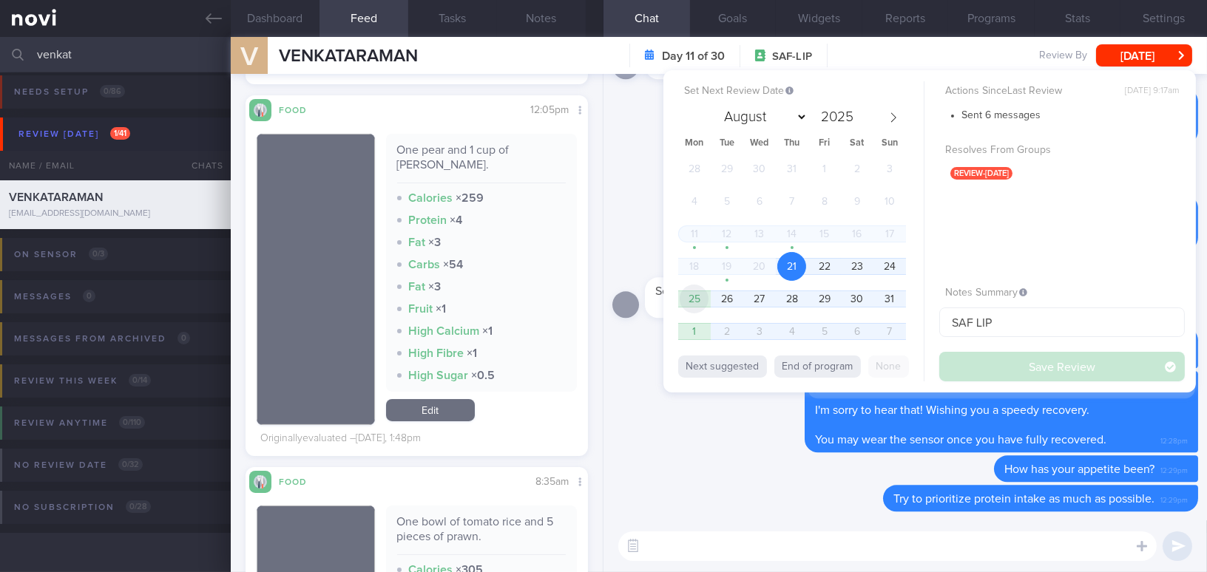
click at [705, 297] on span "25" at bounding box center [694, 299] width 29 height 29
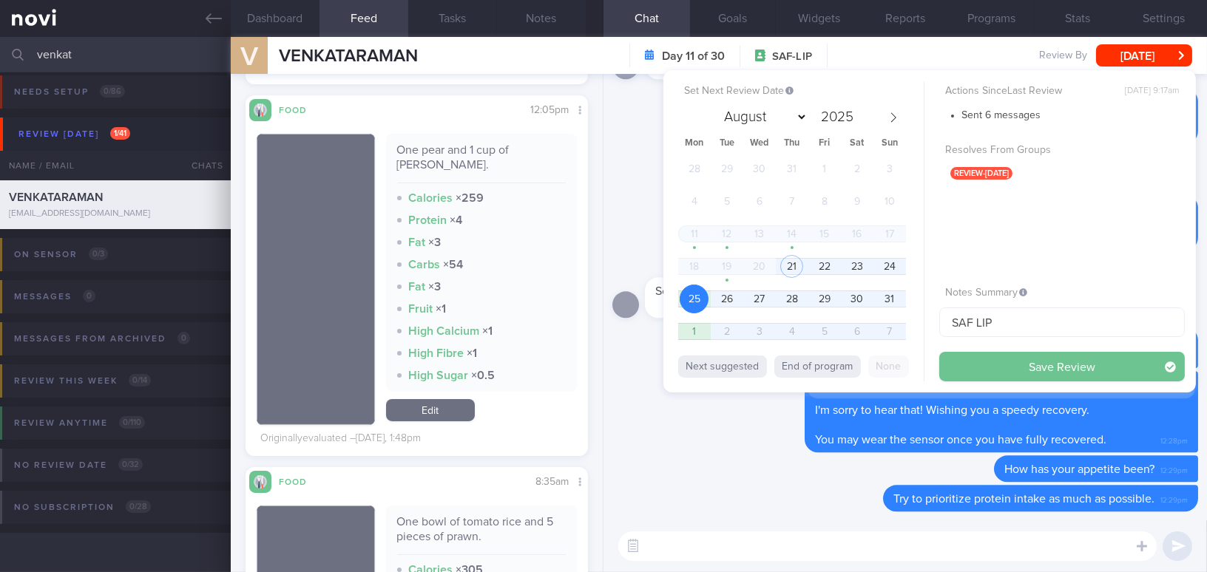
click at [989, 370] on button "Save Review" at bounding box center [1061, 367] width 245 height 30
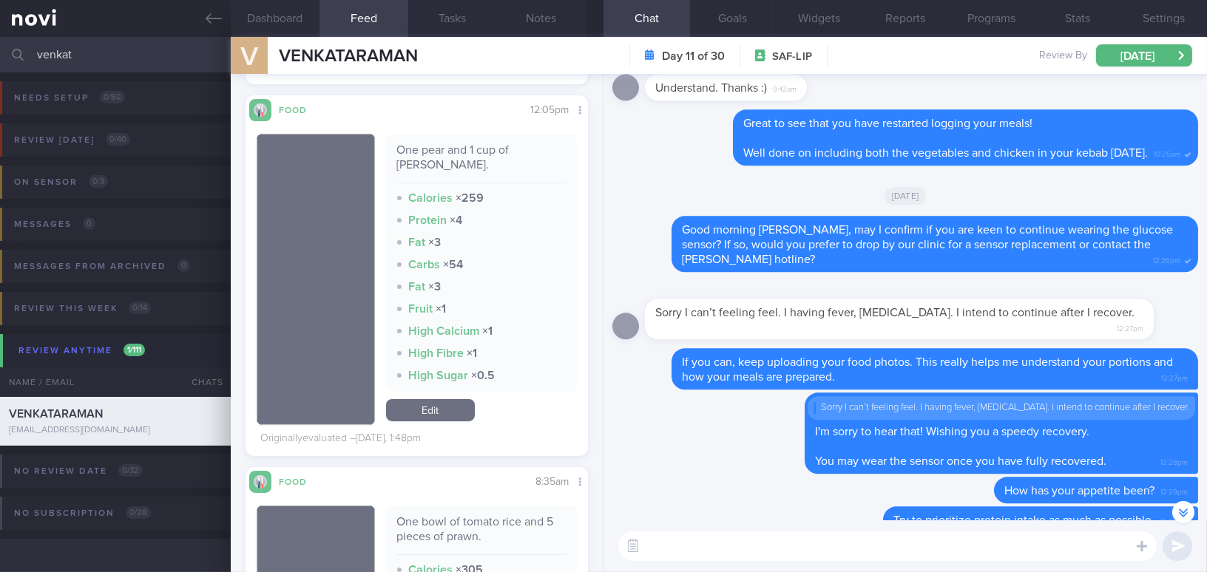
scroll to position [0, 0]
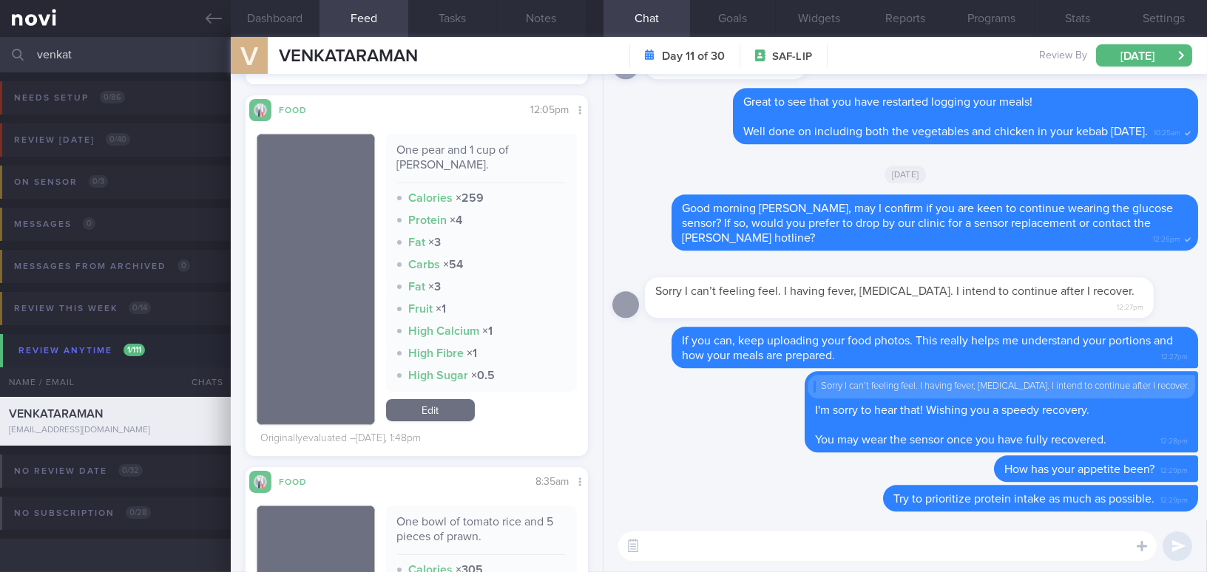
drag, startPoint x: 103, startPoint y: 56, endPoint x: 11, endPoint y: 44, distance: 92.5
click at [11, 44] on div "venkat Assigned patients Assigned patients All active patients Archived patients" at bounding box center [603, 54] width 1207 height 35
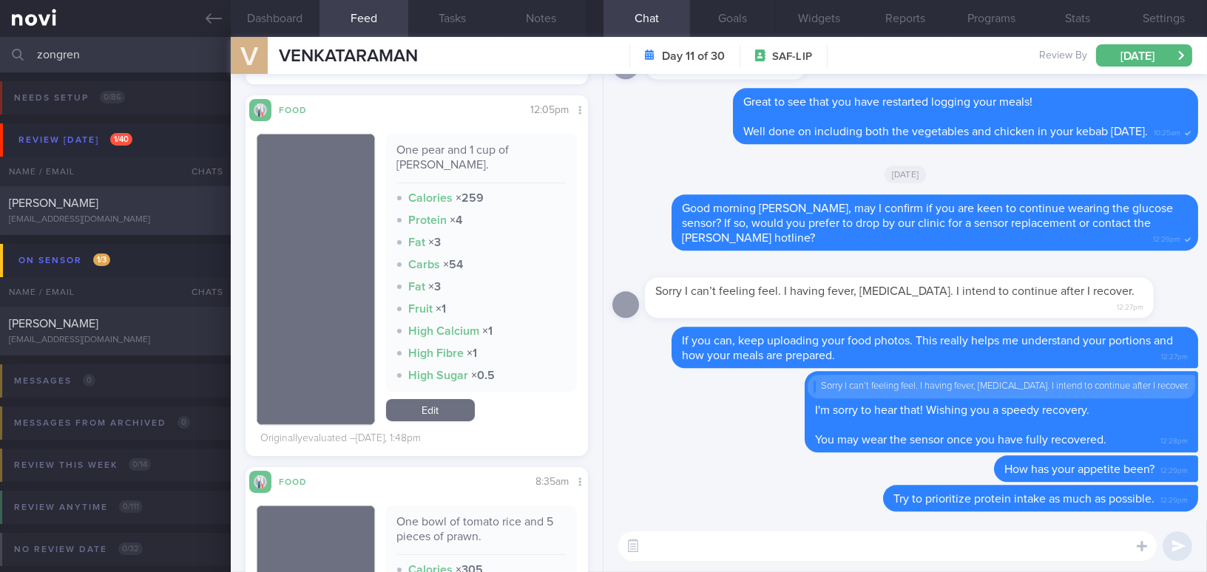
type input "zongren"
click at [81, 202] on span "[PERSON_NAME]" at bounding box center [53, 203] width 89 height 12
type textarea "[DEMOGRAPHIC_DATA] Gentleman - Married with 2 kids ([DEMOGRAPHIC_DATA]) Occupat…"
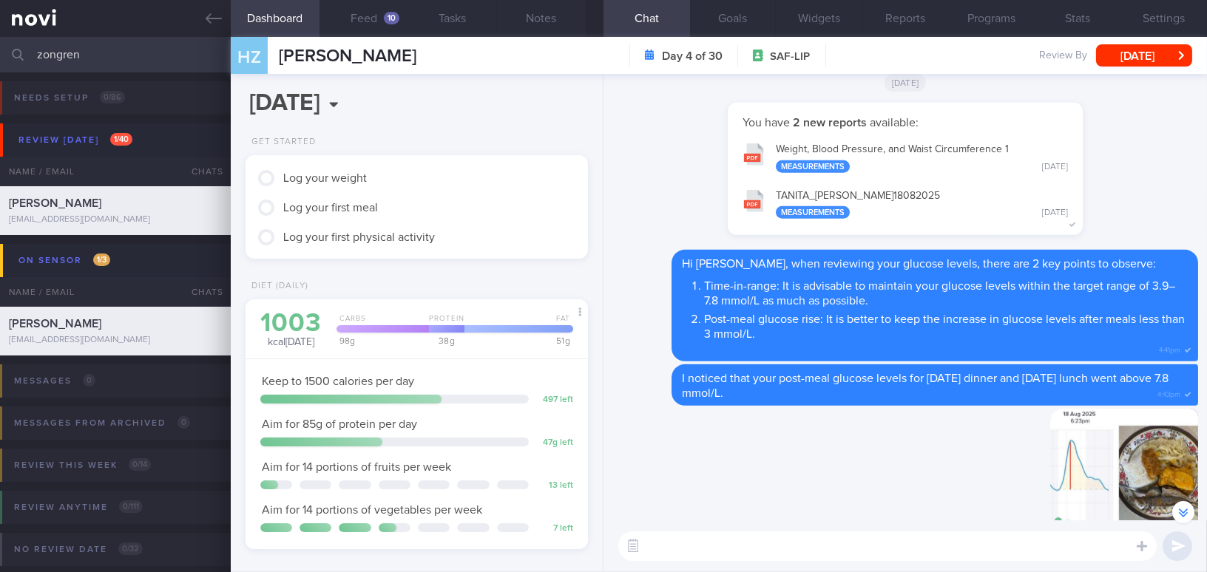
scroll to position [-940, 0]
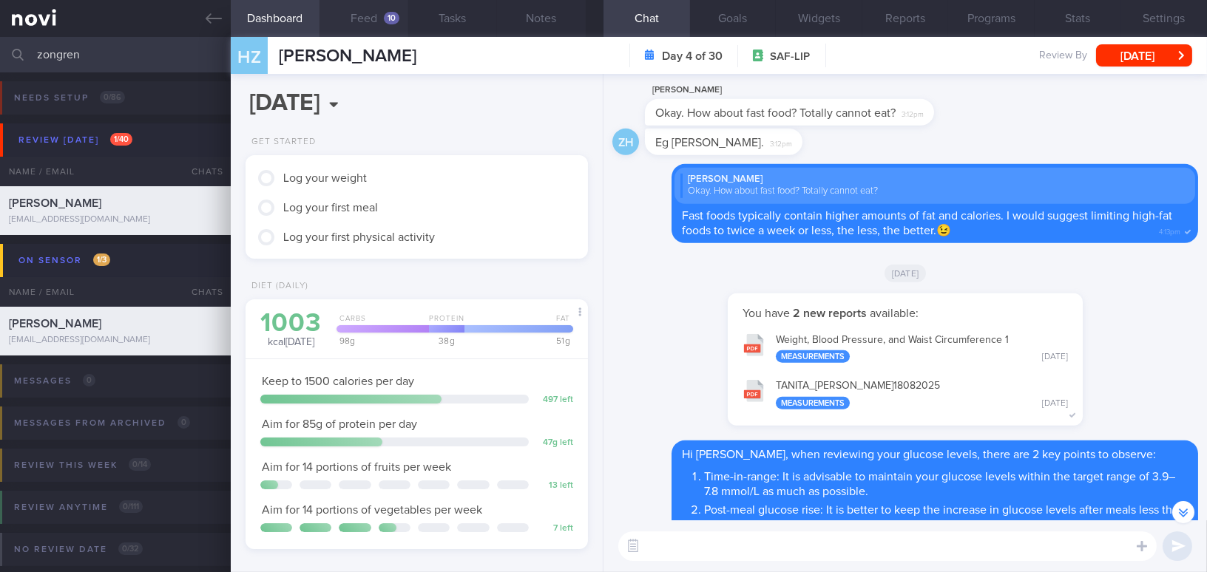
click at [380, 23] on button "Feed 10" at bounding box center [363, 18] width 89 height 37
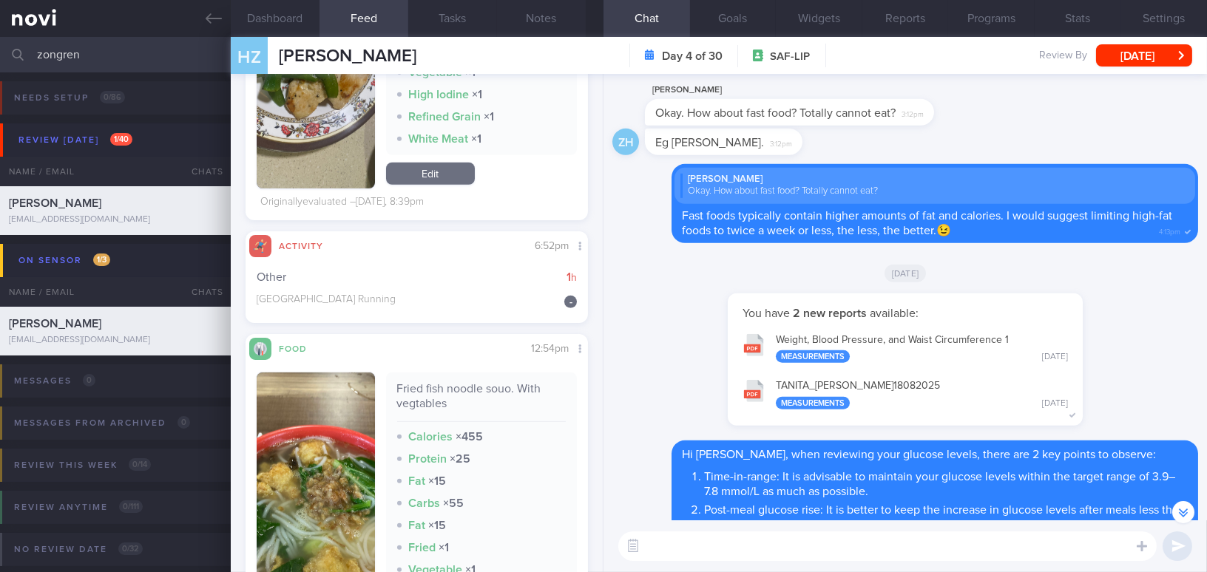
scroll to position [1815, 0]
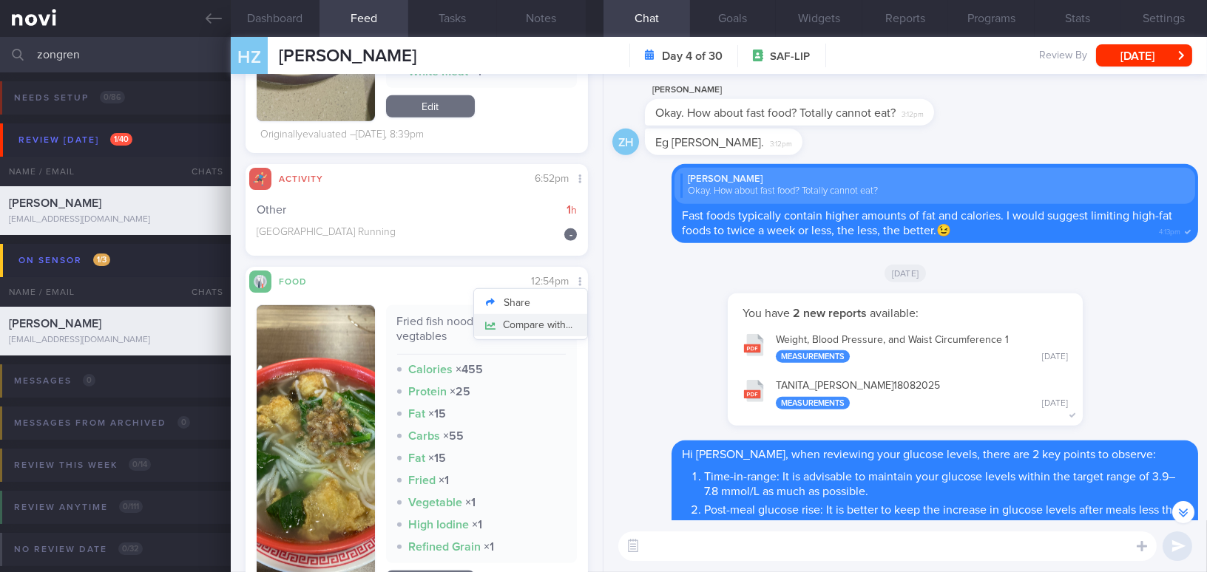
click at [560, 314] on button "Compare with..." at bounding box center [530, 325] width 113 height 22
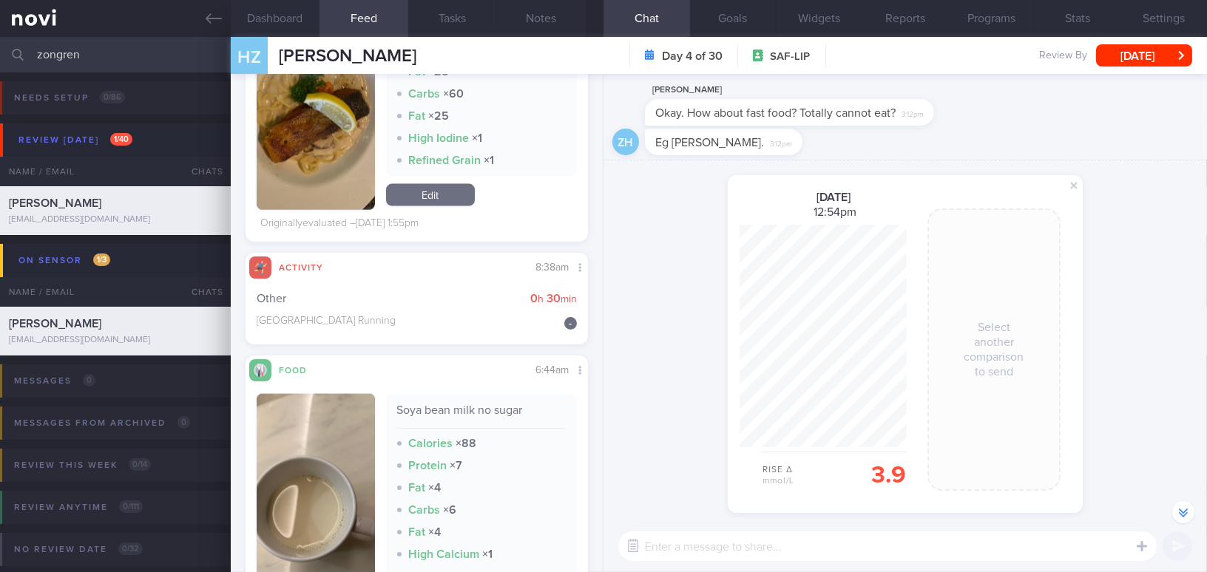
scroll to position [0, 0]
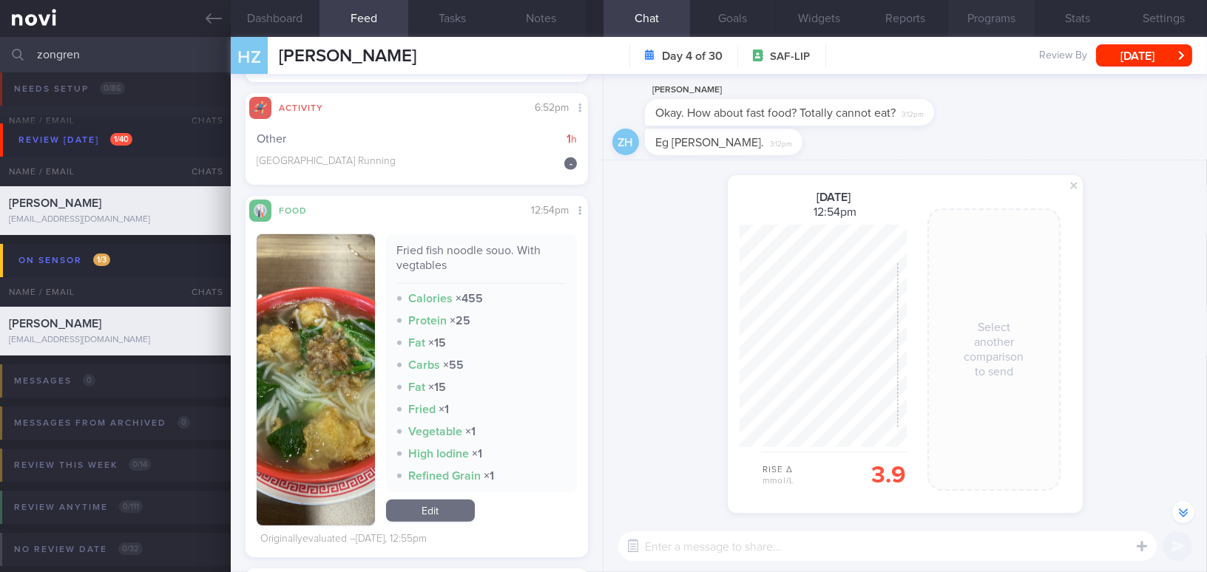
scroll to position [84, 0]
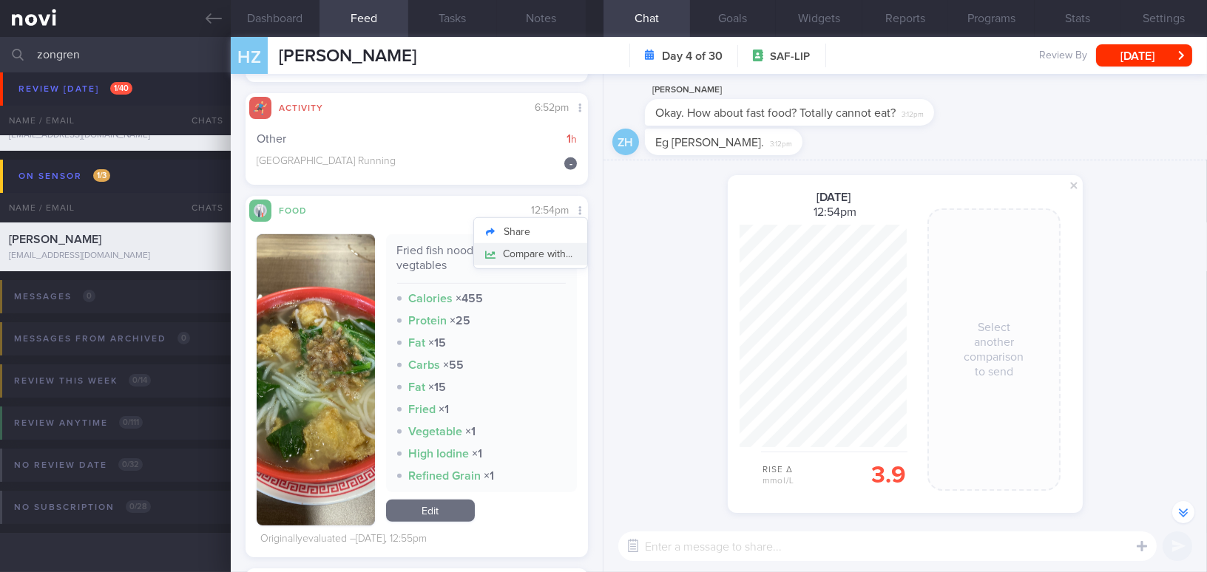
click at [559, 243] on button "Compare with..." at bounding box center [530, 254] width 113 height 22
click at [324, 350] on button "button" at bounding box center [316, 379] width 118 height 291
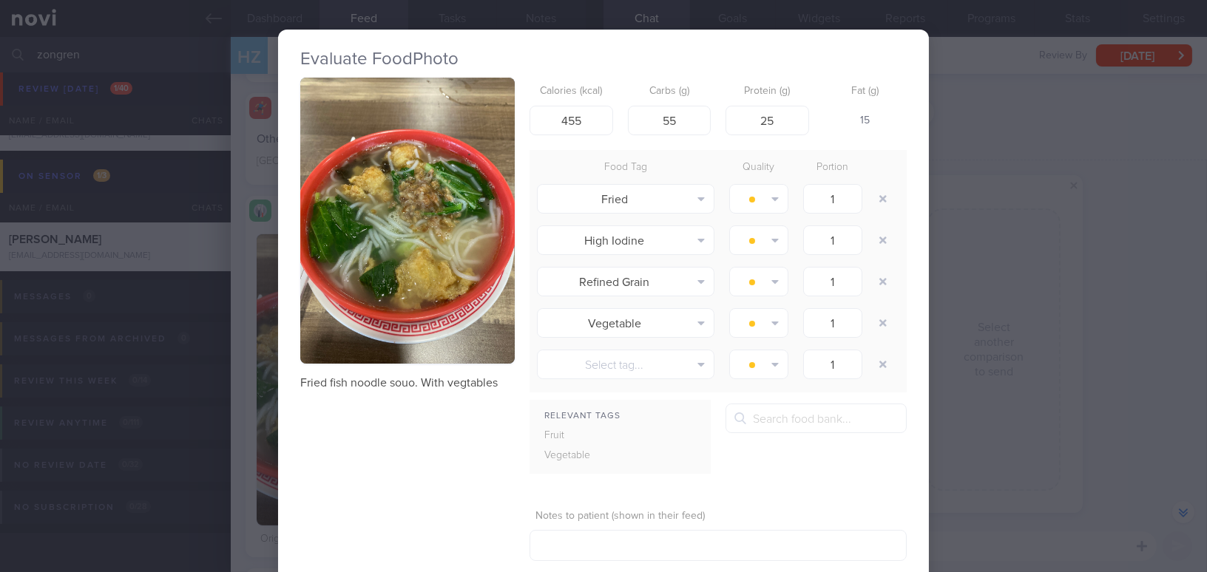
click at [948, 108] on div "Evaluate Food Photo Fried fish noodle souo. With vegtables Calories (kcal) 455 …" at bounding box center [603, 286] width 1207 height 572
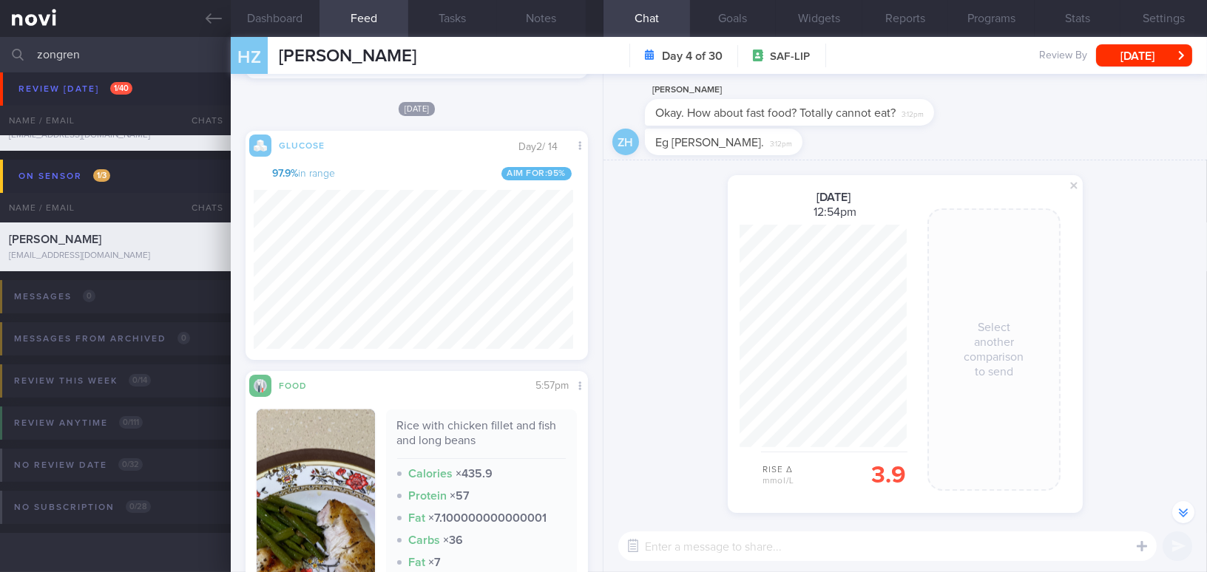
scroll to position [3231, 0]
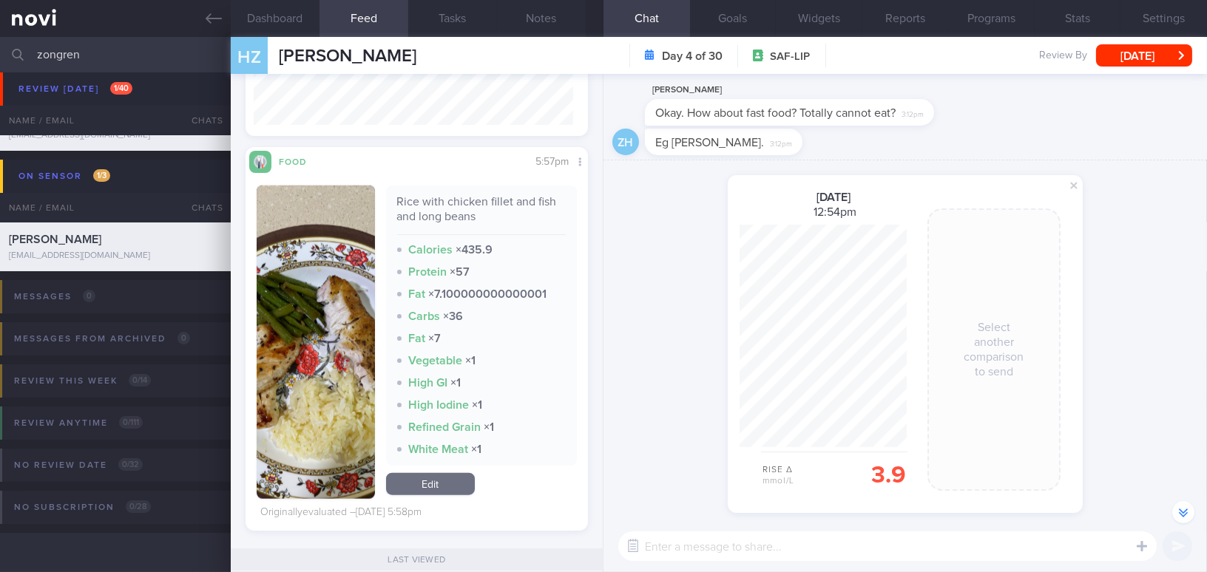
click at [1071, 181] on span at bounding box center [1074, 186] width 18 height 18
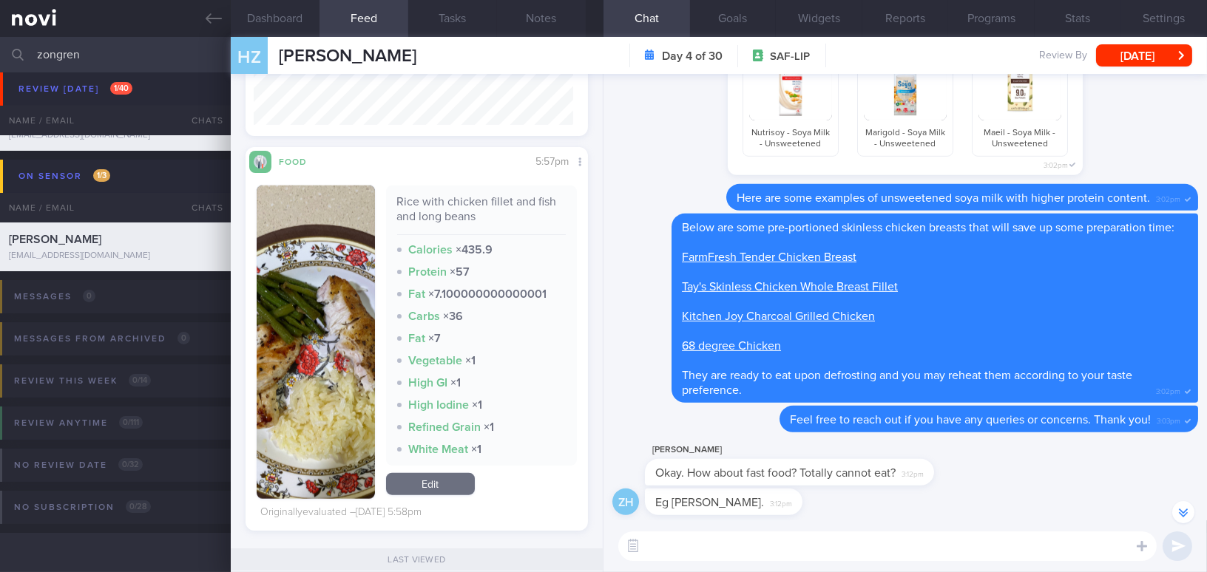
scroll to position [-940, 0]
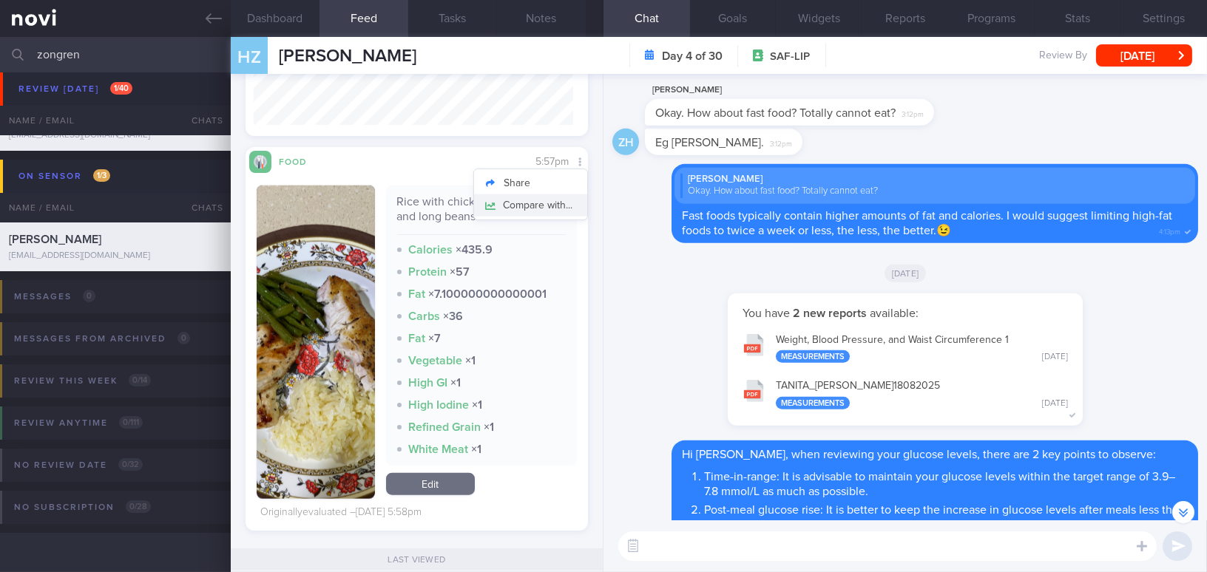
click at [548, 206] on button "Compare with..." at bounding box center [530, 205] width 113 height 22
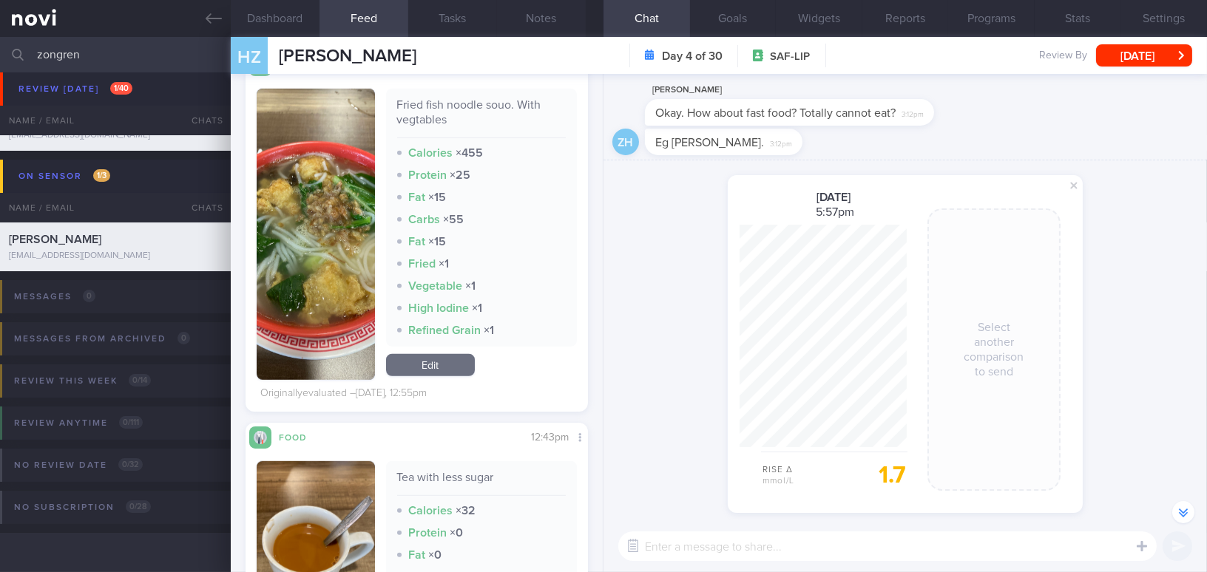
scroll to position [1897, 0]
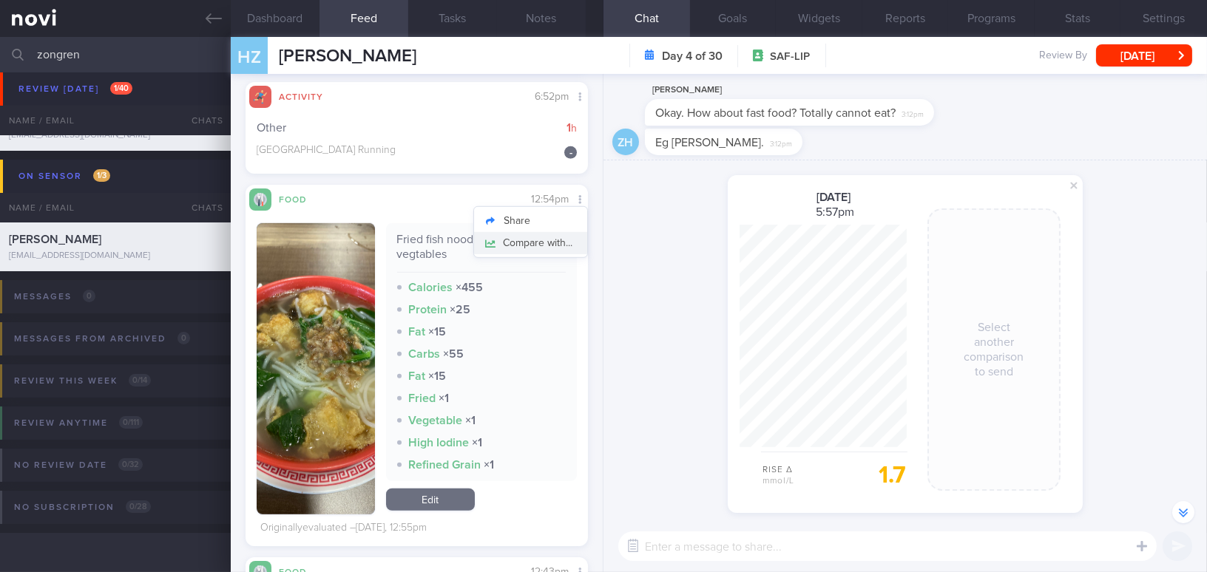
click at [560, 232] on button "Compare with..." at bounding box center [530, 243] width 113 height 22
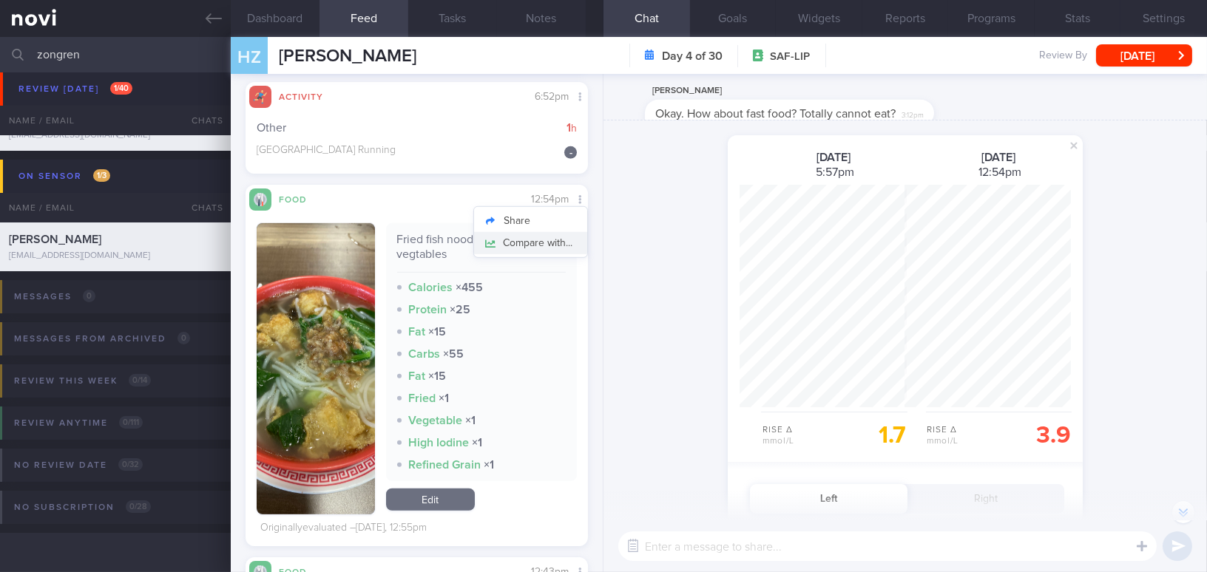
scroll to position [223, 166]
click at [1179, 410] on div "shared a glucose comparison: 19 Aug 2025 5:57pm Rise Δ mmol/L 1.7 20 Aug 2025 1…" at bounding box center [904, 502] width 603 height 762
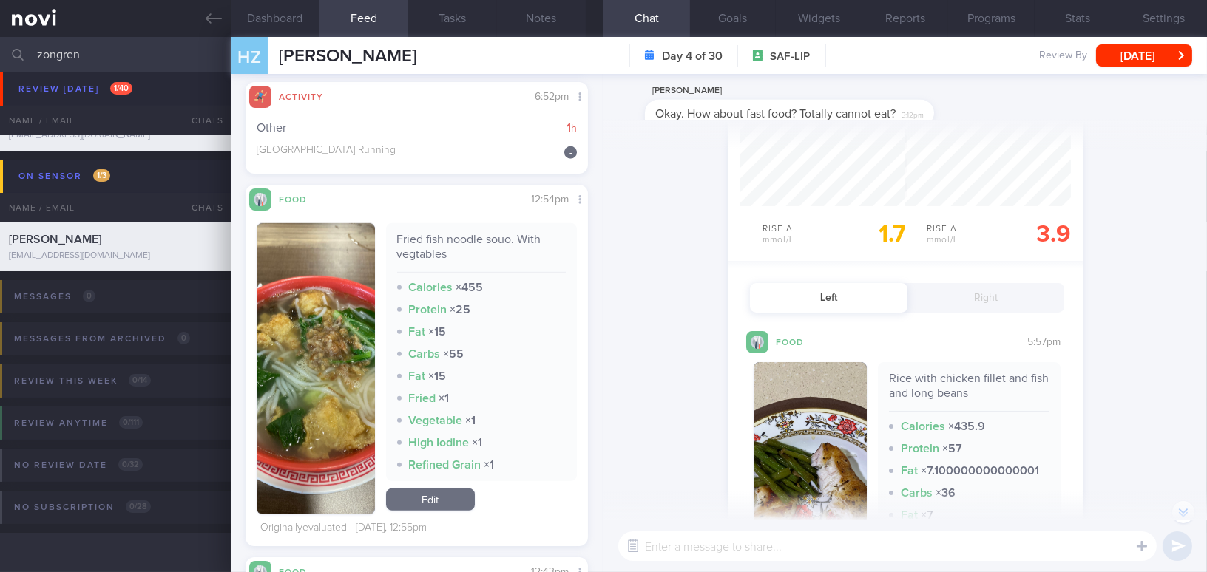
scroll to position [361, 0]
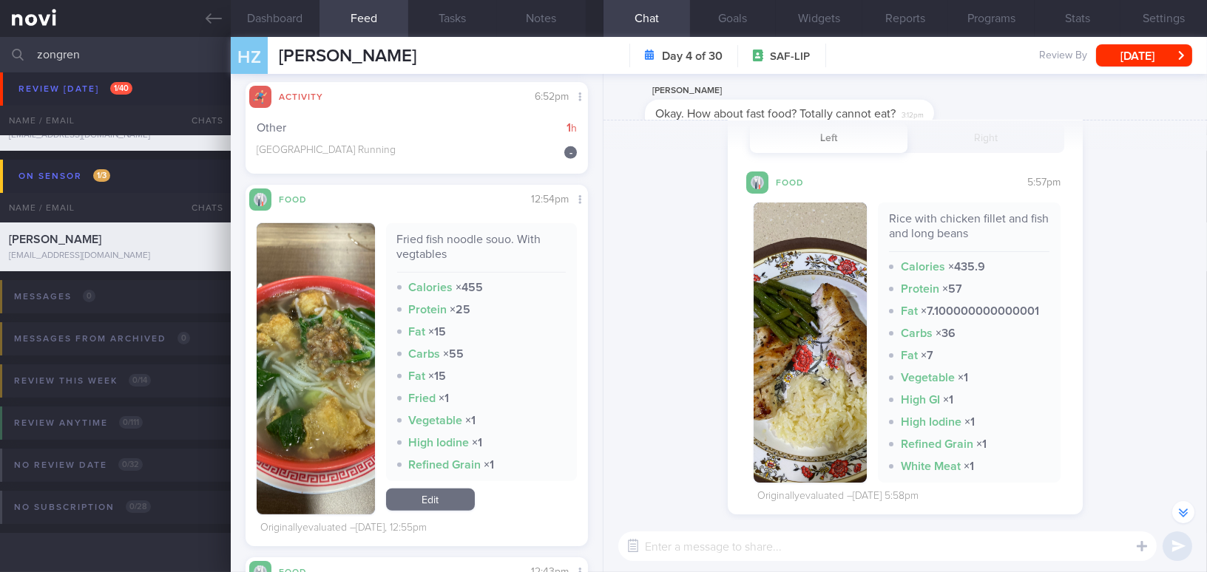
click at [803, 361] on button "button" at bounding box center [809, 343] width 113 height 280
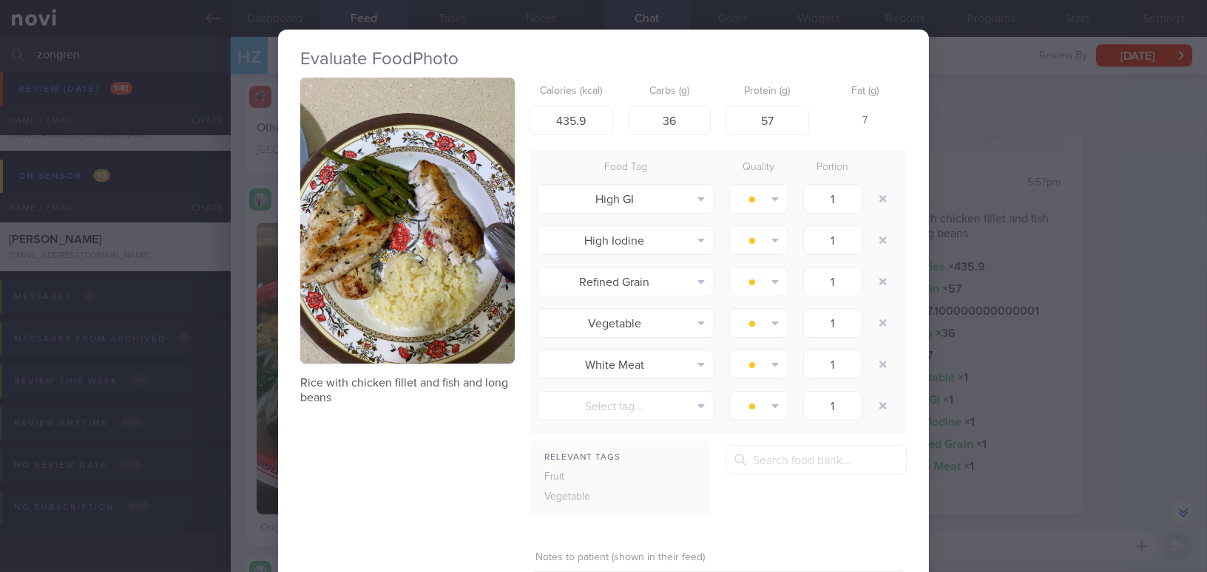
click at [1148, 438] on div "Evaluate Food Photo Rice with chicken fillet and fish and long beans Calories (…" at bounding box center [603, 286] width 1207 height 572
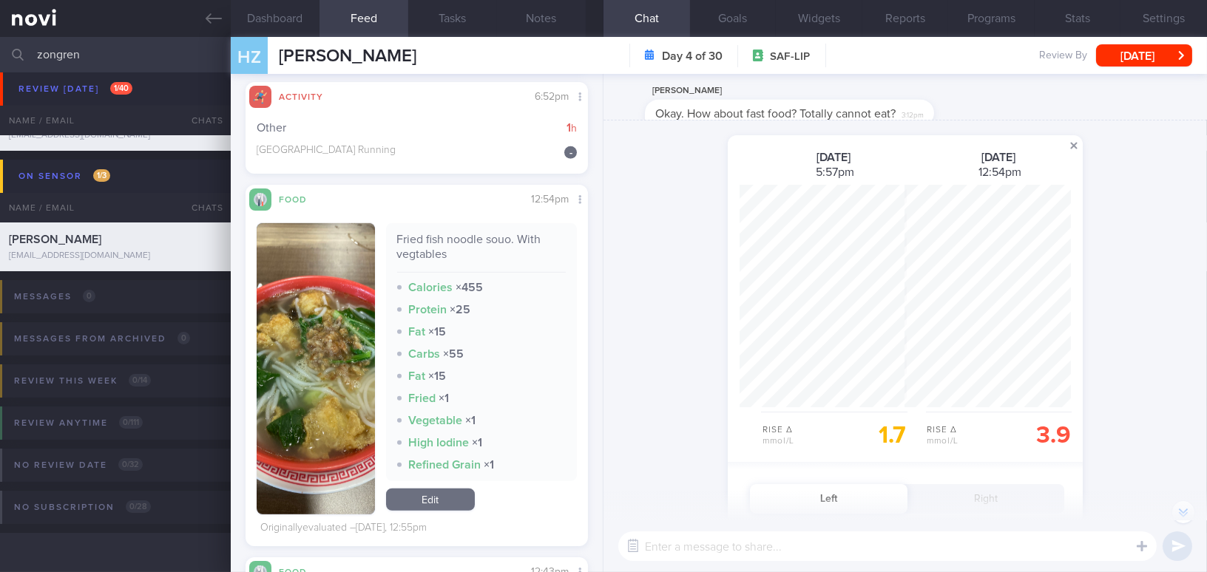
click at [1070, 143] on span at bounding box center [1074, 146] width 18 height 18
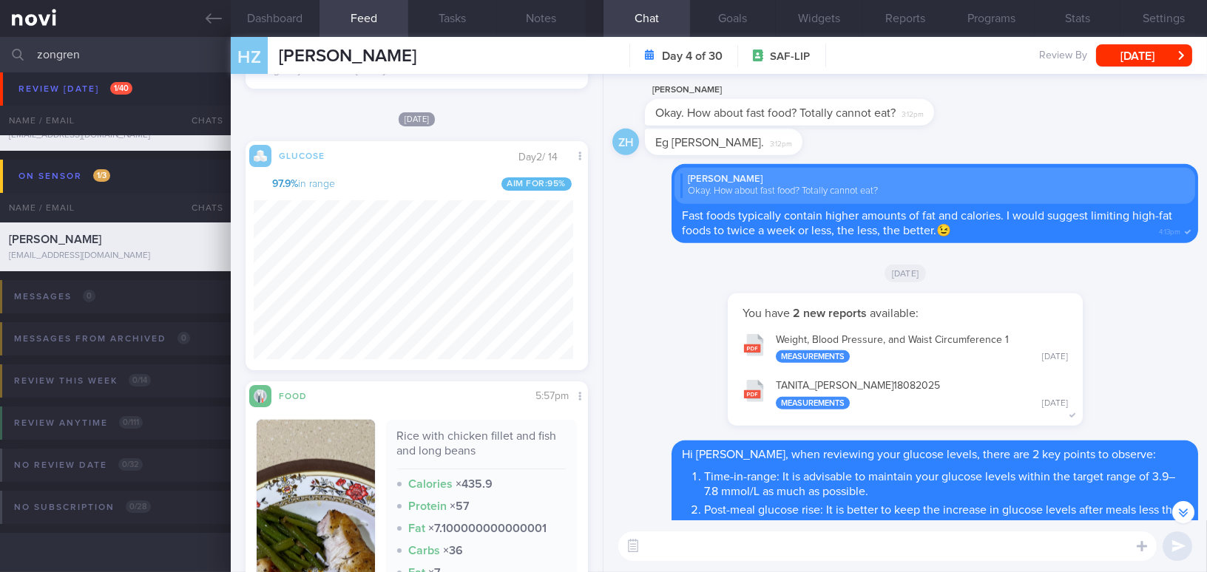
scroll to position [3174, 0]
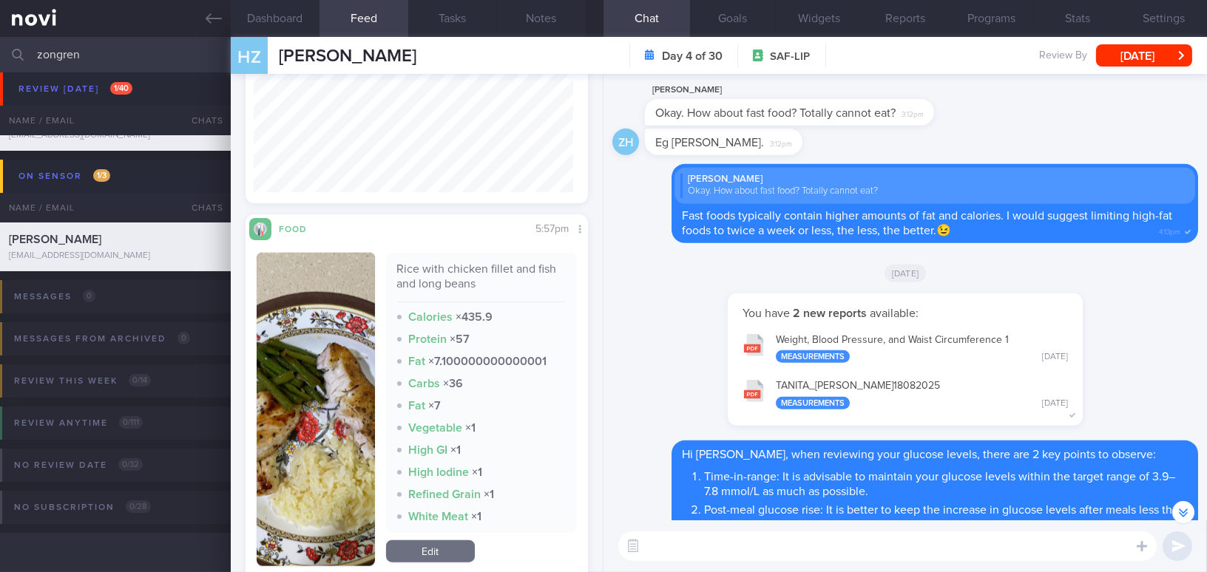
click at [341, 348] on button "button" at bounding box center [316, 410] width 118 height 314
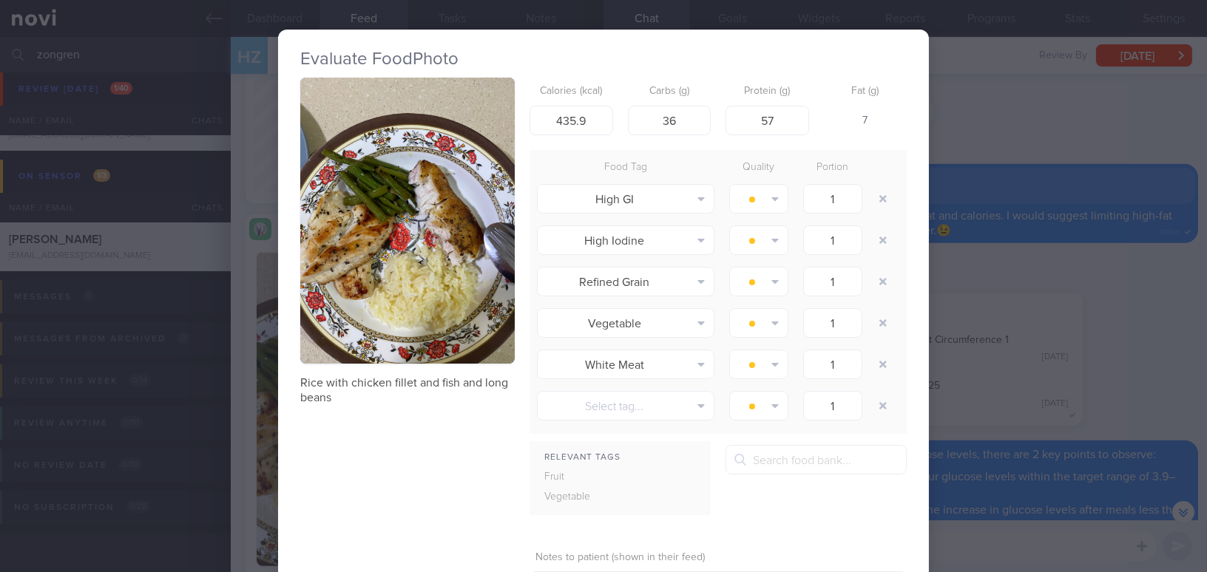
click at [407, 260] on button "button" at bounding box center [407, 221] width 214 height 286
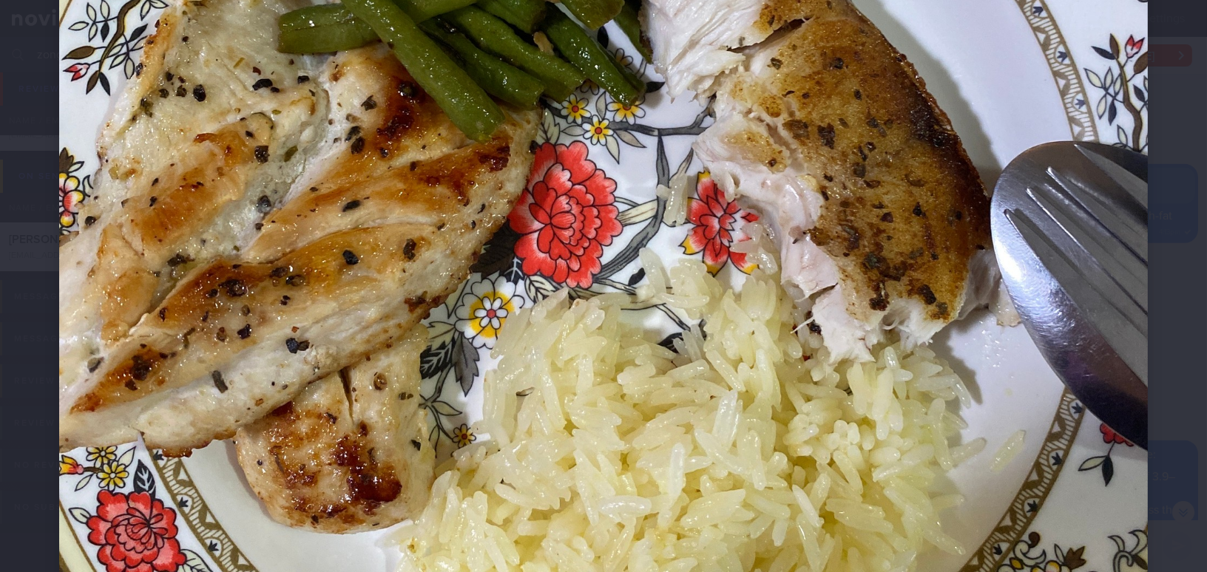
scroll to position [672, 0]
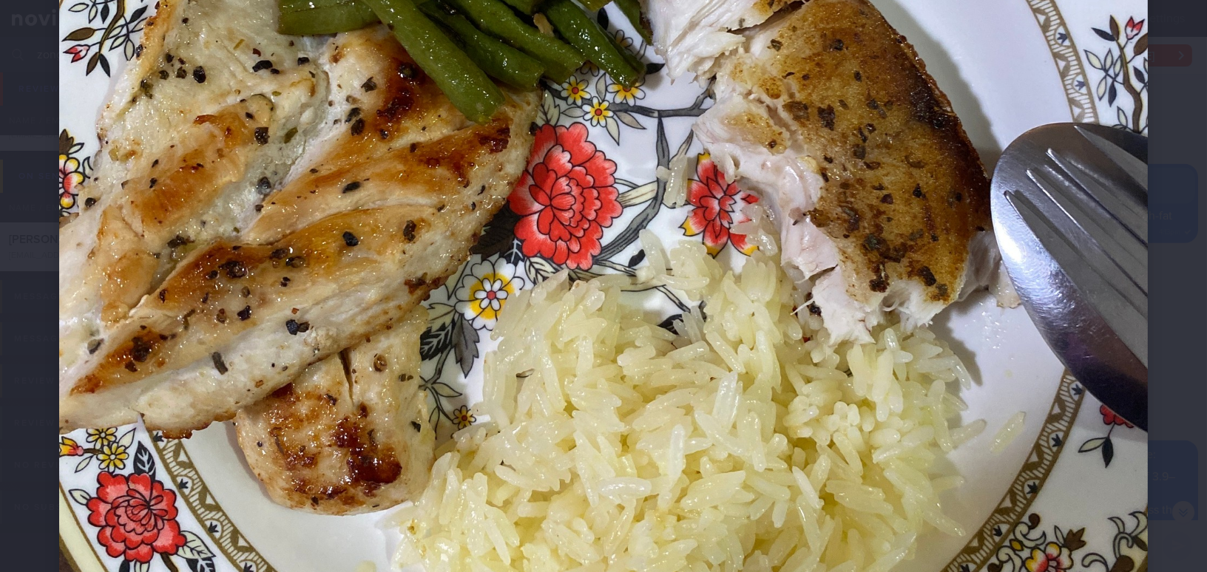
click at [743, 338] on img at bounding box center [603, 113] width 1088 height 1452
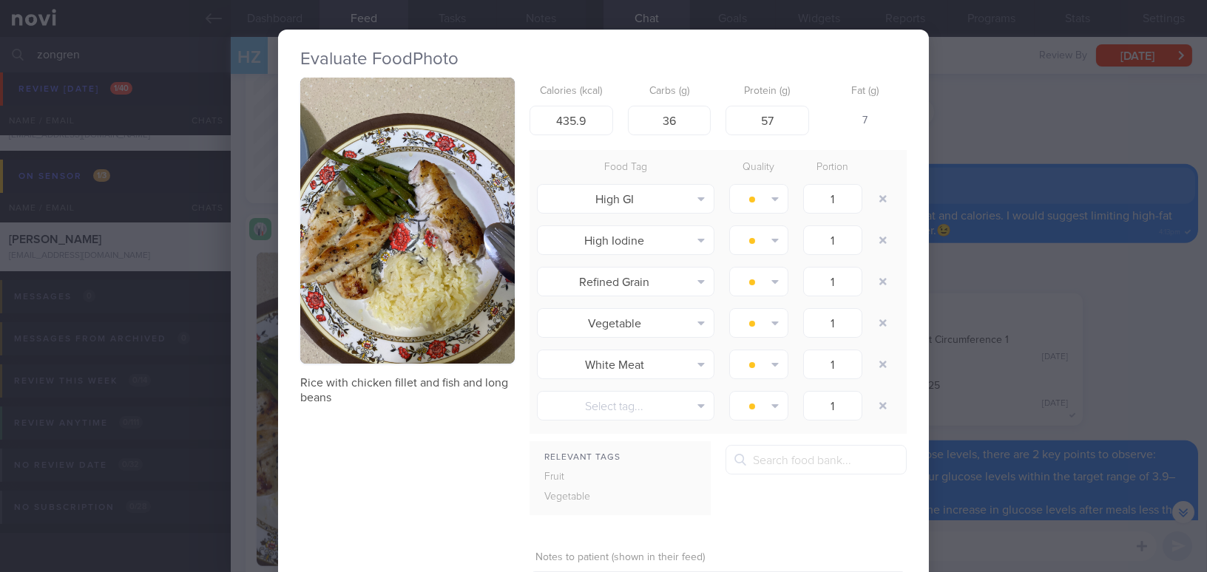
click at [1108, 407] on div "Evaluate Food Photo Rice with chicken fillet and fish and long beans Calories (…" at bounding box center [603, 286] width 1207 height 572
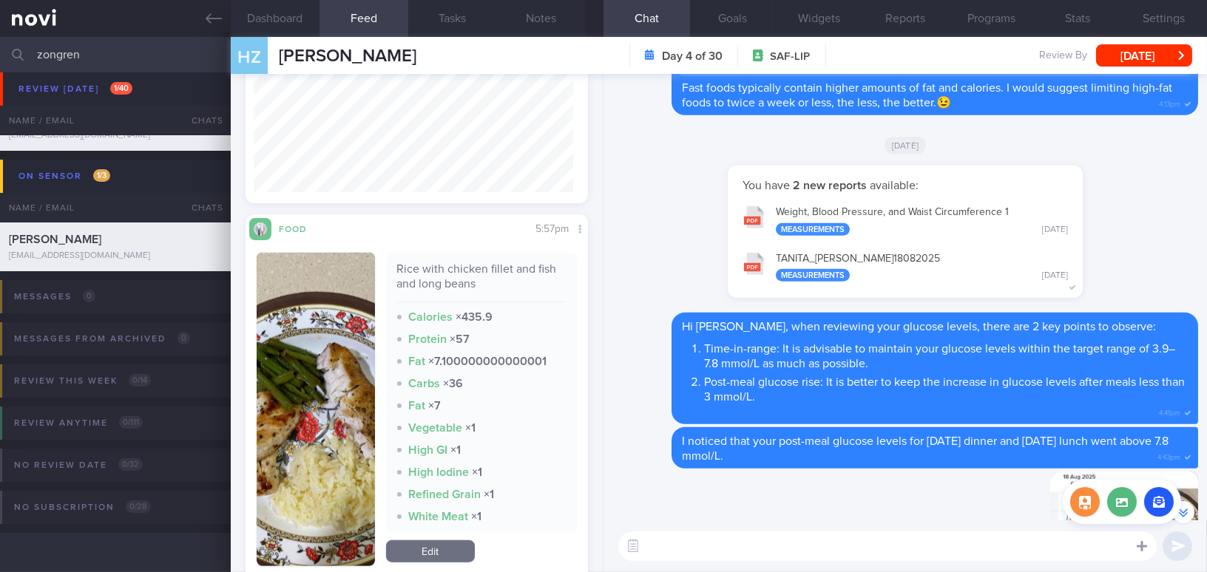
scroll to position [-739, 0]
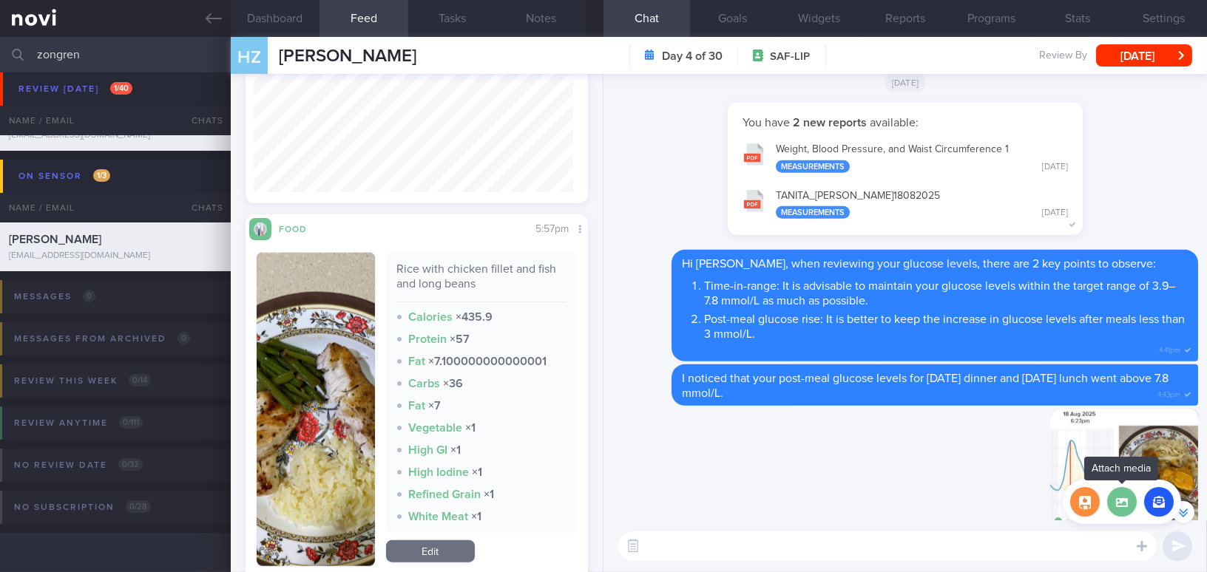
click at [1125, 512] on label at bounding box center [1122, 502] width 30 height 30
click at [0, 0] on input "file" at bounding box center [0, 0] width 0 height 0
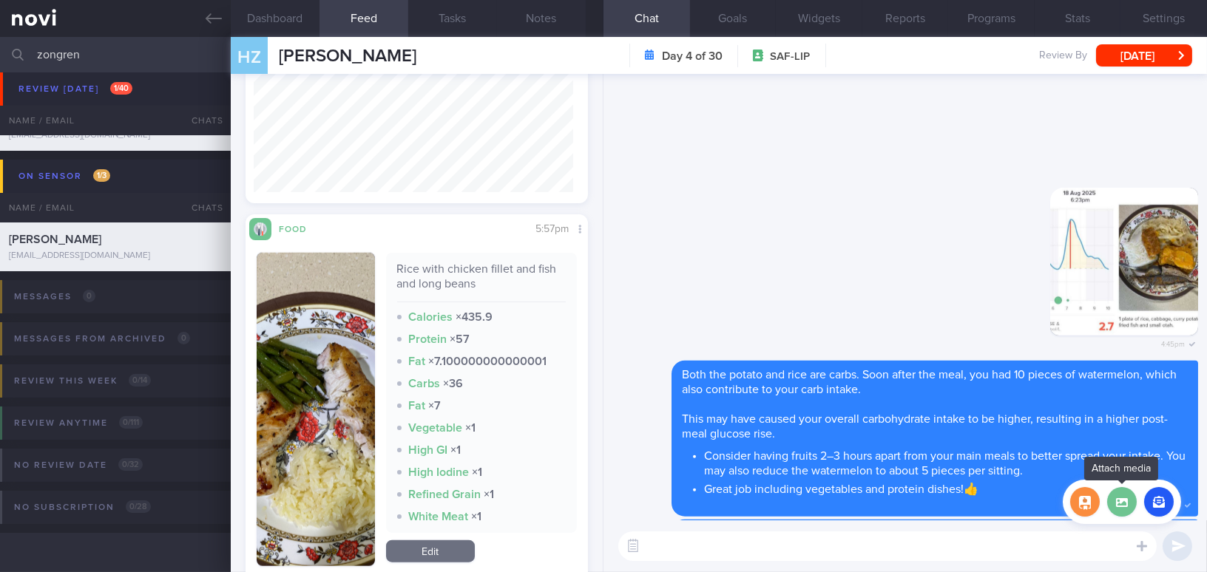
scroll to position [0, 0]
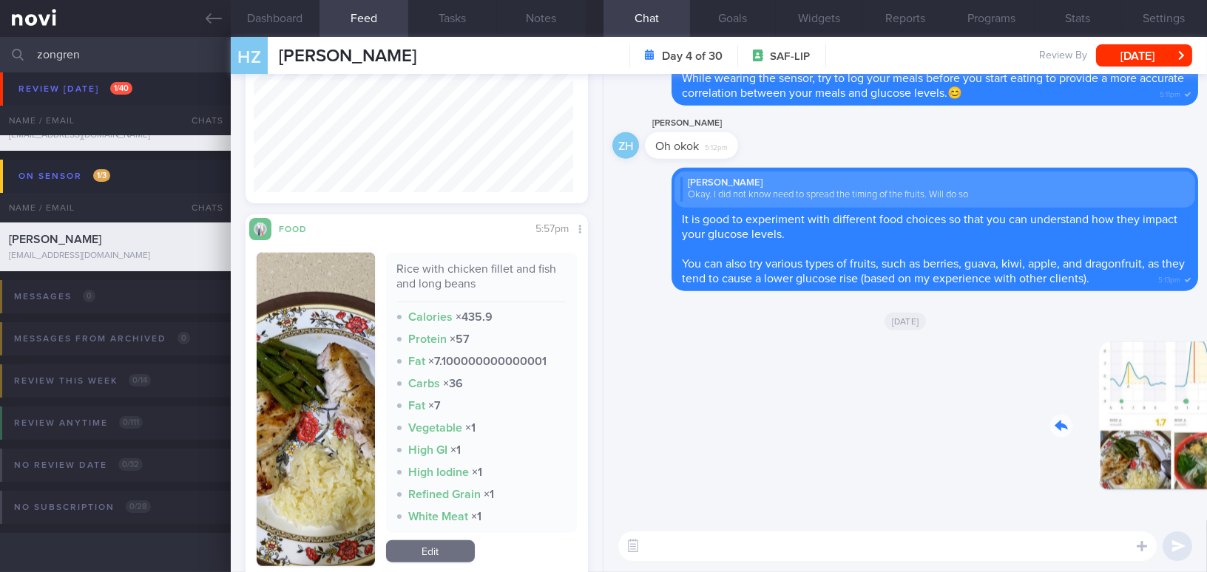
drag, startPoint x: 1097, startPoint y: 427, endPoint x: 1165, endPoint y: 436, distance: 68.7
click at [1165, 436] on div "Delete 12:40pm" at bounding box center [1094, 427] width 207 height 171
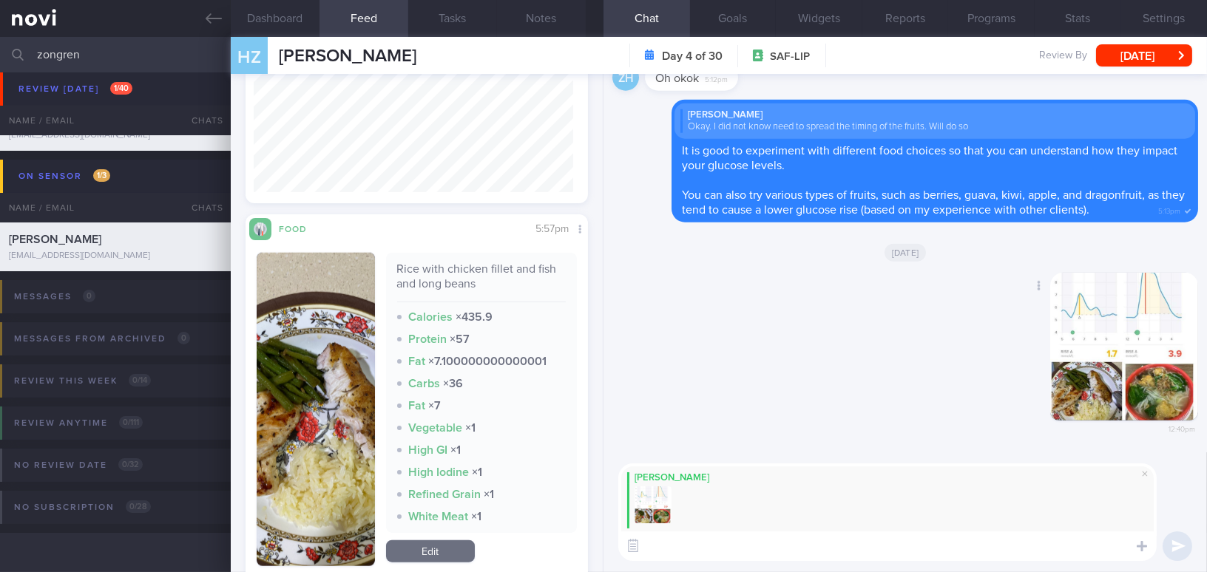
paste textarea "Based on the last two days’ records, it seems that your lunch choices tend to r…"
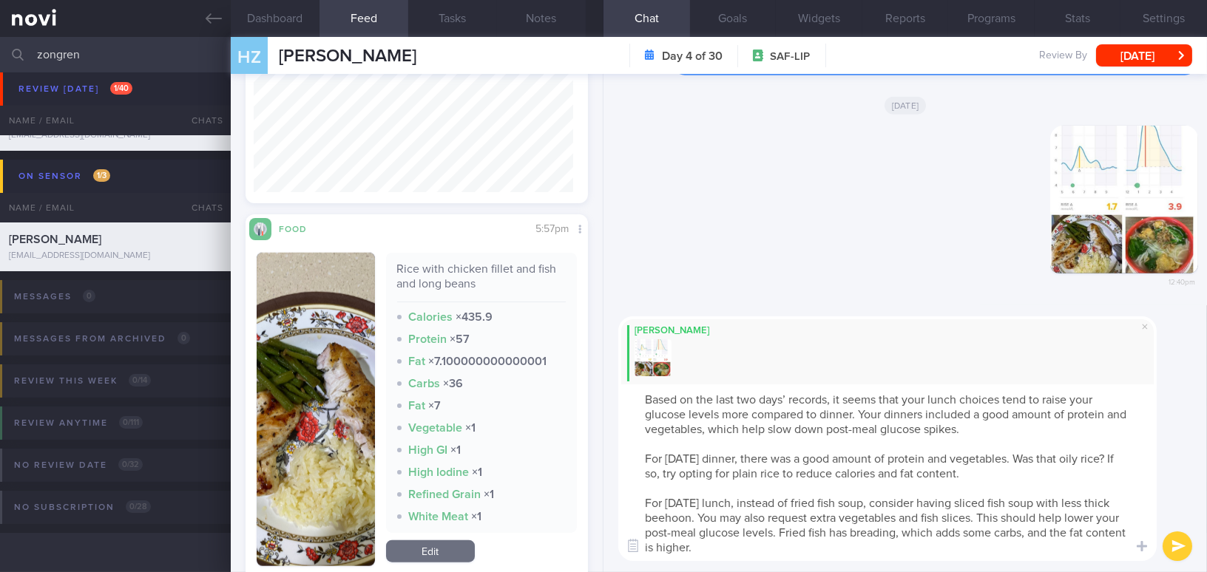
click at [639, 400] on textarea "Based on the last two days’ records, it seems that your lunch choices tend to r…" at bounding box center [887, 473] width 538 height 177
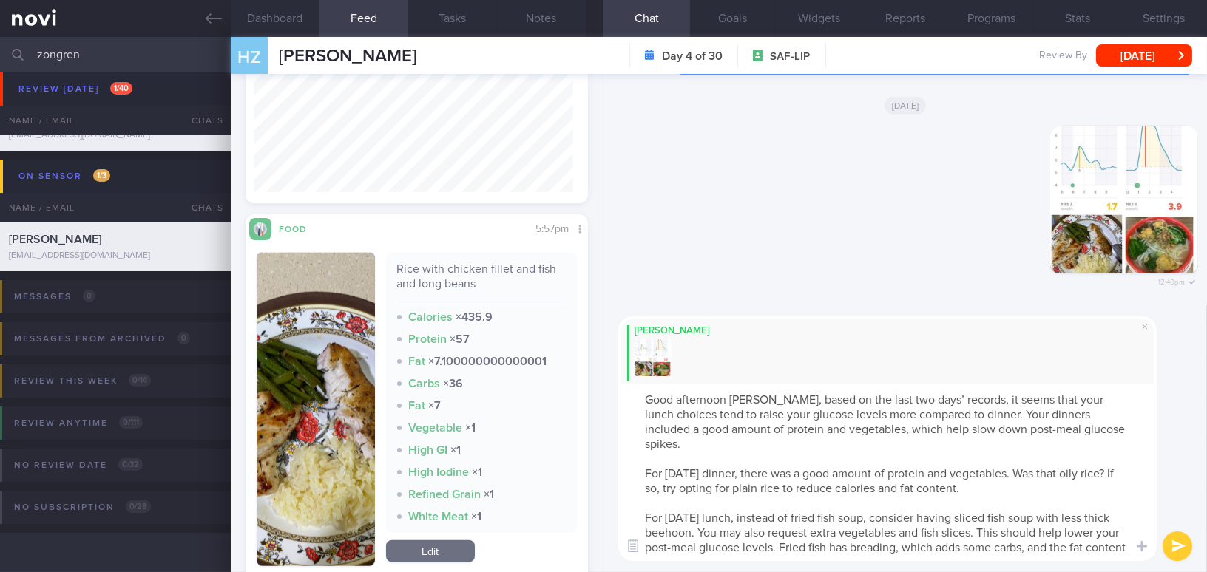
drag, startPoint x: 878, startPoint y: 399, endPoint x: 895, endPoint y: 396, distance: 17.9
click at [895, 396] on textarea "Good afternoon Mr Huang, based on the last two days’ records, it seems that you…" at bounding box center [887, 473] width 538 height 177
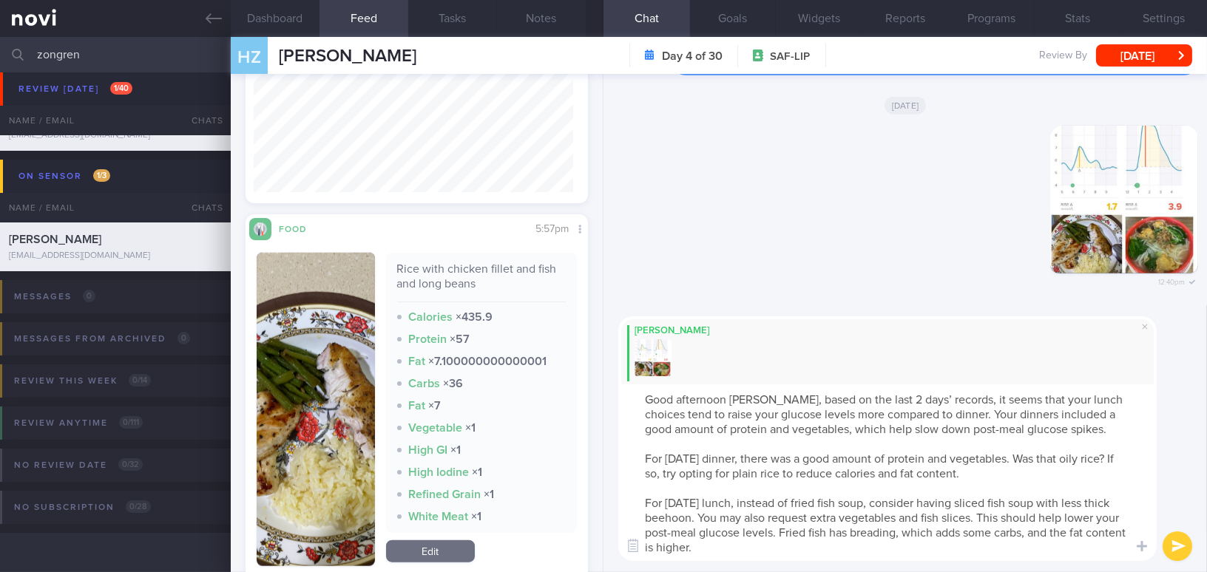
click at [1035, 457] on textarea "Good afternoon Mr Huang, based on the last 2 days’ records, it seems that your …" at bounding box center [887, 473] width 538 height 177
type textarea "Good afternoon Mr Huang, based on the last 2 days’ records, it seems that your …"
click at [1174, 544] on button "submit" at bounding box center [1177, 547] width 30 height 30
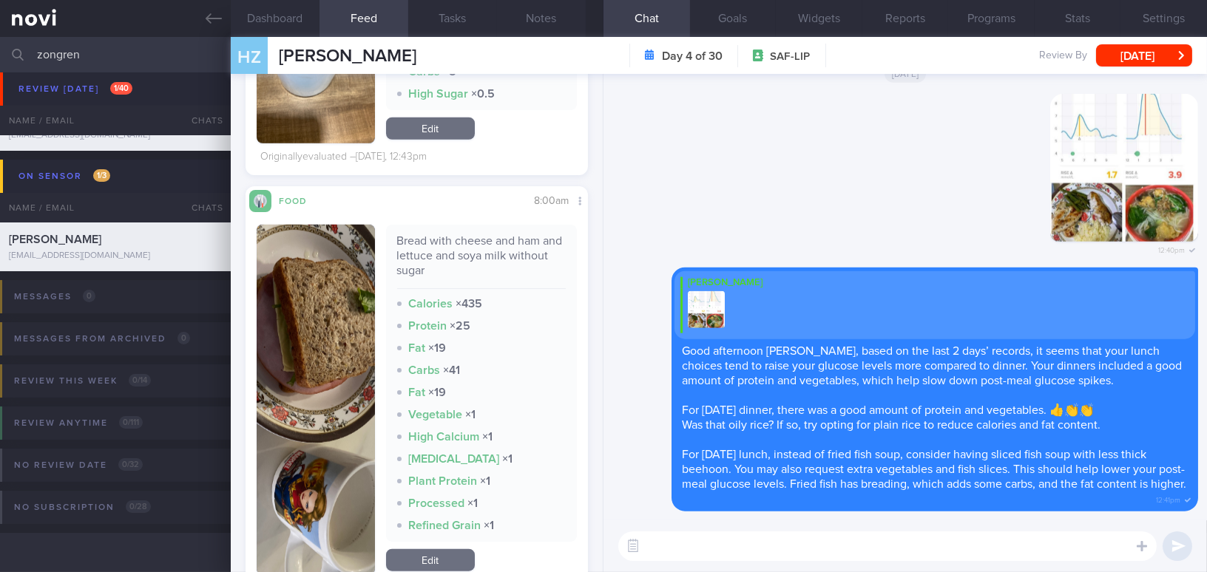
scroll to position [2502, 0]
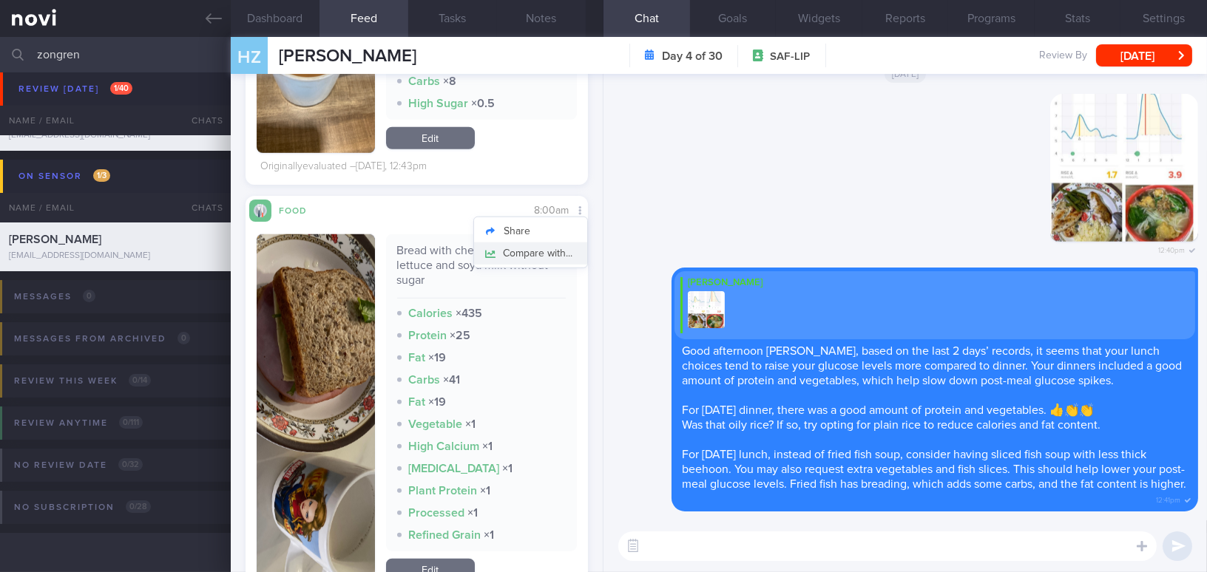
click at [555, 251] on button "Compare with..." at bounding box center [530, 254] width 113 height 22
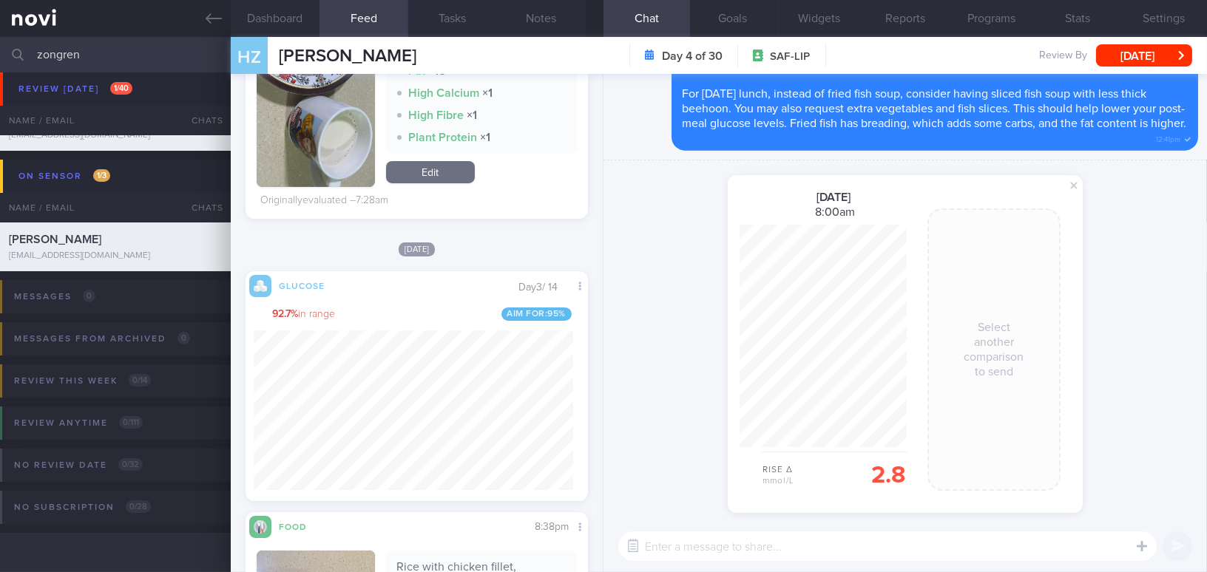
scroll to position [0, 0]
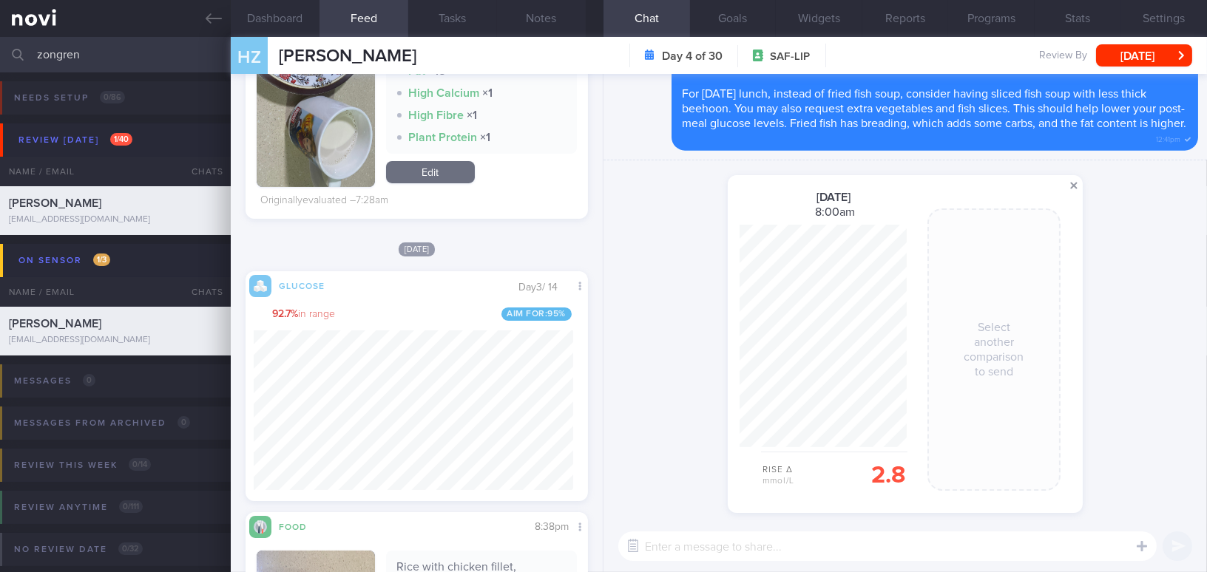
click at [1068, 189] on span at bounding box center [1074, 186] width 18 height 18
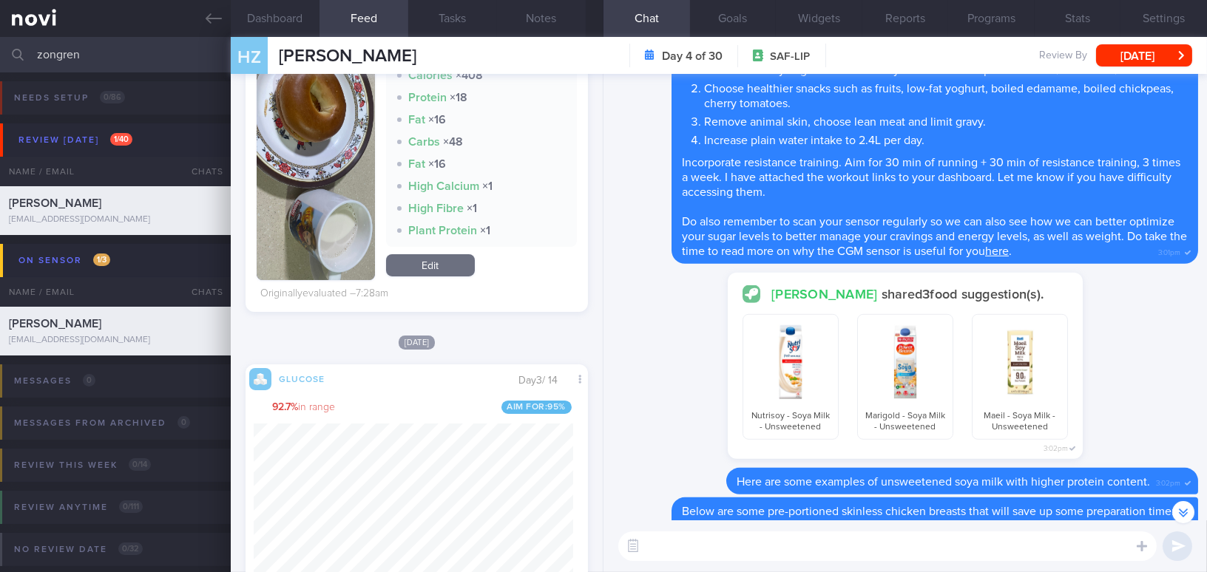
scroll to position [890, 0]
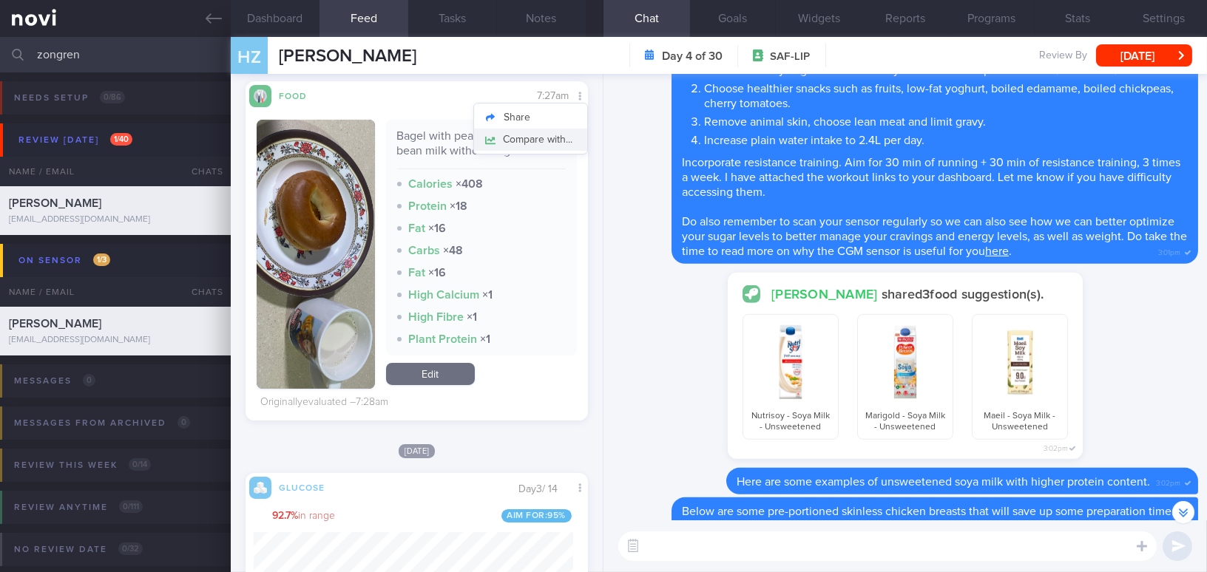
click at [560, 135] on button "Compare with..." at bounding box center [530, 140] width 113 height 22
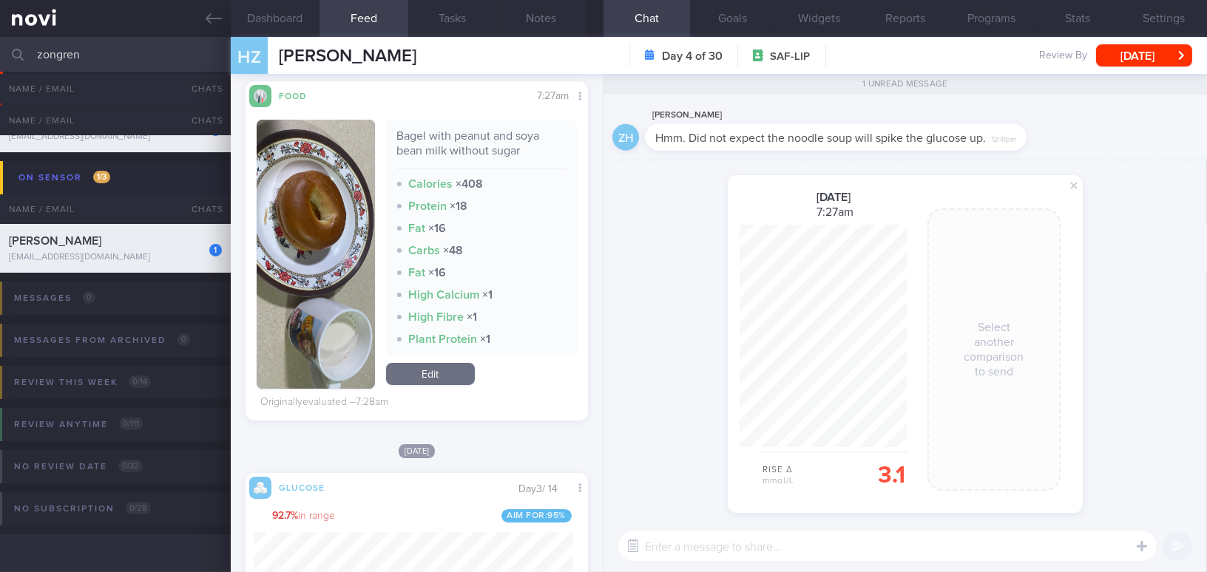
scroll to position [84, 0]
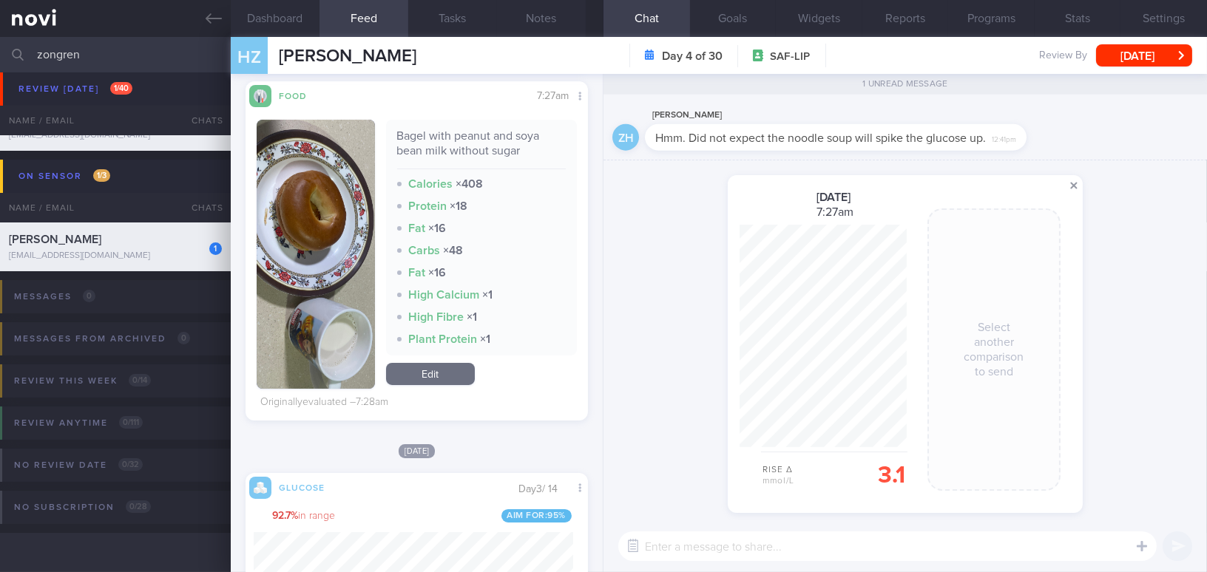
click at [1071, 188] on span at bounding box center [1074, 186] width 18 height 18
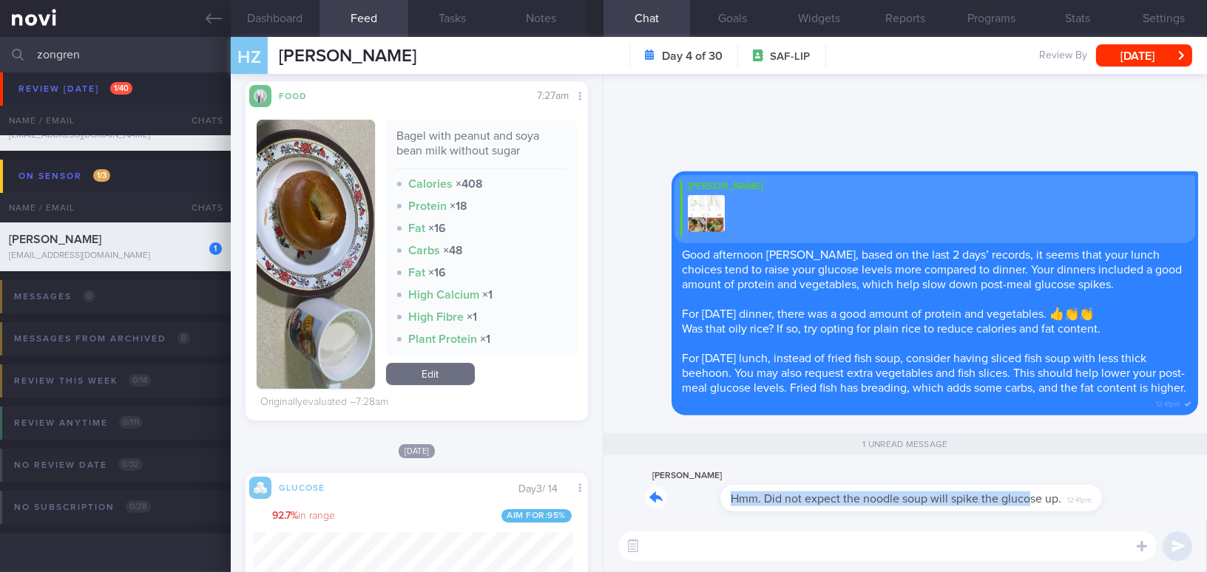
drag, startPoint x: 956, startPoint y: 485, endPoint x: 1156, endPoint y: 485, distance: 200.4
click at [1156, 485] on div "ZH Zongren Huang Hmm. Did not expect the noodle soup will spike the glucose up.…" at bounding box center [905, 493] width 586 height 53
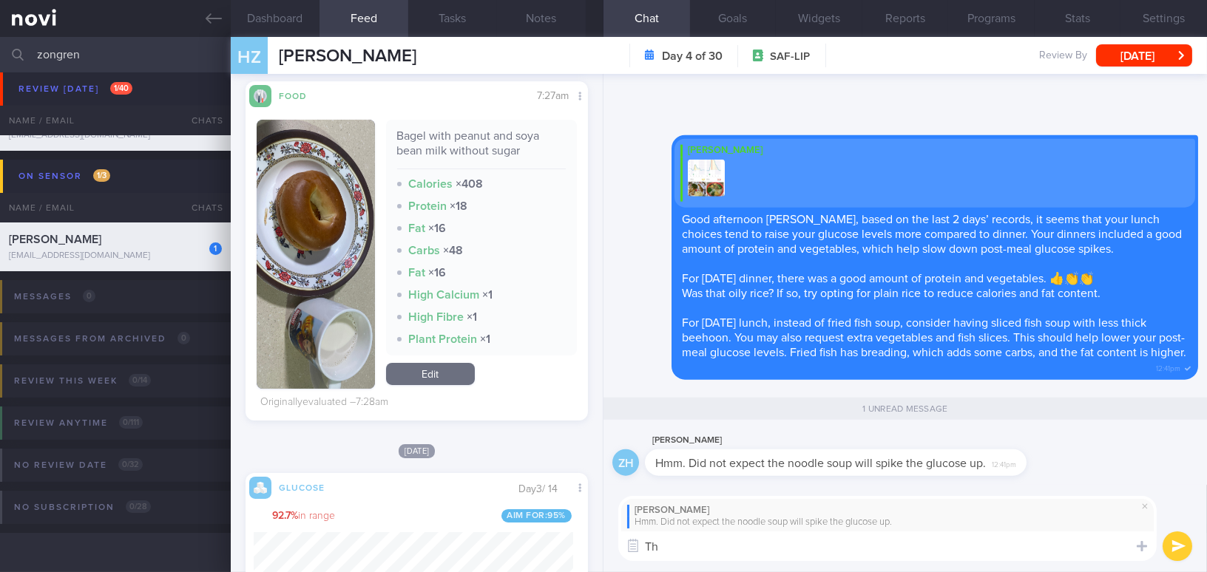
type textarea "T"
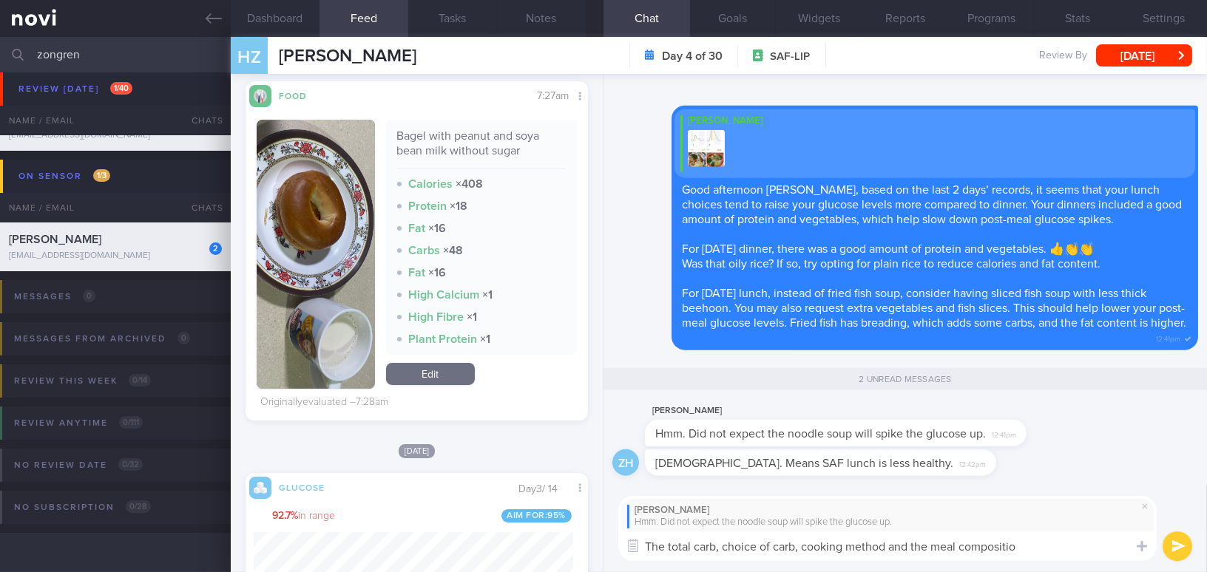
type textarea "The total carb, choice of carb, cooking method and the meal composition"
drag, startPoint x: 1044, startPoint y: 543, endPoint x: 588, endPoint y: 541, distance: 456.2
click at [588, 541] on div "Dashboard Feed 10 Tasks Notes Chat 2 Goals Widgets Reports Programs Stats Setti…" at bounding box center [719, 304] width 976 height 535
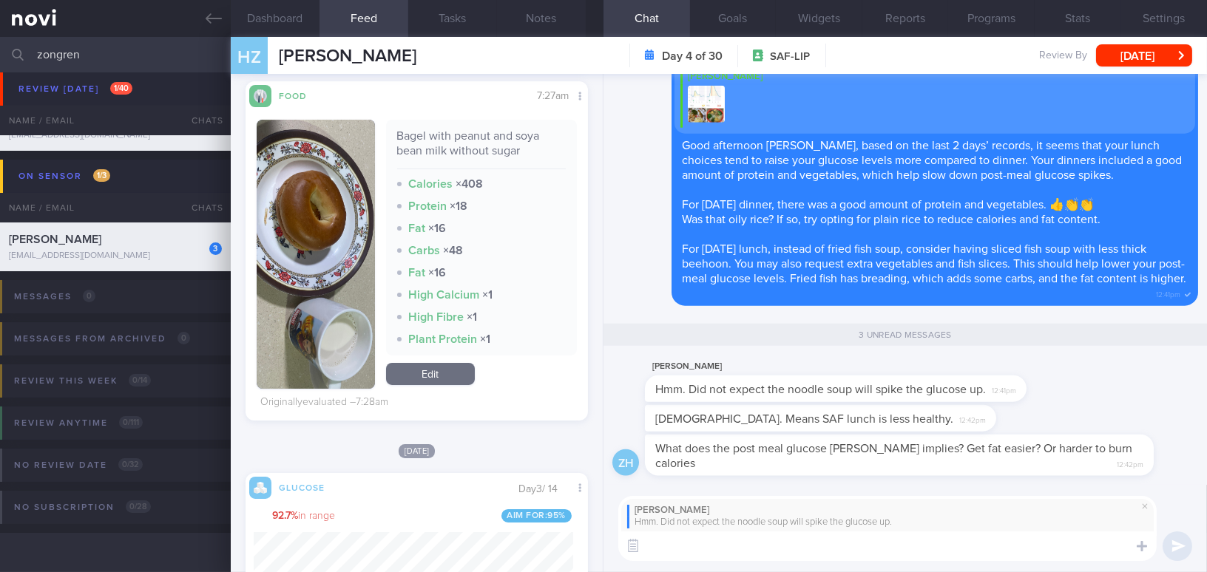
paste textarea "The total amount of carbs, type of carbs, cooking method, and overall meal comp…"
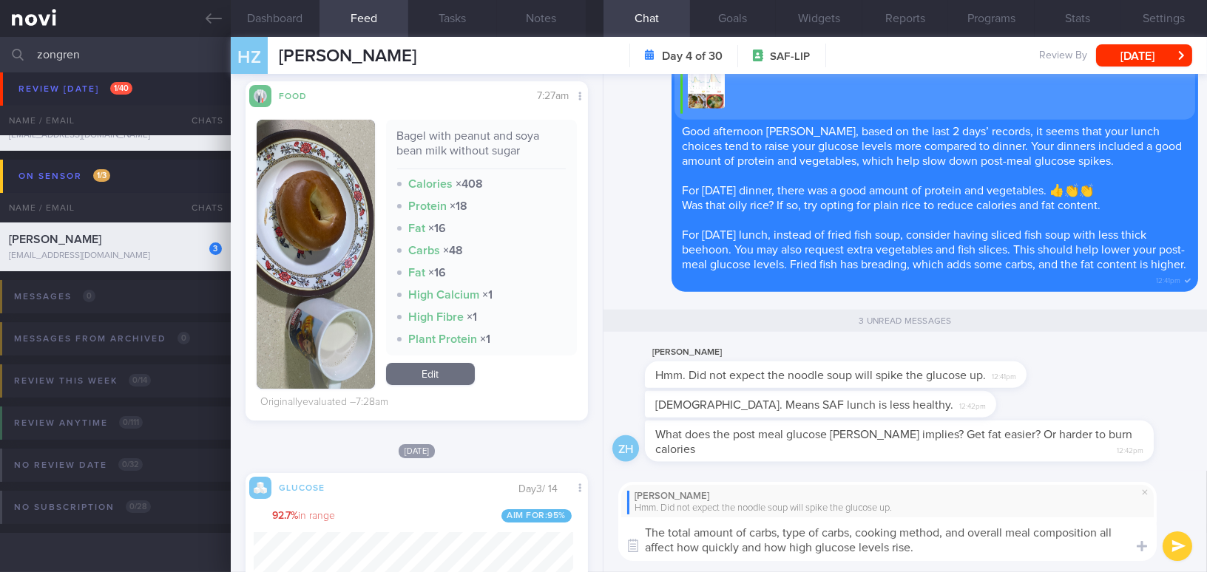
scroll to position [0, 0]
type textarea "The total amount of carbs, type of carbs, cooking method, and overall meal comp…"
click at [1180, 547] on button "submit" at bounding box center [1177, 547] width 30 height 30
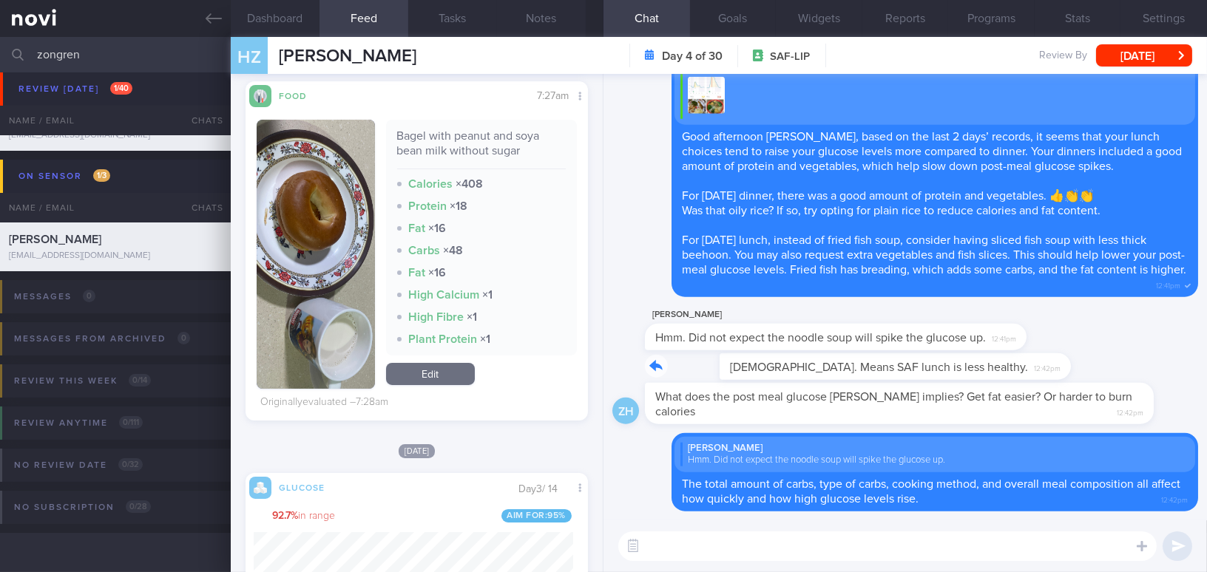
drag, startPoint x: 856, startPoint y: 358, endPoint x: 1054, endPoint y: 380, distance: 198.7
click at [1054, 380] on div "Haha. Means SAF lunch is less healthy. 12:42pm" at bounding box center [905, 368] width 586 height 30
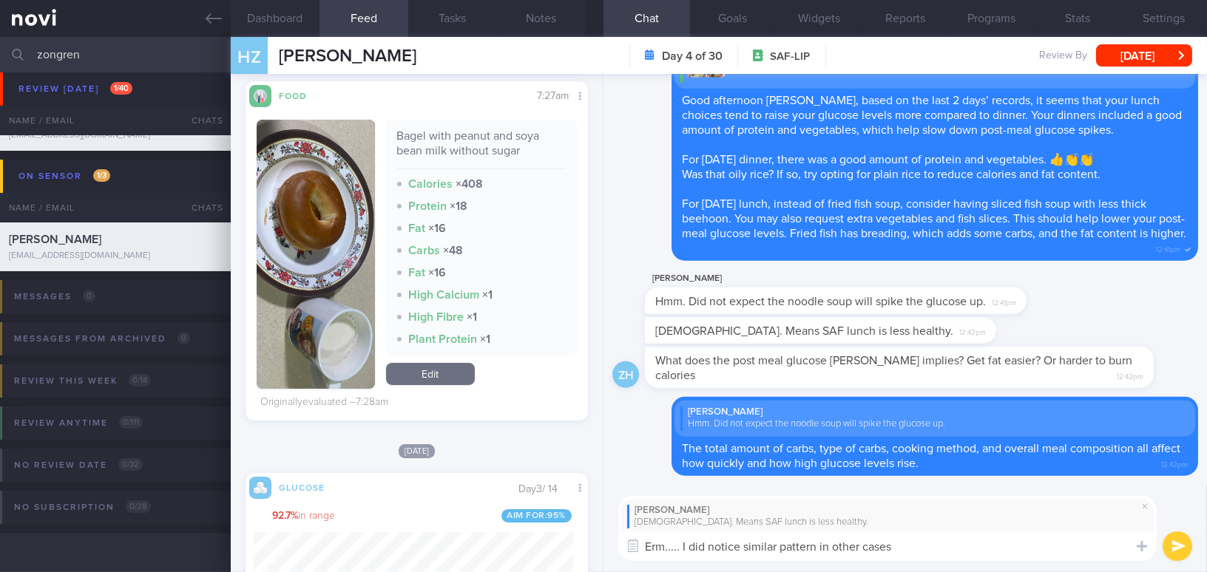
click at [563, 542] on div "Dashboard Feed 10 Tasks Notes Chat Goals Widgets Reports Programs Stats Setting…" at bounding box center [719, 304] width 976 height 535
click at [901, 559] on textarea "Erm..... I did notice similar pattern in other cases" at bounding box center [887, 547] width 538 height 30
click at [520, 548] on div "Dashboard Feed 10 Tasks Notes Chat Goals Widgets Reports Programs Stats Setting…" at bounding box center [719, 304] width 976 height 535
paste textarea "Hmm… I have noticed a similar pattern in other cases as well."
drag, startPoint x: 858, startPoint y: 546, endPoint x: 884, endPoint y: 544, distance: 26.7
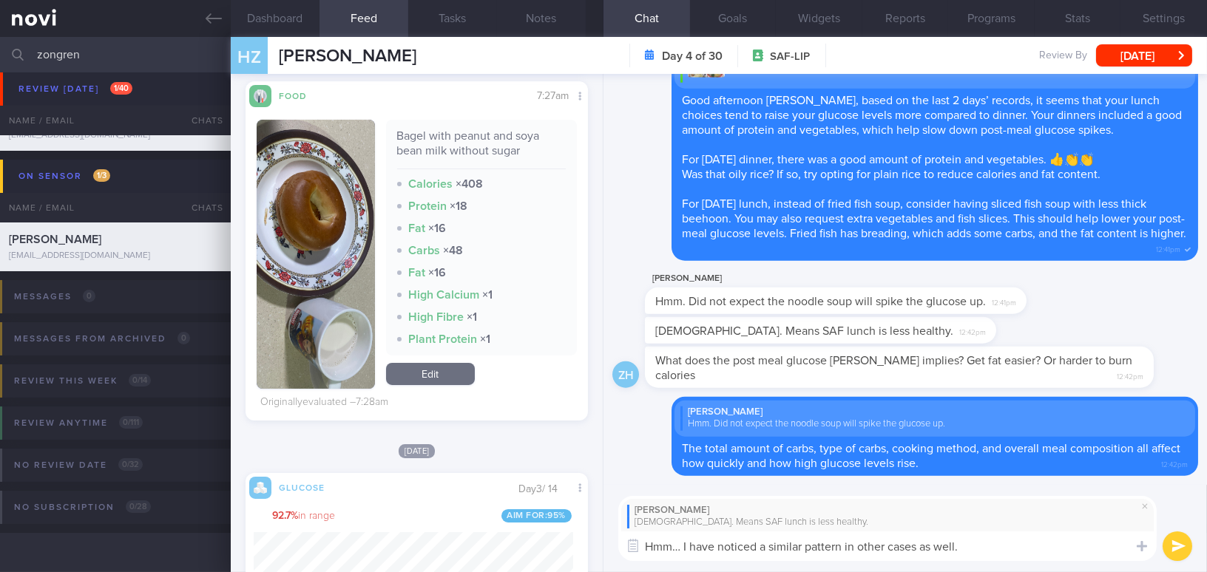
click at [884, 544] on textarea "Hmm… I have noticed a similar pattern in other cases as well." at bounding box center [887, 547] width 538 height 30
type textarea "Hmm… I have noticed a similar pattern in some cases as well."
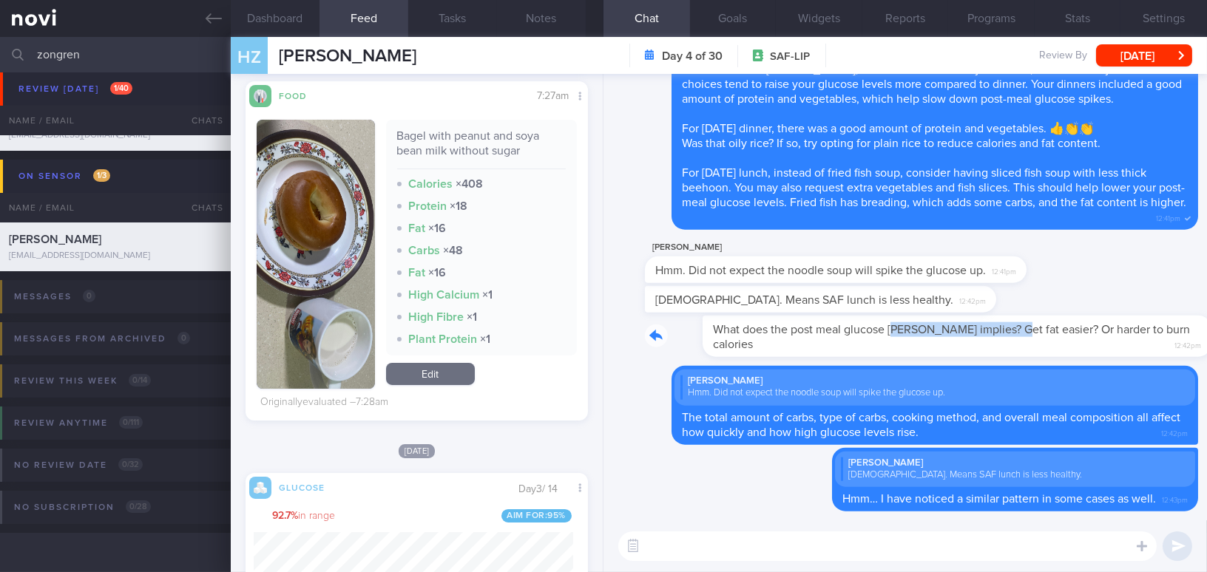
drag, startPoint x: 834, startPoint y: 323, endPoint x: 949, endPoint y: 333, distance: 115.0
click at [949, 333] on div "What does the post meal glucose spike implies? Get fat easier? Or harder to bur…" at bounding box center [921, 336] width 553 height 41
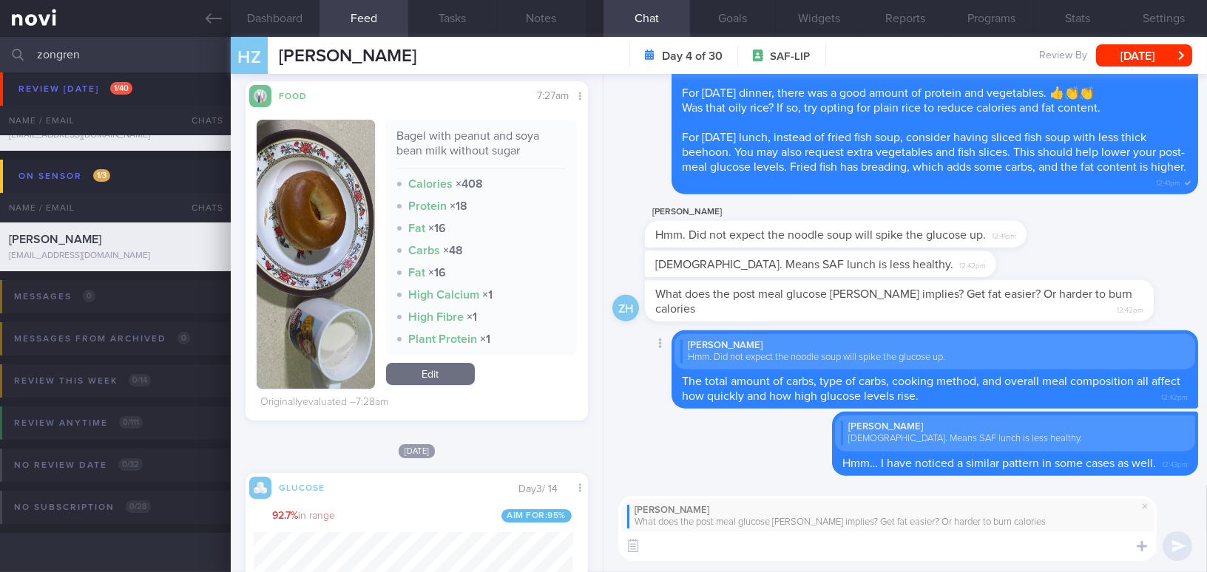
paste textarea "It’s better to maintain a more stable glucose pattern throughout the day by avo…"
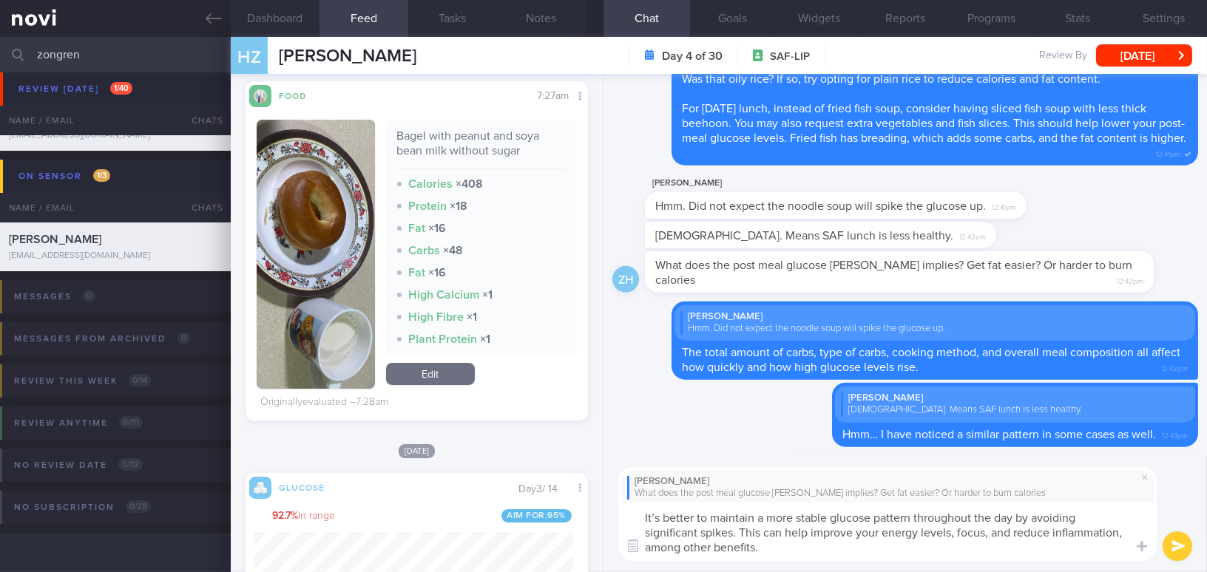
click at [658, 512] on textarea "It’s better to maintain a more stable glucose pattern throughout the day by avo…" at bounding box center [887, 532] width 538 height 58
click at [989, 535] on textarea "It is better to maintain a more stable glucose pattern throughout the day by av…" at bounding box center [887, 532] width 538 height 58
click at [913, 552] on textarea "It is better to maintain a more stable glucose pattern throughout the day by av…" at bounding box center [887, 532] width 538 height 58
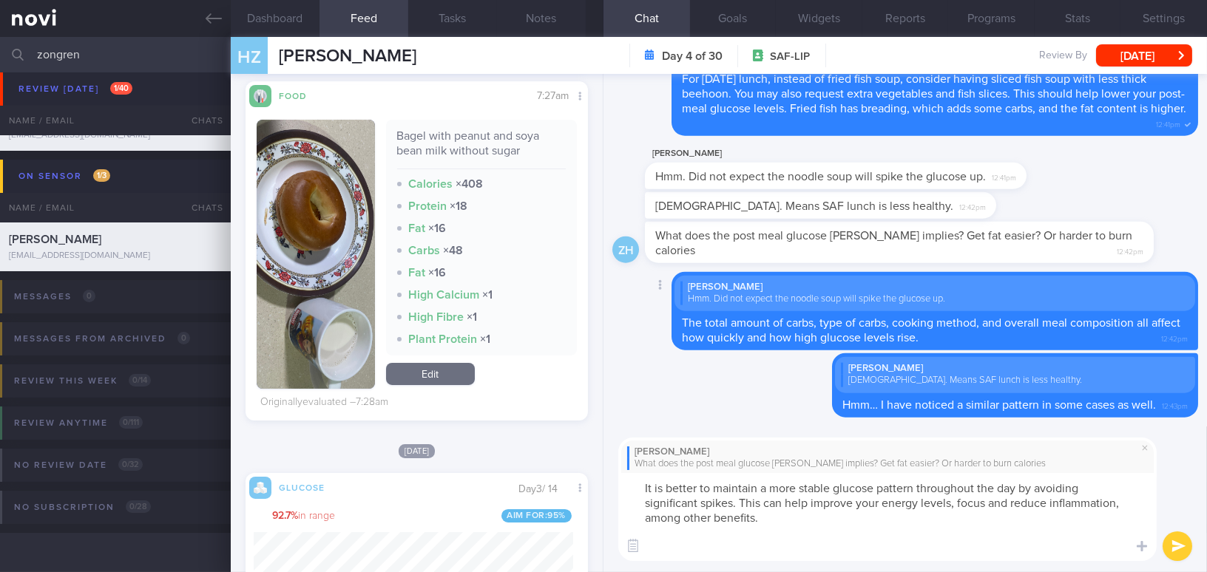
paste textarea "Normal and Optimal Blood Glucose Levels"
paste textarea "https://novi-health.com/education/optimal-blood-glucose-range"
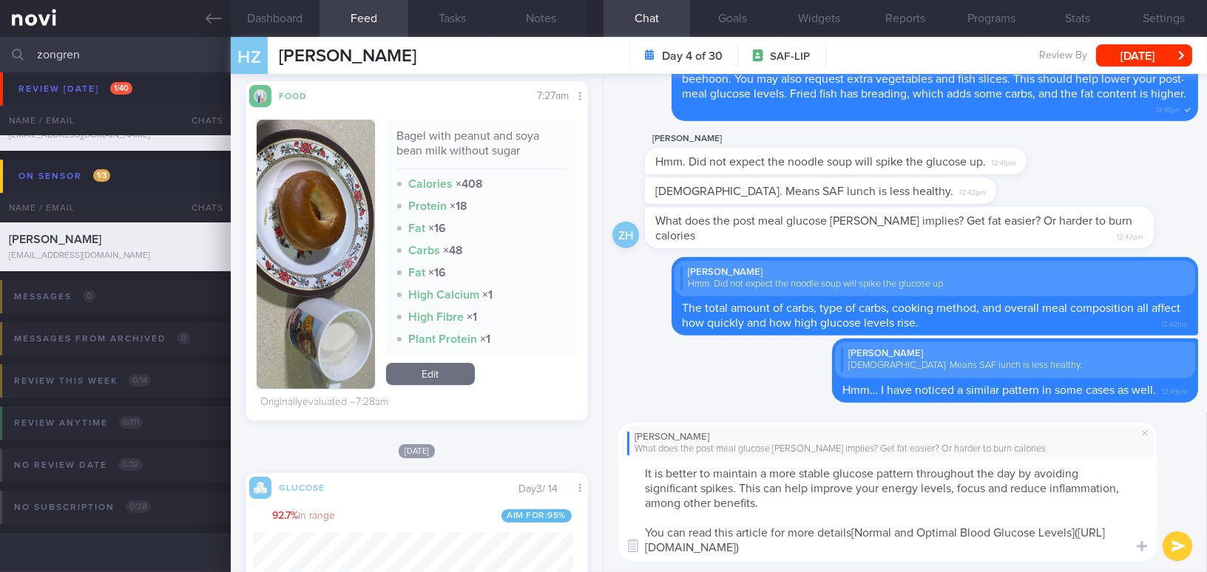
type textarea "It is better to maintain a more stable glucose pattern throughout the day by av…"
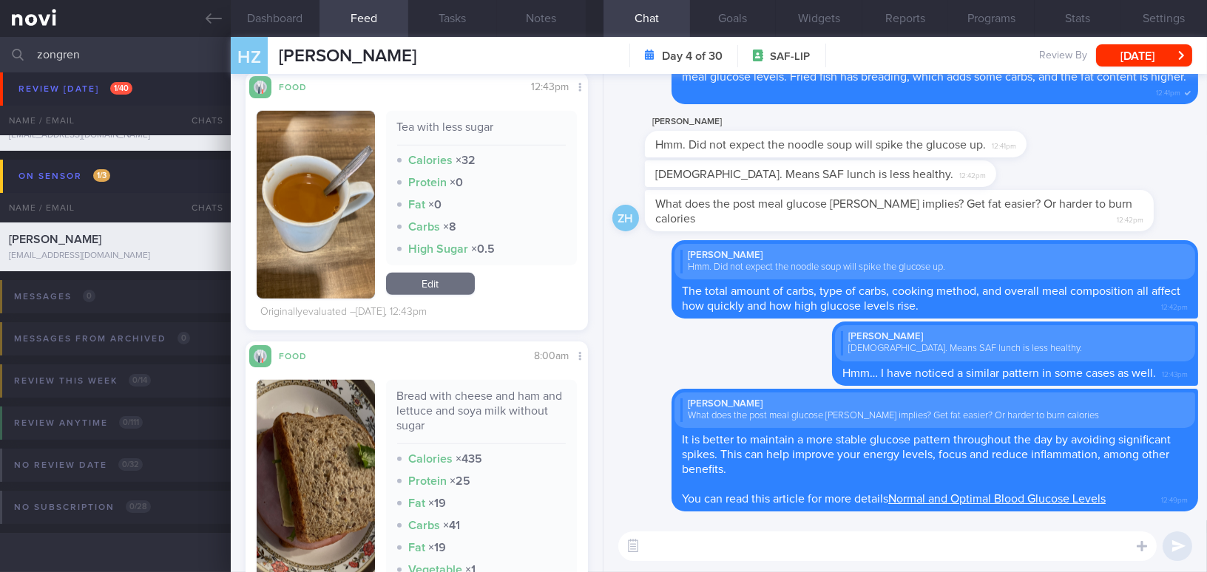
scroll to position [209, 319]
click at [302, 478] on button "button" at bounding box center [316, 555] width 118 height 350
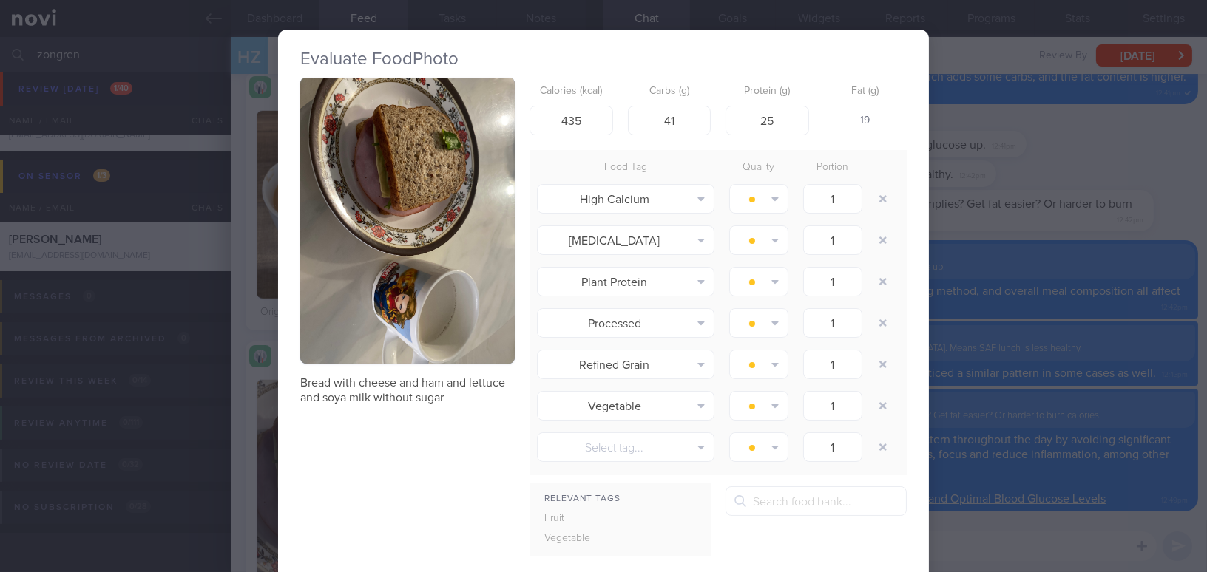
click at [1019, 315] on div "Evaluate Food Photo Bread with cheese and ham and lettuce and soya milk without…" at bounding box center [603, 286] width 1207 height 572
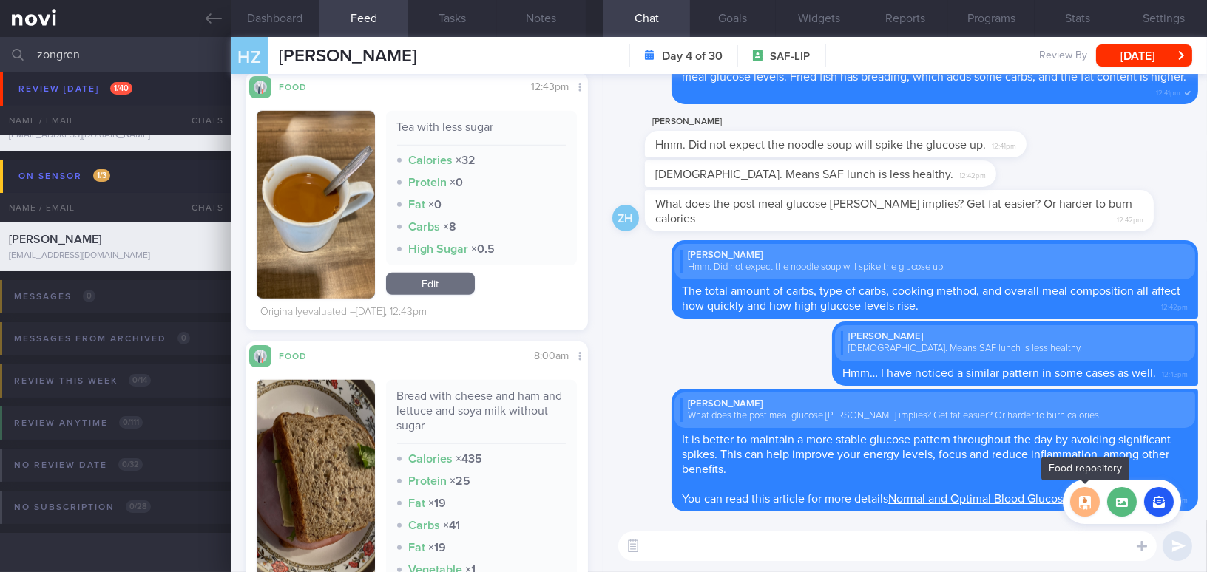
click at [1084, 501] on button "button" at bounding box center [1085, 502] width 30 height 30
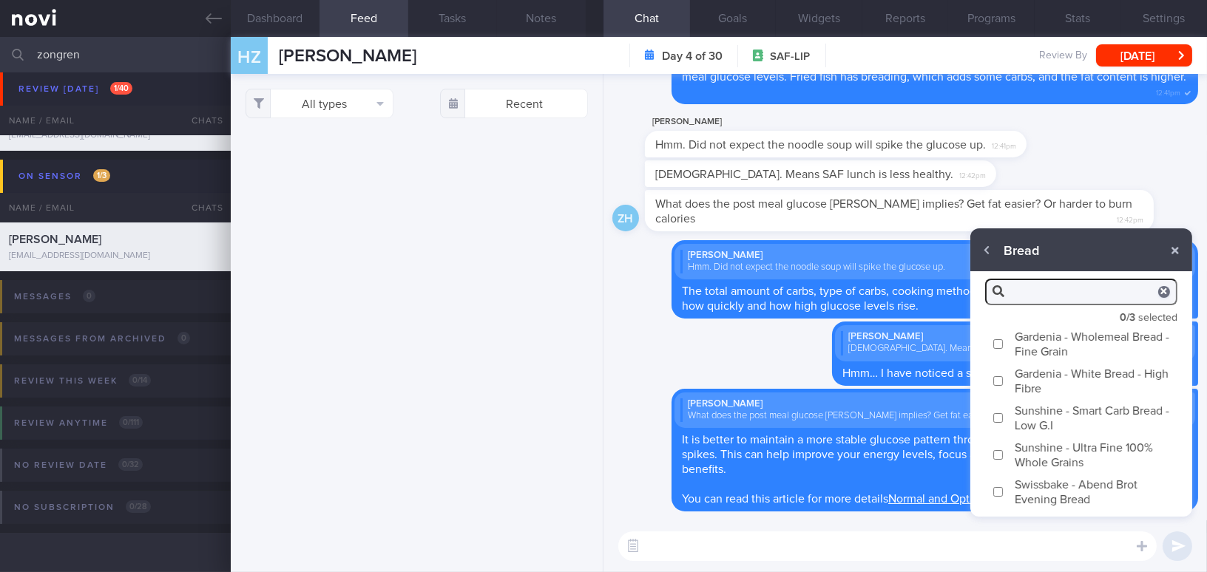
scroll to position [216, 0]
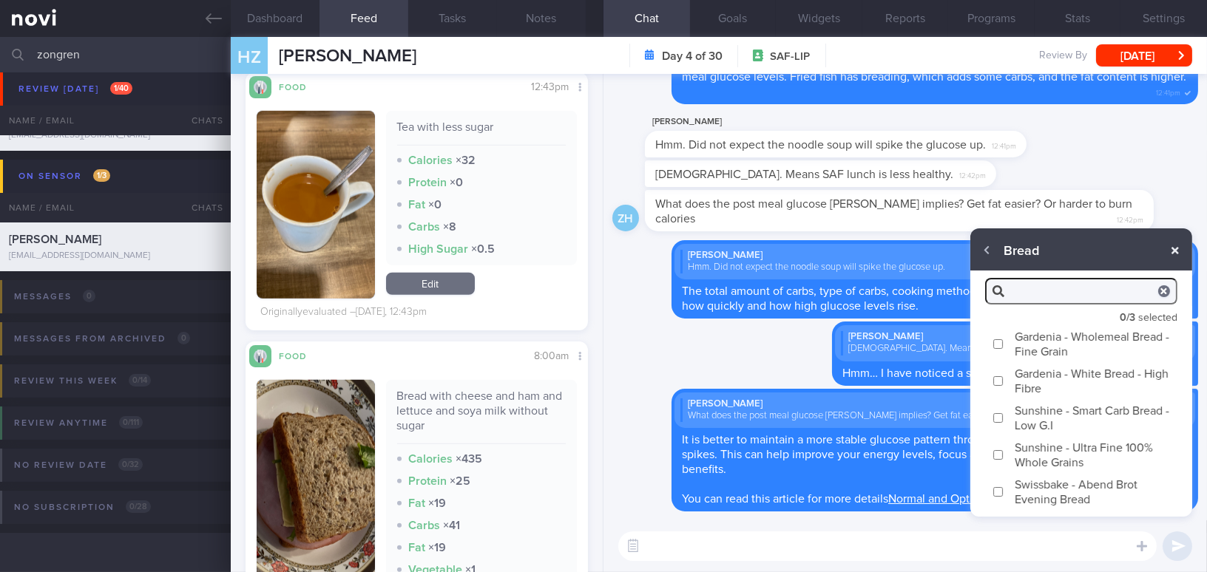
click at [1181, 256] on button "button" at bounding box center [1175, 250] width 27 height 27
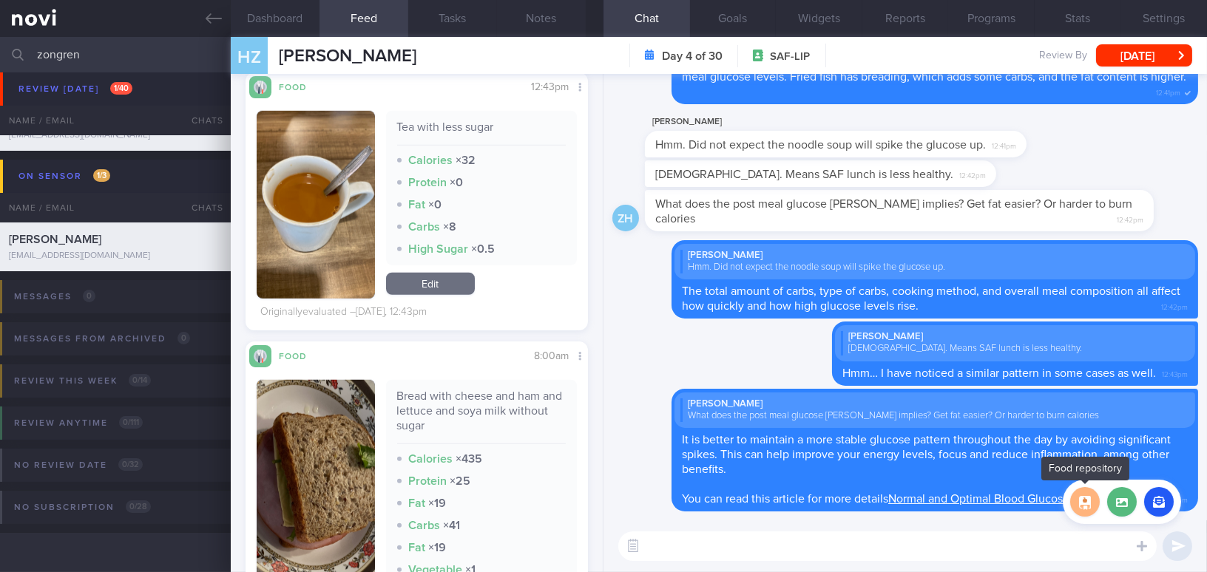
click at [1088, 504] on button "button" at bounding box center [1085, 502] width 30 height 30
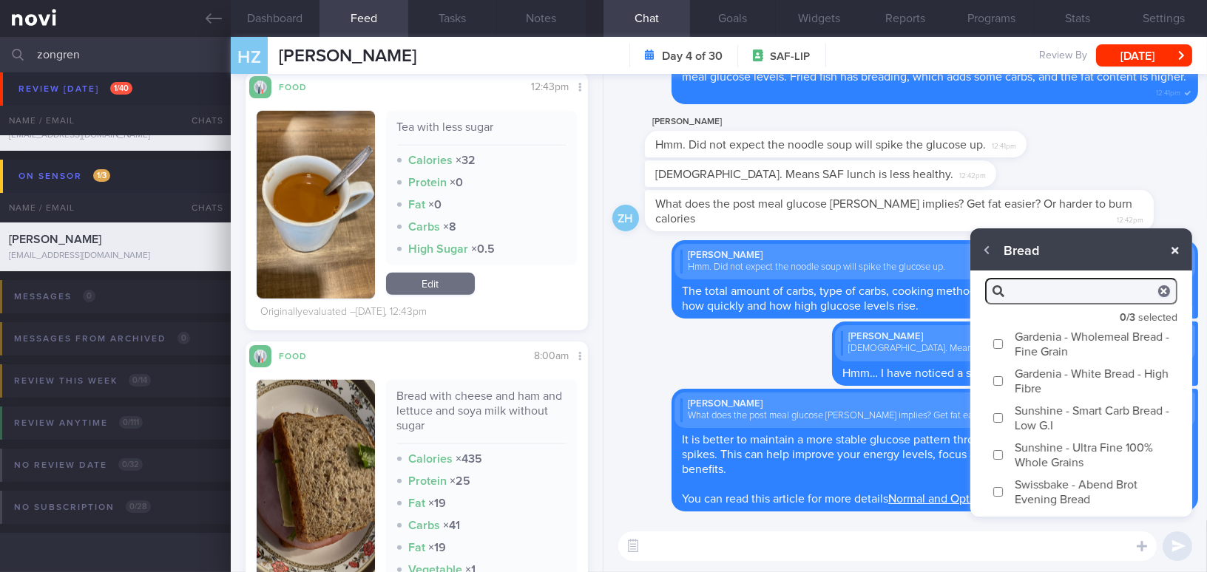
click at [1176, 257] on button "button" at bounding box center [1175, 250] width 27 height 27
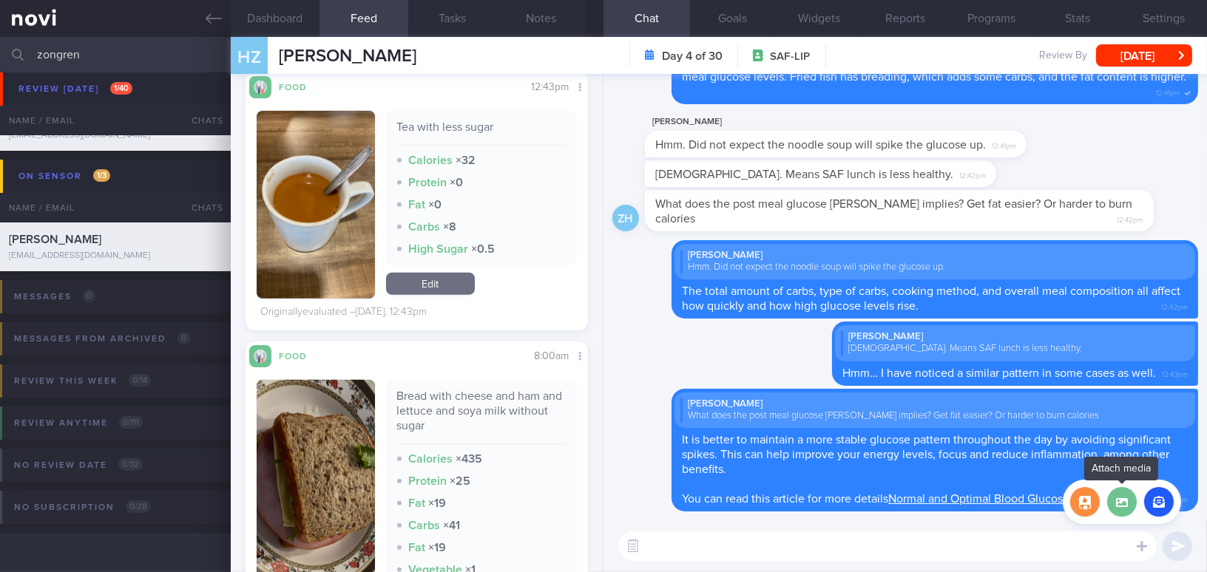
click at [1120, 505] on label at bounding box center [1122, 502] width 30 height 30
click at [0, 0] on input "file" at bounding box center [0, 0] width 0 height 0
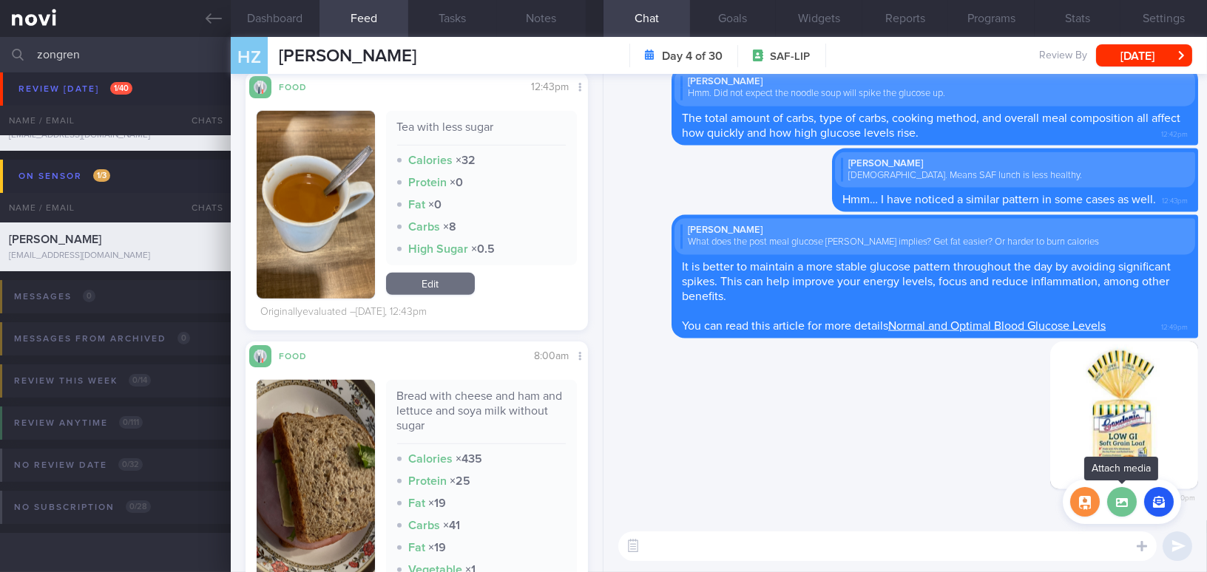
click at [1128, 503] on label at bounding box center [1122, 502] width 30 height 30
click at [0, 0] on input "file" at bounding box center [0, 0] width 0 height 0
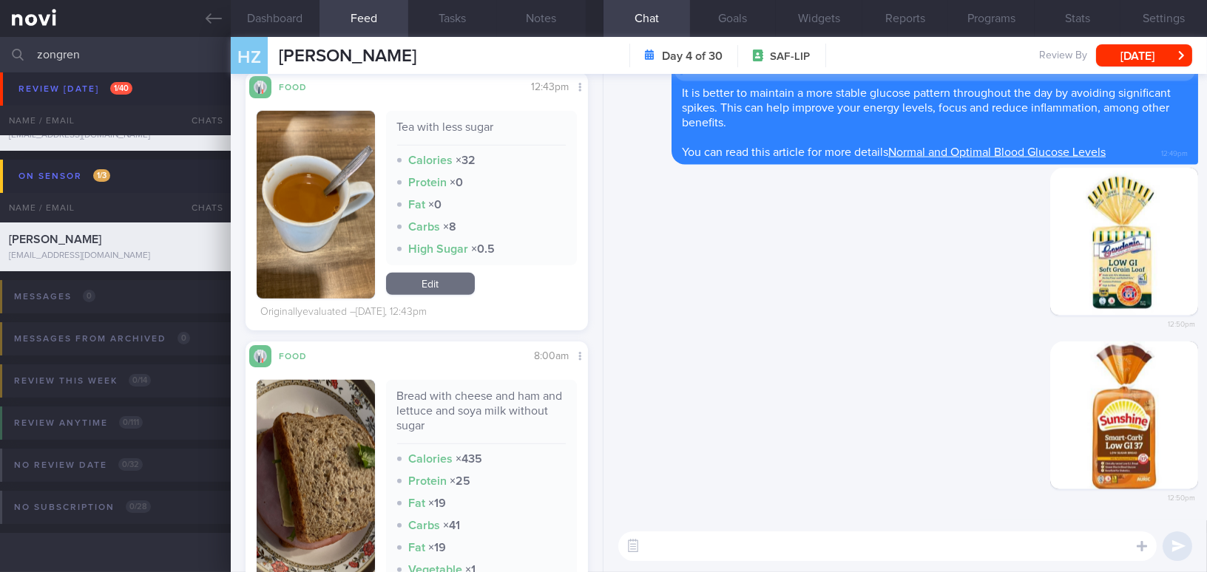
click at [720, 558] on textarea at bounding box center [887, 547] width 538 height 30
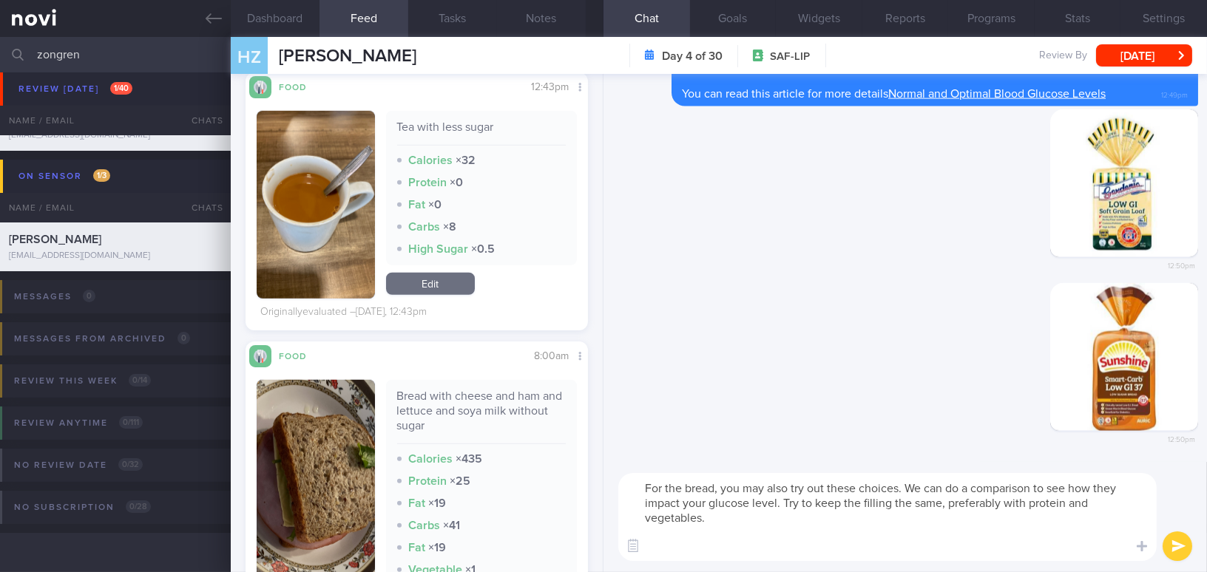
scroll to position [0, 0]
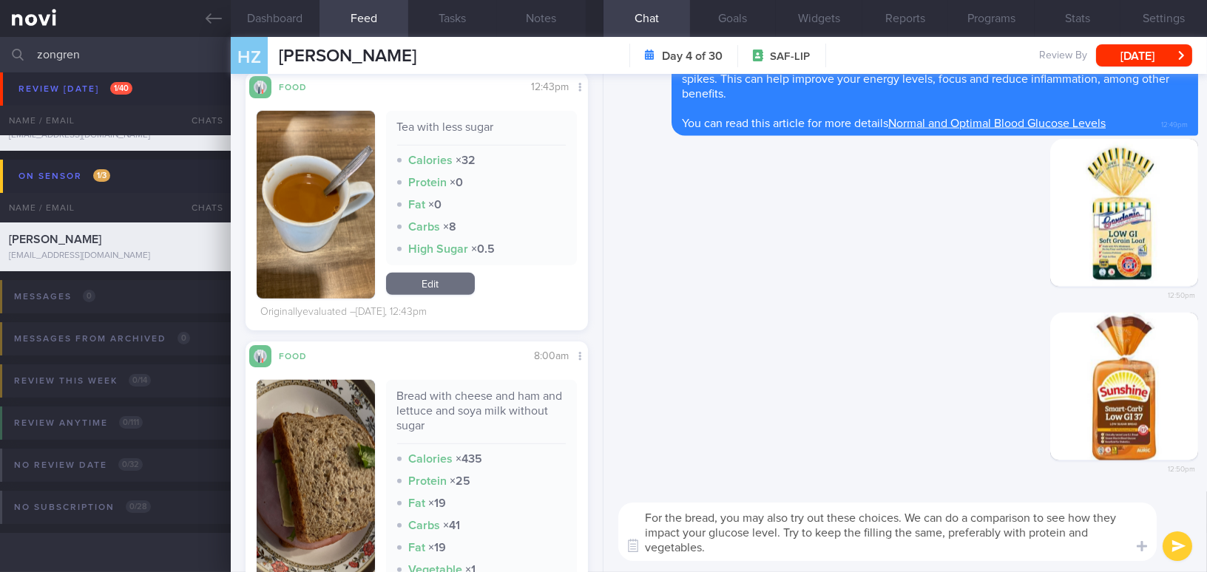
drag, startPoint x: 720, startPoint y: 558, endPoint x: 634, endPoint y: 512, distance: 97.3
click at [634, 512] on textarea "For the bread, you may also try out these choices. We can do a comparison to se…" at bounding box center [887, 532] width 538 height 58
click at [748, 548] on textarea "For the bread, you may also try out these choices. We can do a comparison to se…" at bounding box center [887, 532] width 538 height 58
drag, startPoint x: 683, startPoint y: 539, endPoint x: 584, endPoint y: 507, distance: 103.6
click at [584, 507] on div "Dashboard Feed 10 Tasks Notes Chat Goals Widgets Reports Programs Stats Setting…" at bounding box center [719, 304] width 976 height 535
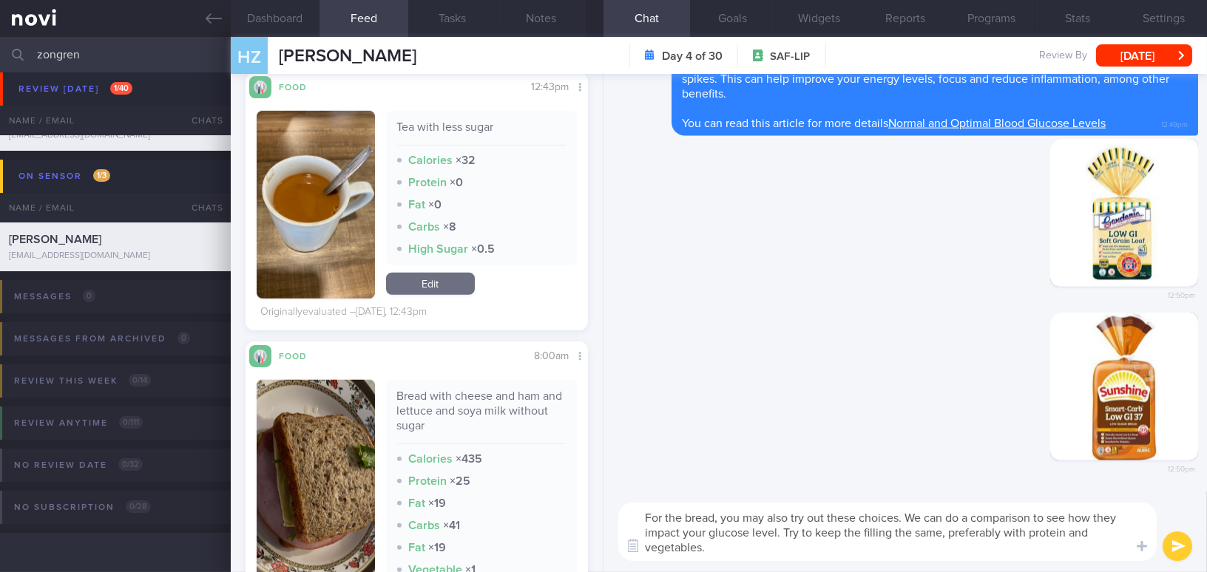
paste textarea "can also try these options. We can compare how they affect your glucose levels.…"
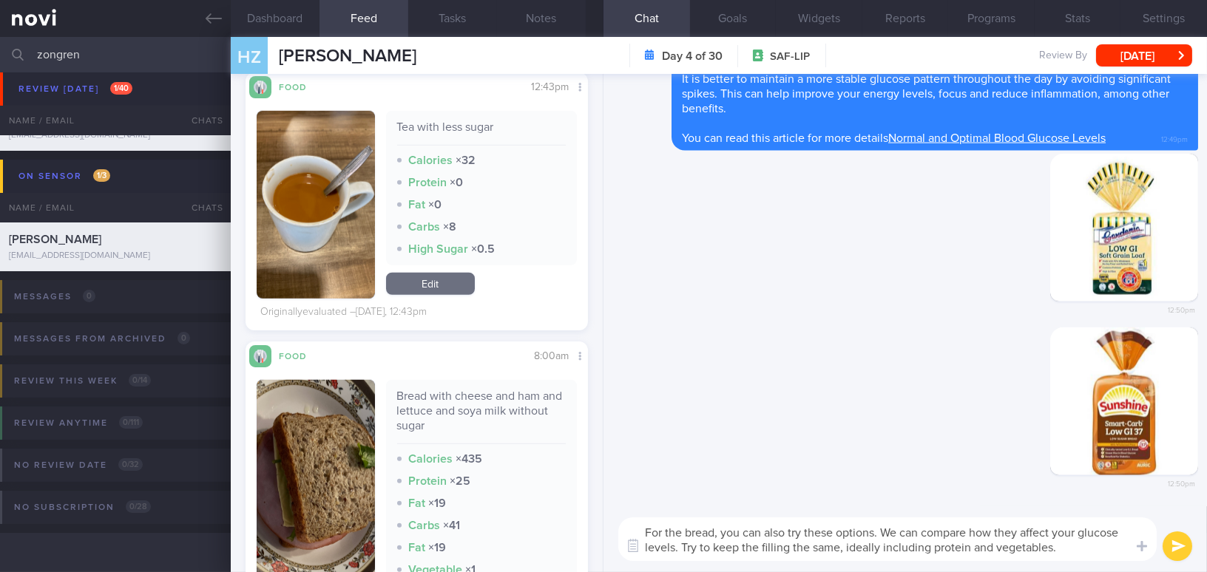
type textarea "For the bread, you can also try these options. We can compare how they affect y…"
click at [1169, 555] on button "submit" at bounding box center [1177, 547] width 30 height 30
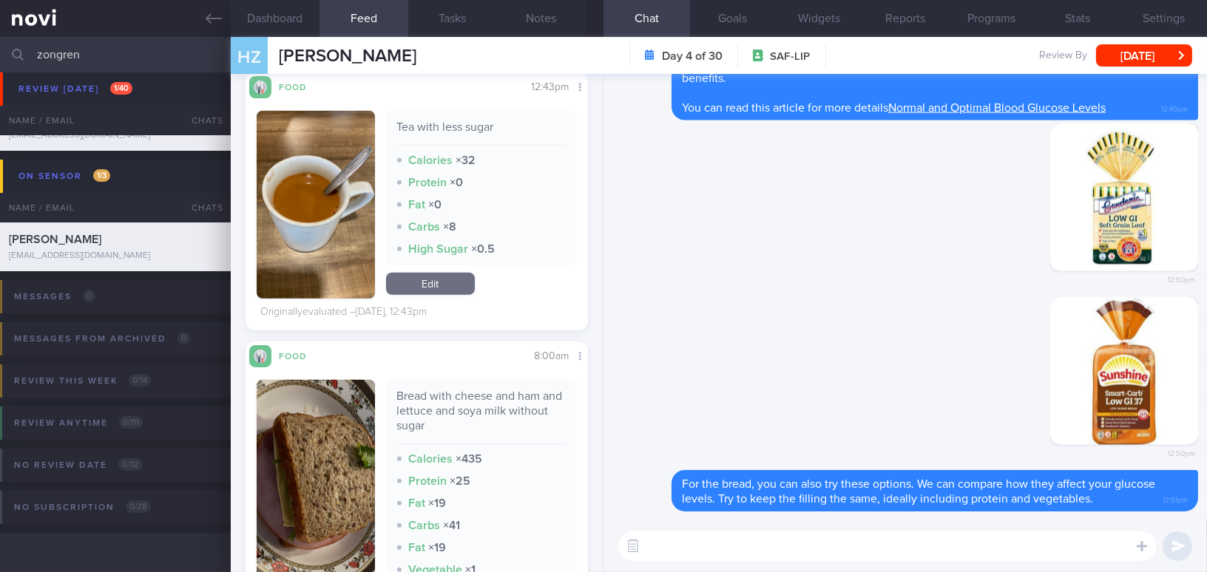
click at [319, 461] on img "button" at bounding box center [316, 555] width 118 height 350
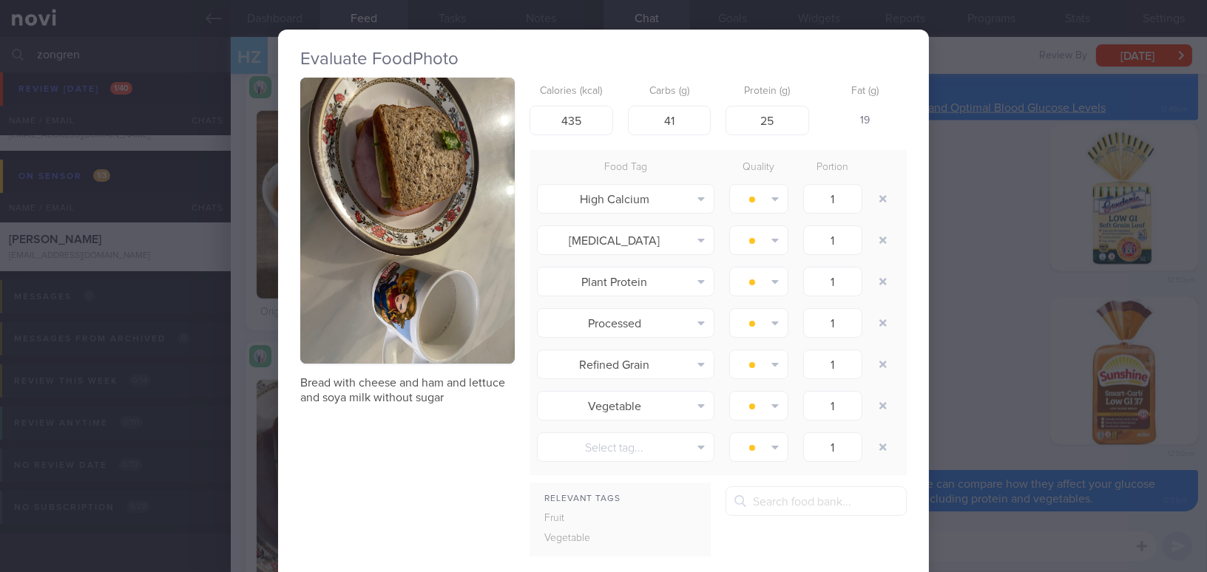
drag, startPoint x: 998, startPoint y: 360, endPoint x: 1004, endPoint y: 370, distance: 11.3
click at [998, 360] on div "Evaluate Food Photo Bread with cheese and ham and lettuce and soya milk without…" at bounding box center [603, 286] width 1207 height 572
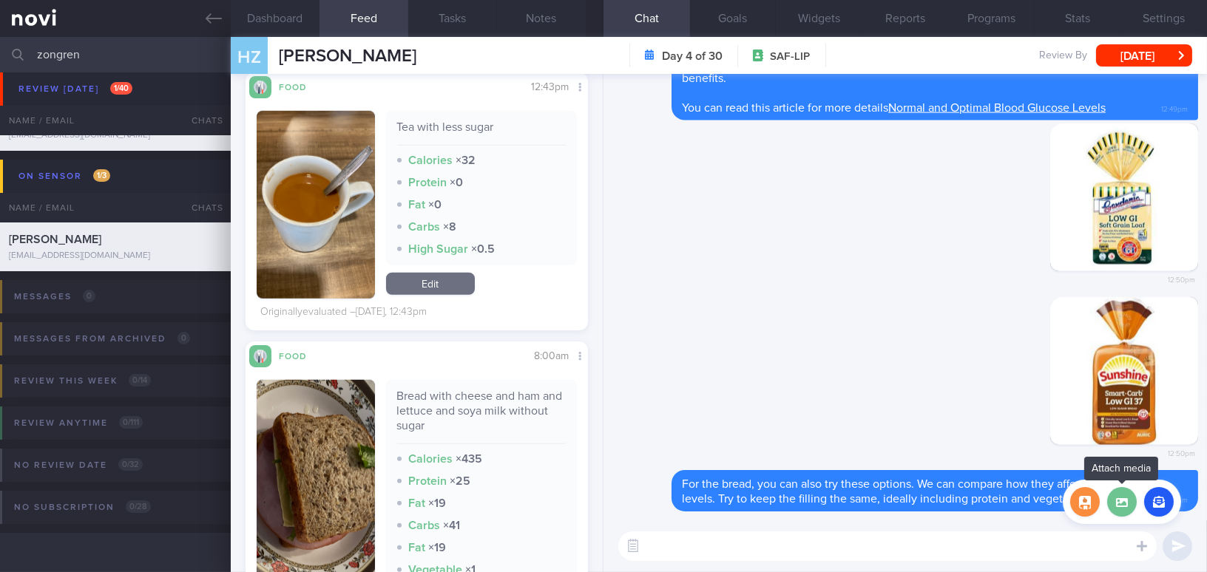
click at [1128, 507] on label at bounding box center [1122, 502] width 30 height 30
click at [0, 0] on input "file" at bounding box center [0, 0] width 0 height 0
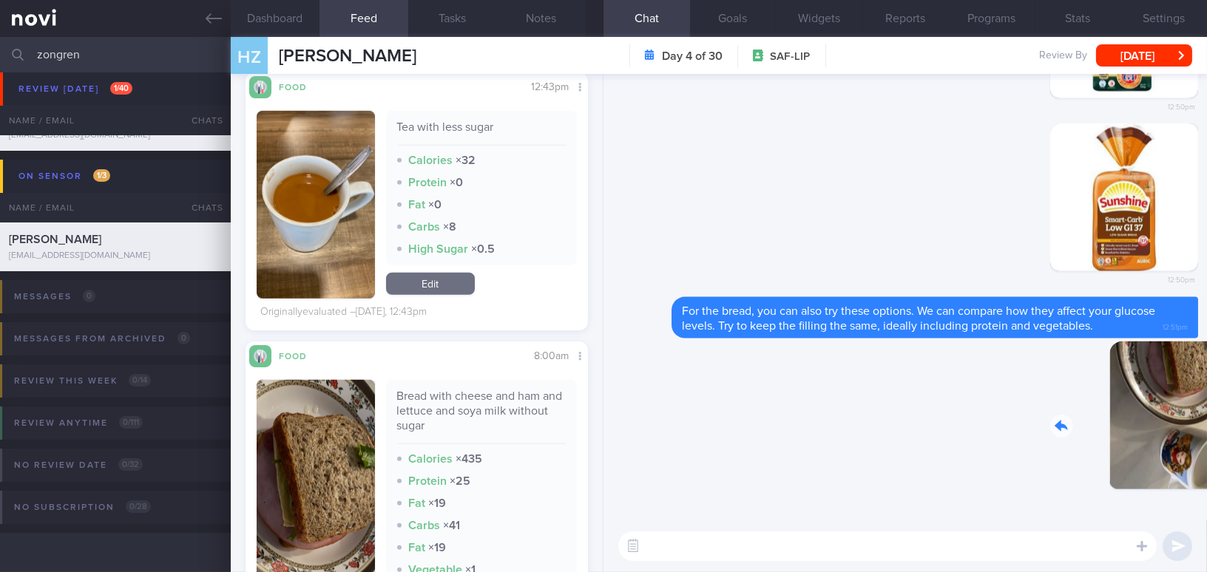
drag, startPoint x: 1068, startPoint y: 420, endPoint x: 1188, endPoint y: 436, distance: 120.9
click at [1188, 436] on div "Delete 12:51pm [GEOGRAPHIC_DATA] For the bread, you can also try these options.…" at bounding box center [904, 297] width 603 height 447
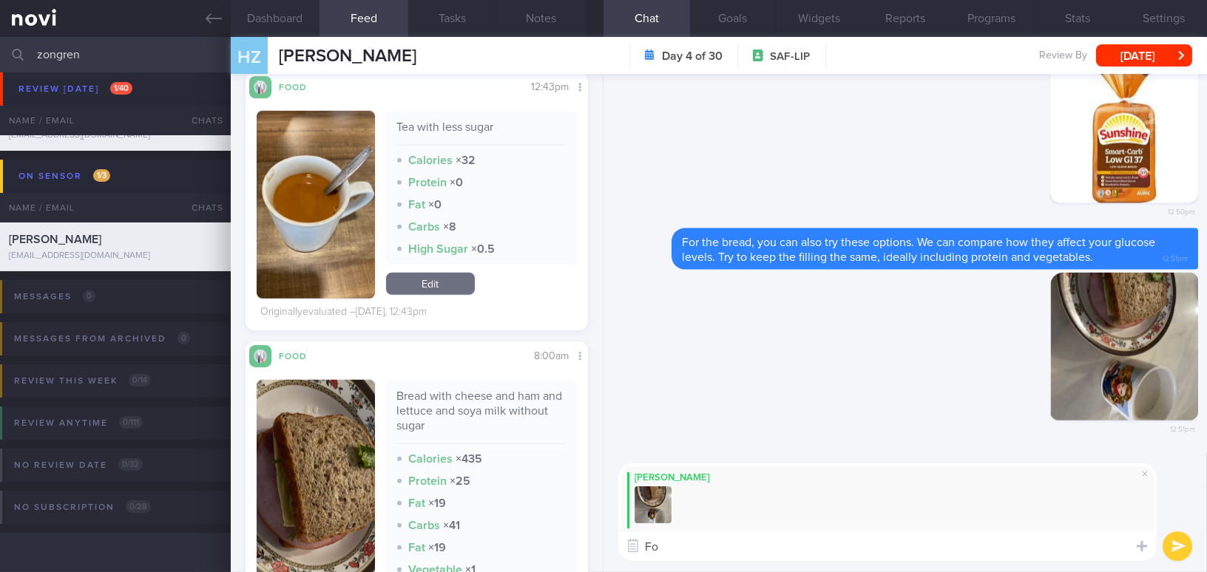
type textarea "F"
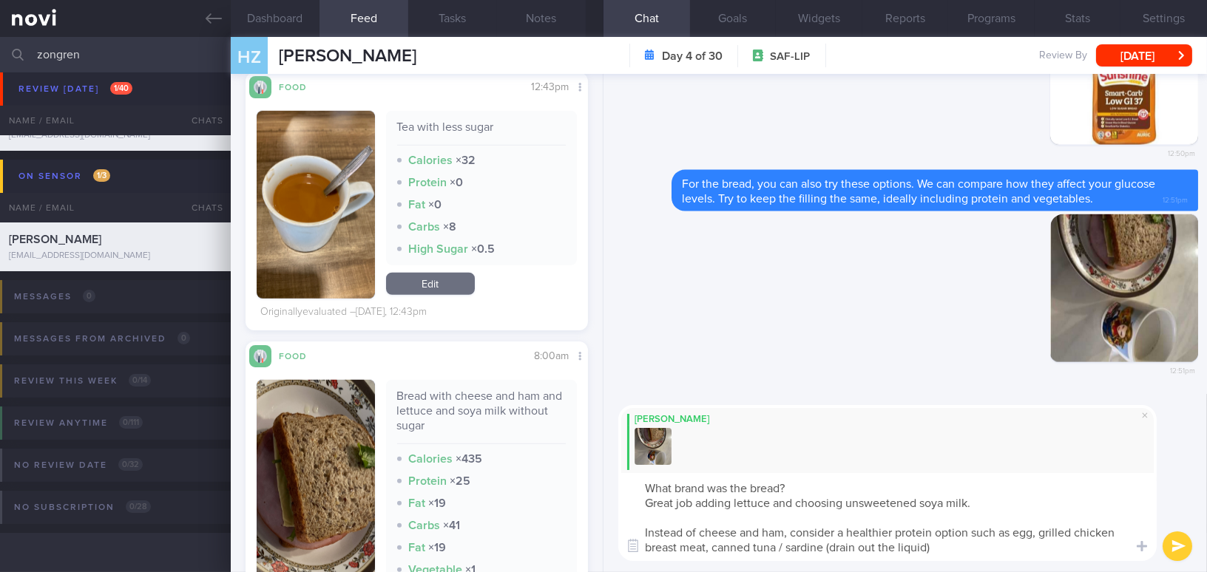
drag, startPoint x: 965, startPoint y: 554, endPoint x: 606, endPoint y: 472, distance: 368.6
click at [606, 472] on div "[PERSON_NAME] What brand was the bread? Great job adding lettuce and choosing u…" at bounding box center [904, 483] width 603 height 178
click at [711, 515] on textarea "What brand was the bread? Great job adding lettuce and choosing unsweetened soy…" at bounding box center [887, 517] width 538 height 88
drag, startPoint x: 946, startPoint y: 549, endPoint x: 535, endPoint y: 468, distance: 419.1
click at [535, 468] on div "Dashboard Feed 10 Tasks Notes Chat Goals Widgets Reports Programs Stats Setting…" at bounding box center [719, 304] width 976 height 535
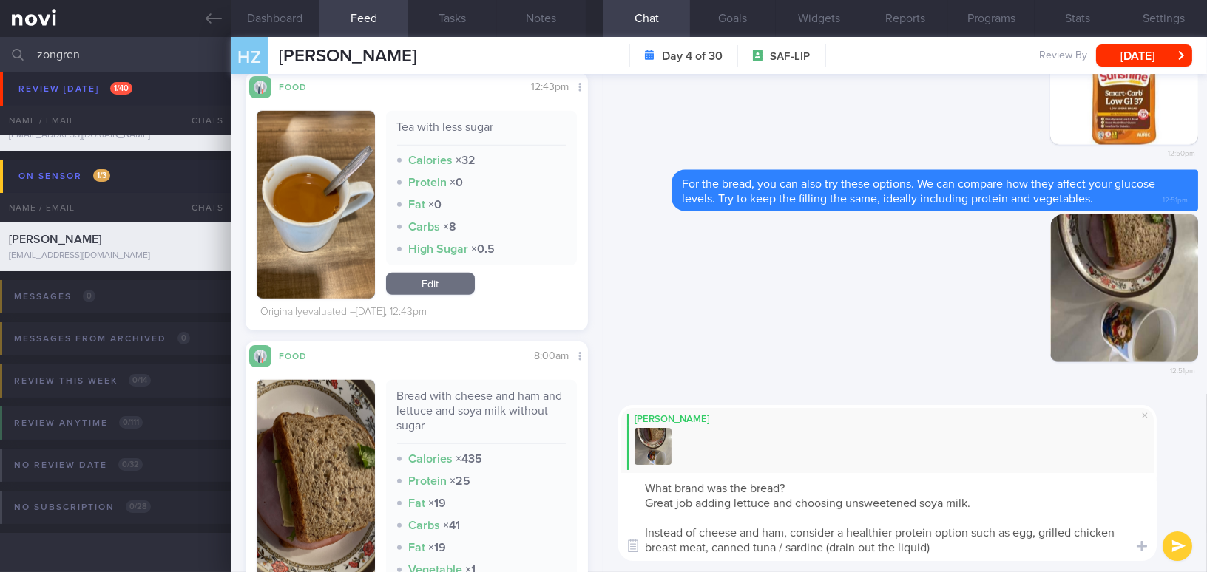
paste textarea "Great job adding lettuce and choosing unsweetened soya milk. Instead of cheese …"
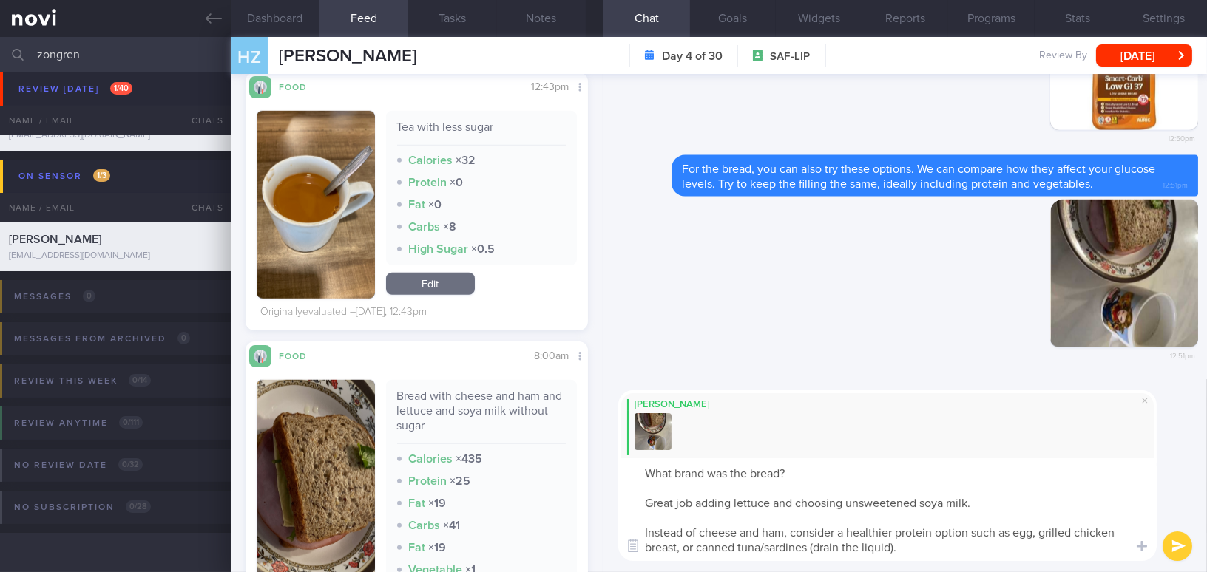
click at [643, 470] on textarea "What brand was the bread? Great job adding lettuce and choosing unsweetened soy…" at bounding box center [887, 509] width 538 height 103
click at [677, 549] on textarea "-May I know the brand of the bread? Great job adding lettuce and choosing unswe…" at bounding box center [887, 509] width 538 height 103
type textarea "-May I know the brand of the bread? Great job adding lettuce and choosing unswe…"
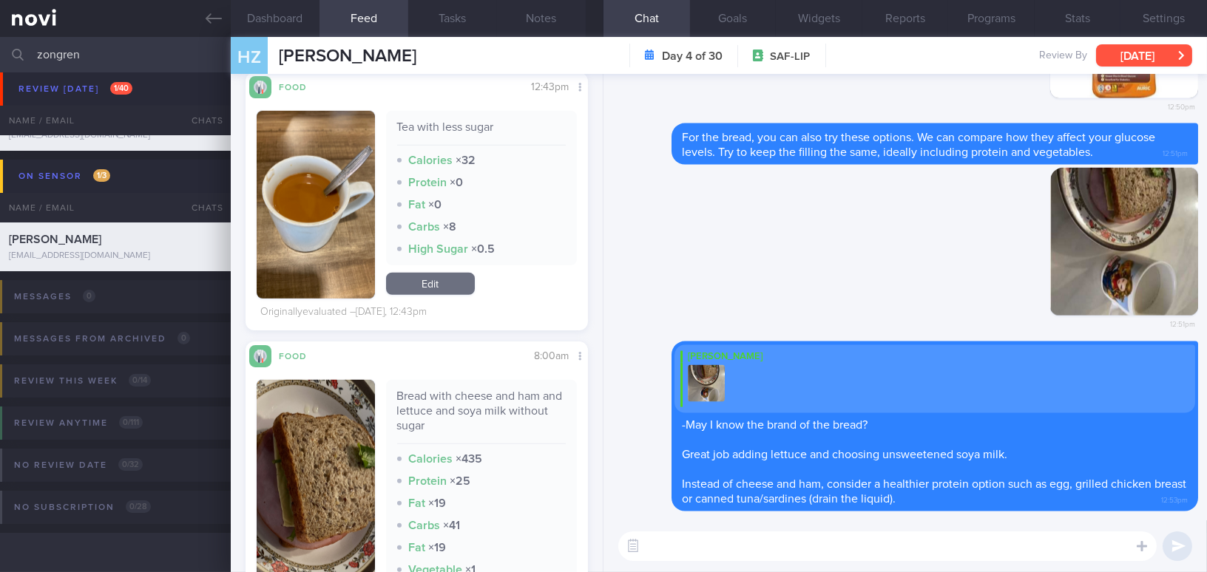
click at [1158, 55] on button "[DATE]" at bounding box center [1144, 55] width 96 height 22
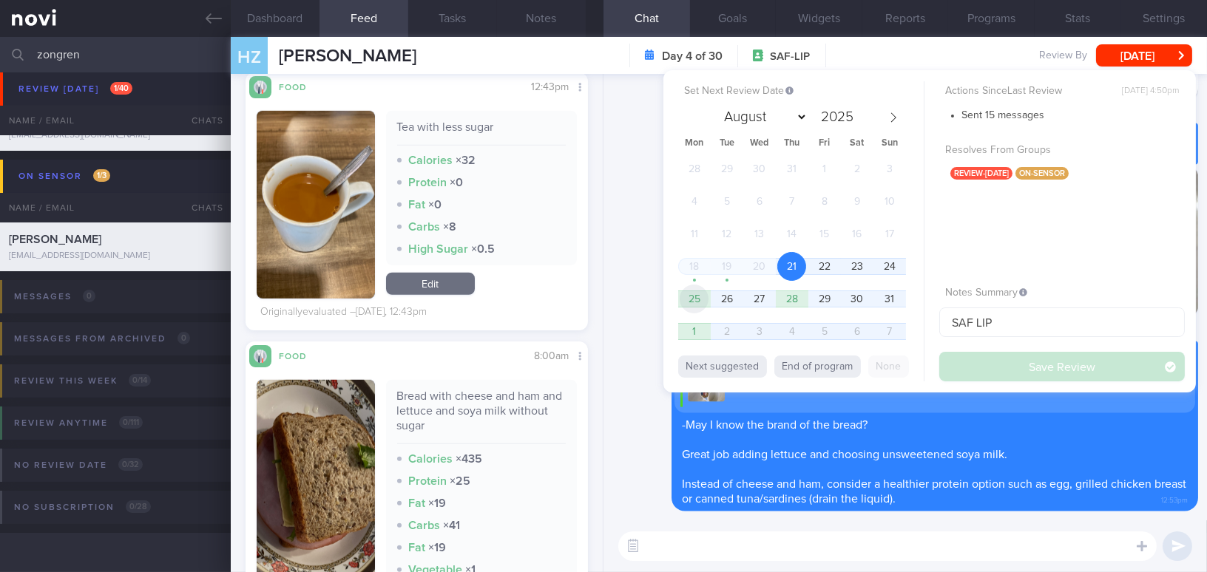
click at [693, 290] on span "25" at bounding box center [694, 299] width 29 height 29
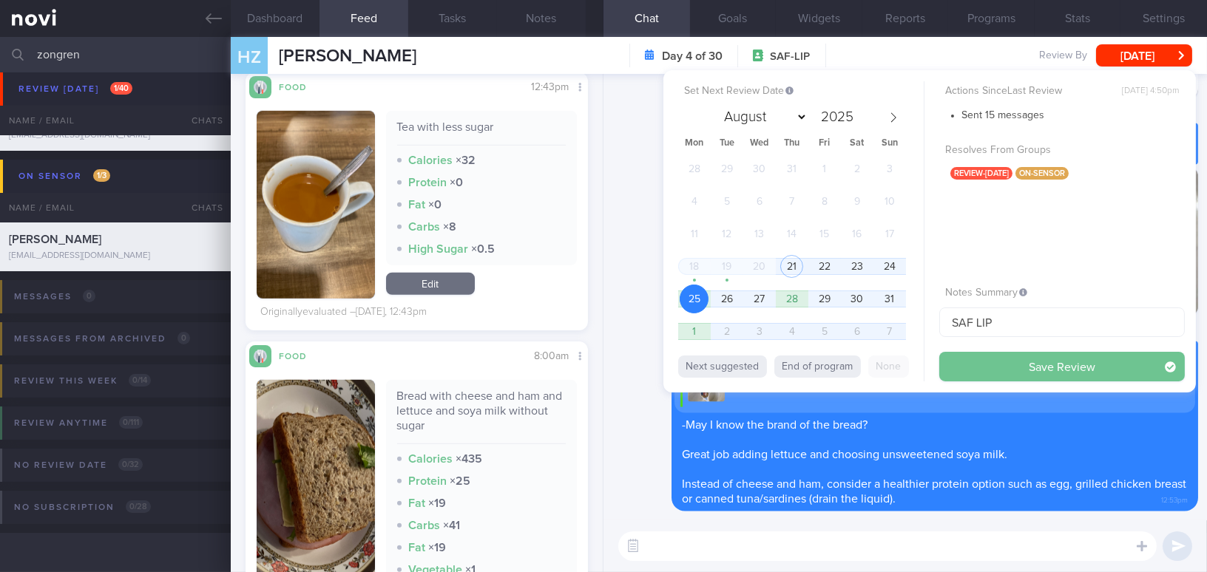
click at [965, 358] on button "Save Review" at bounding box center [1061, 367] width 245 height 30
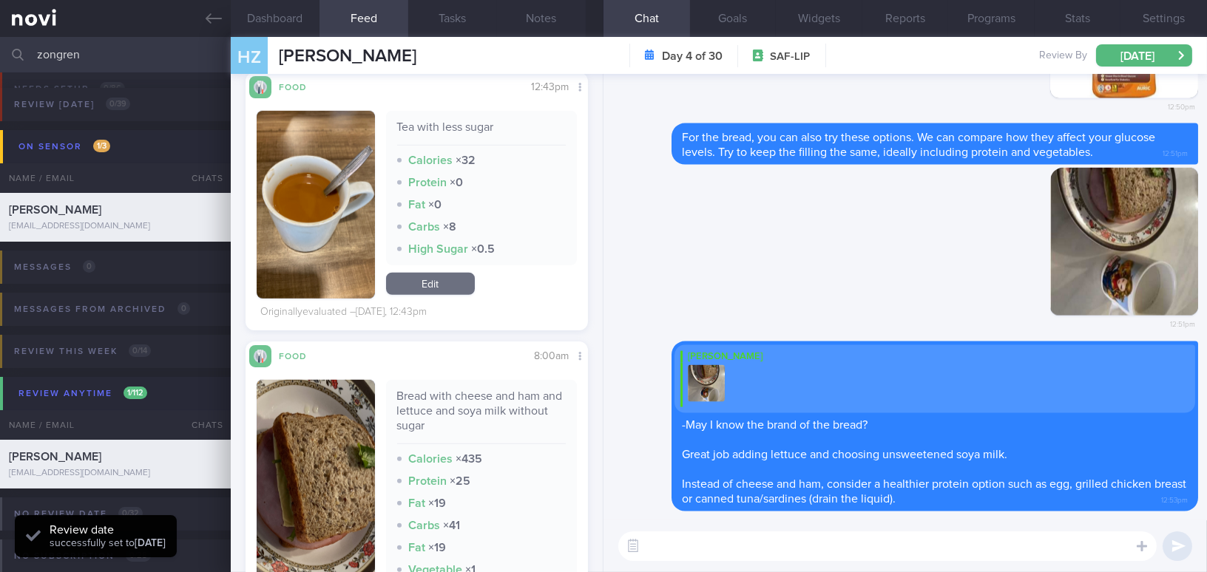
scroll to position [209, 319]
drag, startPoint x: 84, startPoint y: 51, endPoint x: 0, endPoint y: 52, distance: 83.6
click at [0, 52] on input "zongren" at bounding box center [603, 54] width 1207 height 35
